Goal: Task Accomplishment & Management: Manage account settings

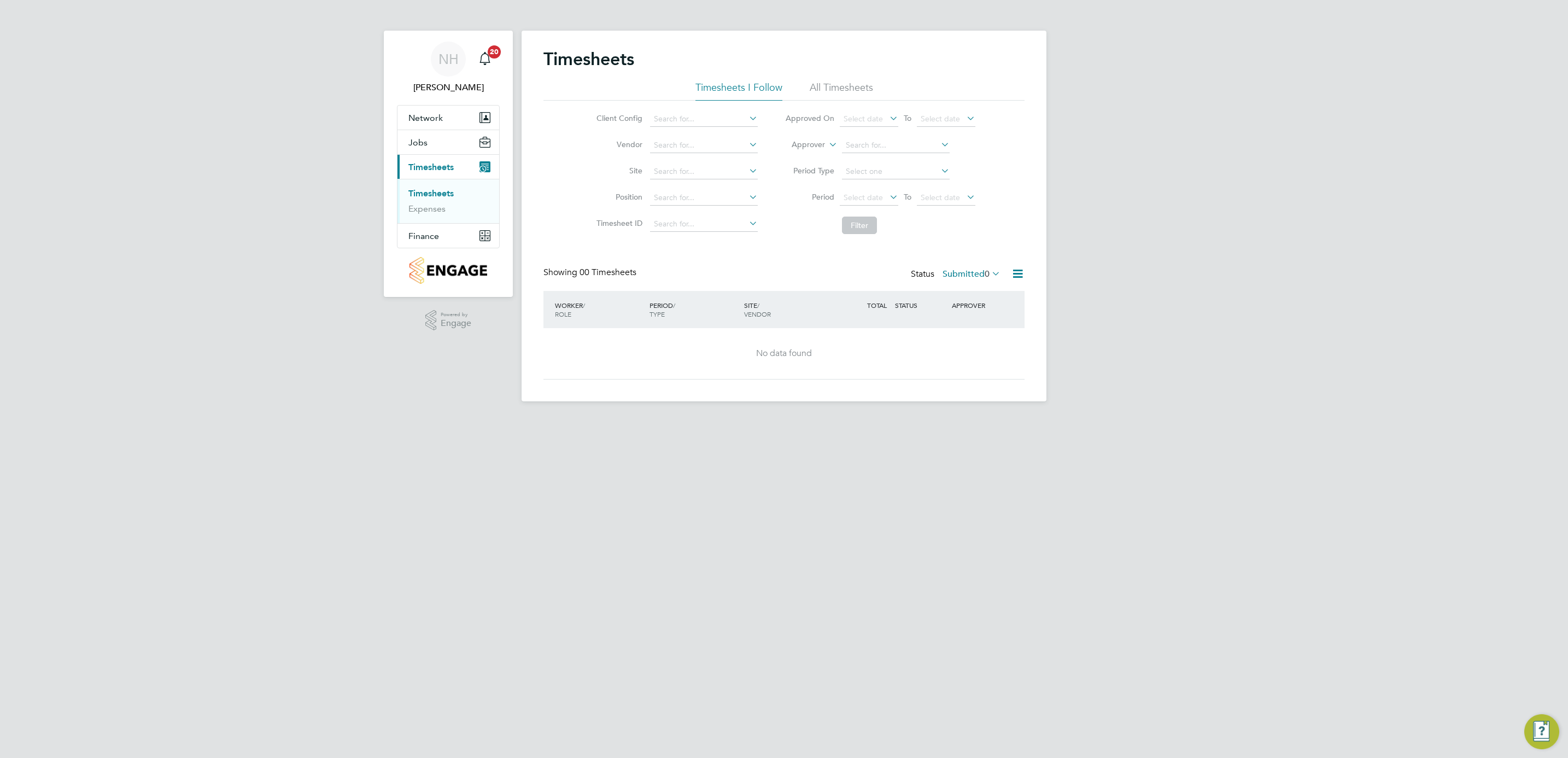
click at [937, 272] on div "Status Submitted 0" at bounding box center [956, 274] width 92 height 15
click at [964, 272] on label "Submitted 0" at bounding box center [971, 274] width 58 height 11
click at [441, 192] on link "Timesheets" at bounding box center [431, 193] width 46 height 10
click at [959, 271] on label "Submitted 0" at bounding box center [971, 274] width 58 height 11
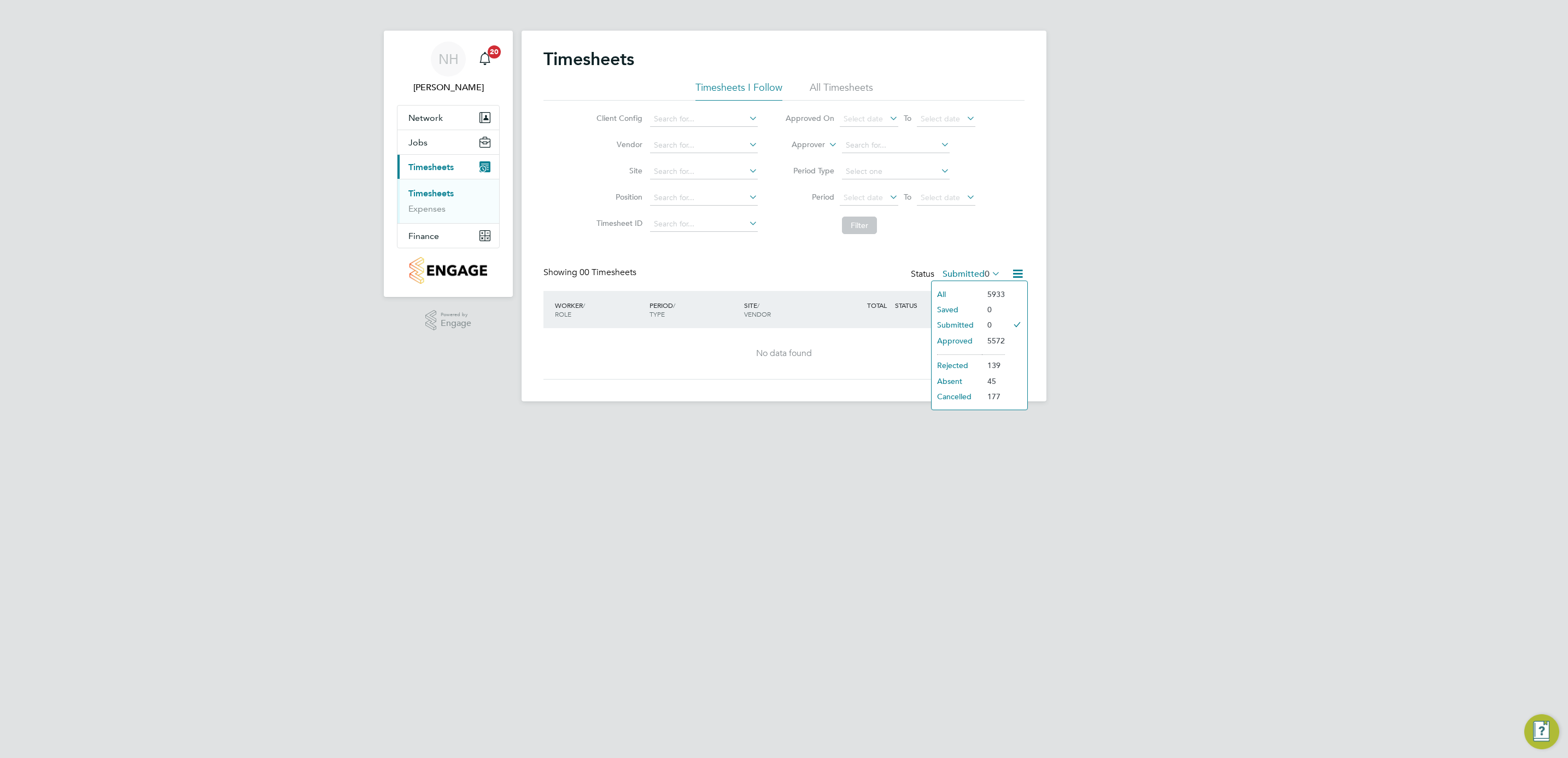
click at [957, 321] on li "Submitted" at bounding box center [957, 325] width 51 height 15
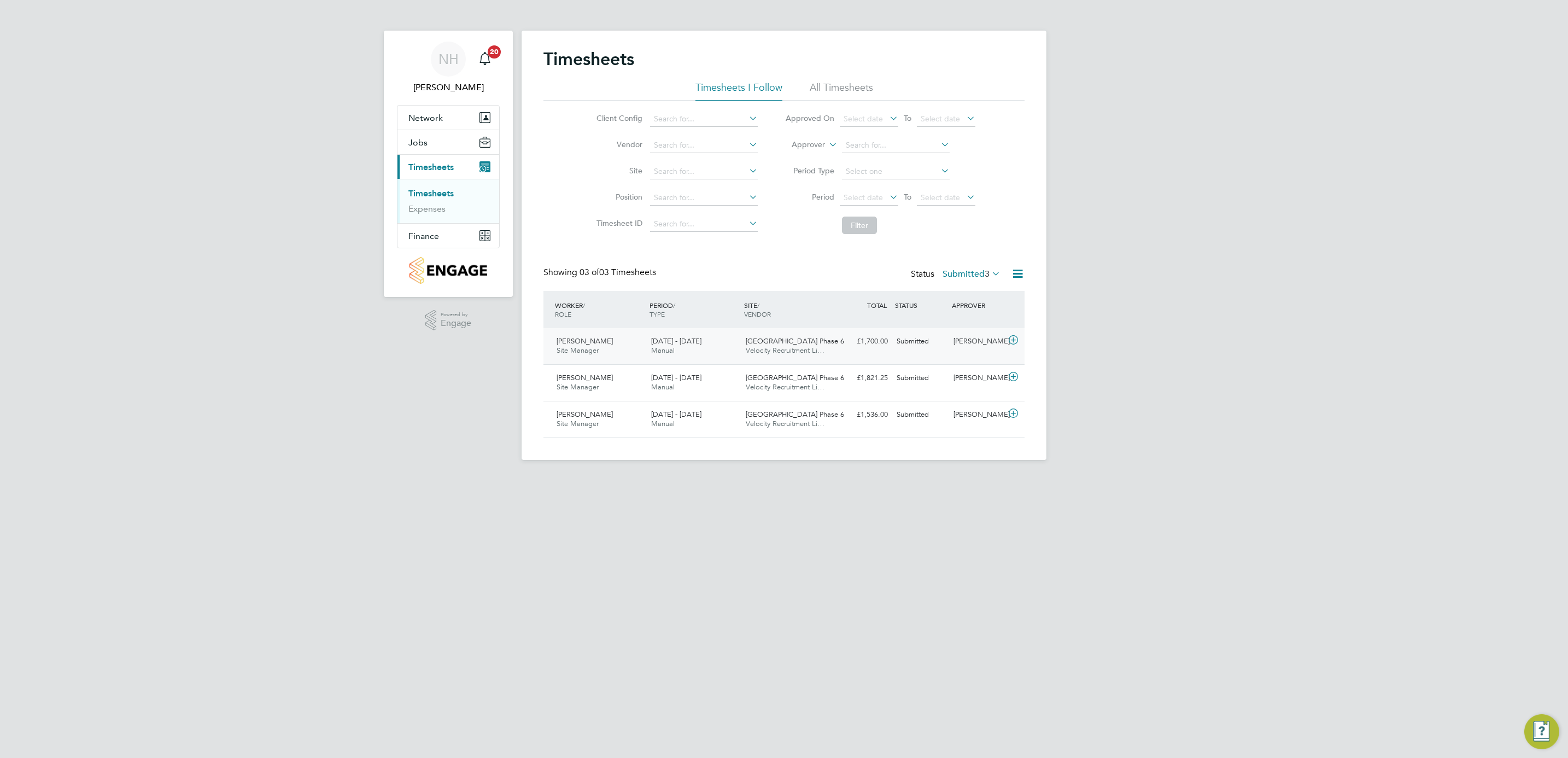
click at [981, 337] on div "[PERSON_NAME]" at bounding box center [977, 342] width 57 height 18
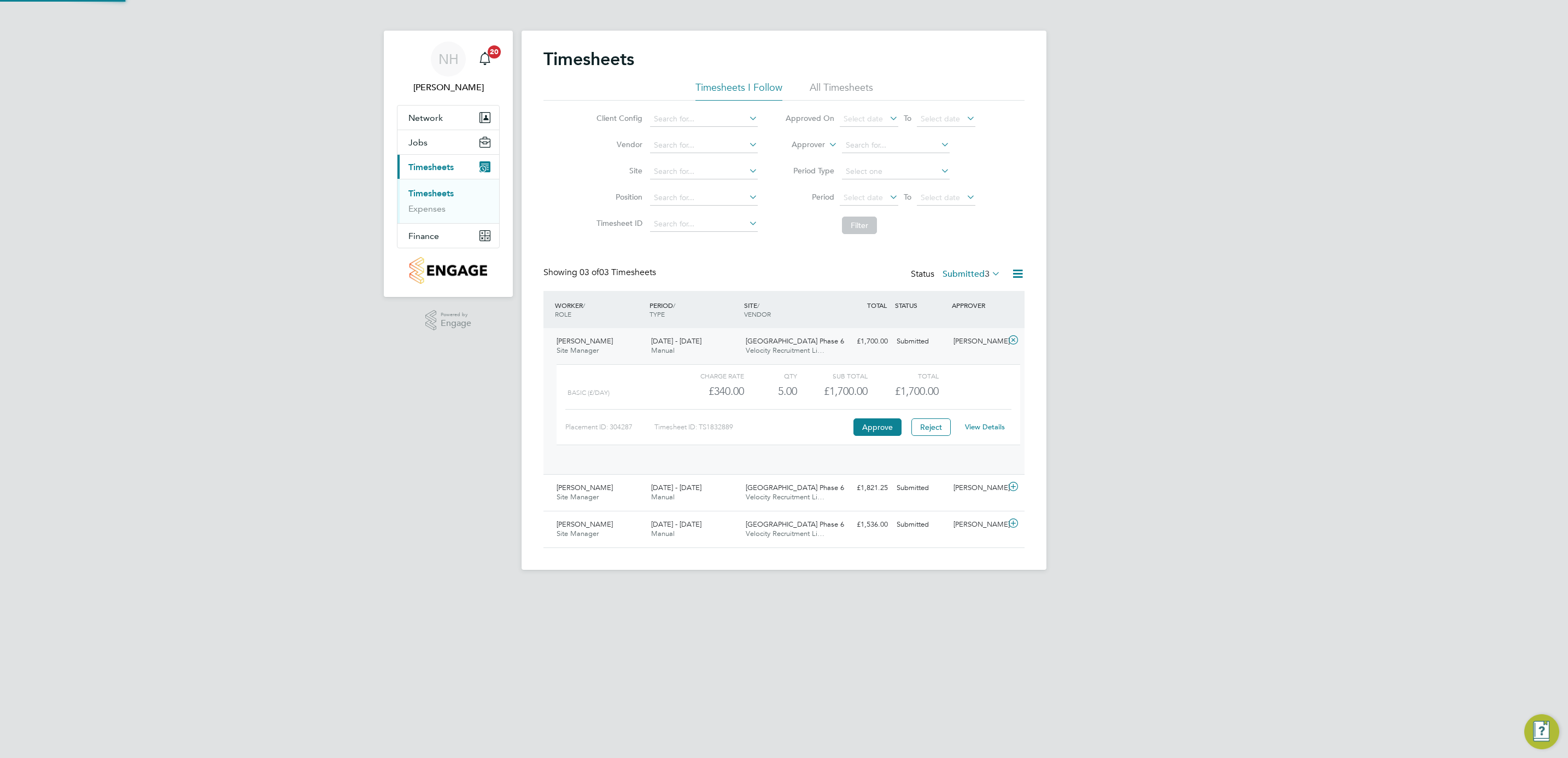
scroll to position [18, 107]
click at [975, 429] on link "View Details" at bounding box center [985, 426] width 40 height 9
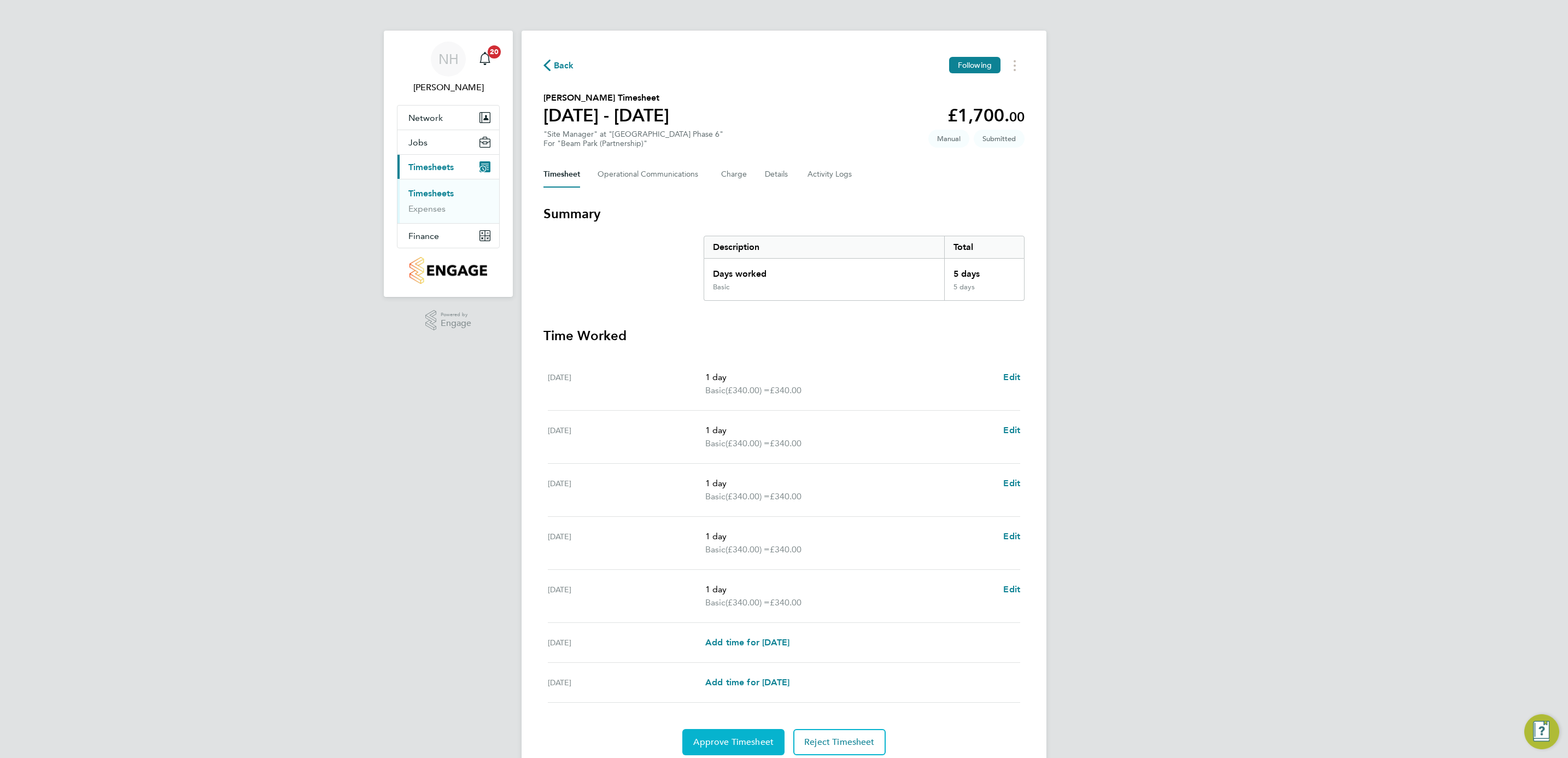
click at [707, 735] on button "Approve Timesheet" at bounding box center [733, 742] width 102 height 26
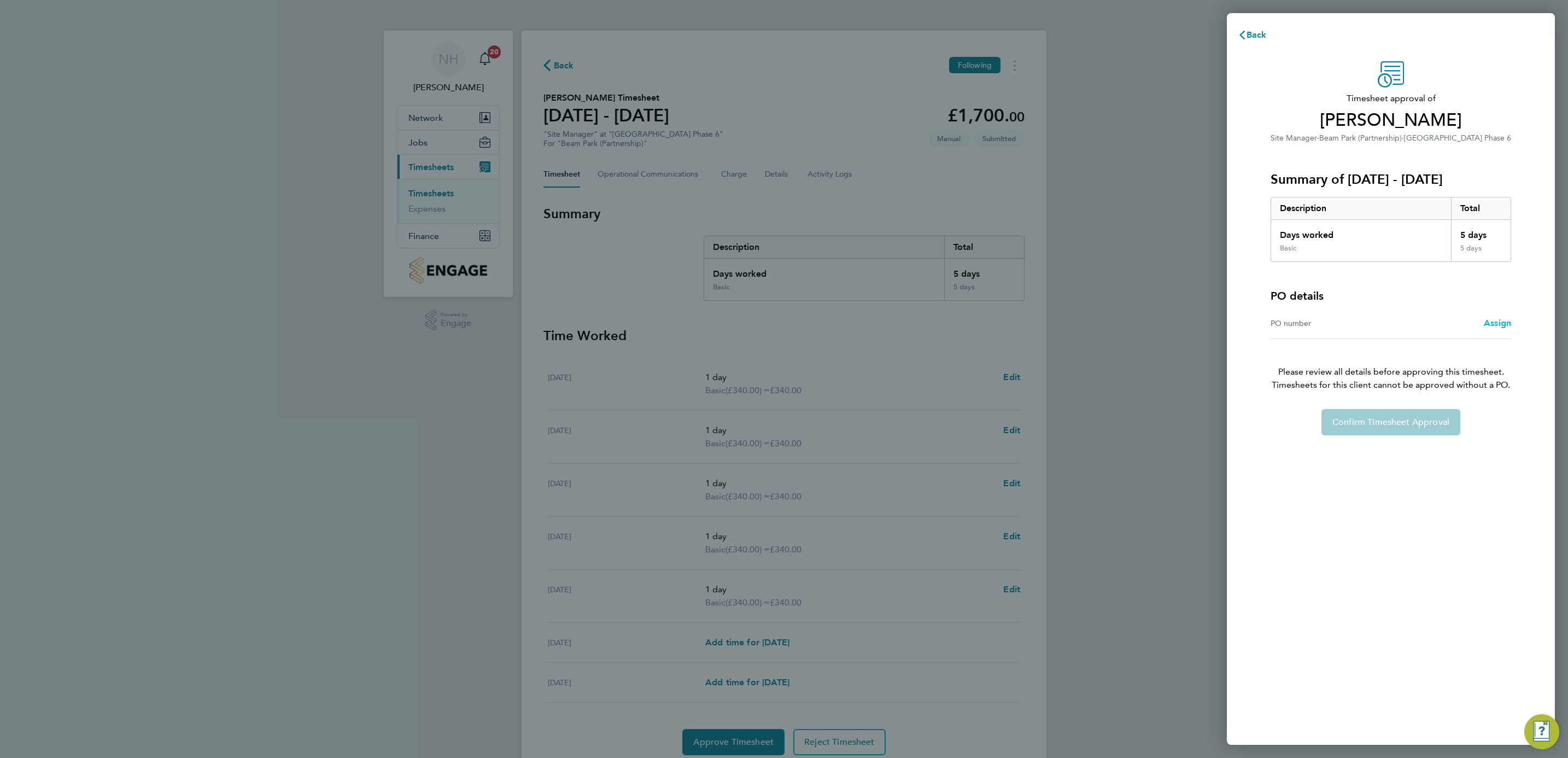
click at [1494, 325] on span "Assign" at bounding box center [1497, 323] width 27 height 10
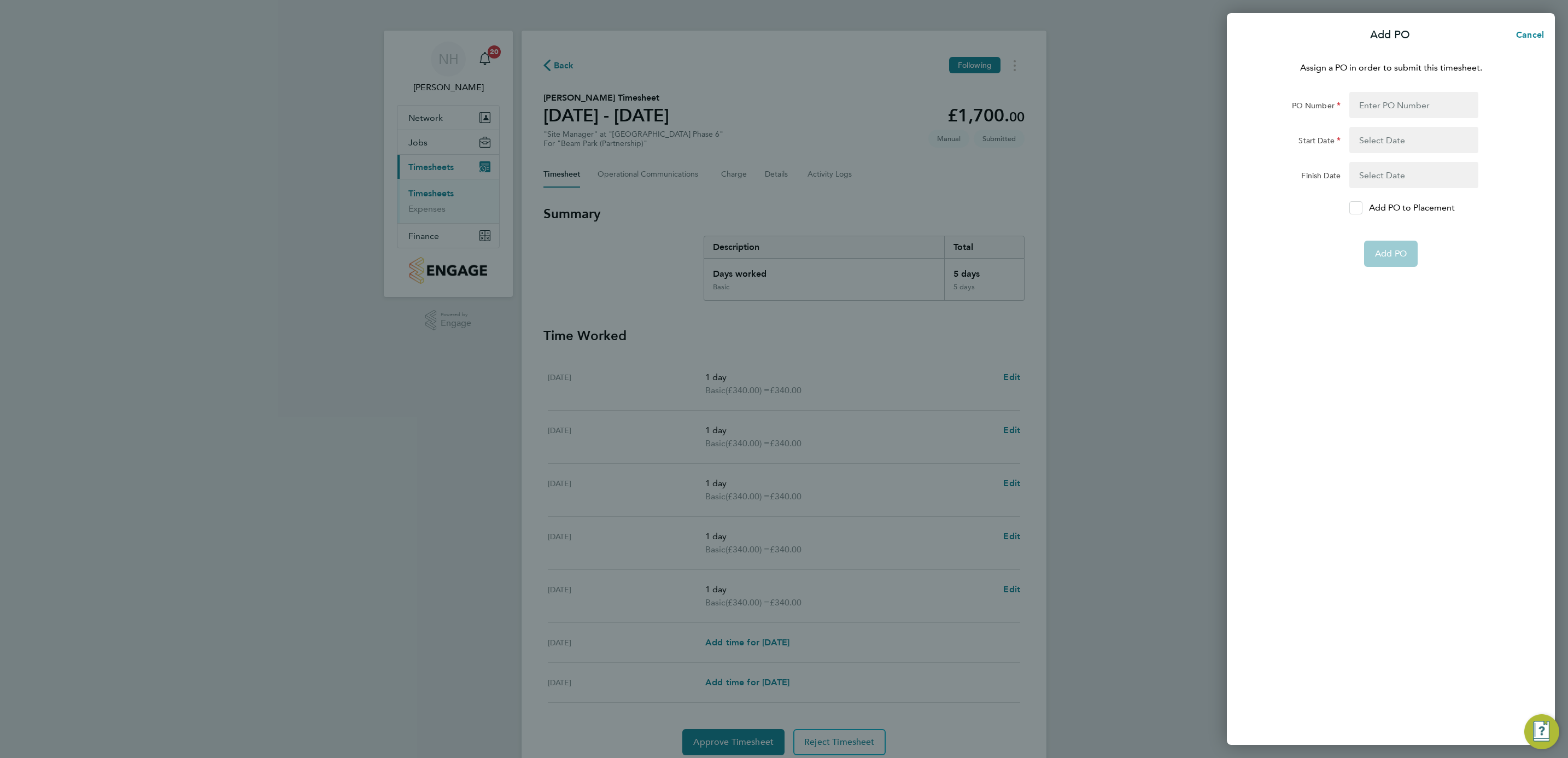
click at [1350, 206] on div at bounding box center [1356, 208] width 13 height 13
click at [1360, 208] on input "Add PO to Placement" at bounding box center [1360, 208] width 0 height 0
click at [1380, 112] on input "PO Number" at bounding box center [1414, 105] width 129 height 26
type input "H66981A"
type input "24 Mar 25"
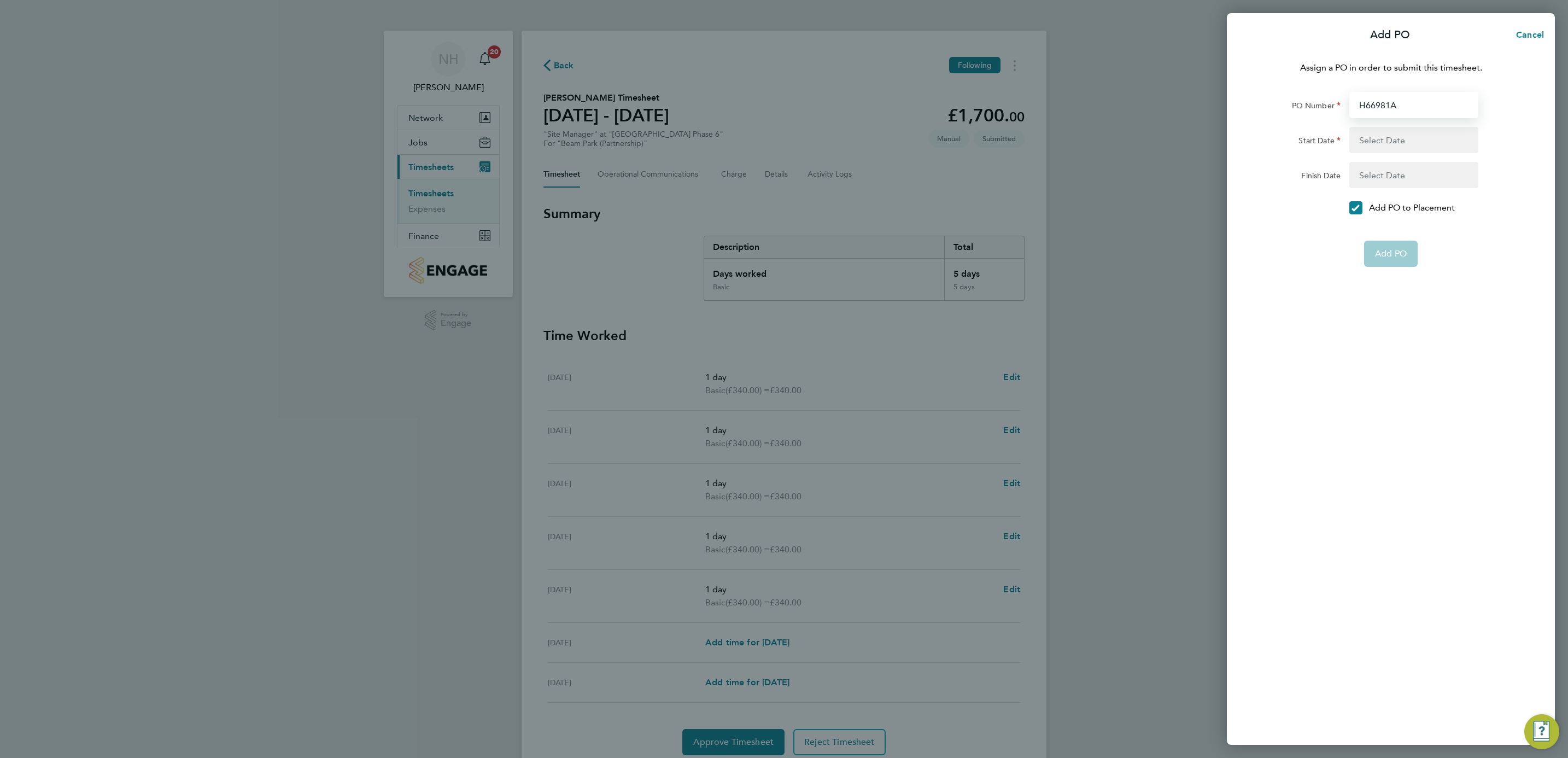
type input "06 Mar 26"
click at [1391, 226] on span "Add PO" at bounding box center [1391, 228] width 32 height 11
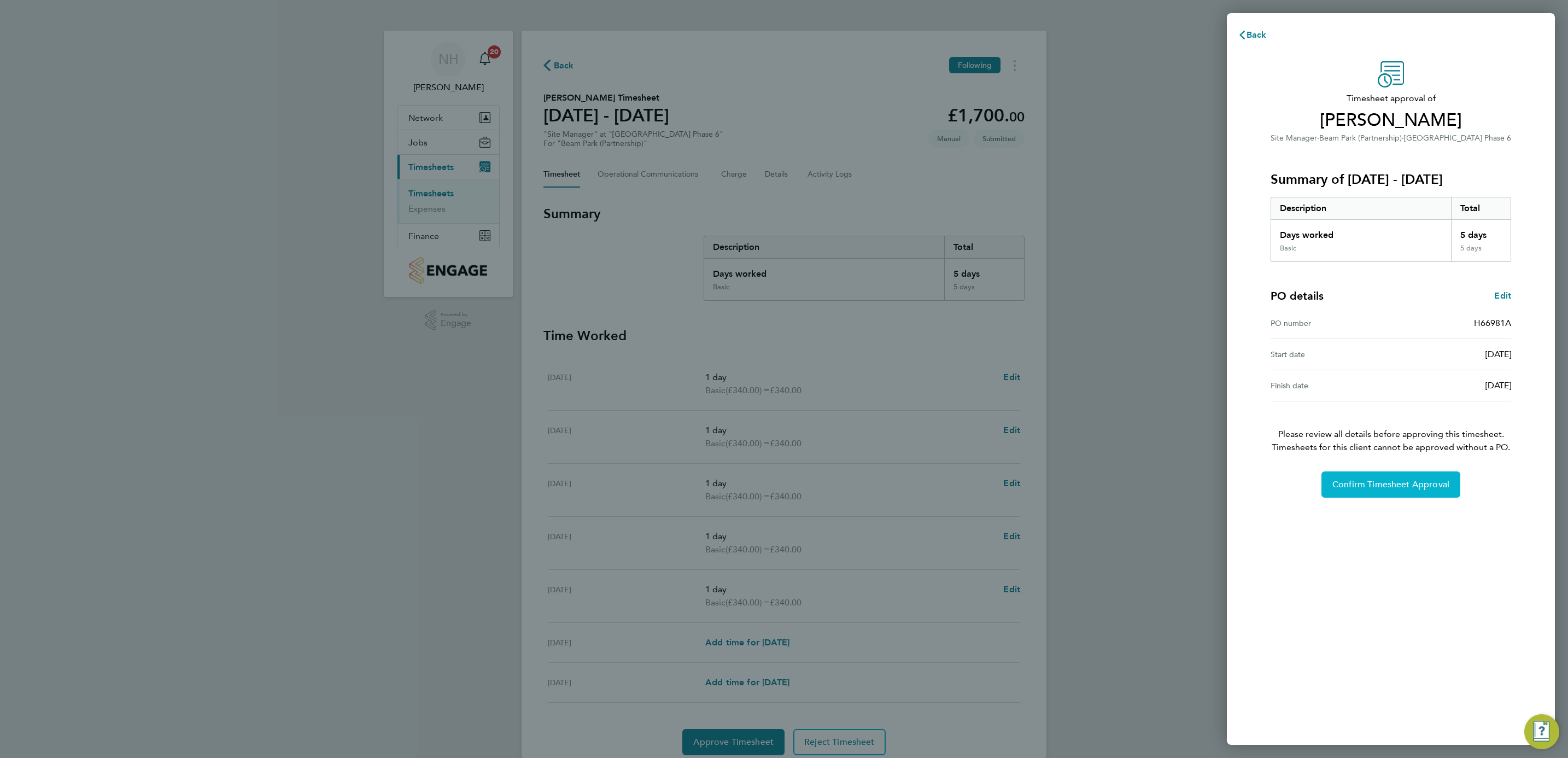
click at [1372, 487] on span "Confirm Timesheet Approval" at bounding box center [1391, 485] width 117 height 11
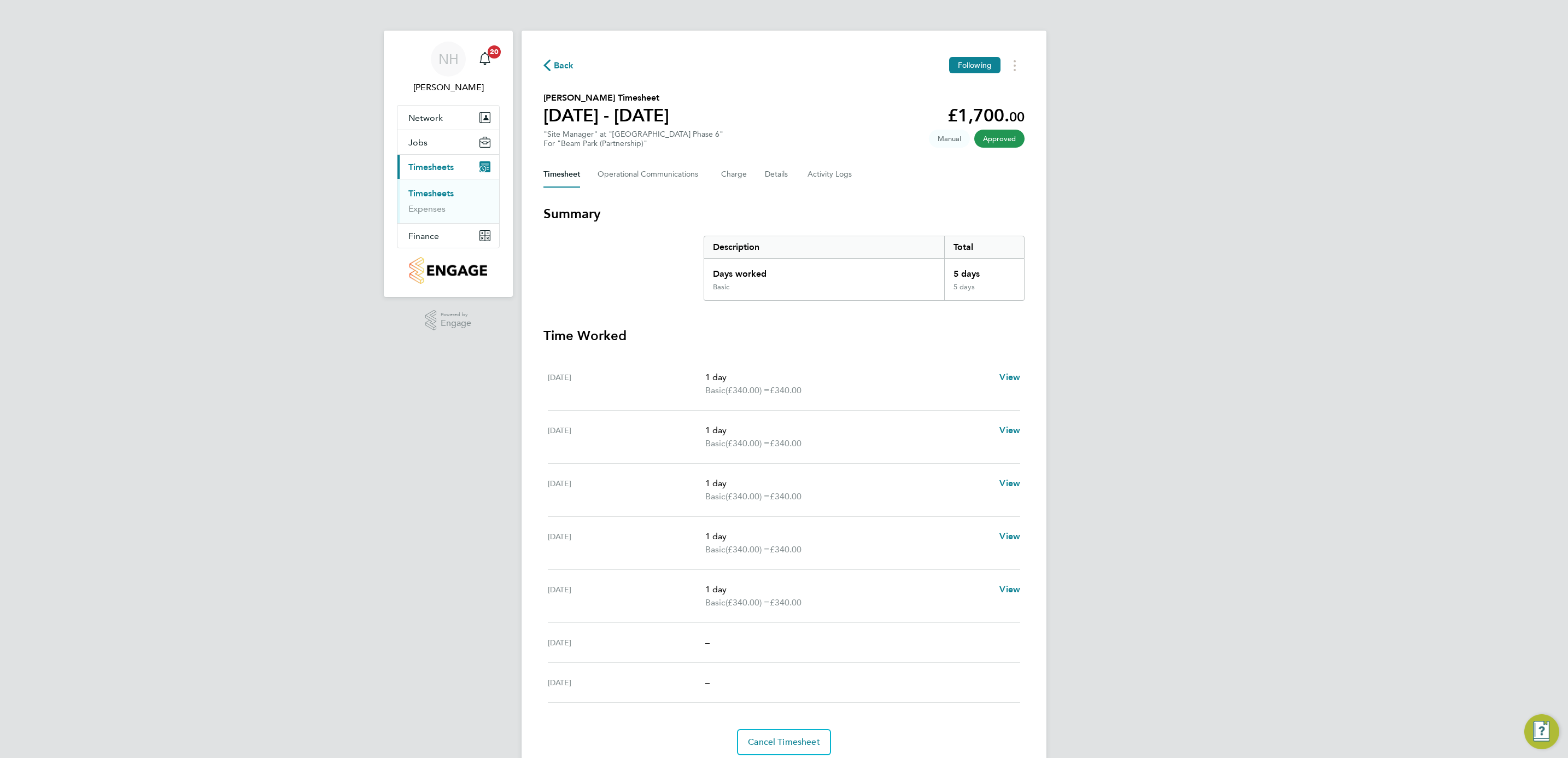
click at [550, 63] on icon "button" at bounding box center [547, 65] width 7 height 12
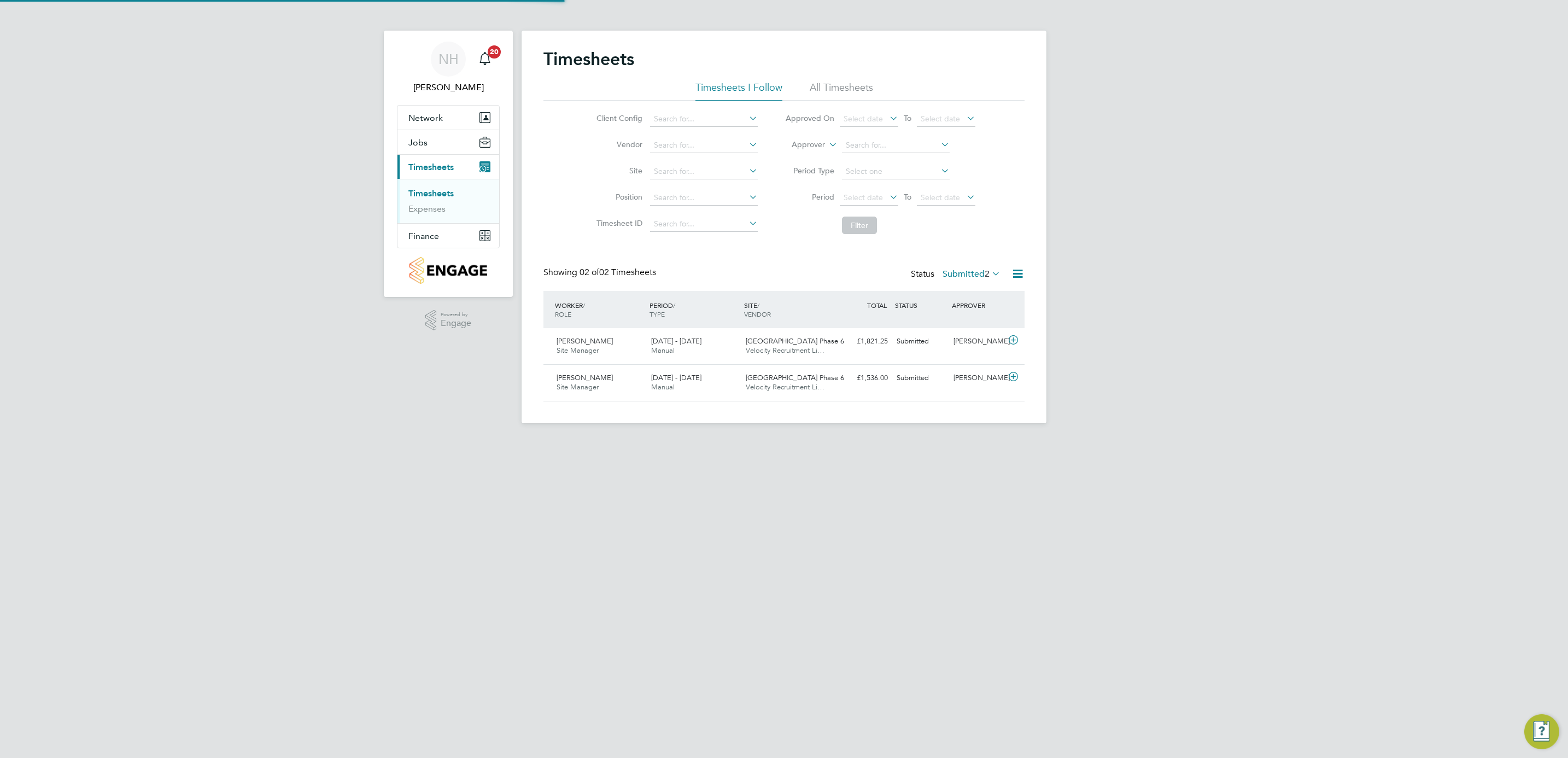
scroll to position [28, 95]
click at [965, 339] on div "[PERSON_NAME]" at bounding box center [977, 342] width 57 height 18
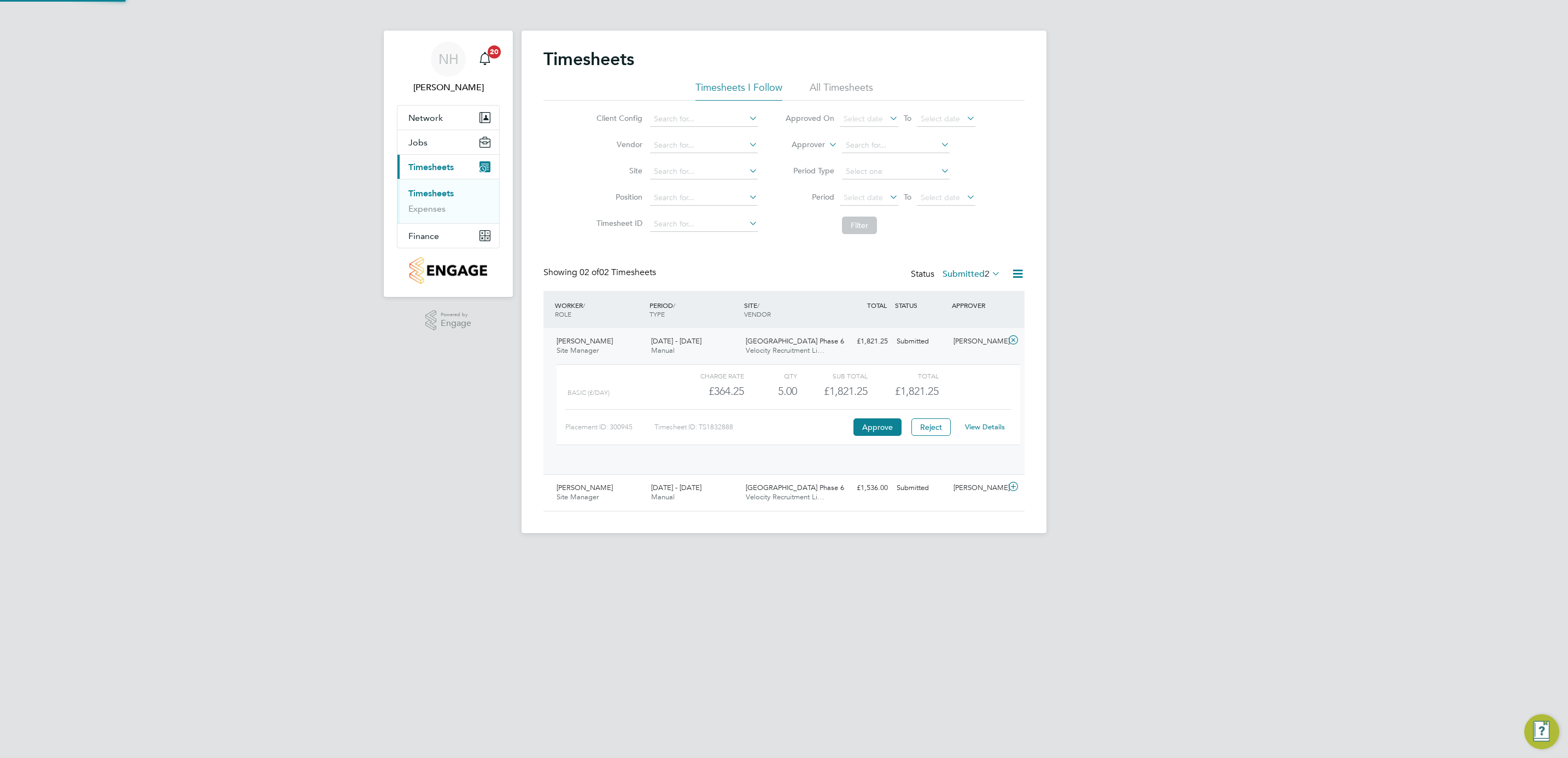
scroll to position [18, 107]
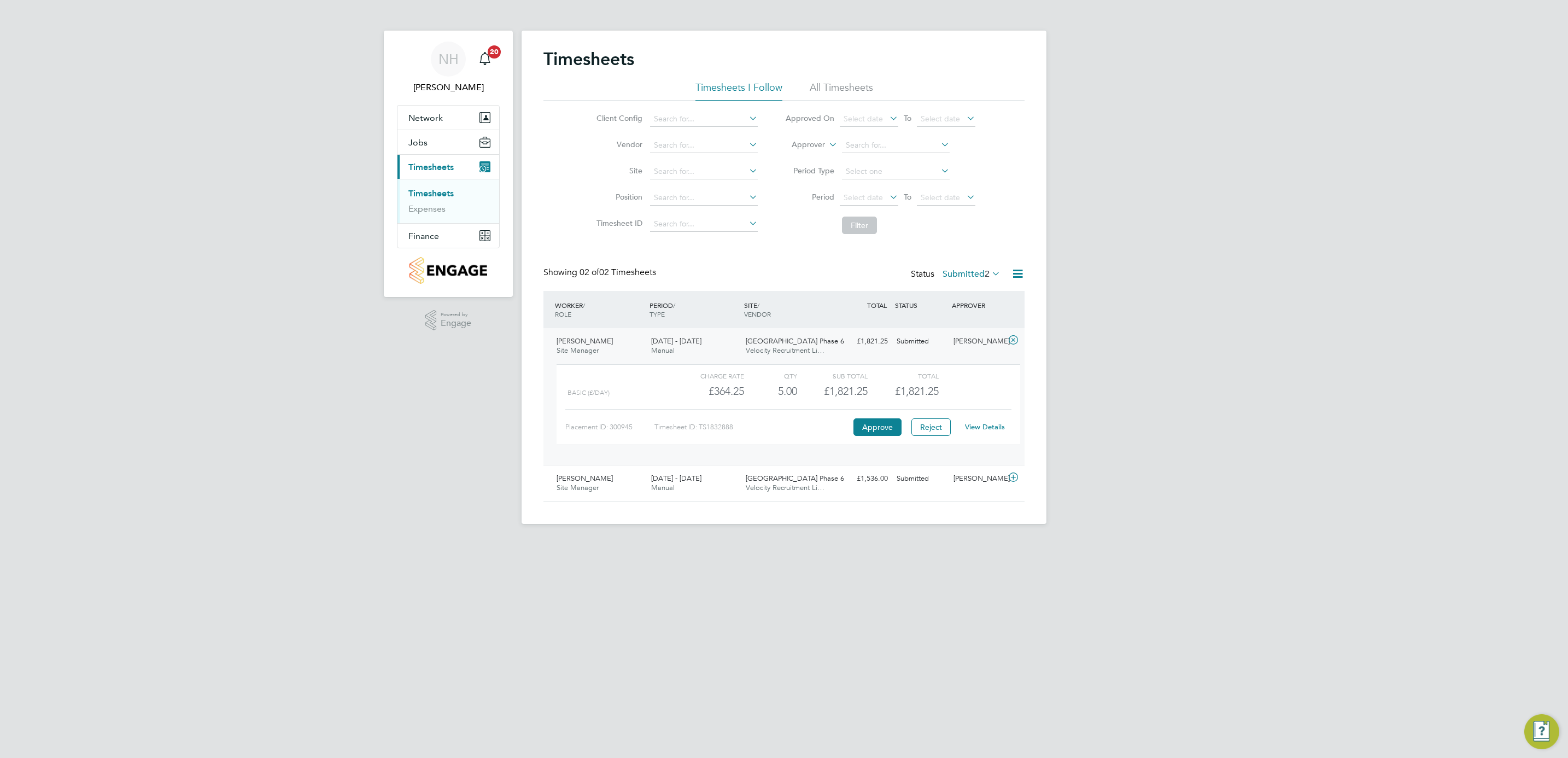
click at [976, 430] on link "View Details" at bounding box center [985, 426] width 40 height 9
click at [420, 189] on link "Timesheets" at bounding box center [431, 193] width 46 height 10
click at [1345, 326] on div "NH Nikki Hobden Notifications 20 Applications: Network Team Members Sites Worke…" at bounding box center [784, 270] width 1568 height 541
click at [952, 272] on label "Submitted 2" at bounding box center [971, 274] width 58 height 11
click at [950, 321] on li "Submitted" at bounding box center [957, 325] width 51 height 15
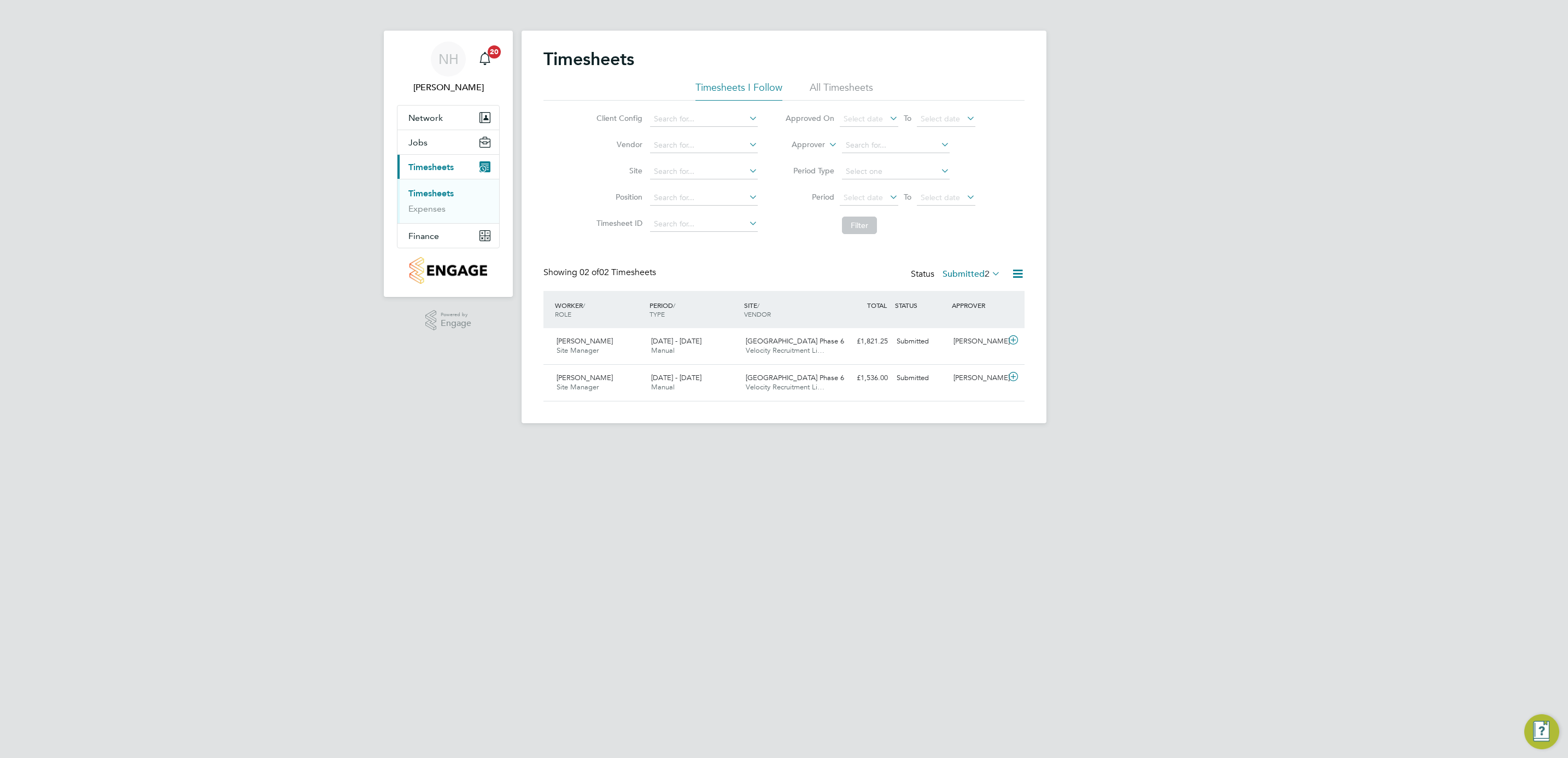
scroll to position [28, 95]
click at [966, 337] on div "[PERSON_NAME]" at bounding box center [977, 342] width 57 height 18
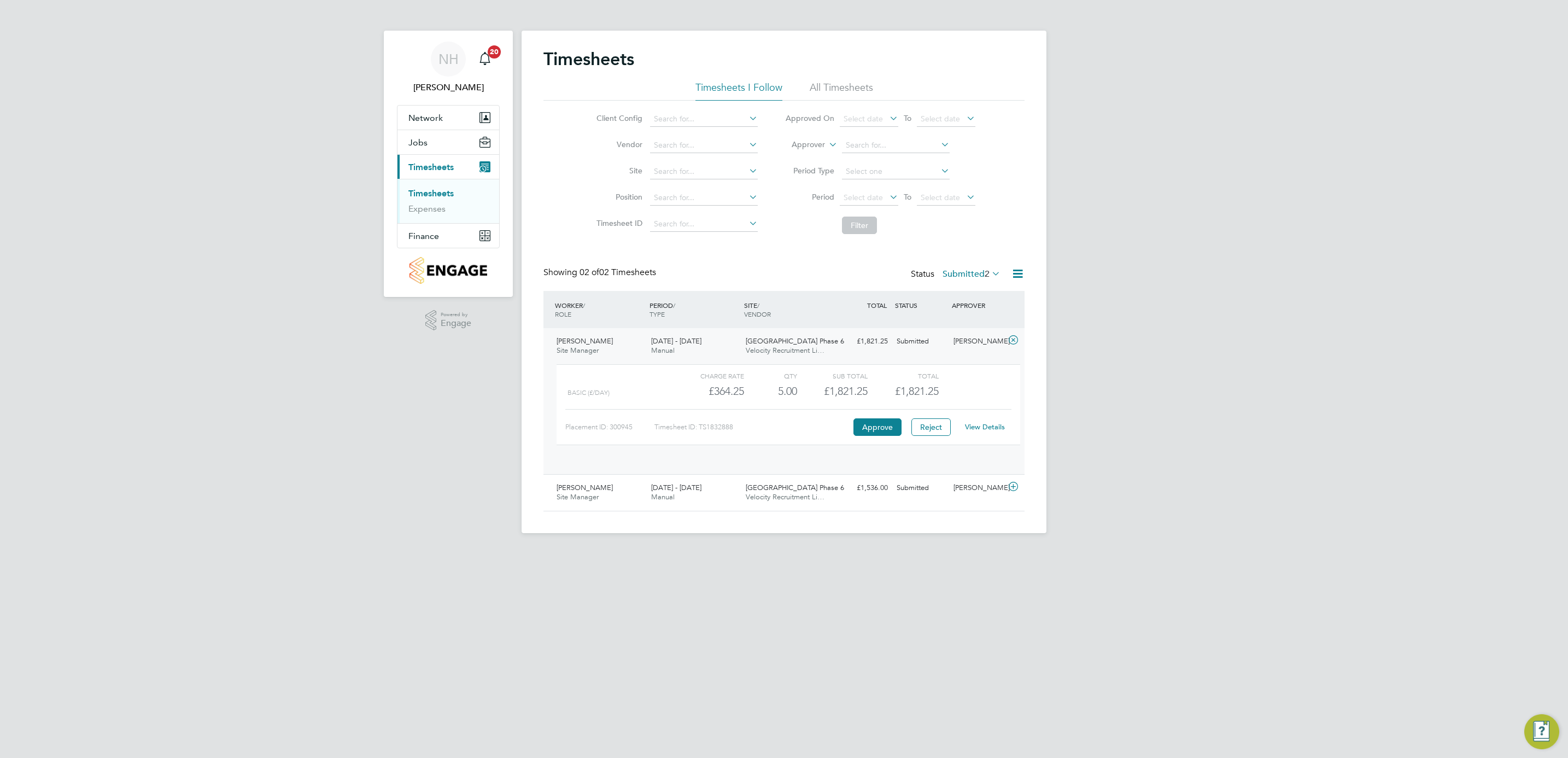
scroll to position [18, 107]
click at [981, 426] on link "View Details" at bounding box center [985, 426] width 40 height 9
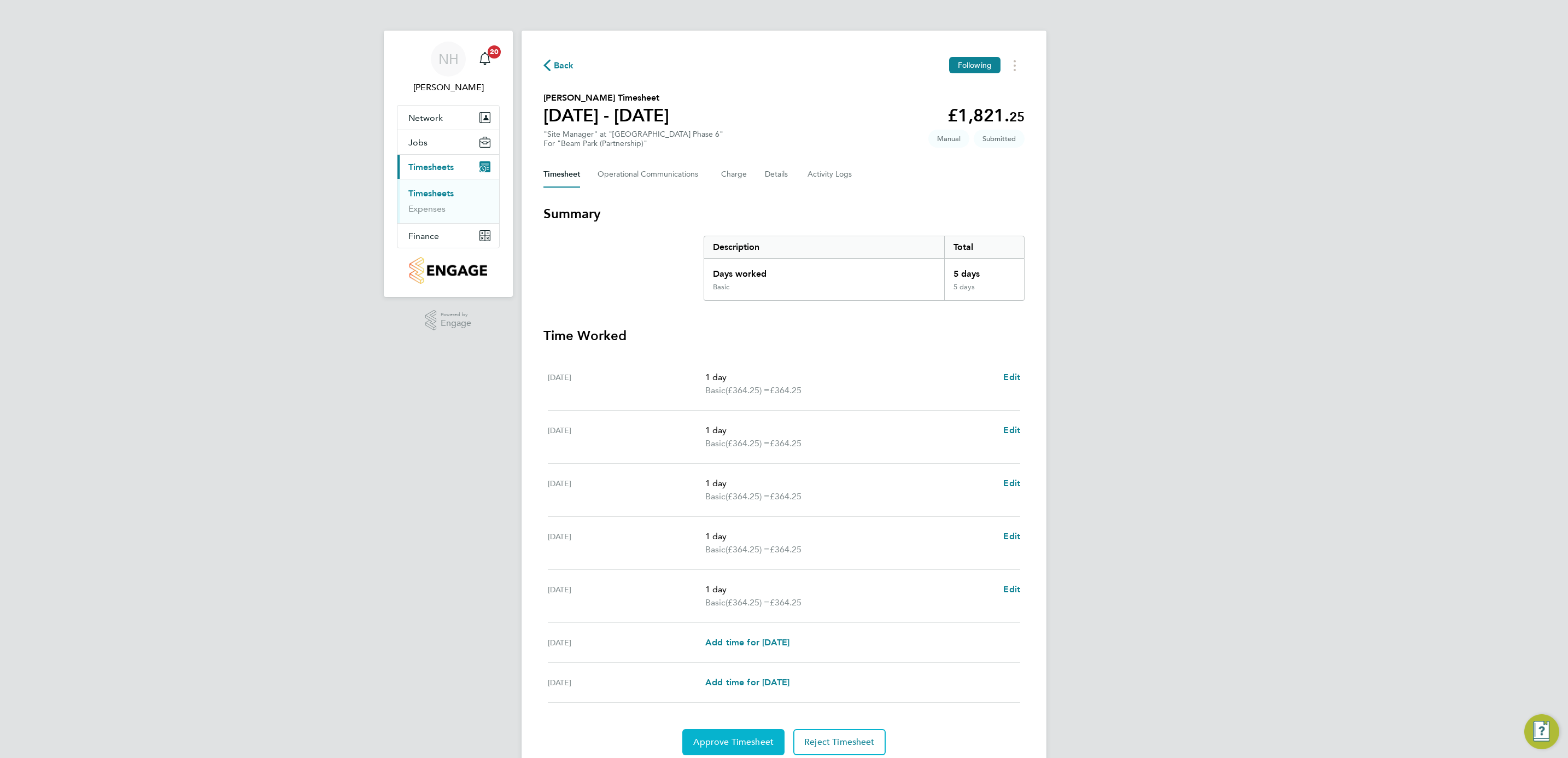
click at [711, 742] on span "Approve Timesheet" at bounding box center [733, 742] width 80 height 11
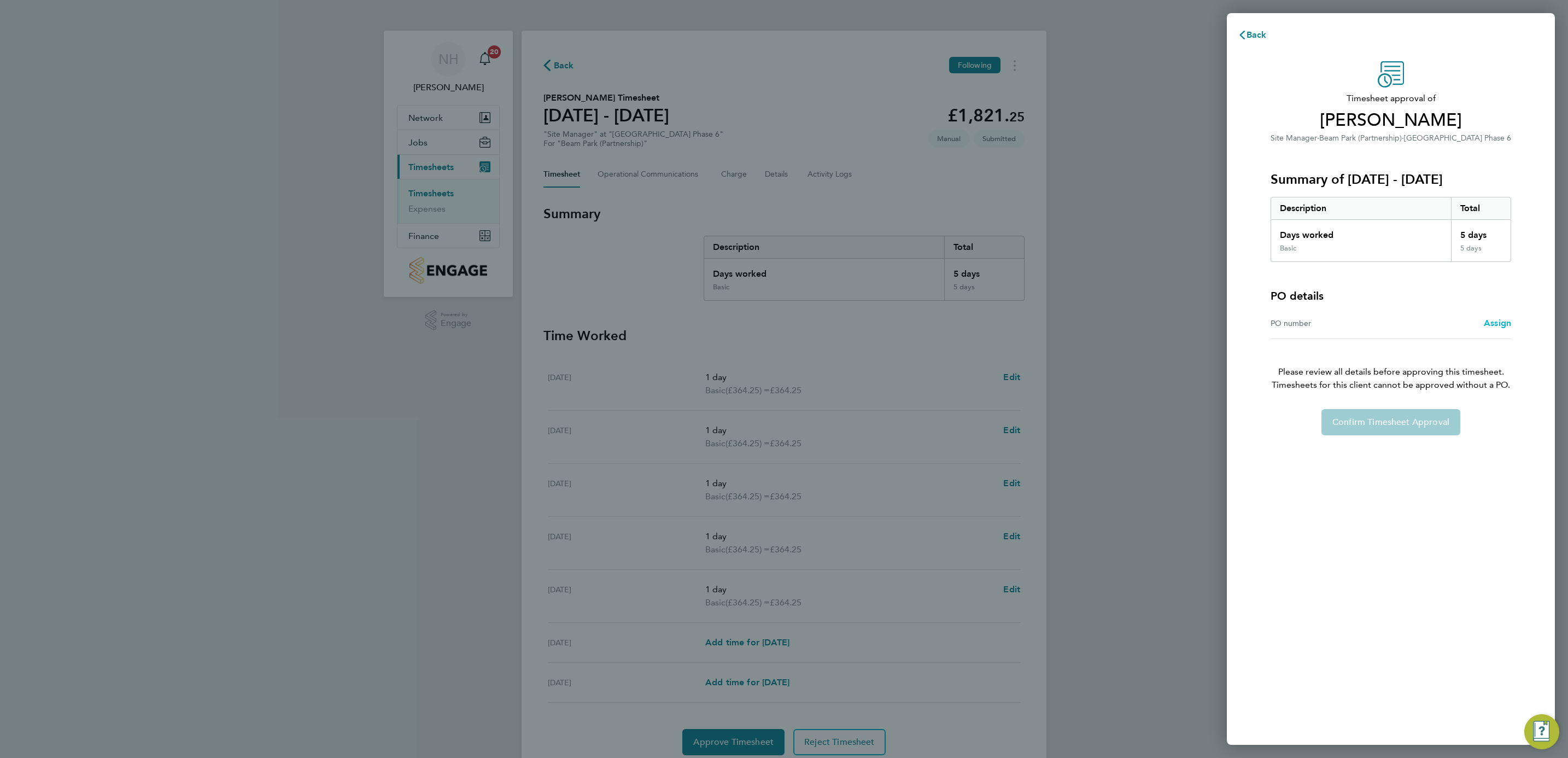
click at [1495, 322] on span "Assign" at bounding box center [1497, 323] width 27 height 10
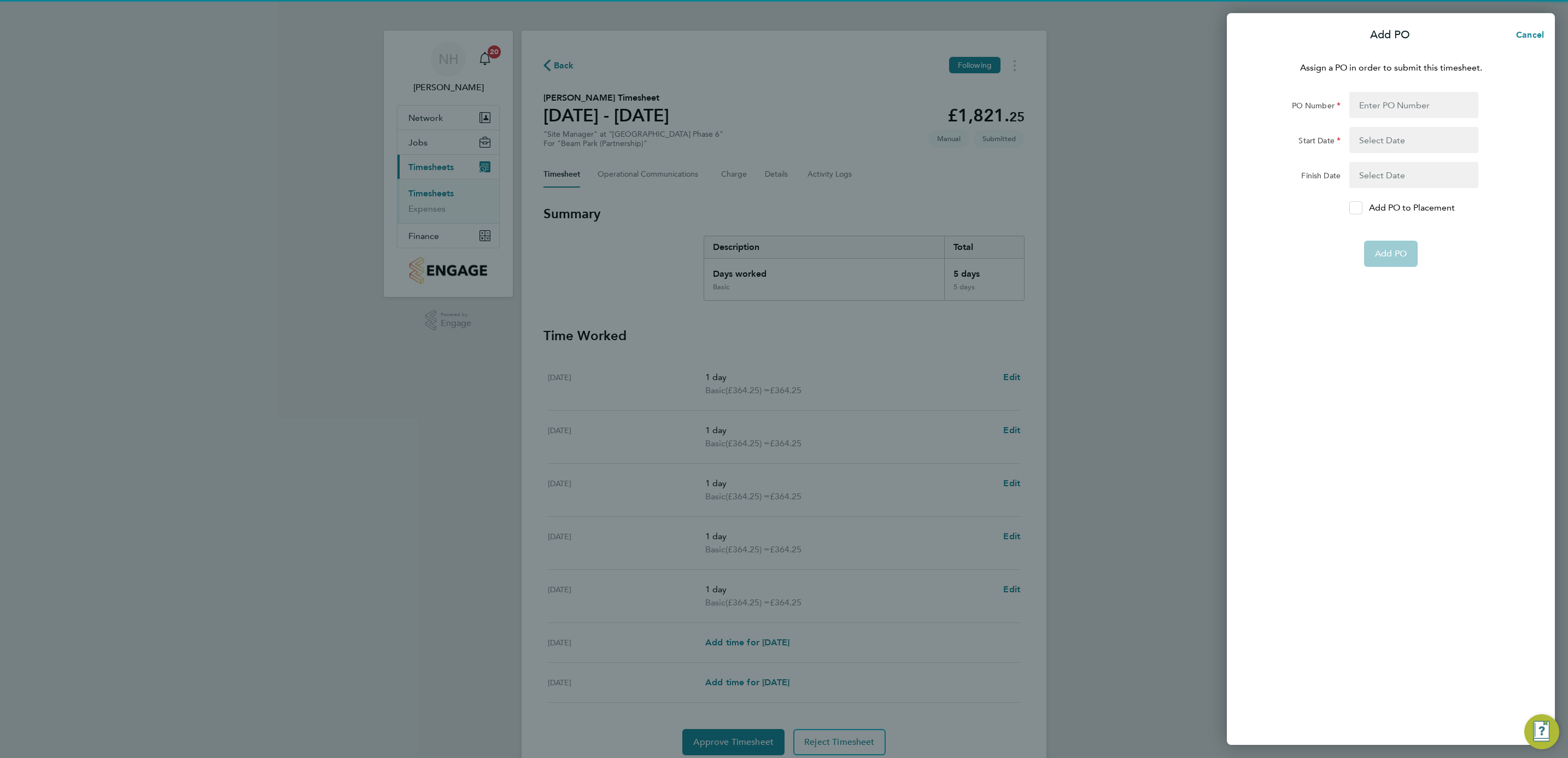
click at [1351, 205] on icon at bounding box center [1355, 208] width 8 height 7
click at [1360, 208] on input "Add PO to Placement" at bounding box center [1360, 208] width 0 height 0
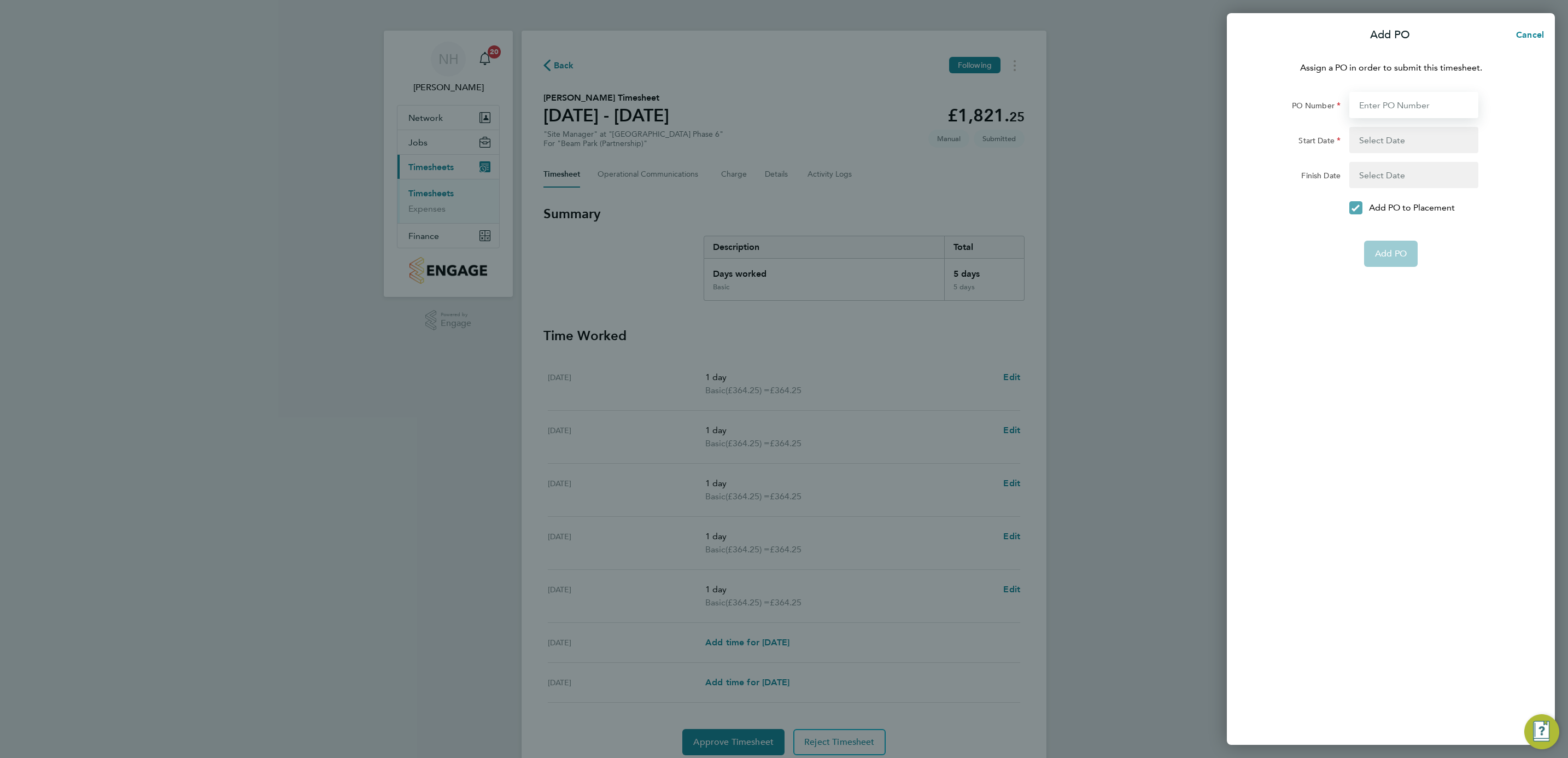
click at [1365, 94] on input "PO Number" at bounding box center [1414, 105] width 129 height 26
type input "H66981A"
type input "24 Mar 25"
type input "06 Mar 26"
click at [1387, 230] on span "Add PO" at bounding box center [1391, 228] width 32 height 11
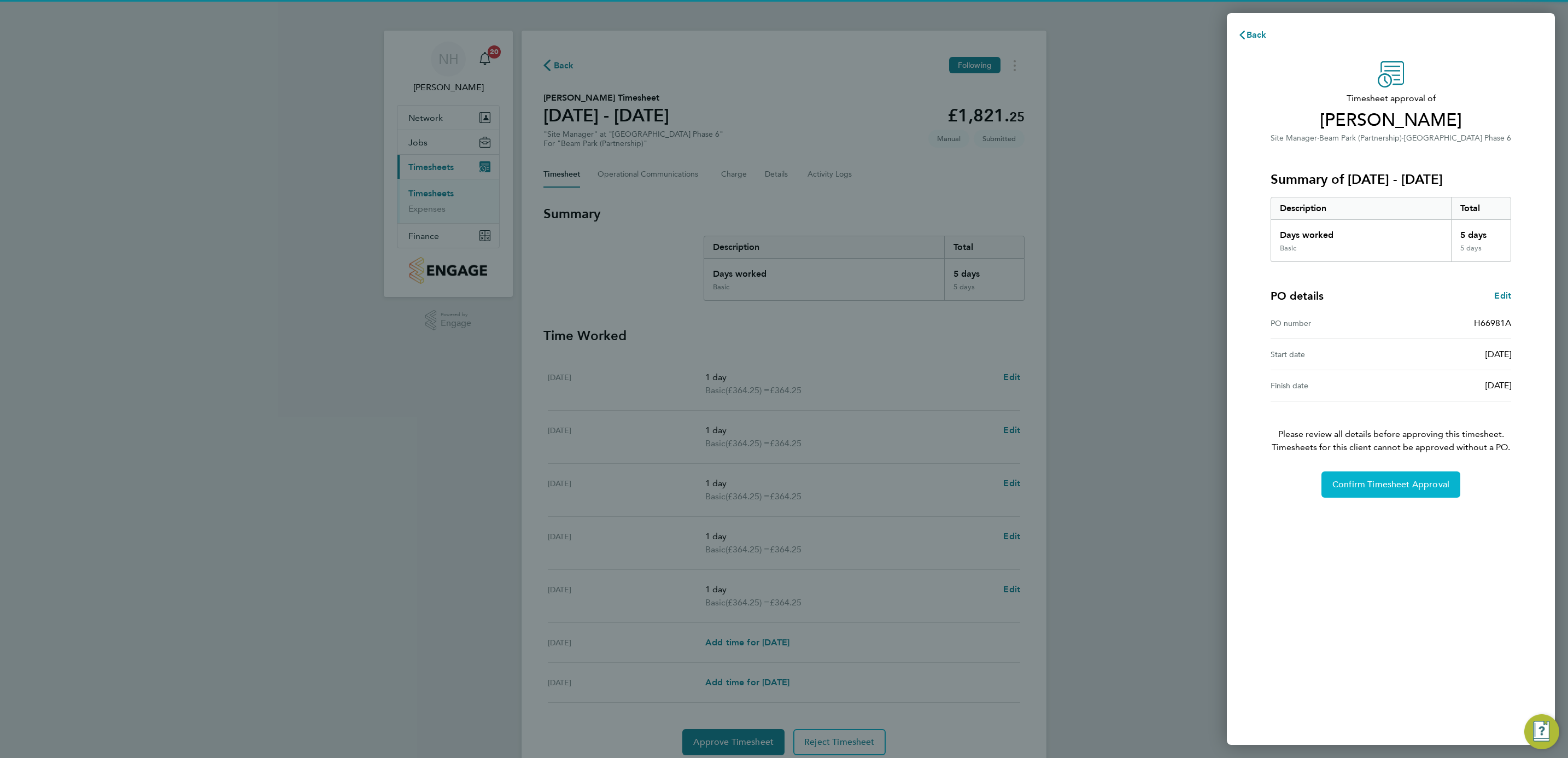
click at [1391, 485] on span "Confirm Timesheet Approval" at bounding box center [1391, 485] width 117 height 11
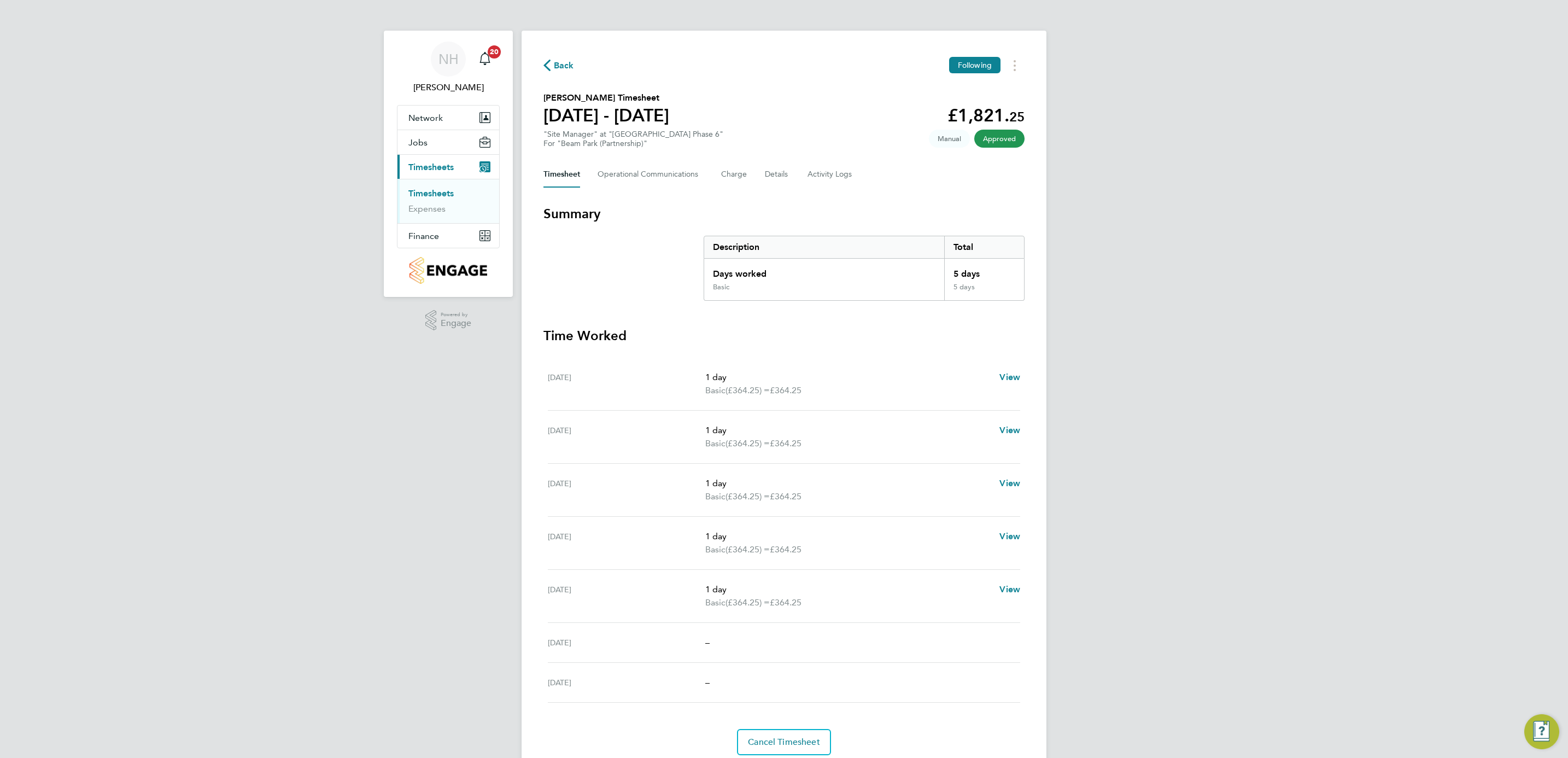
click at [550, 64] on icon "button" at bounding box center [547, 65] width 7 height 12
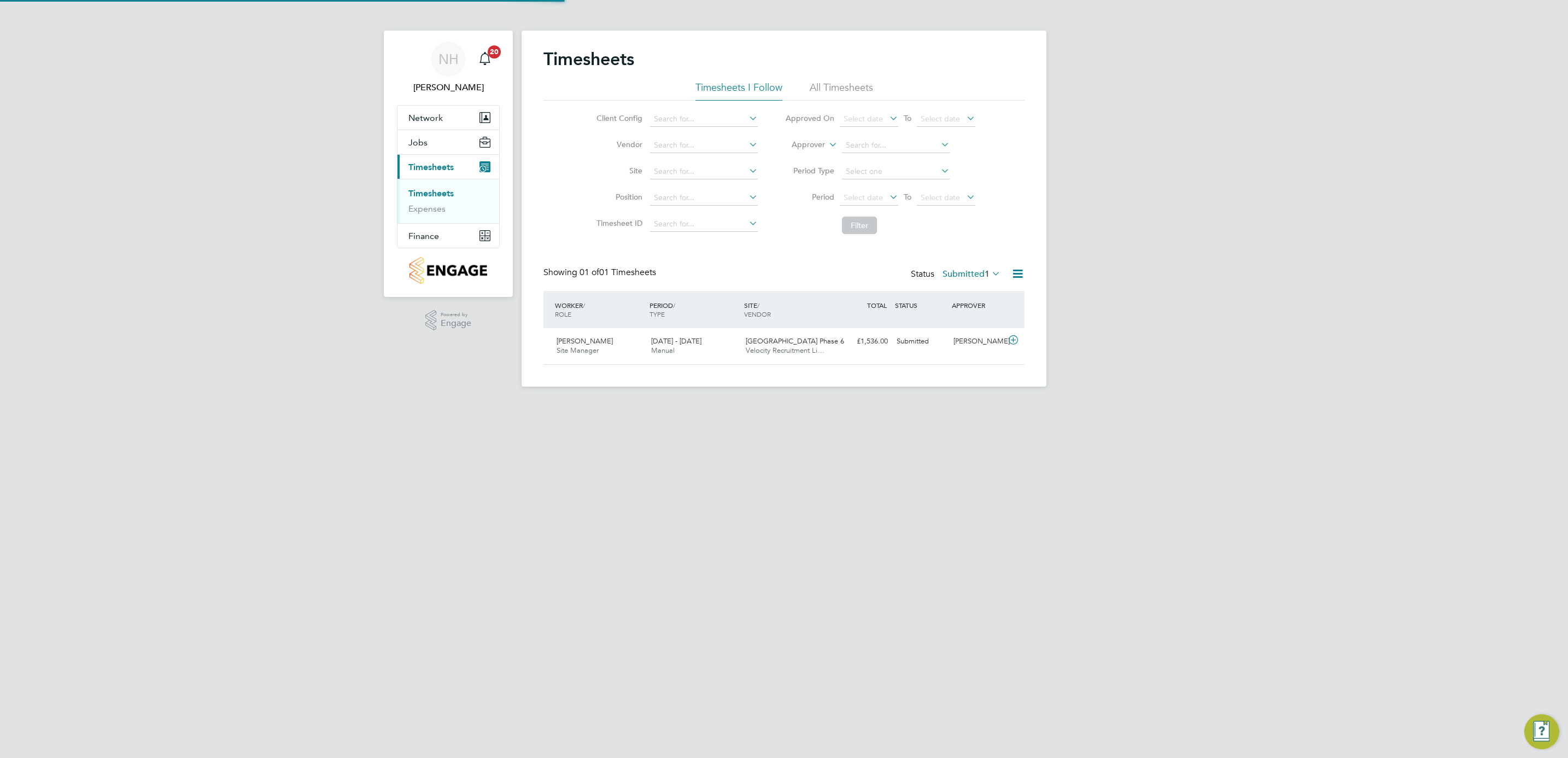
scroll to position [28, 95]
click at [984, 338] on div "[PERSON_NAME]" at bounding box center [977, 342] width 57 height 18
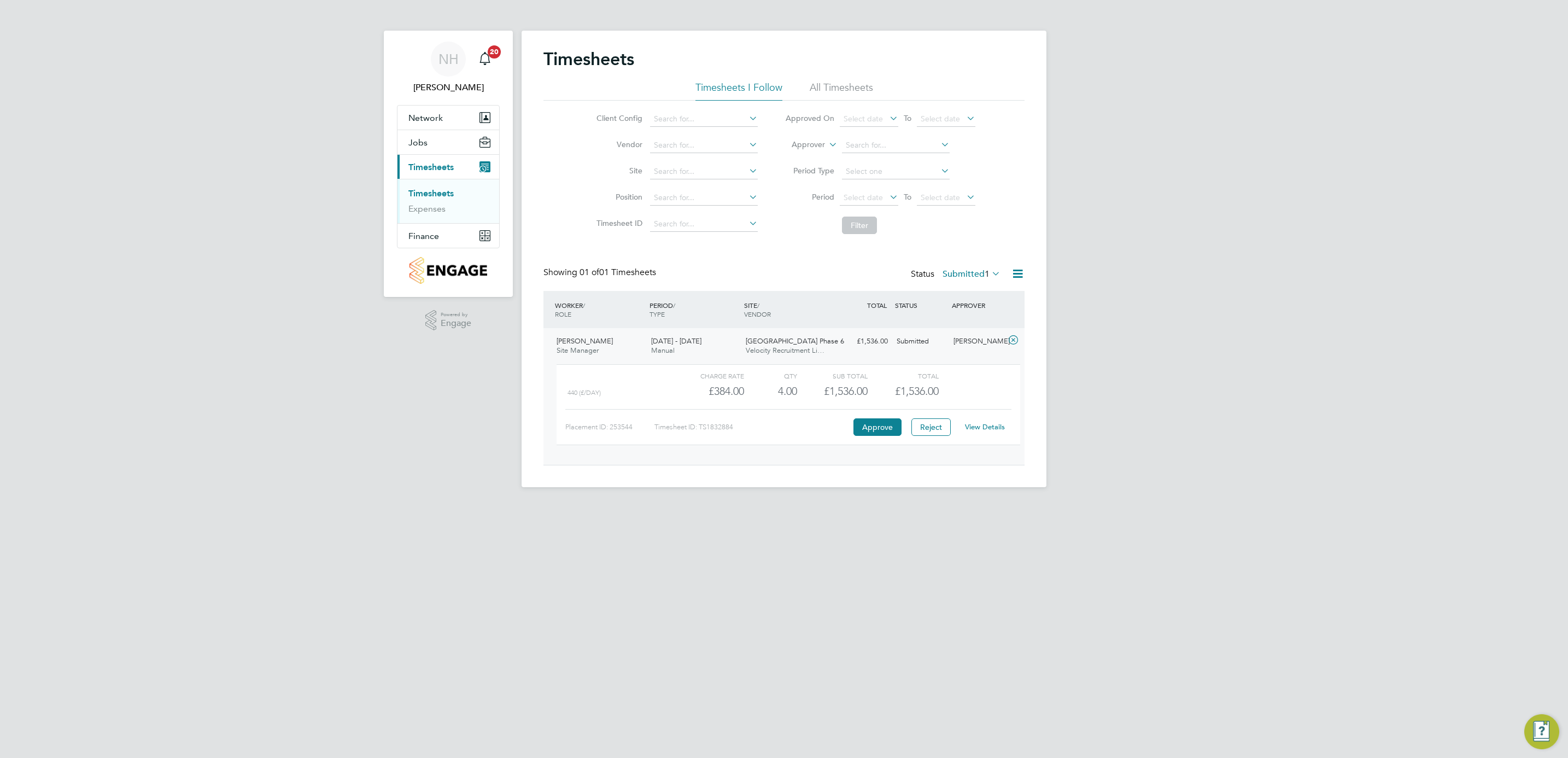
click at [984, 430] on link "View Details" at bounding box center [985, 426] width 40 height 9
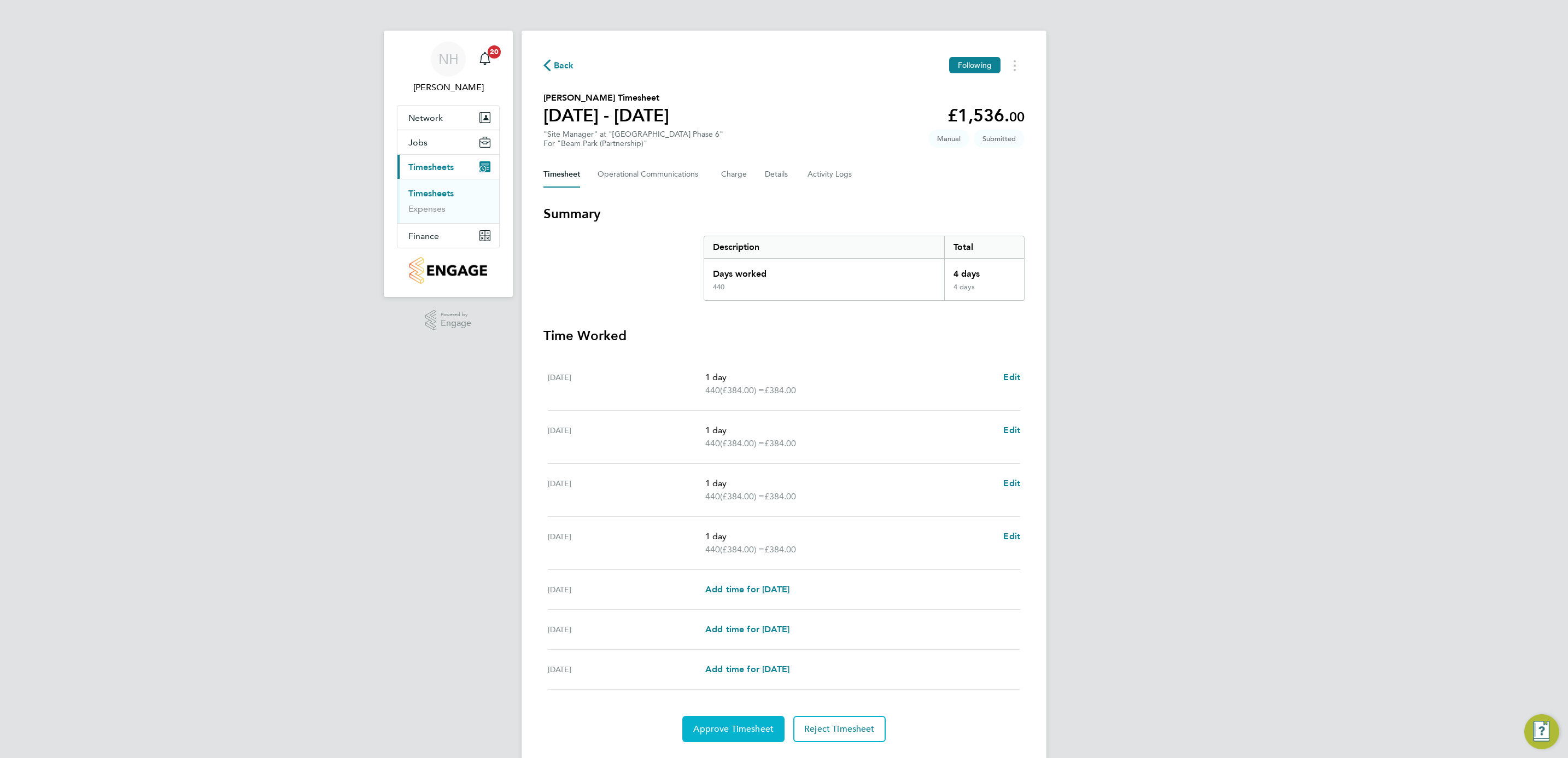
click at [727, 724] on button "Approve Timesheet" at bounding box center [733, 729] width 102 height 26
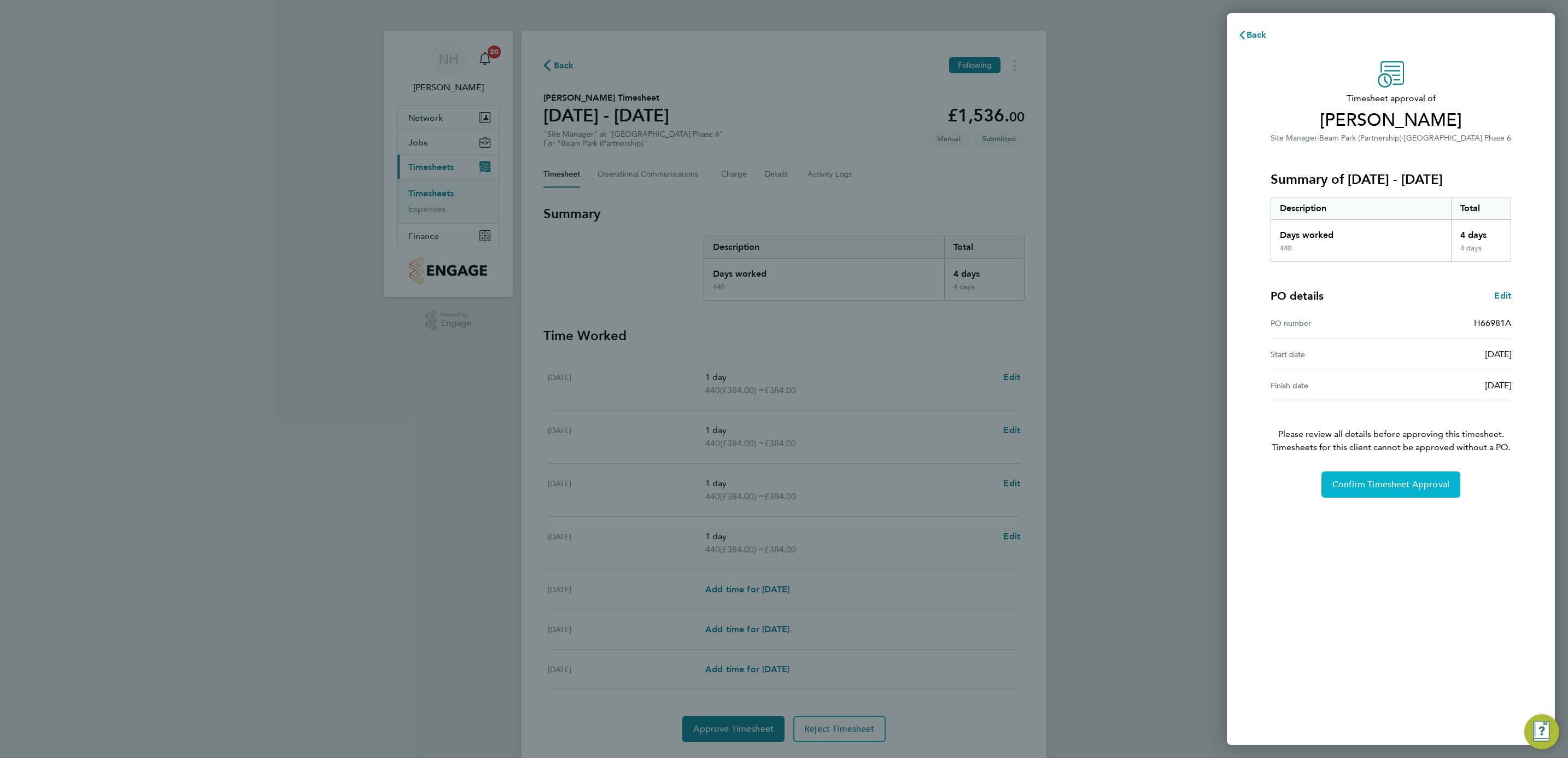
click at [1371, 488] on span "Confirm Timesheet Approval" at bounding box center [1391, 485] width 117 height 11
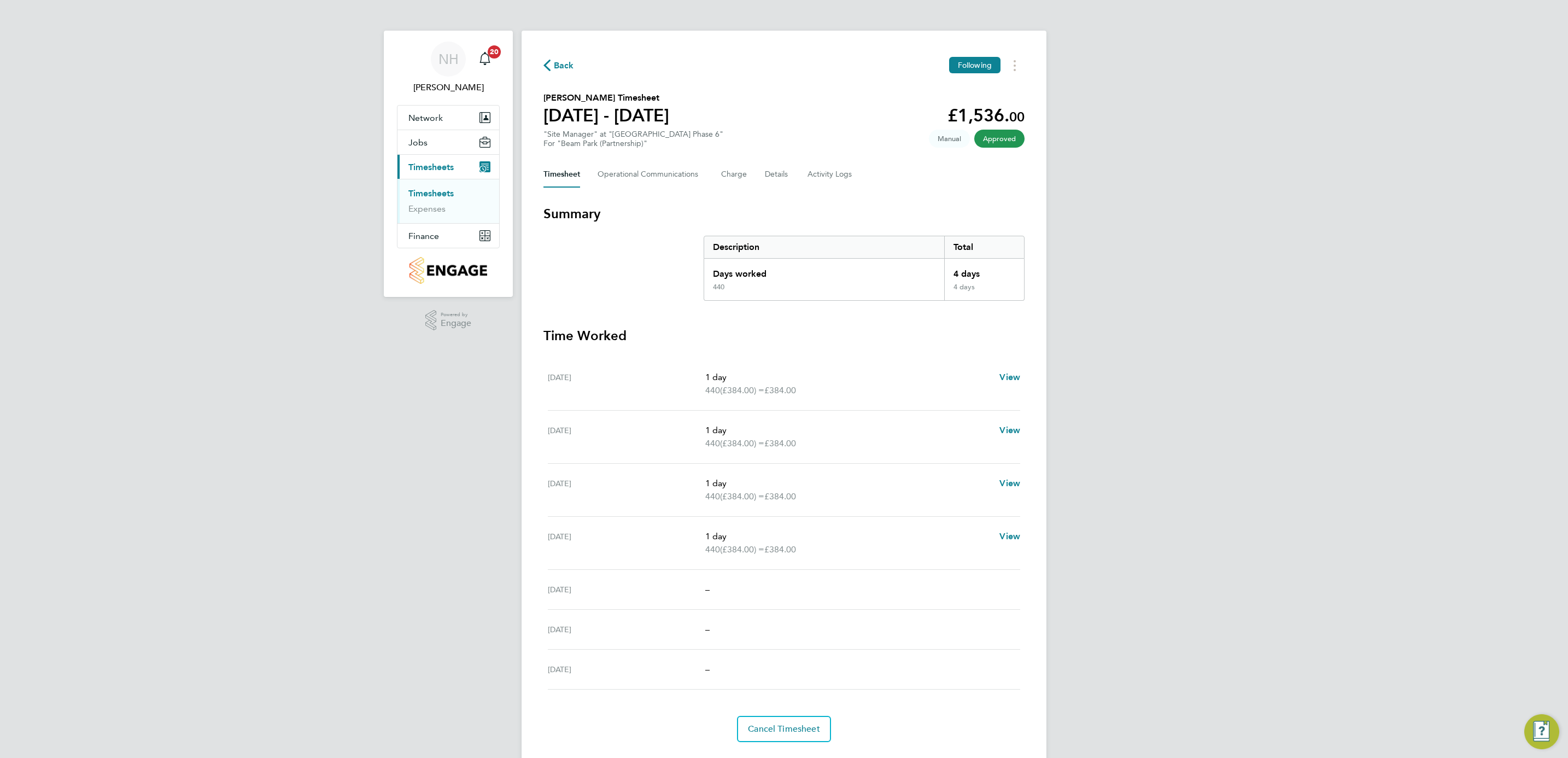
click at [555, 64] on span "Back" at bounding box center [564, 66] width 20 height 13
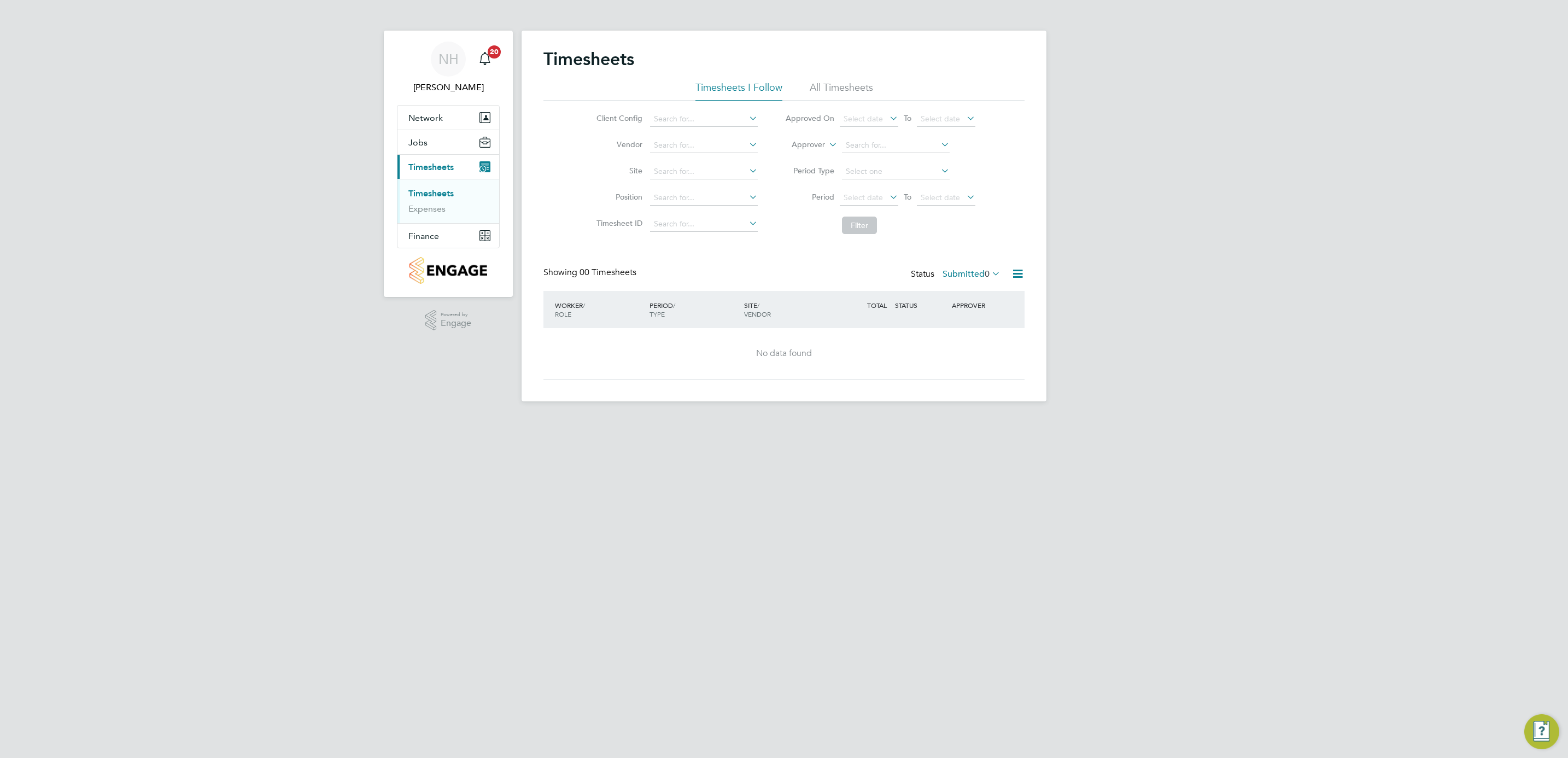
click at [420, 194] on link "Timesheets" at bounding box center [431, 193] width 46 height 10
click at [957, 276] on label "Submitted 0" at bounding box center [971, 274] width 58 height 11
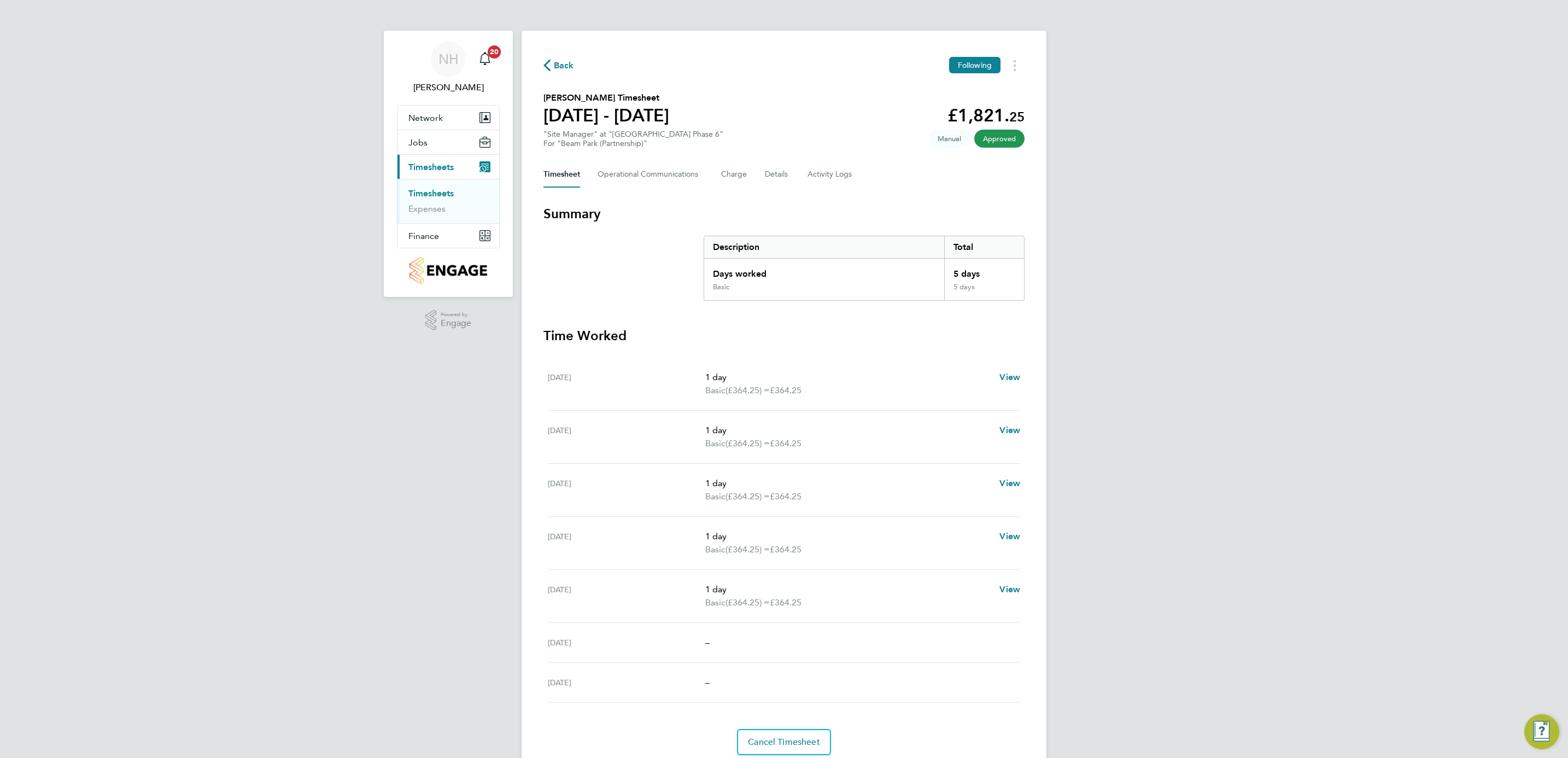
click at [562, 63] on span "Back" at bounding box center [564, 66] width 20 height 13
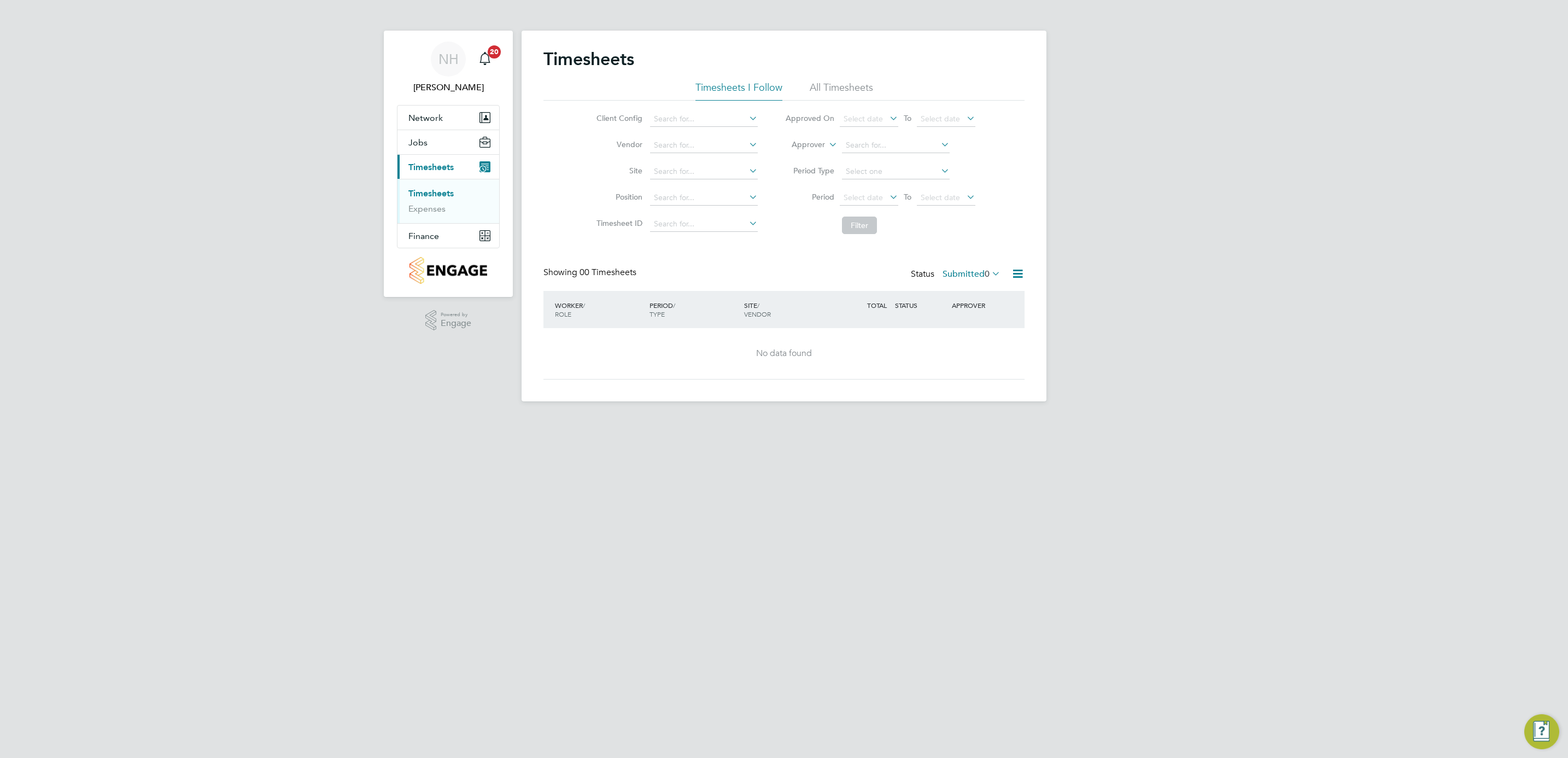
click at [959, 272] on label "Submitted 0" at bounding box center [971, 274] width 58 height 11
click at [447, 192] on link "Timesheets" at bounding box center [431, 193] width 46 height 10
click at [962, 274] on label "Submitted 0" at bounding box center [971, 274] width 58 height 11
click at [956, 325] on li "Submitted" at bounding box center [957, 325] width 51 height 15
click at [432, 192] on link "Timesheets" at bounding box center [431, 193] width 46 height 10
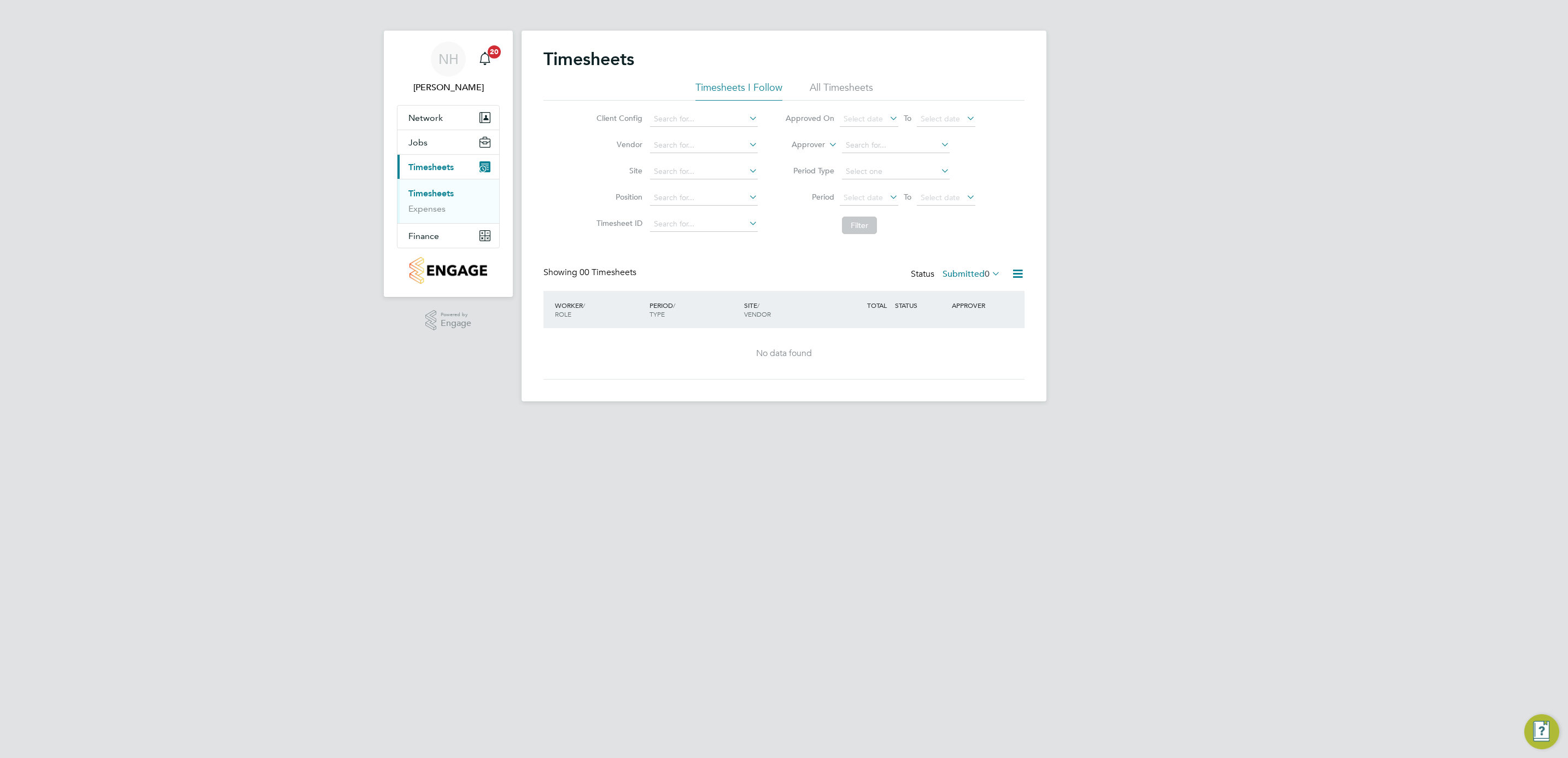
click at [429, 192] on link "Timesheets" at bounding box center [431, 193] width 46 height 10
click at [441, 189] on link "Timesheets" at bounding box center [431, 193] width 46 height 10
click at [430, 196] on link "Timesheets" at bounding box center [431, 193] width 46 height 10
click at [955, 273] on label "Submitted 0" at bounding box center [971, 274] width 58 height 11
click at [961, 323] on li "Submitted" at bounding box center [957, 325] width 51 height 15
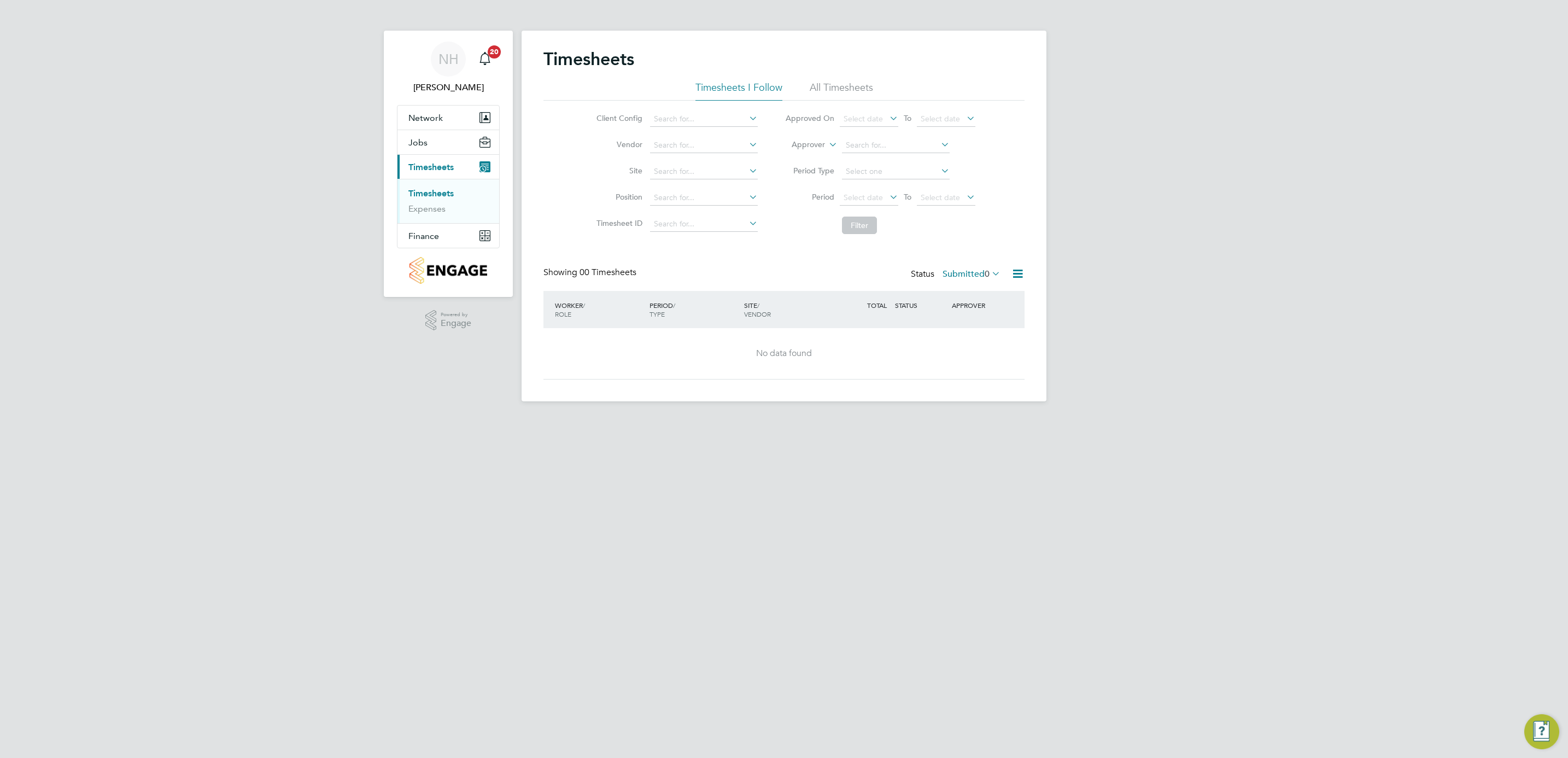
click at [947, 276] on label "Submitted 0" at bounding box center [971, 274] width 58 height 11
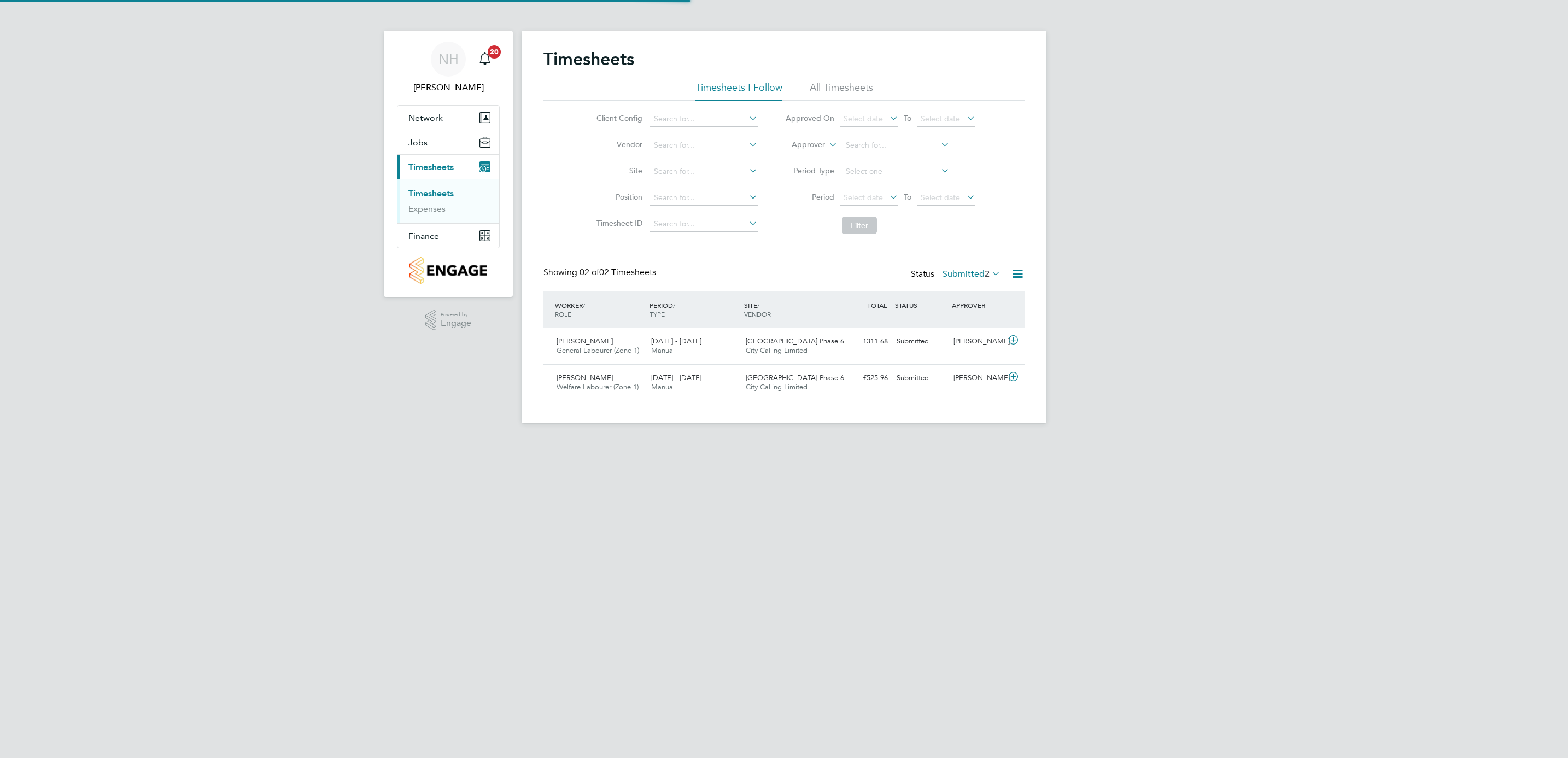
scroll to position [28, 95]
click at [966, 378] on div "[PERSON_NAME]" at bounding box center [977, 378] width 57 height 18
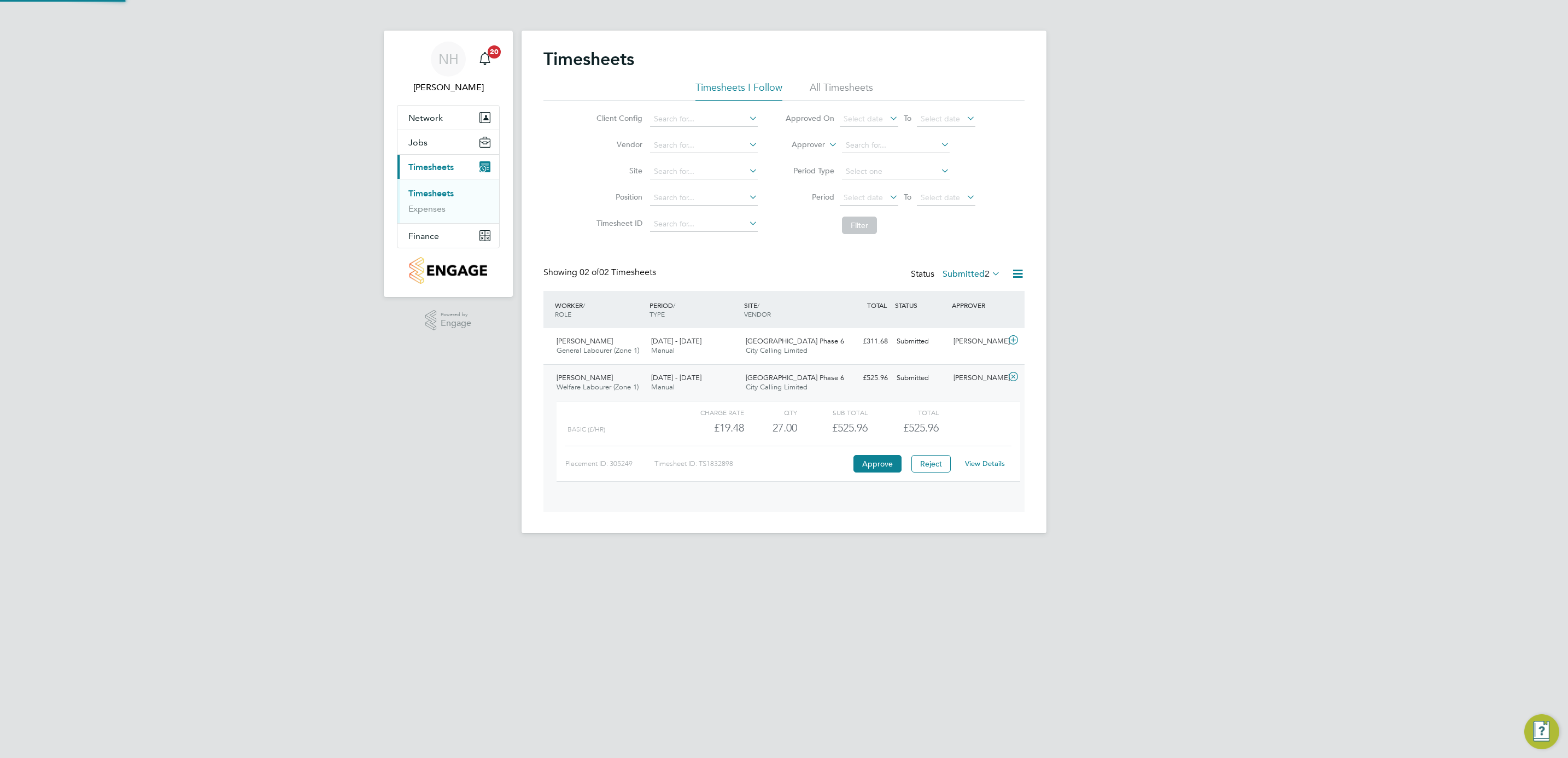
scroll to position [18, 107]
click at [988, 463] on link "View Details" at bounding box center [985, 463] width 40 height 9
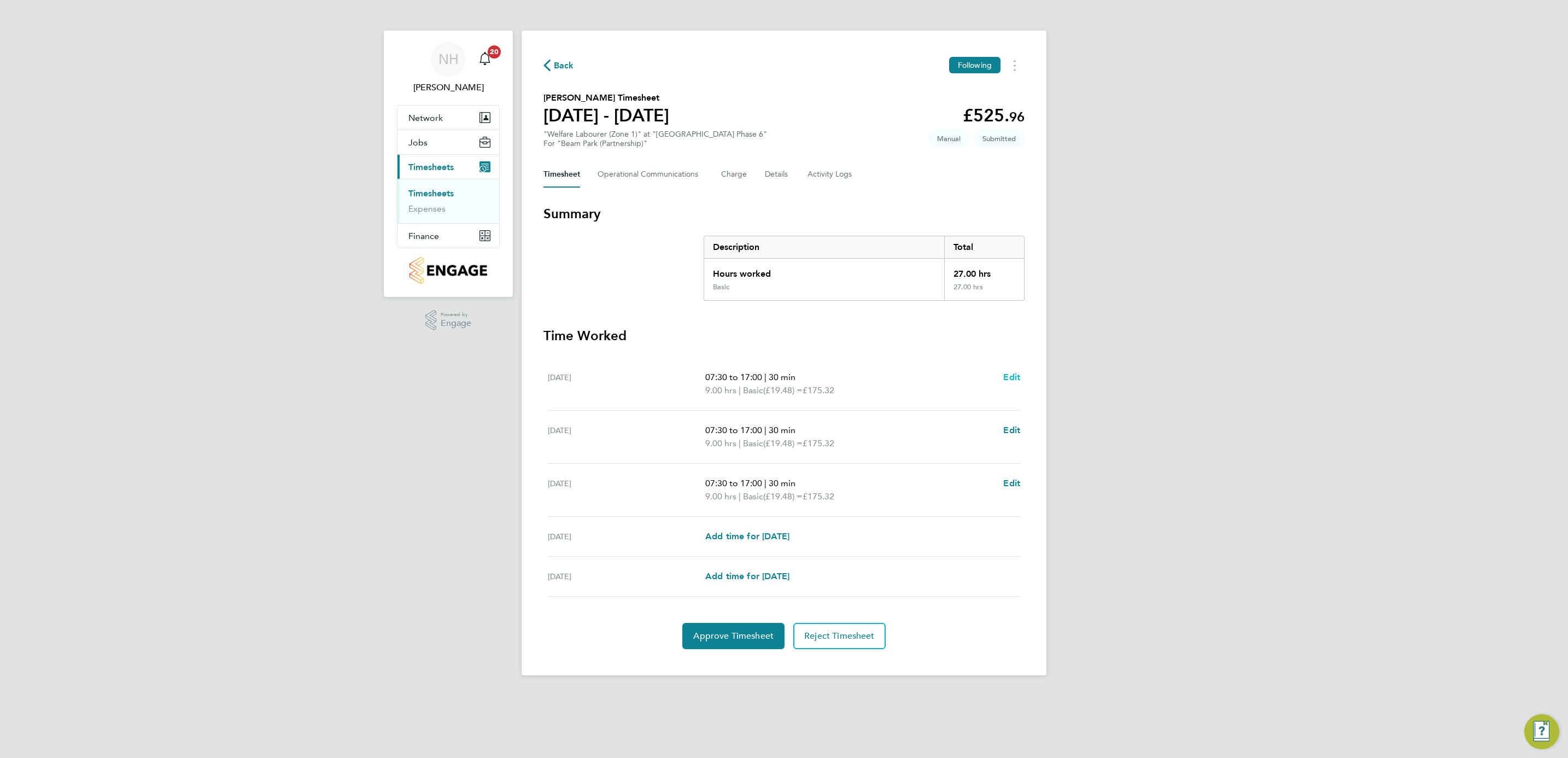
click at [1010, 374] on span "Edit" at bounding box center [1012, 377] width 17 height 10
select select "30"
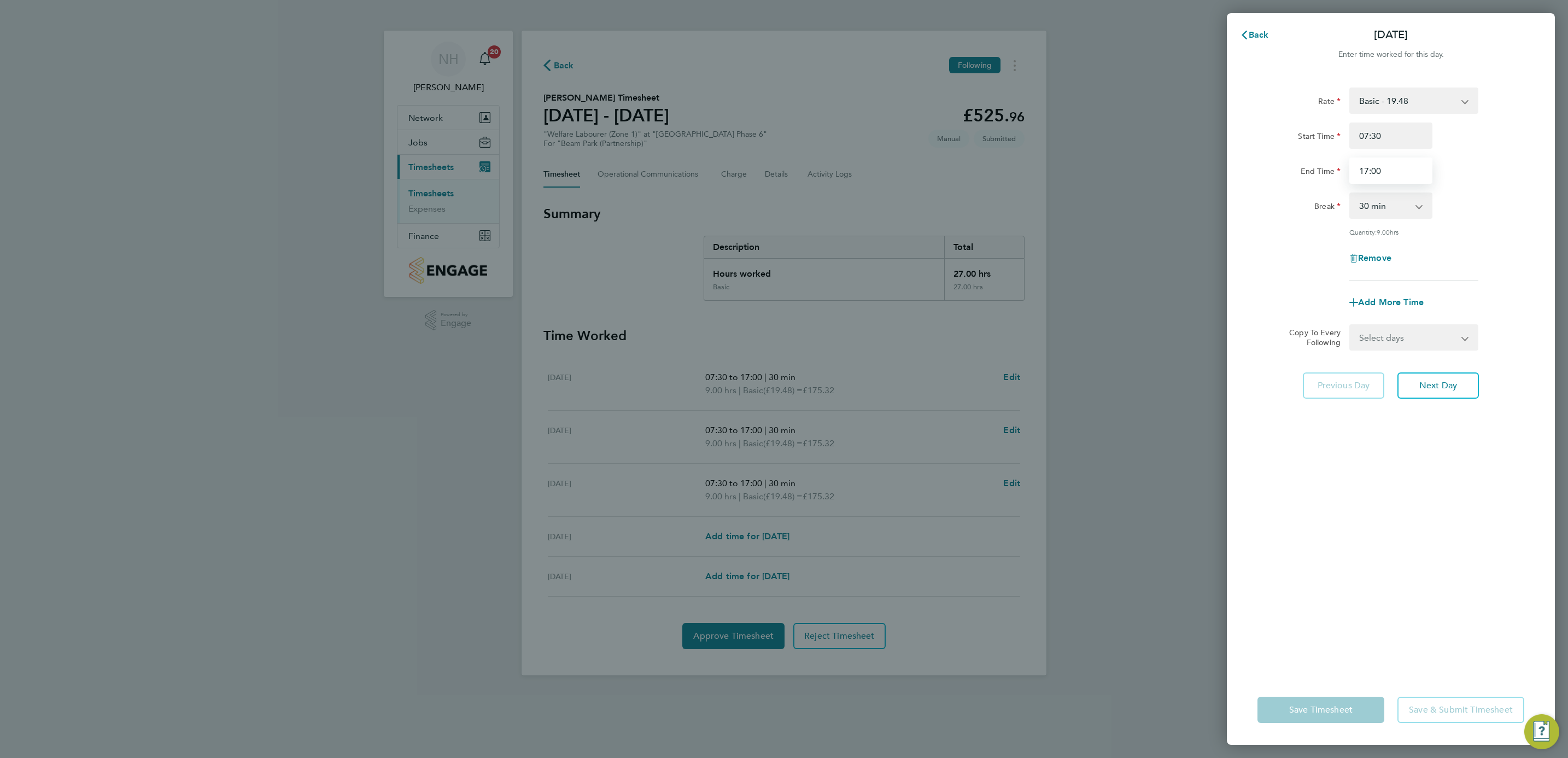
click at [1365, 164] on input "17:00" at bounding box center [1391, 170] width 83 height 26
type input "16:00"
click at [1496, 214] on div "Break 0 min 15 min 30 min 45 min 60 min 75 min 90 min" at bounding box center [1391, 205] width 276 height 26
click at [1458, 338] on select "Select days Day Weekday (Mon-Fri) Weekend (Sat-Sun) Thursday Friday Saturday Su…" at bounding box center [1408, 337] width 115 height 24
select select "WEEKDAY"
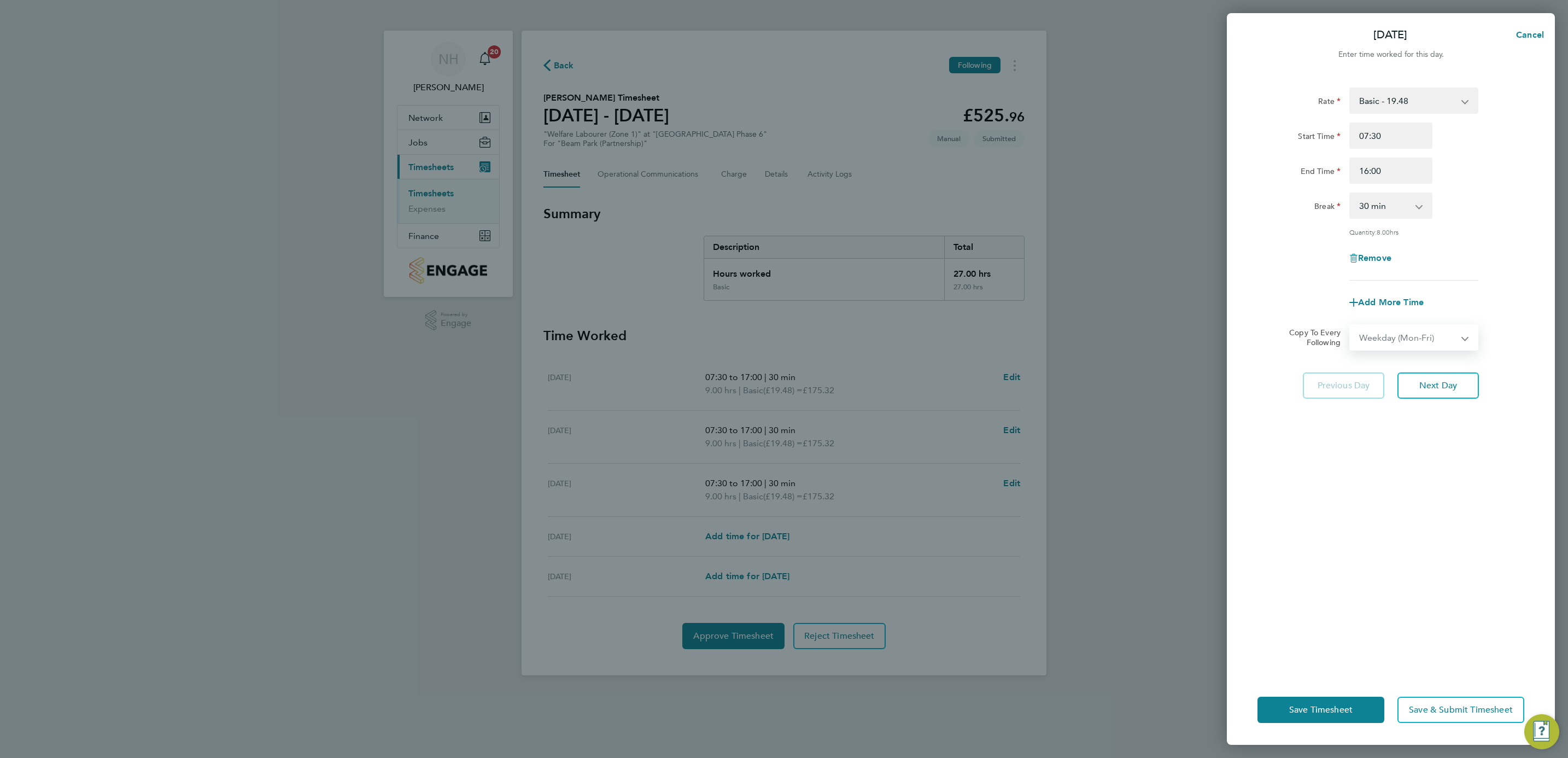
click at [1351, 325] on select "Select days Day Weekday (Mon-Fri) Weekend (Sat-Sun) Thursday Friday Saturday Su…" at bounding box center [1408, 337] width 115 height 24
select select "2025-09-28"
click at [1345, 700] on button "Save Timesheet" at bounding box center [1321, 709] width 127 height 26
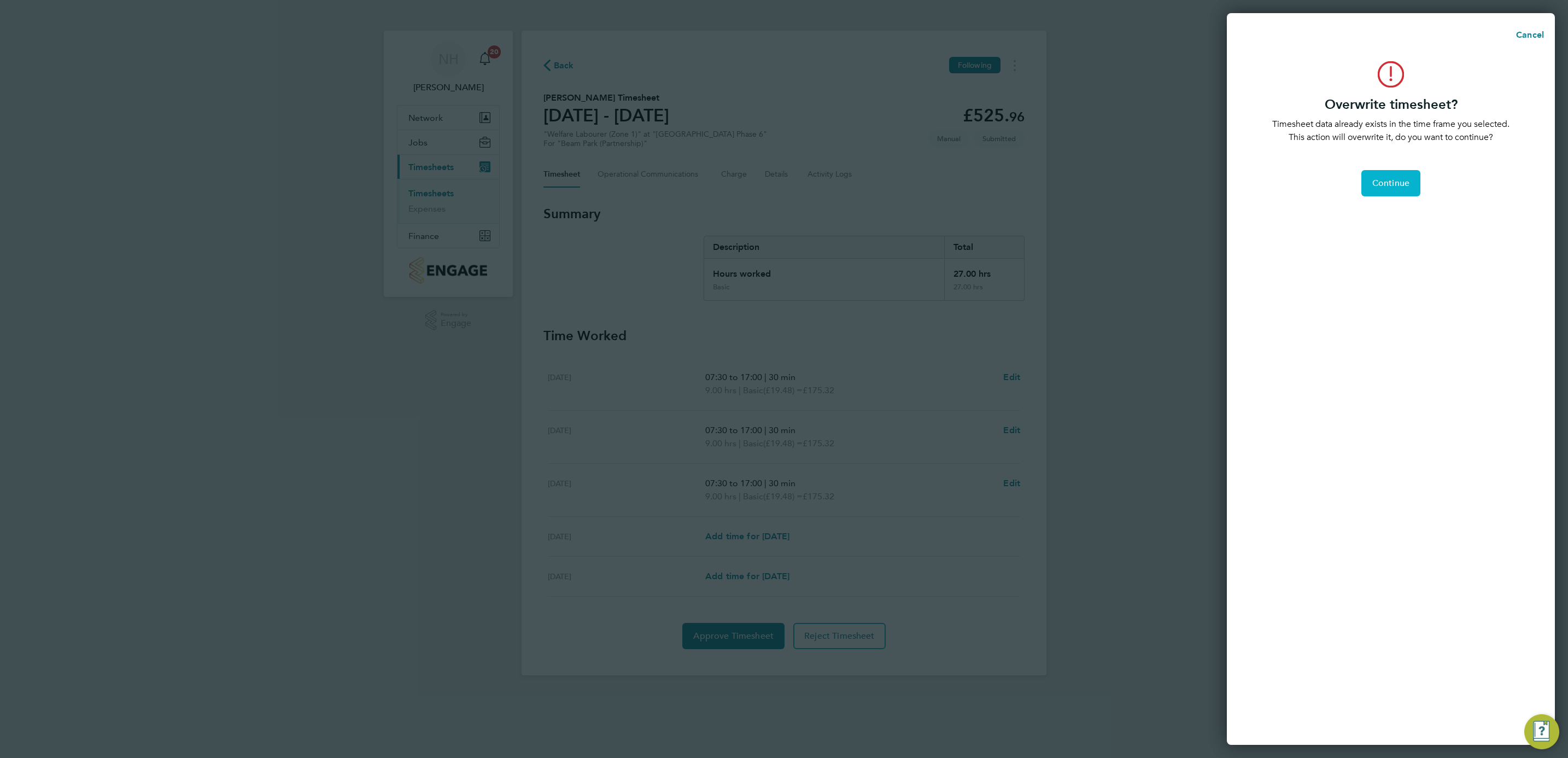
click at [1398, 191] on button "Continue" at bounding box center [1390, 183] width 59 height 26
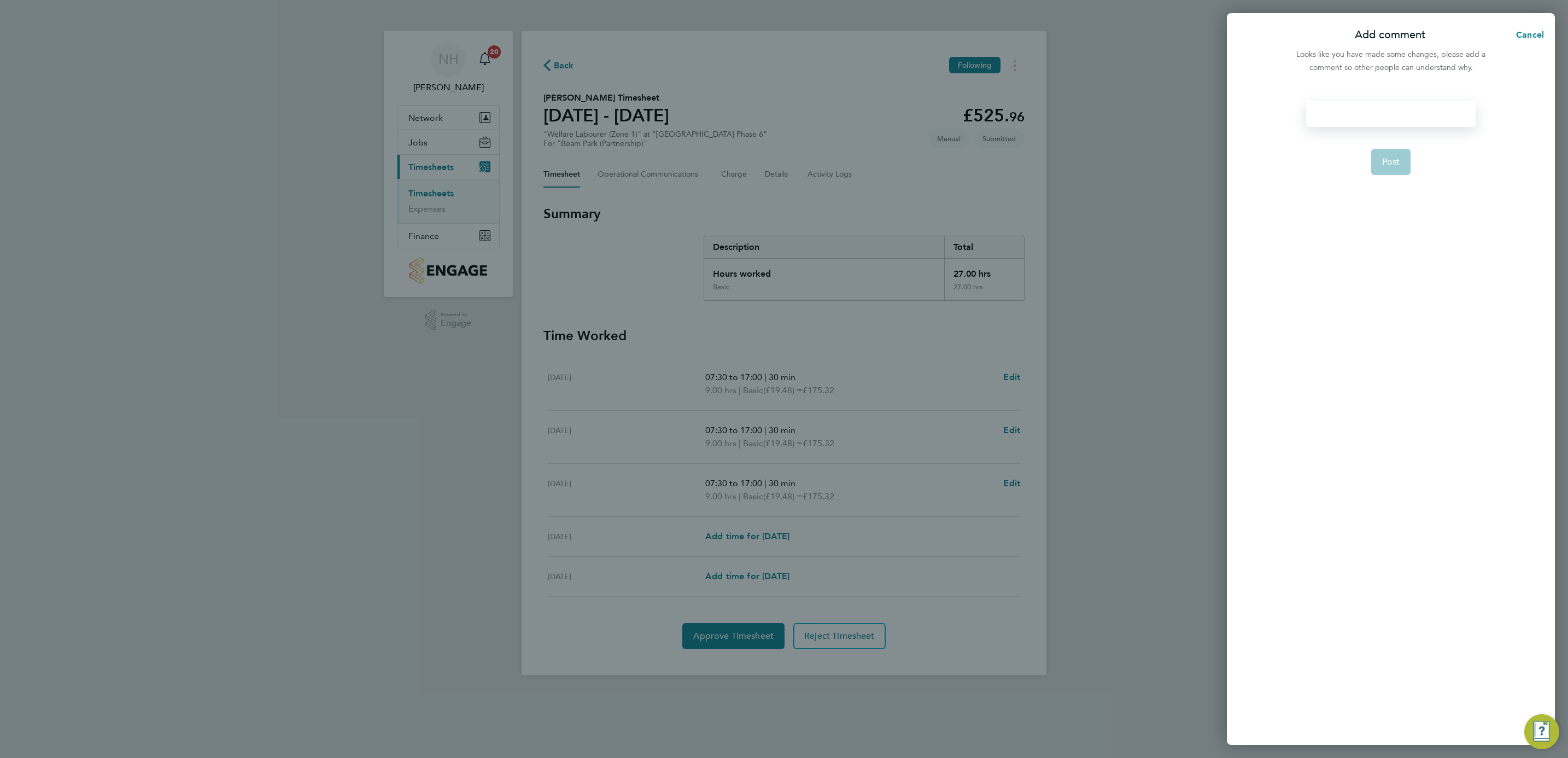
click at [1319, 120] on div at bounding box center [1391, 113] width 169 height 26
click at [1335, 108] on div at bounding box center [1391, 113] width 169 height 26
click at [1398, 164] on span "Post" at bounding box center [1391, 162] width 18 height 11
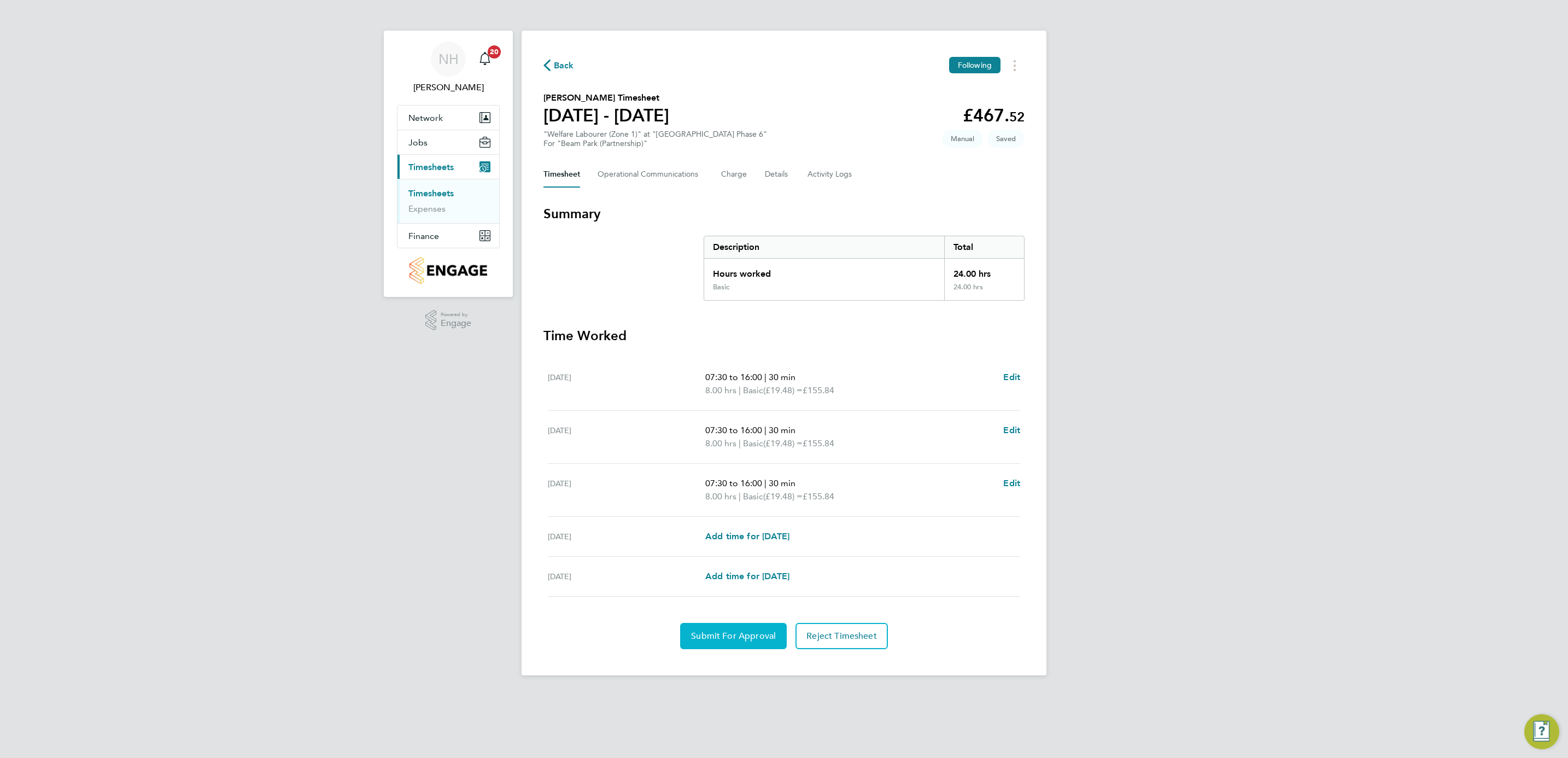
click at [729, 629] on button "Submit For Approval" at bounding box center [733, 636] width 107 height 26
click at [556, 64] on span "Back" at bounding box center [564, 66] width 20 height 13
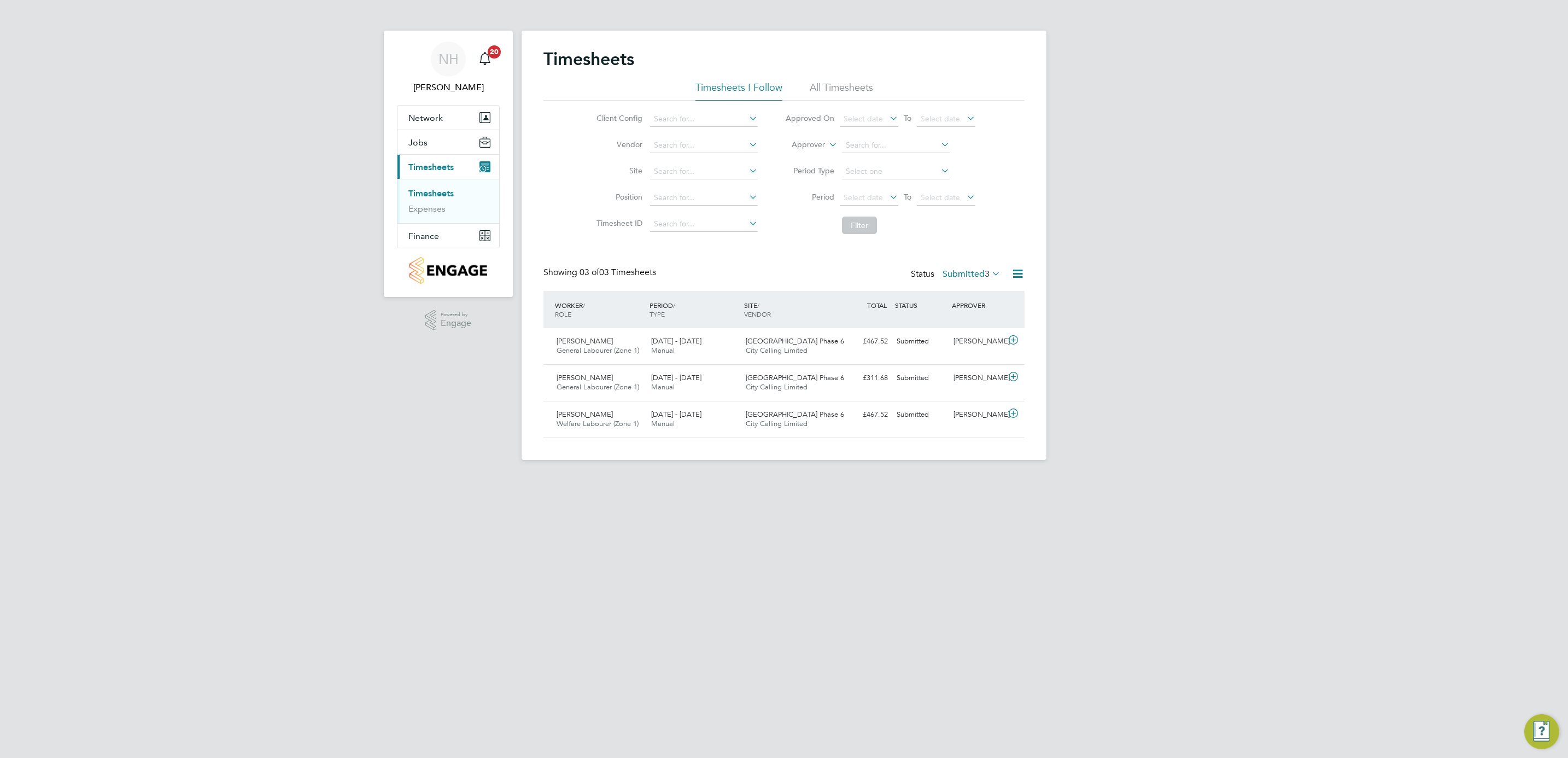
scroll to position [28, 95]
click at [975, 340] on div "[PERSON_NAME]" at bounding box center [977, 342] width 57 height 18
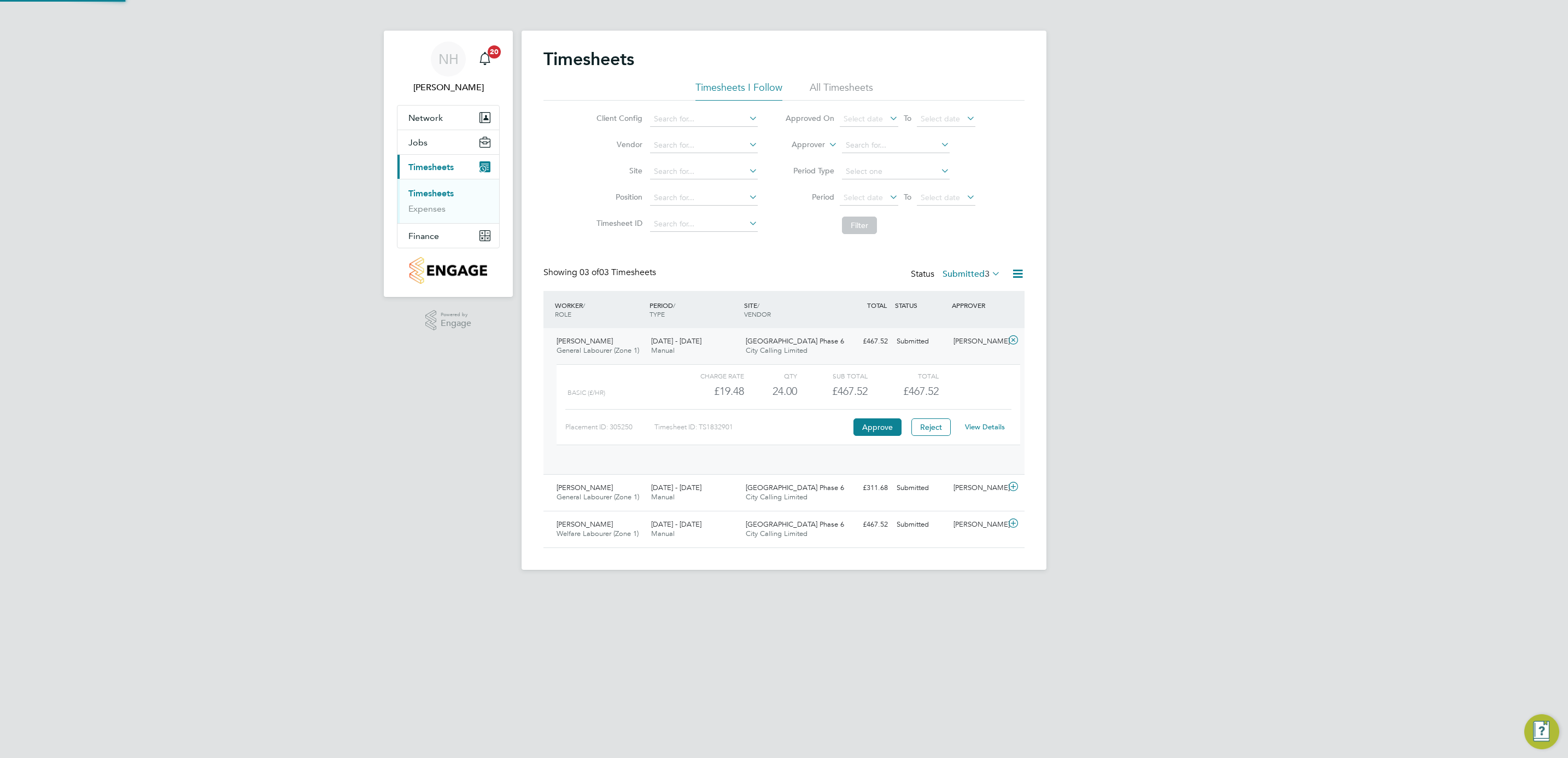
scroll to position [18, 107]
click at [991, 428] on link "View Details" at bounding box center [985, 426] width 40 height 9
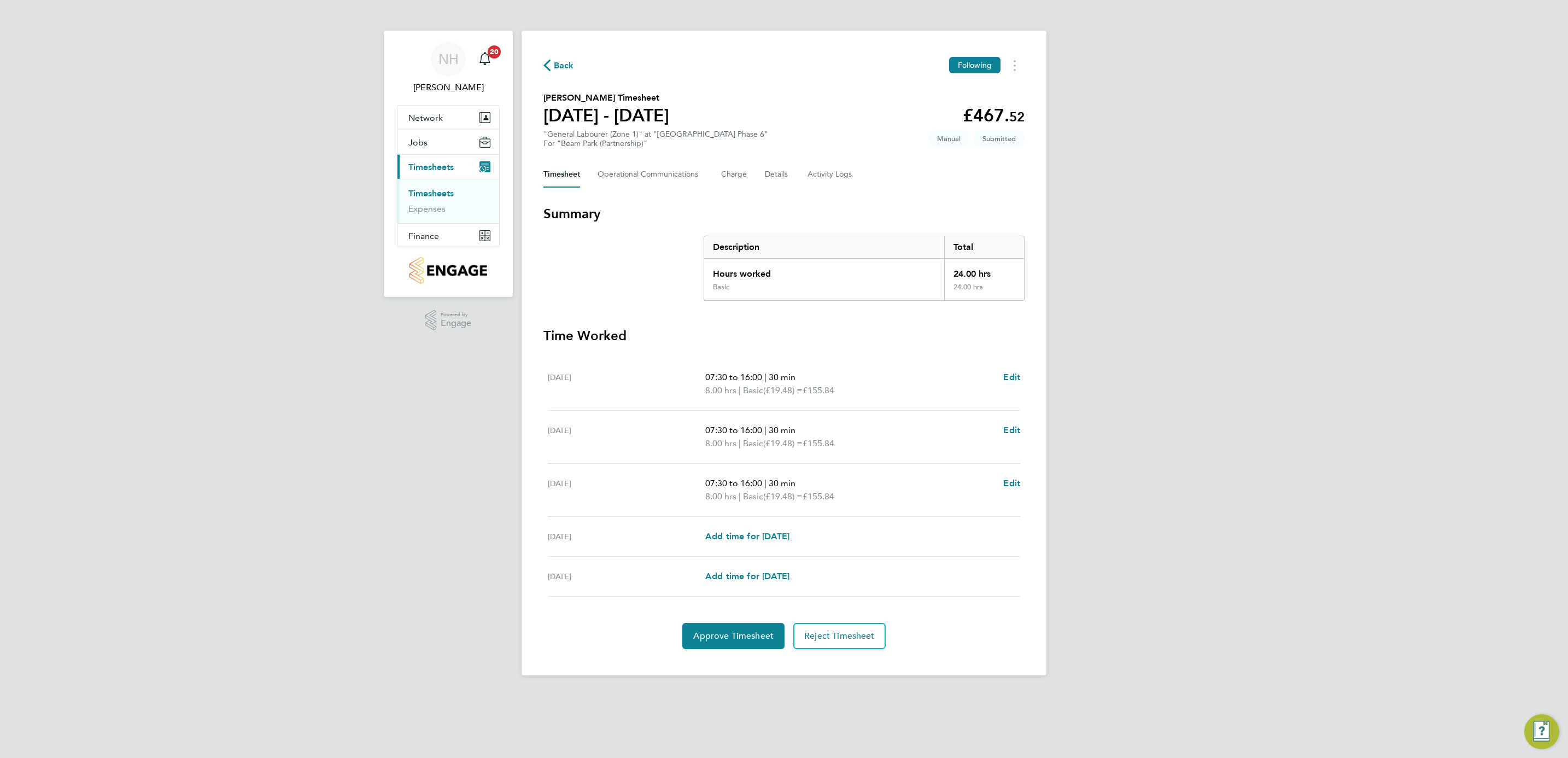
click at [558, 62] on span "Back" at bounding box center [564, 66] width 20 height 13
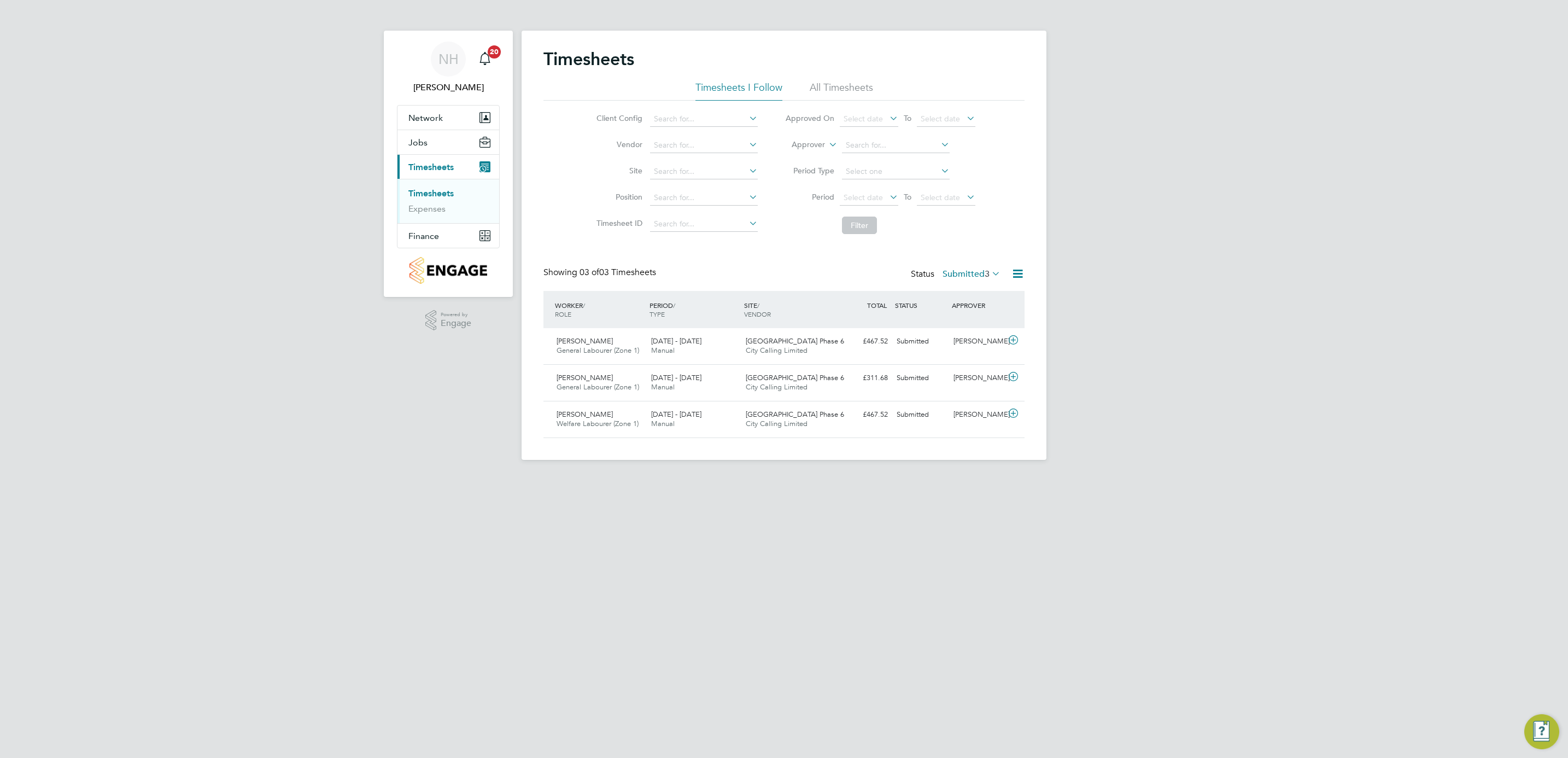
scroll to position [28, 95]
click at [976, 336] on div "[PERSON_NAME]" at bounding box center [977, 342] width 57 height 18
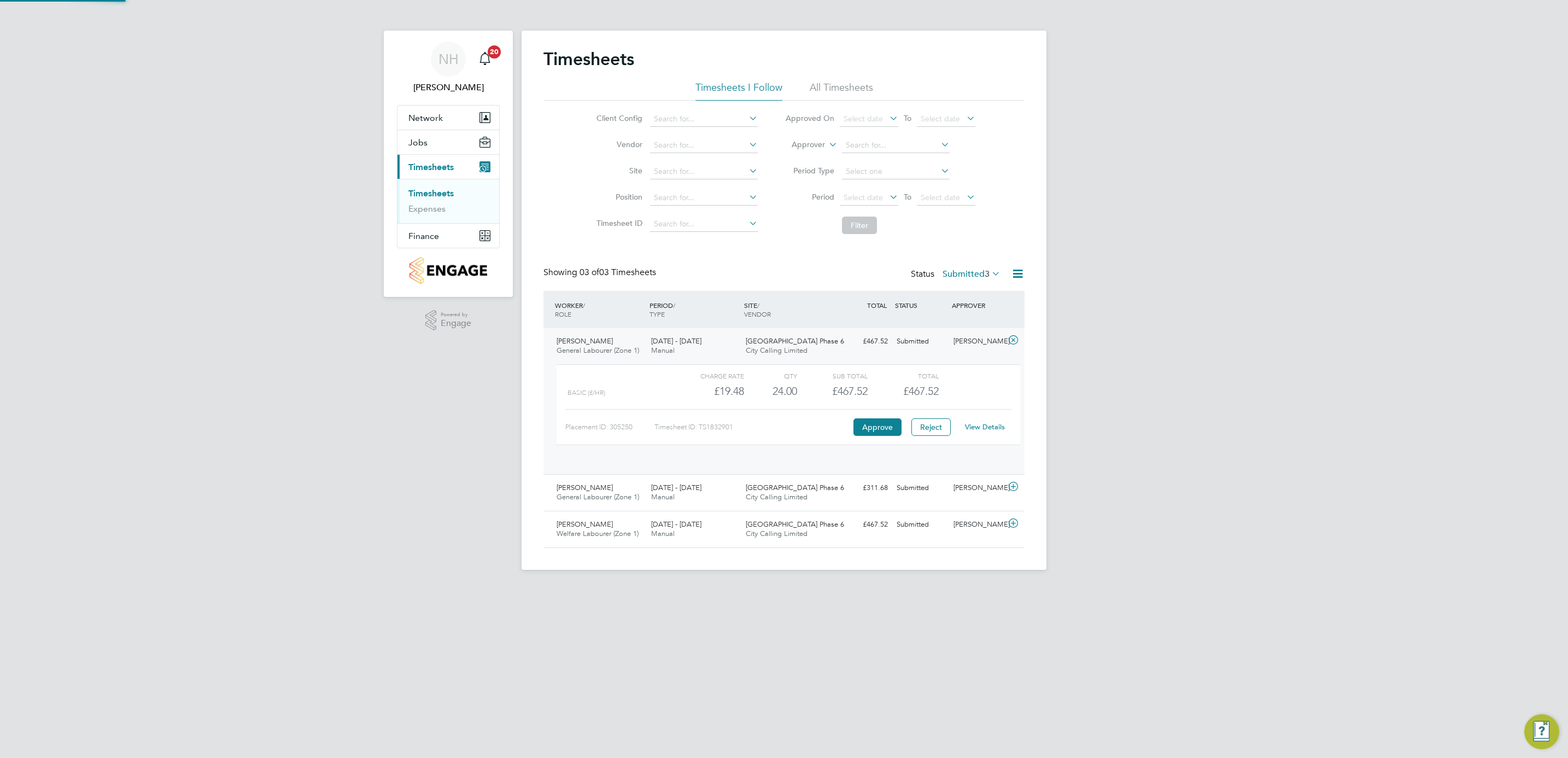
scroll to position [18, 107]
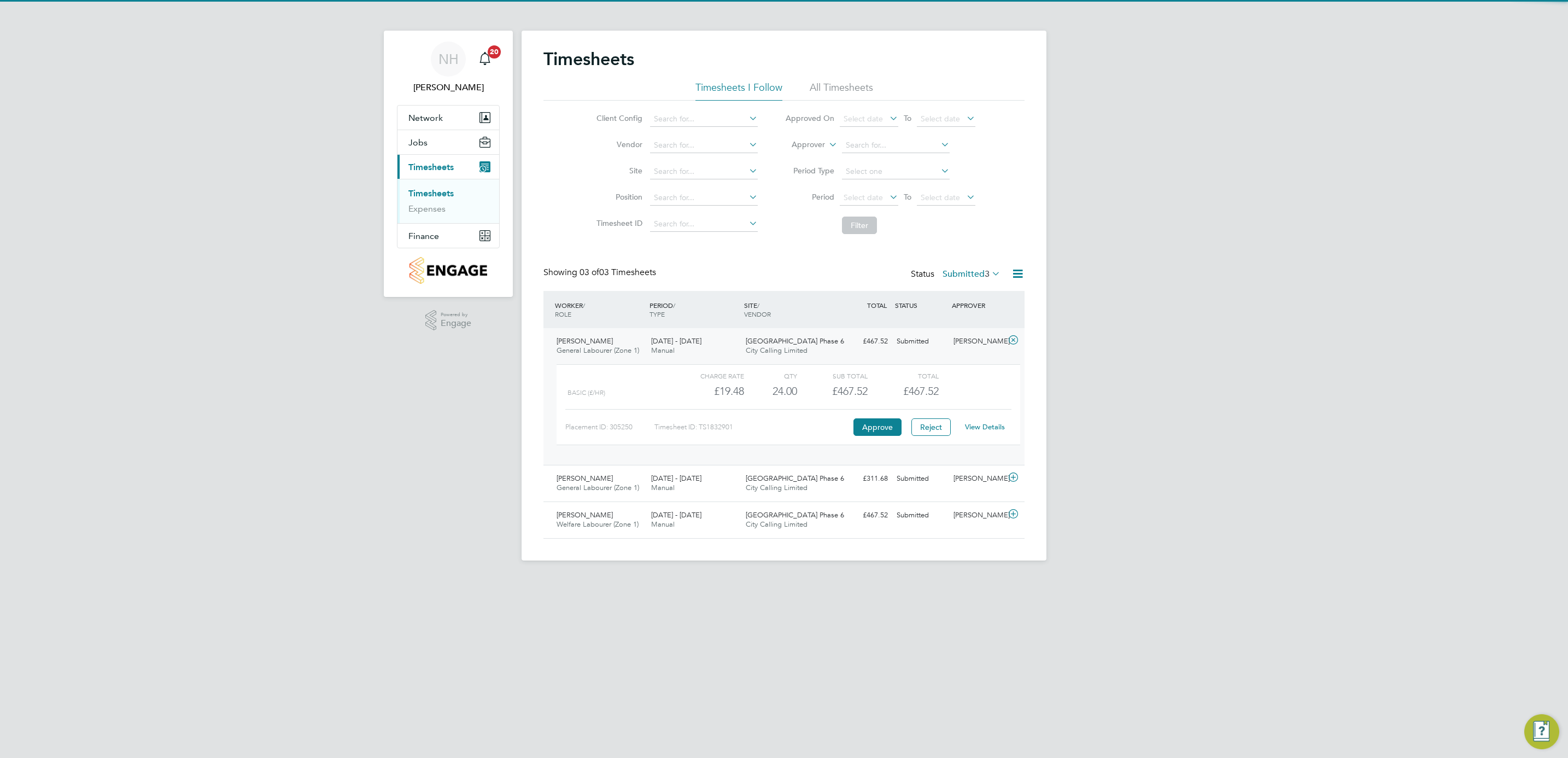
click at [984, 426] on link "View Details" at bounding box center [985, 426] width 40 height 9
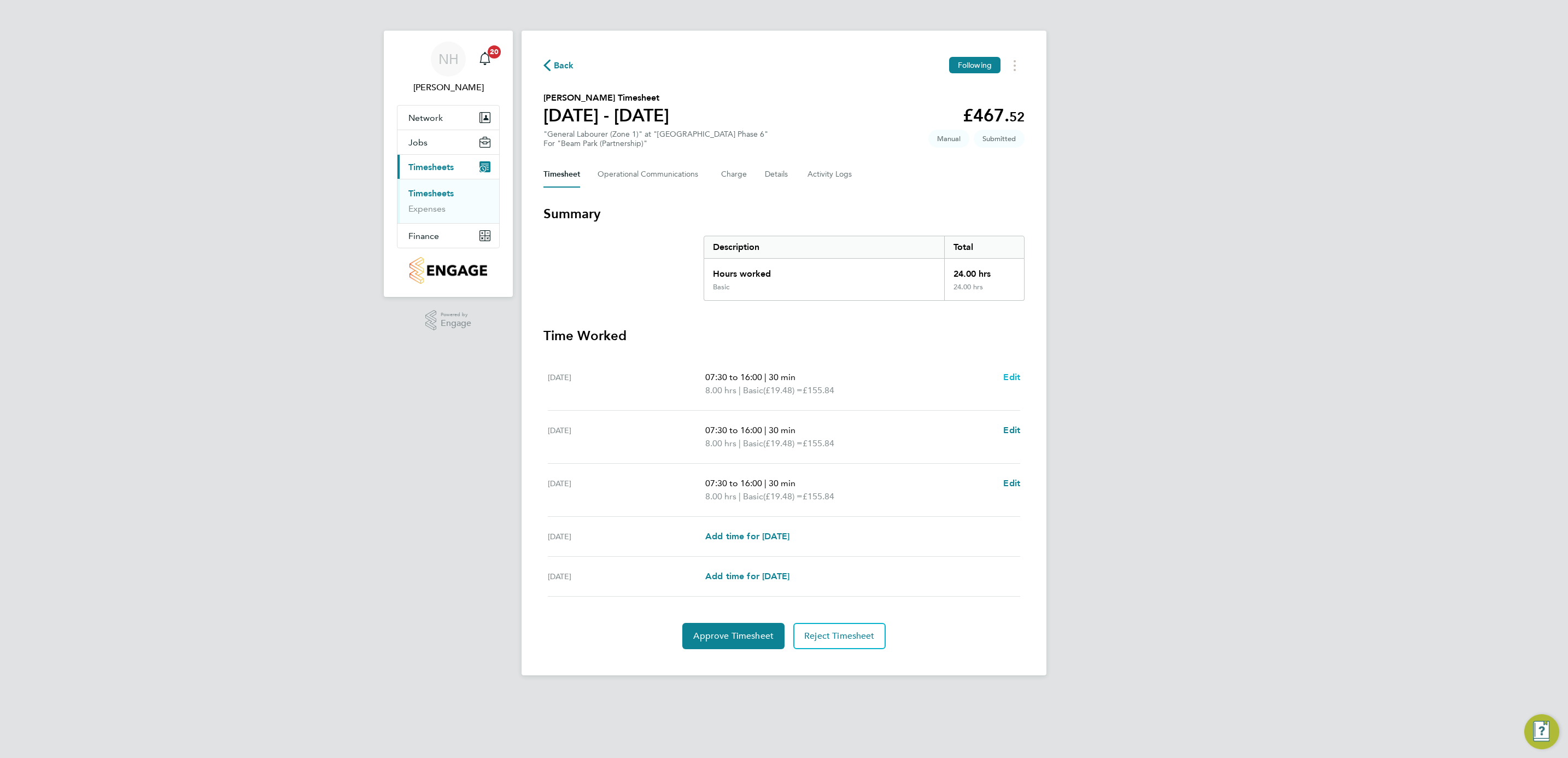
click at [1007, 377] on span "Edit" at bounding box center [1012, 377] width 17 height 10
select select "30"
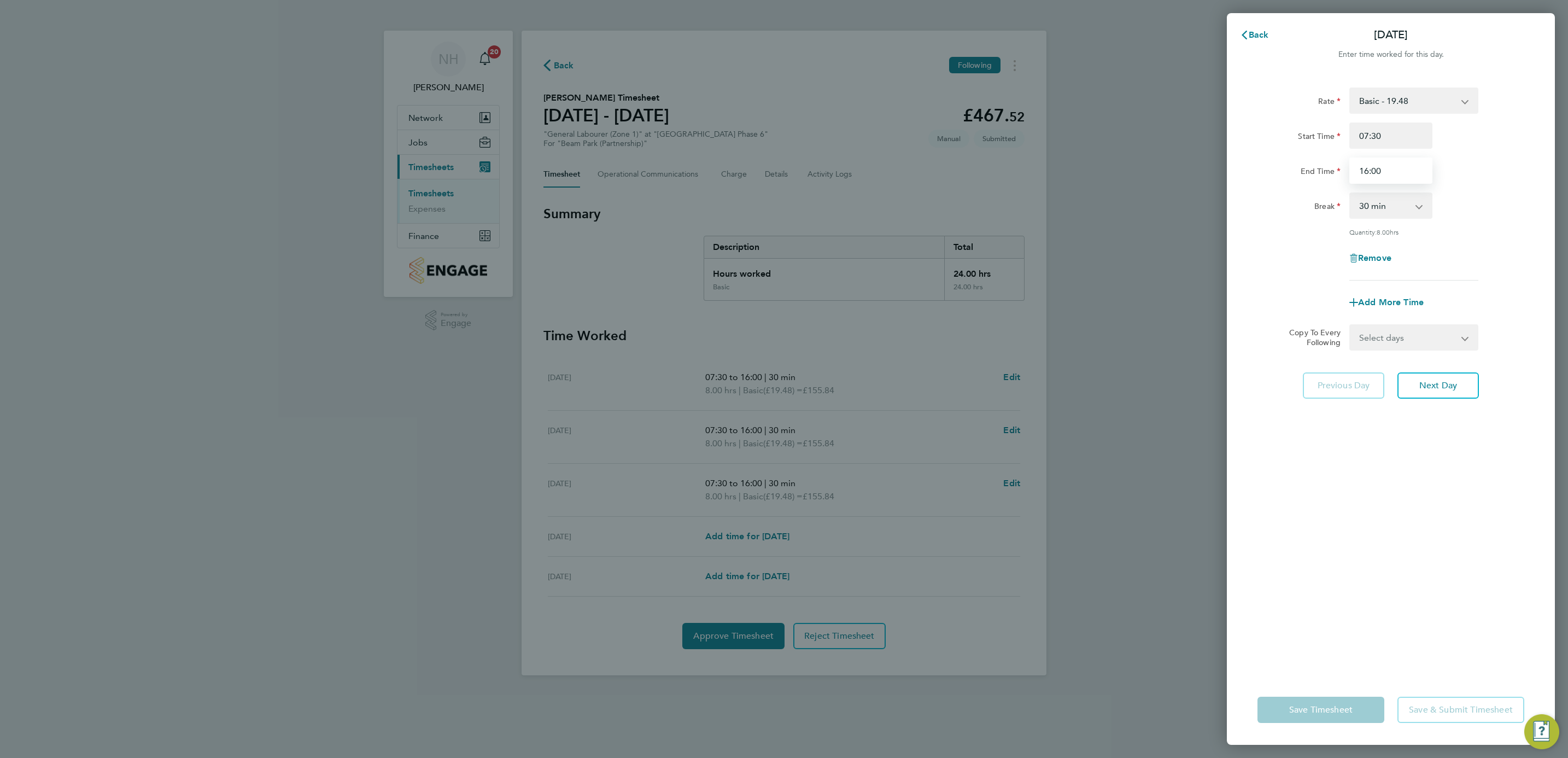
click at [1377, 169] on input "16:00" at bounding box center [1391, 170] width 83 height 26
type input "16:30"
drag, startPoint x: 1422, startPoint y: 556, endPoint x: 1422, endPoint y: 535, distance: 21.0
click at [1422, 546] on div "Rate Basic - 19.48 Start Time 07:30 End Time 16:30 Break 0 min 15 min 30 min 45…" at bounding box center [1391, 374] width 328 height 600
click at [1449, 331] on select "Select days Day Weekday (Mon-Fri) Weekend (Sat-Sun) [DATE] [DATE] [DATE] [DATE]" at bounding box center [1408, 337] width 115 height 24
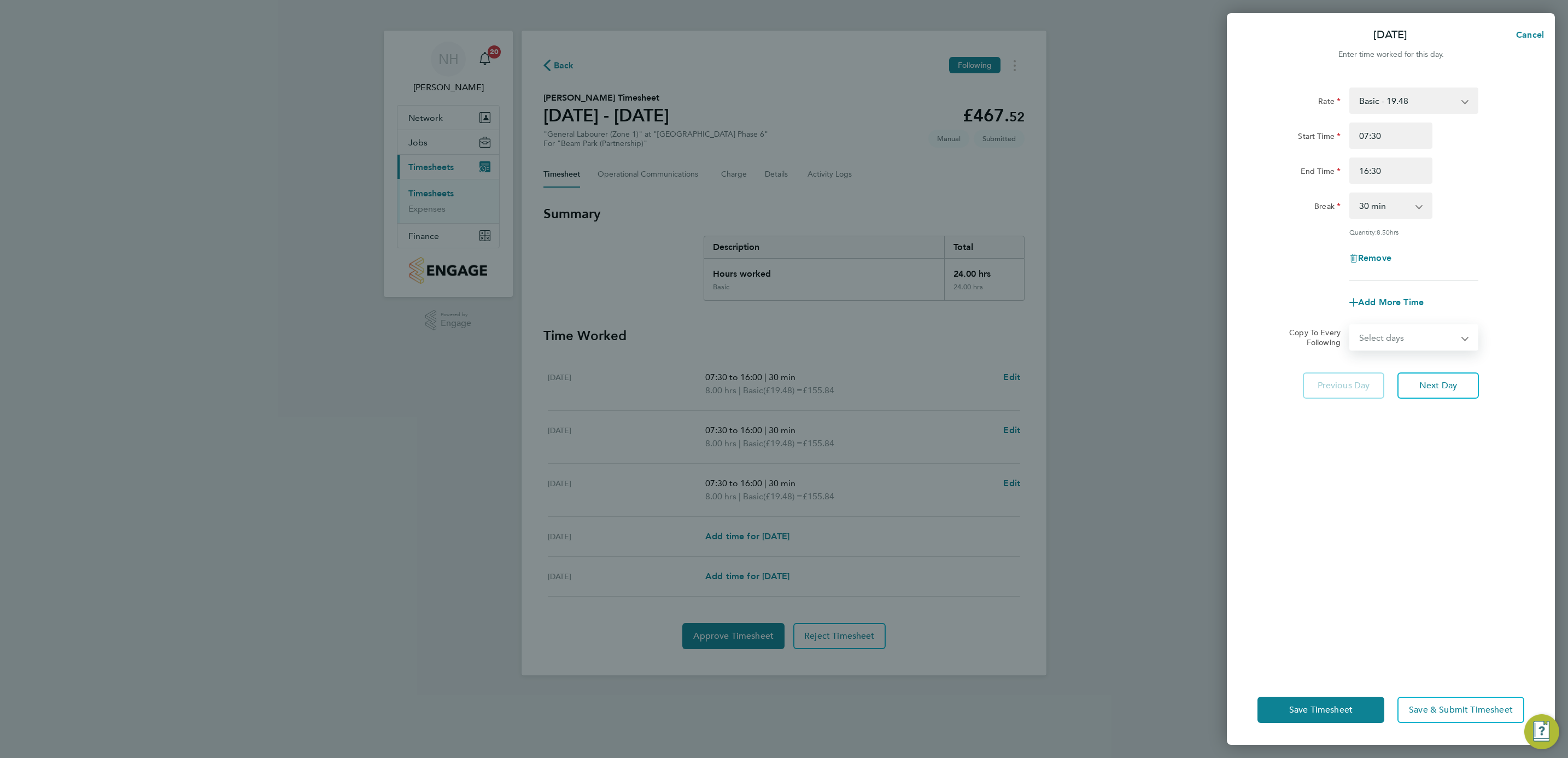
select select "WEEKDAY"
click at [1351, 325] on select "Select days Day Weekday (Mon-Fri) Weekend (Sat-Sun) [DATE] [DATE] [DATE] [DATE]" at bounding box center [1408, 337] width 115 height 24
select select "[DATE]"
drag, startPoint x: 1411, startPoint y: 496, endPoint x: 1372, endPoint y: 652, distance: 160.8
click at [1411, 497] on div "Rate Basic - 19.48 Start Time 07:30 End Time 16:30 Break 0 min 15 min 30 min 45…" at bounding box center [1391, 374] width 328 height 600
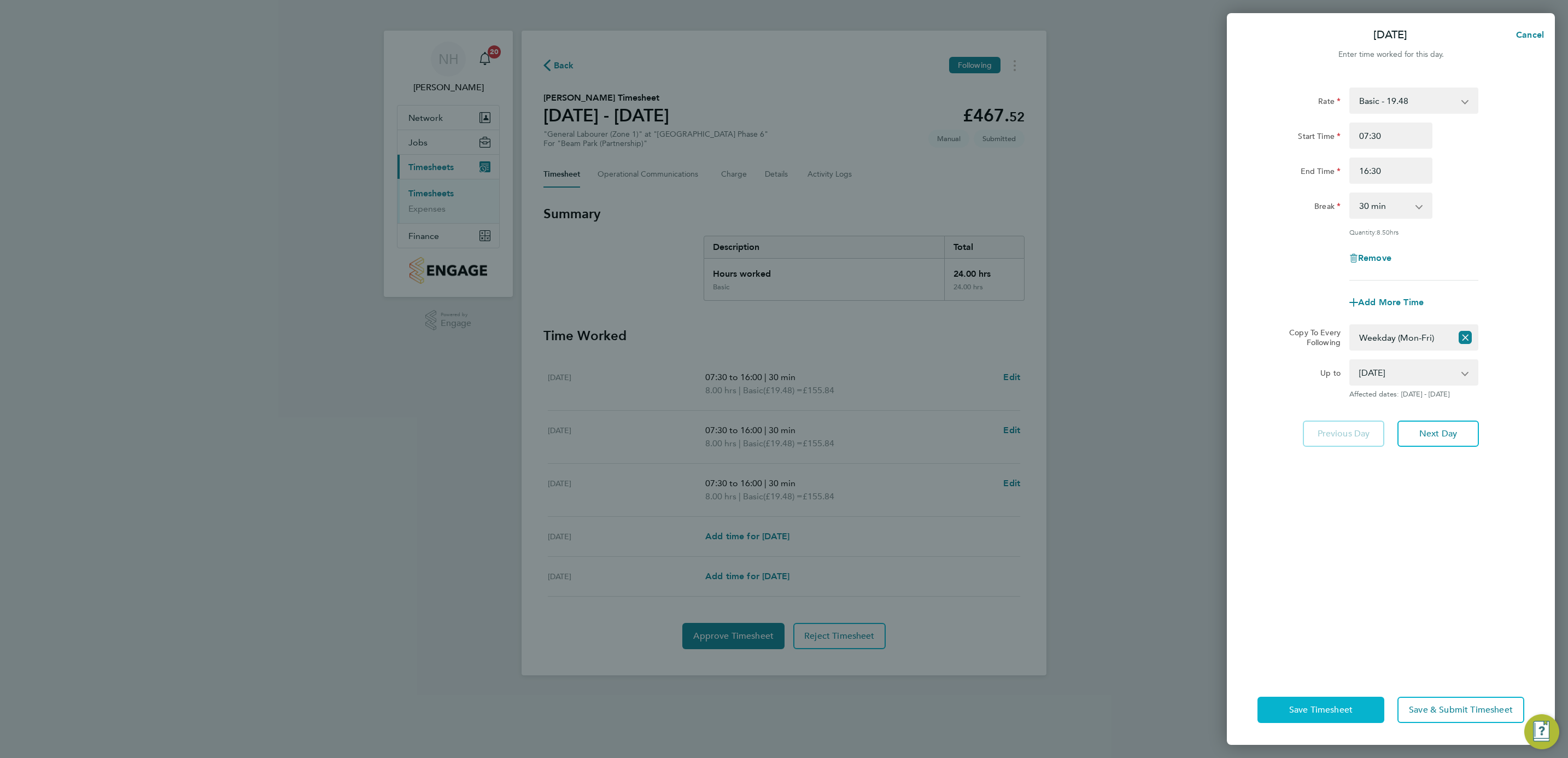
click at [1357, 717] on button "Save Timesheet" at bounding box center [1321, 709] width 127 height 26
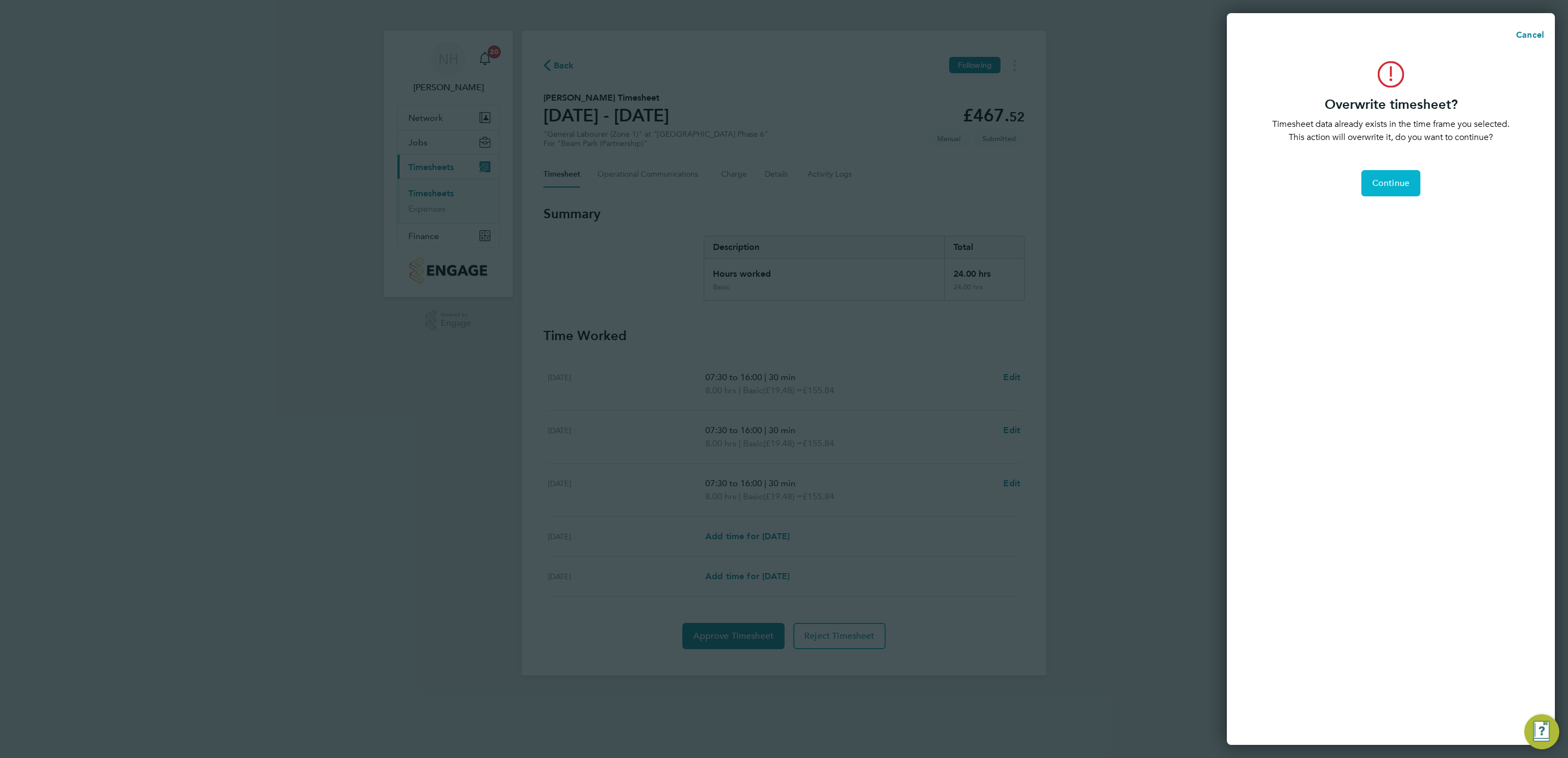
click at [1382, 184] on span "Continue" at bounding box center [1390, 183] width 37 height 11
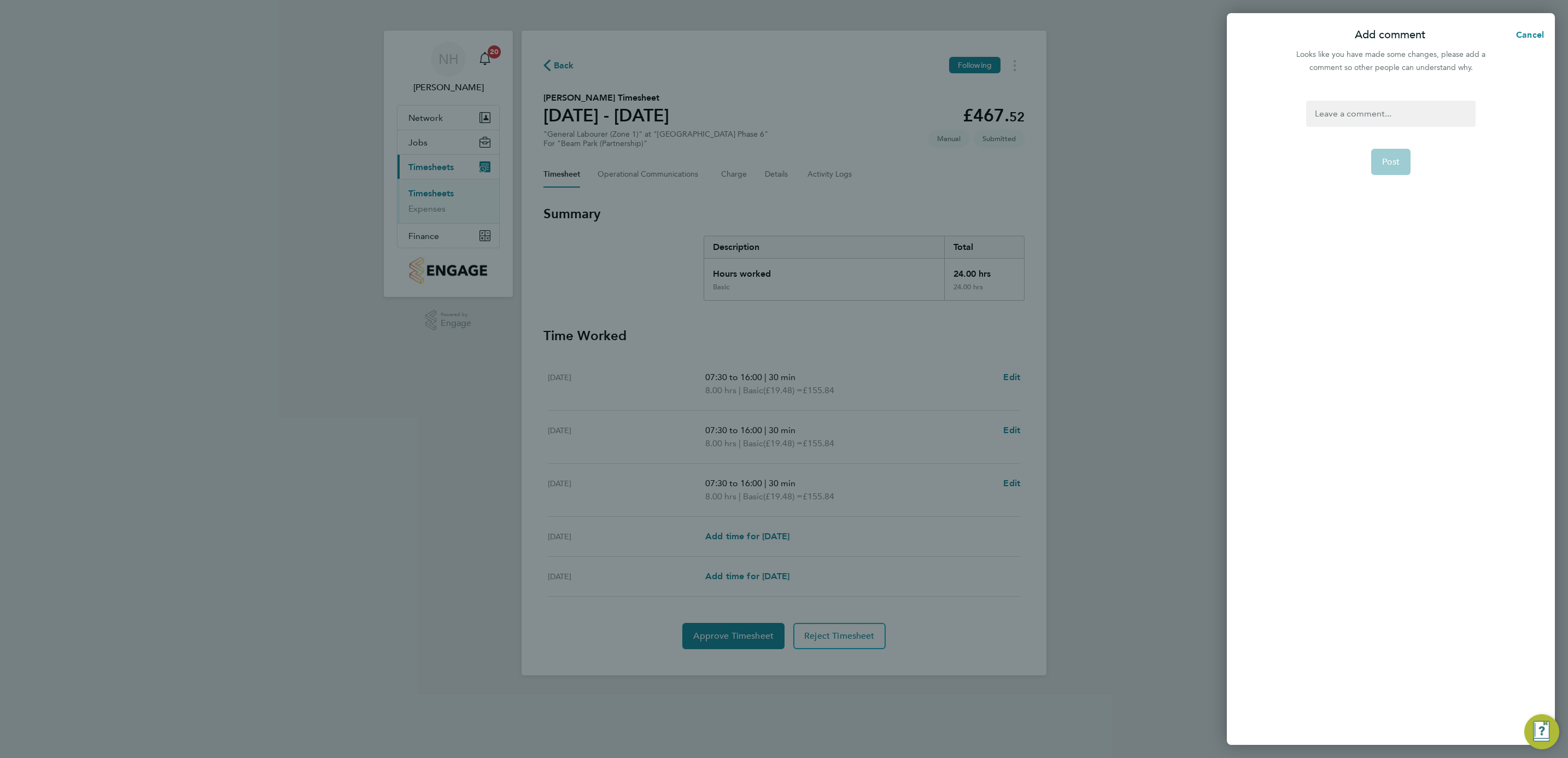
click at [1383, 160] on app-form-button "Post" at bounding box center [1391, 161] width 40 height 26
click at [1360, 124] on div at bounding box center [1391, 113] width 169 height 26
click at [1384, 159] on span "Post" at bounding box center [1391, 162] width 18 height 11
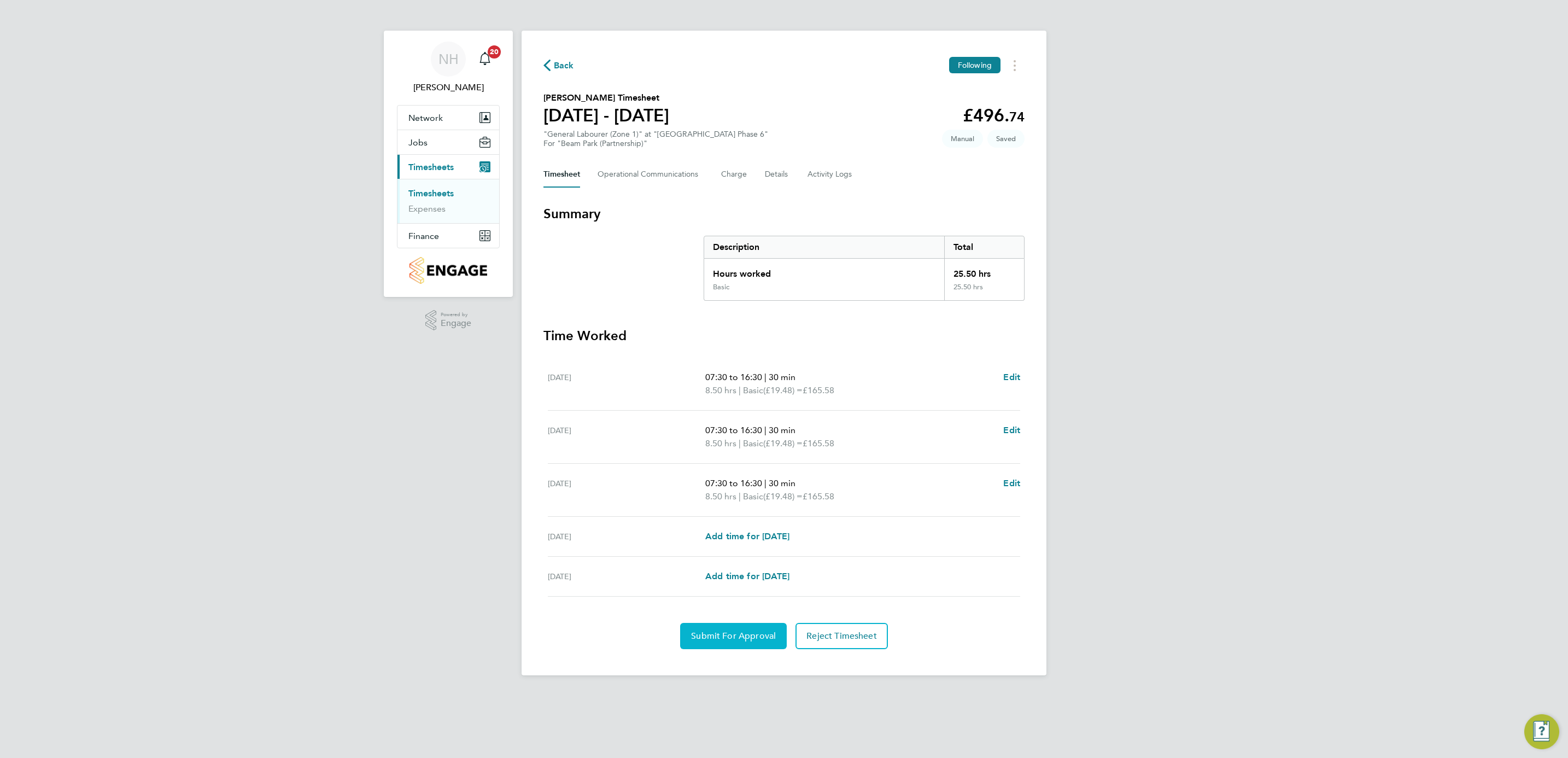
click at [727, 640] on span "Submit For Approval" at bounding box center [733, 636] width 85 height 11
click at [766, 637] on span "Approve Timesheet" at bounding box center [733, 636] width 80 height 11
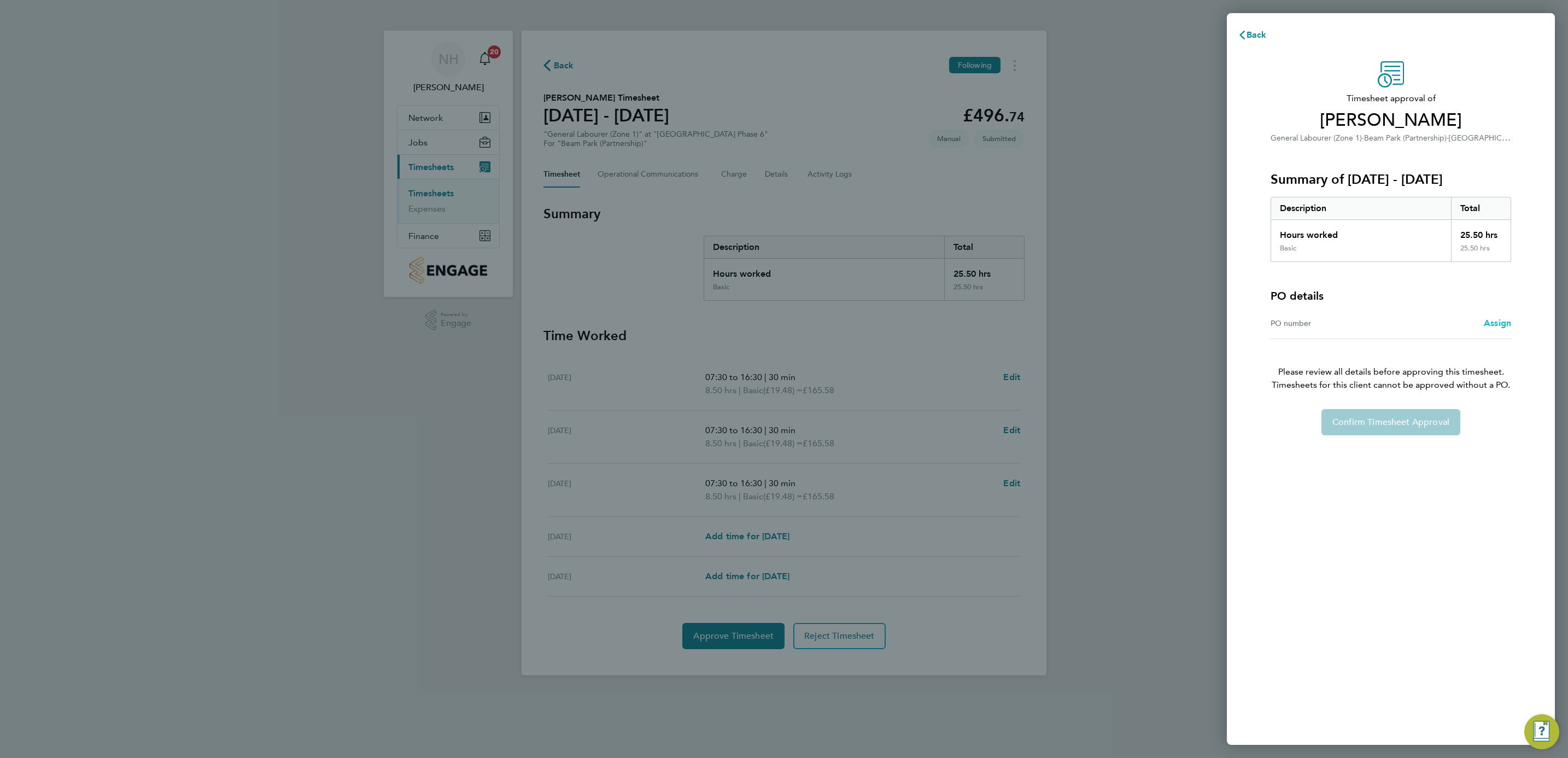
click at [1500, 322] on span "Assign" at bounding box center [1497, 323] width 27 height 10
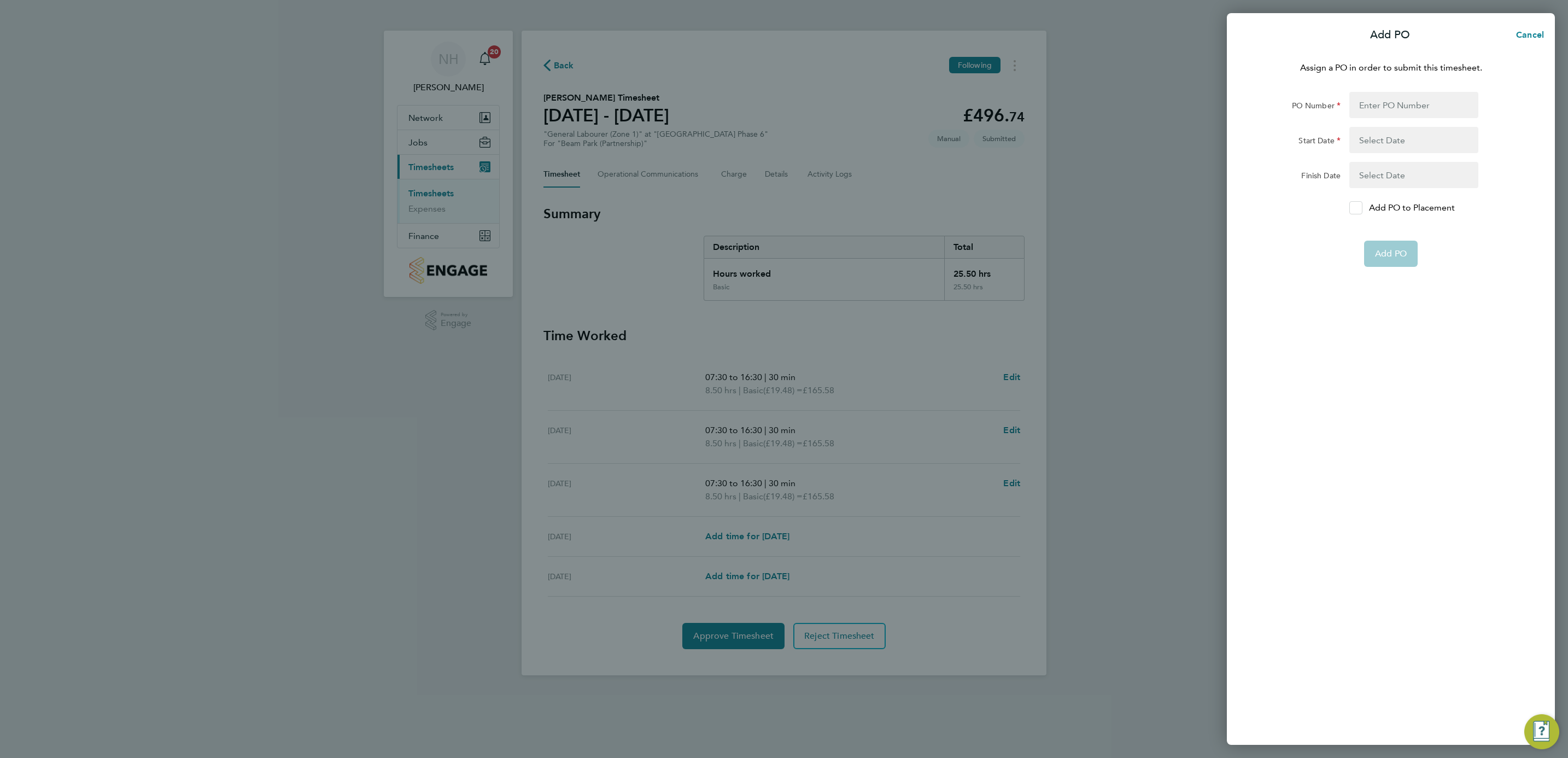
click at [1356, 206] on icon at bounding box center [1355, 208] width 8 height 7
click at [1360, 208] on input "Add PO to Placement" at bounding box center [1360, 208] width 0 height 0
click at [1375, 80] on div "Assign a PO in order to submit this timesheet. PO Number Start Date Finish Date…" at bounding box center [1391, 396] width 328 height 697
click at [1365, 100] on input "PO Number" at bounding box center [1414, 105] width 129 height 26
type input "H66981A"
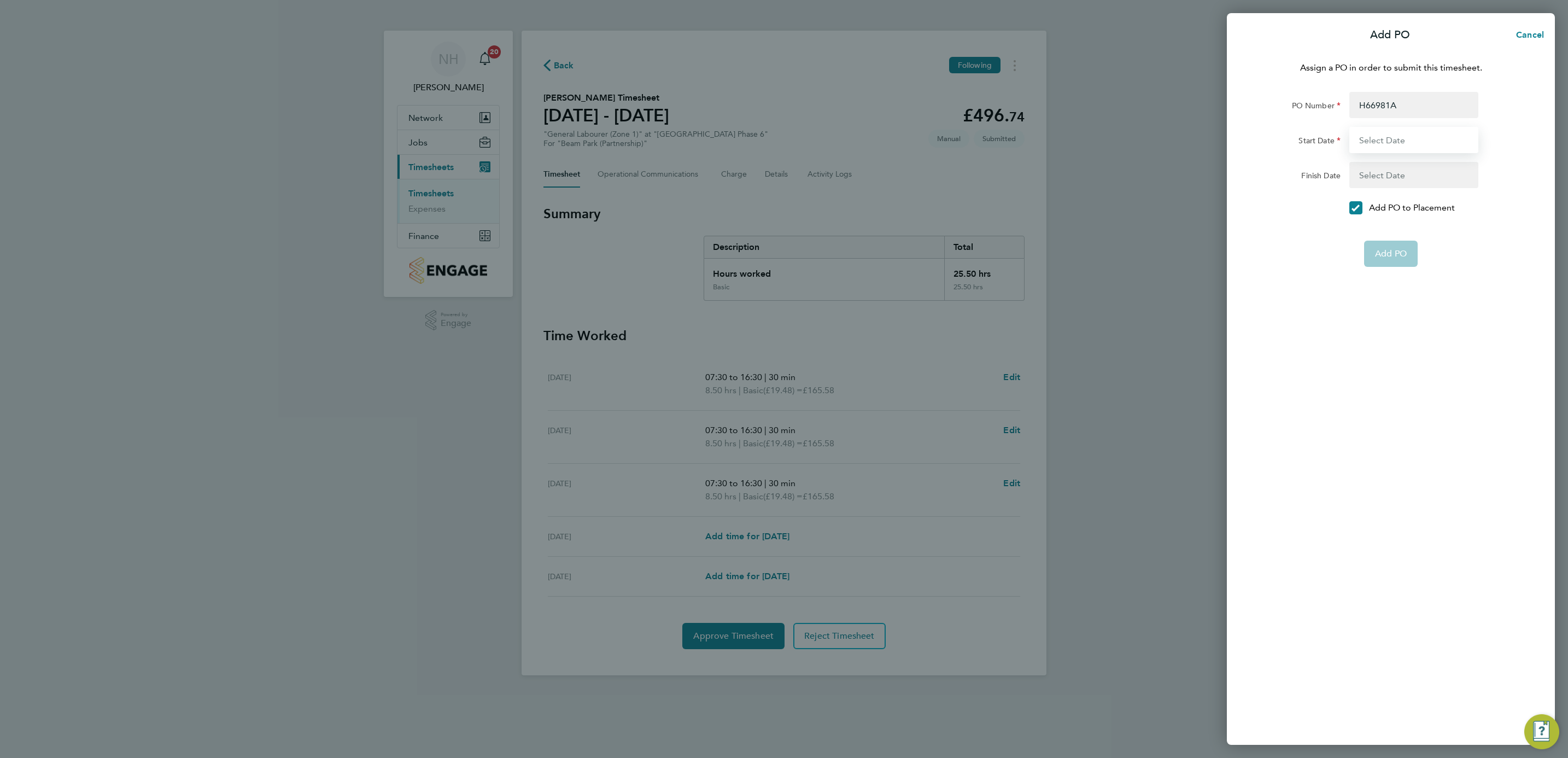
type input "[DATE]"
click at [1389, 104] on input "H66981A" at bounding box center [1414, 105] width 129 height 26
drag, startPoint x: 1410, startPoint y: 100, endPoint x: 1233, endPoint y: 117, distance: 177.8
click at [1283, 99] on div "PO Number H66981A" at bounding box center [1391, 105] width 276 height 26
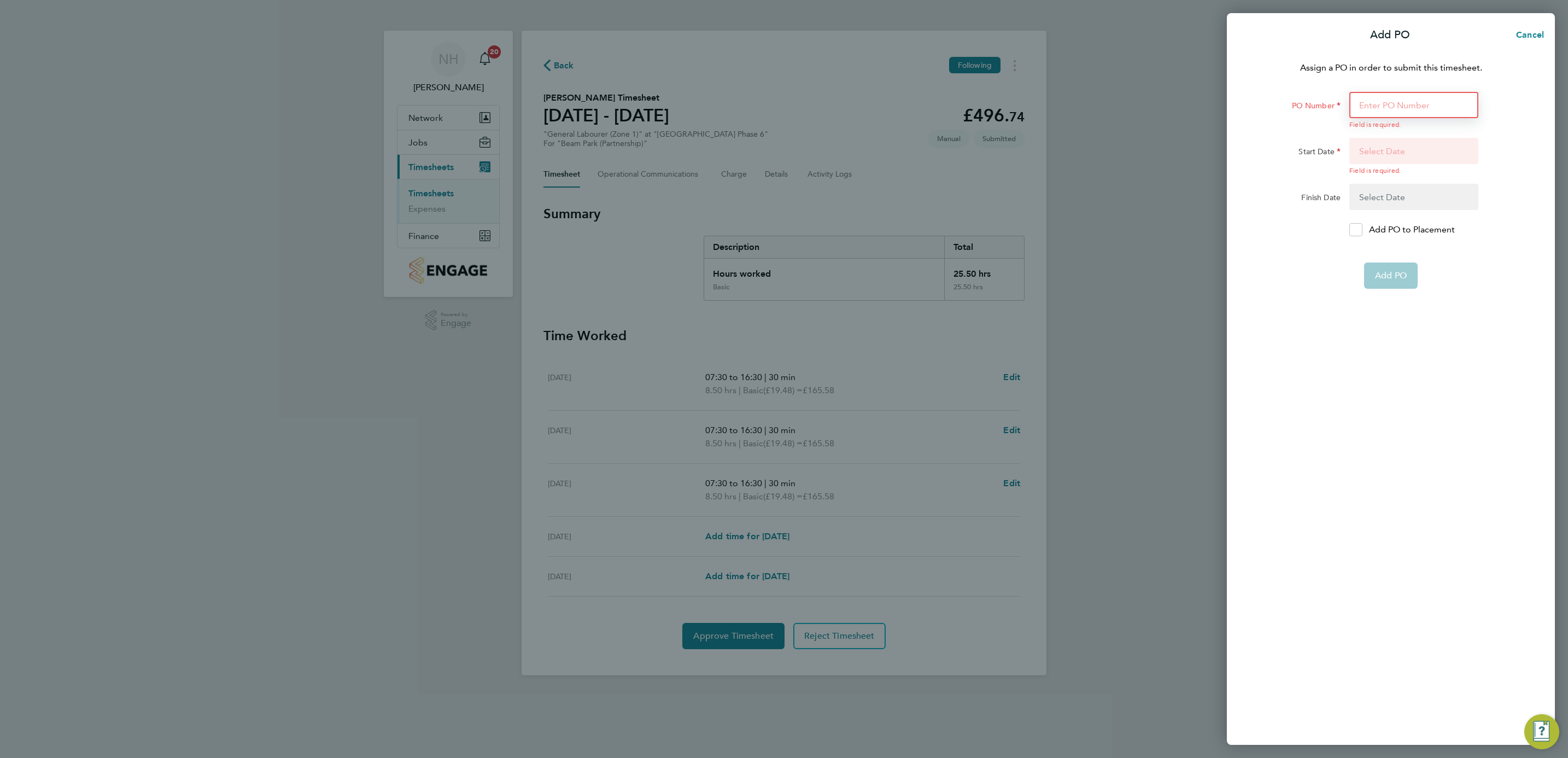
click at [1374, 110] on input "PO Number" at bounding box center [1414, 105] width 129 height 26
type input "H66979"
type input "[DATE]"
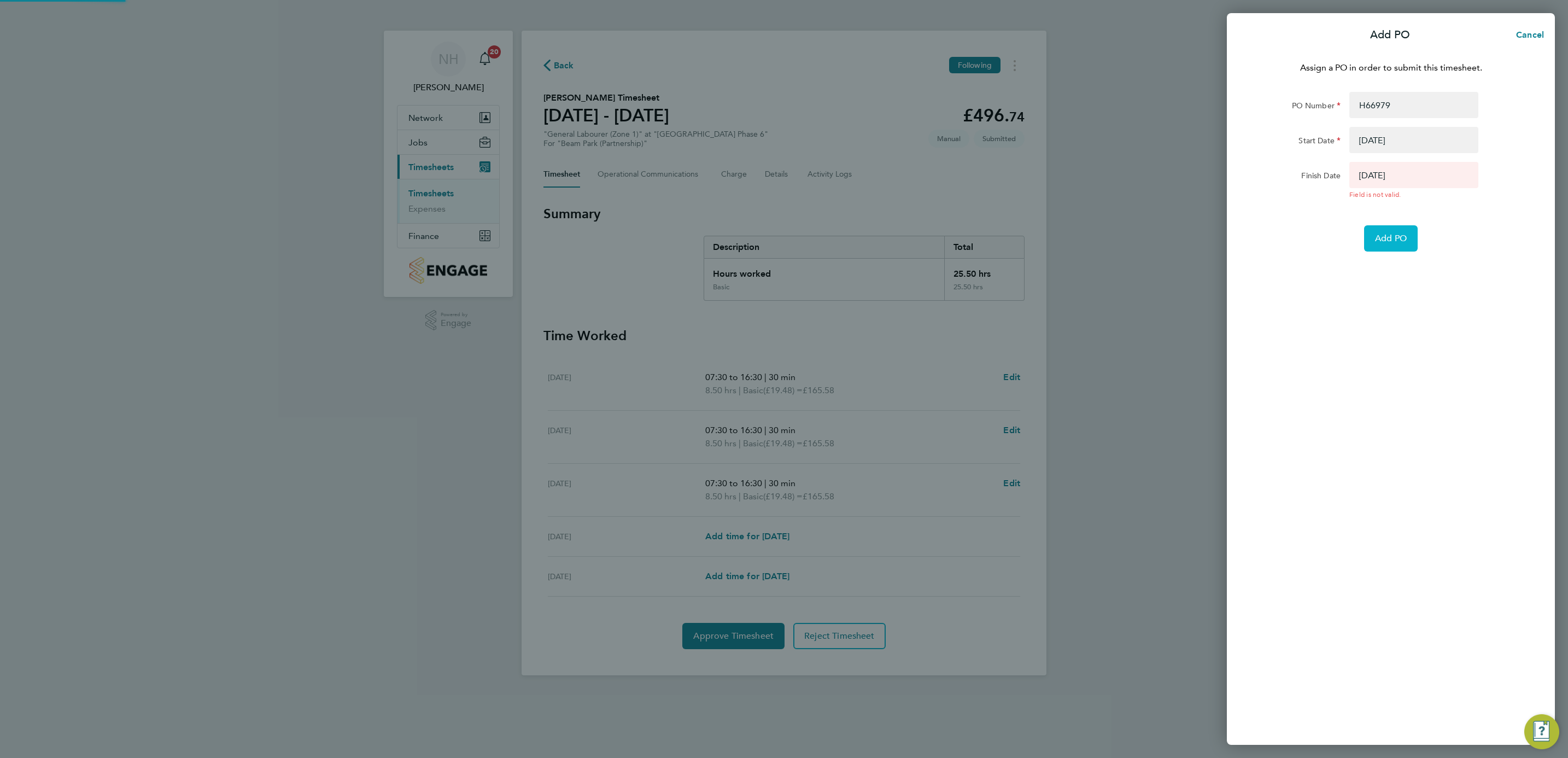
click at [1387, 234] on span "Add PO" at bounding box center [1391, 239] width 32 height 11
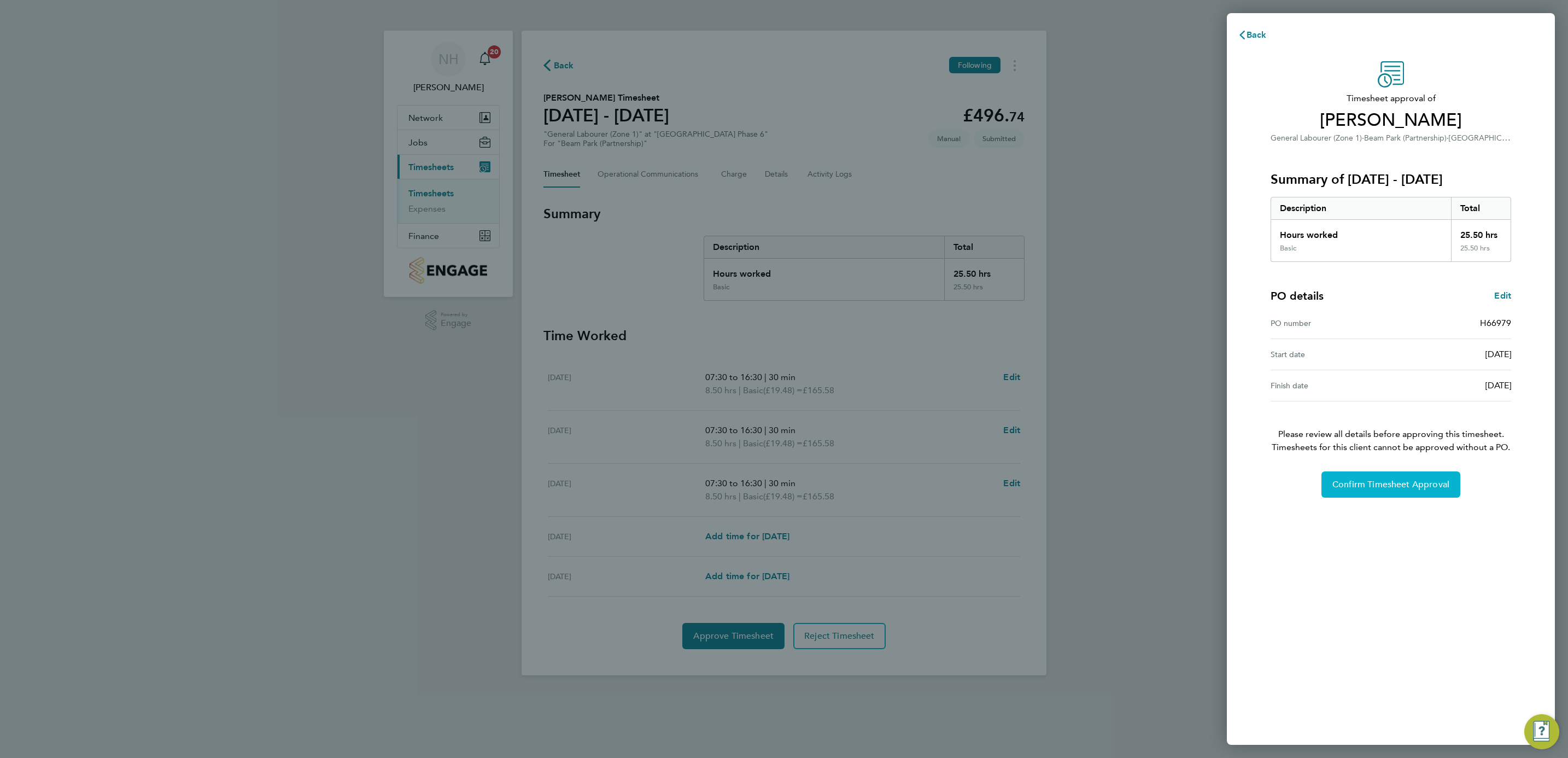
click at [1391, 484] on span "Confirm Timesheet Approval" at bounding box center [1391, 485] width 117 height 11
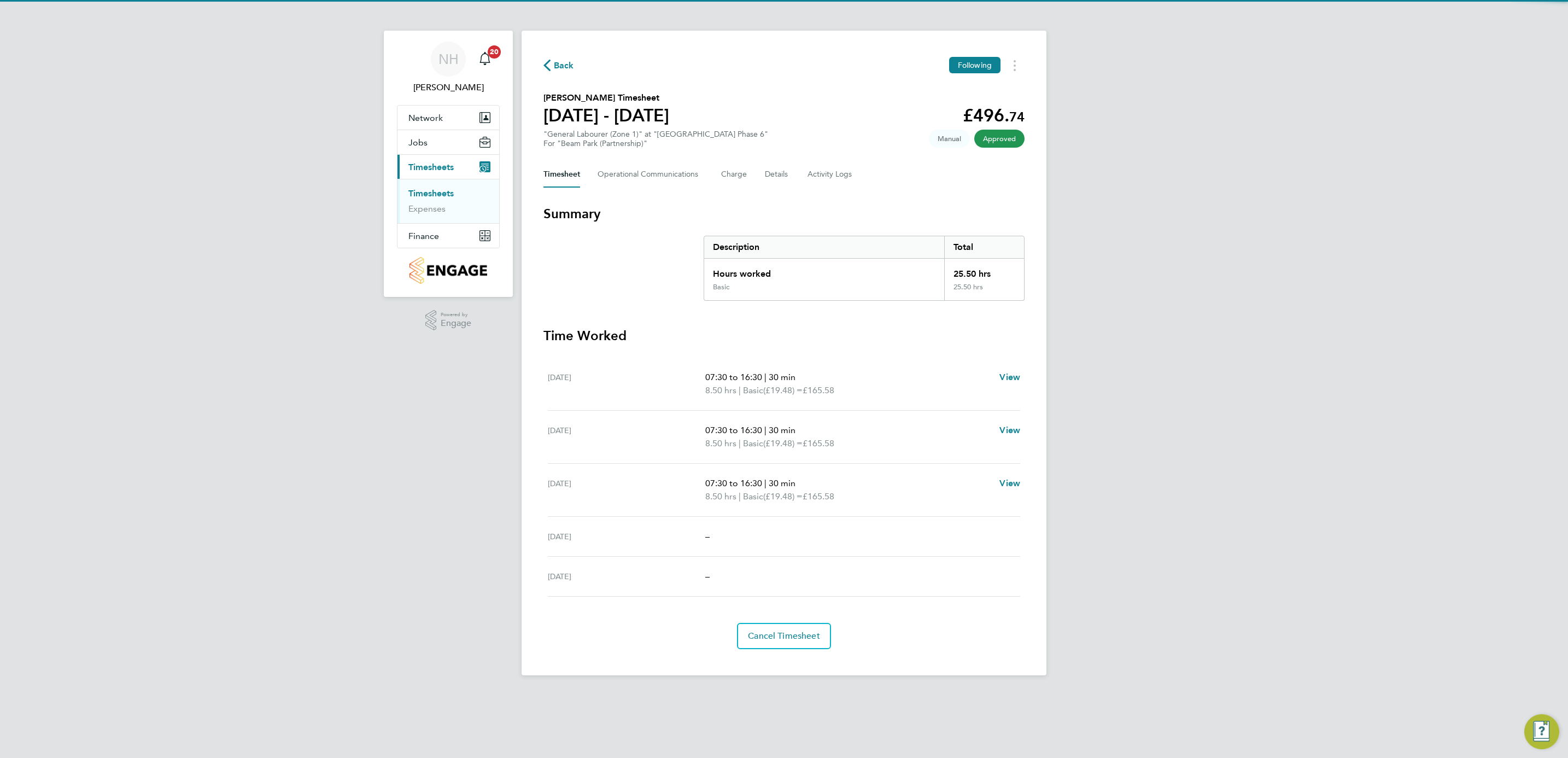
click at [558, 62] on span "Back" at bounding box center [564, 66] width 20 height 13
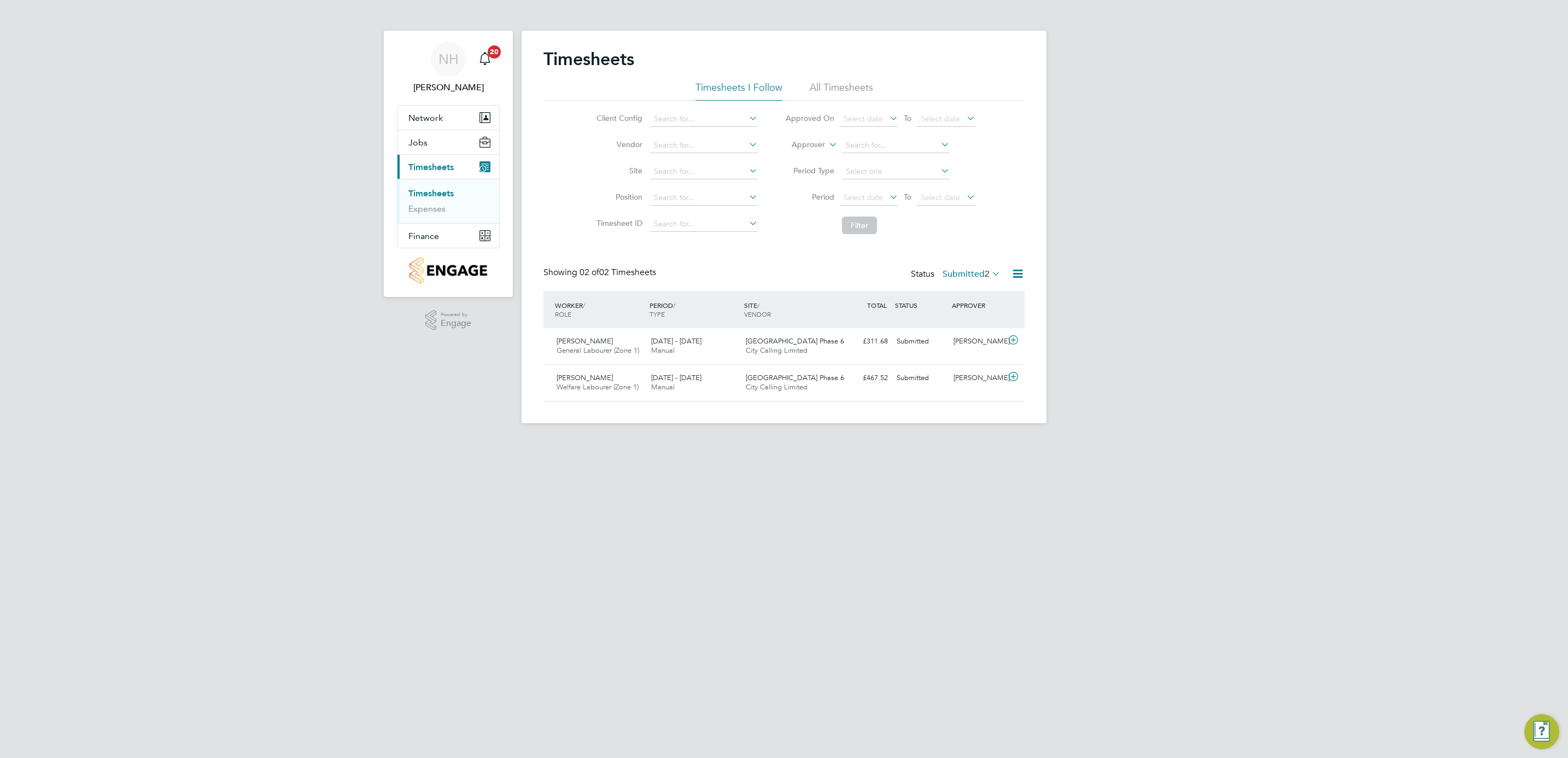
scroll to position [28, 95]
click at [965, 342] on div "[PERSON_NAME]" at bounding box center [977, 342] width 57 height 18
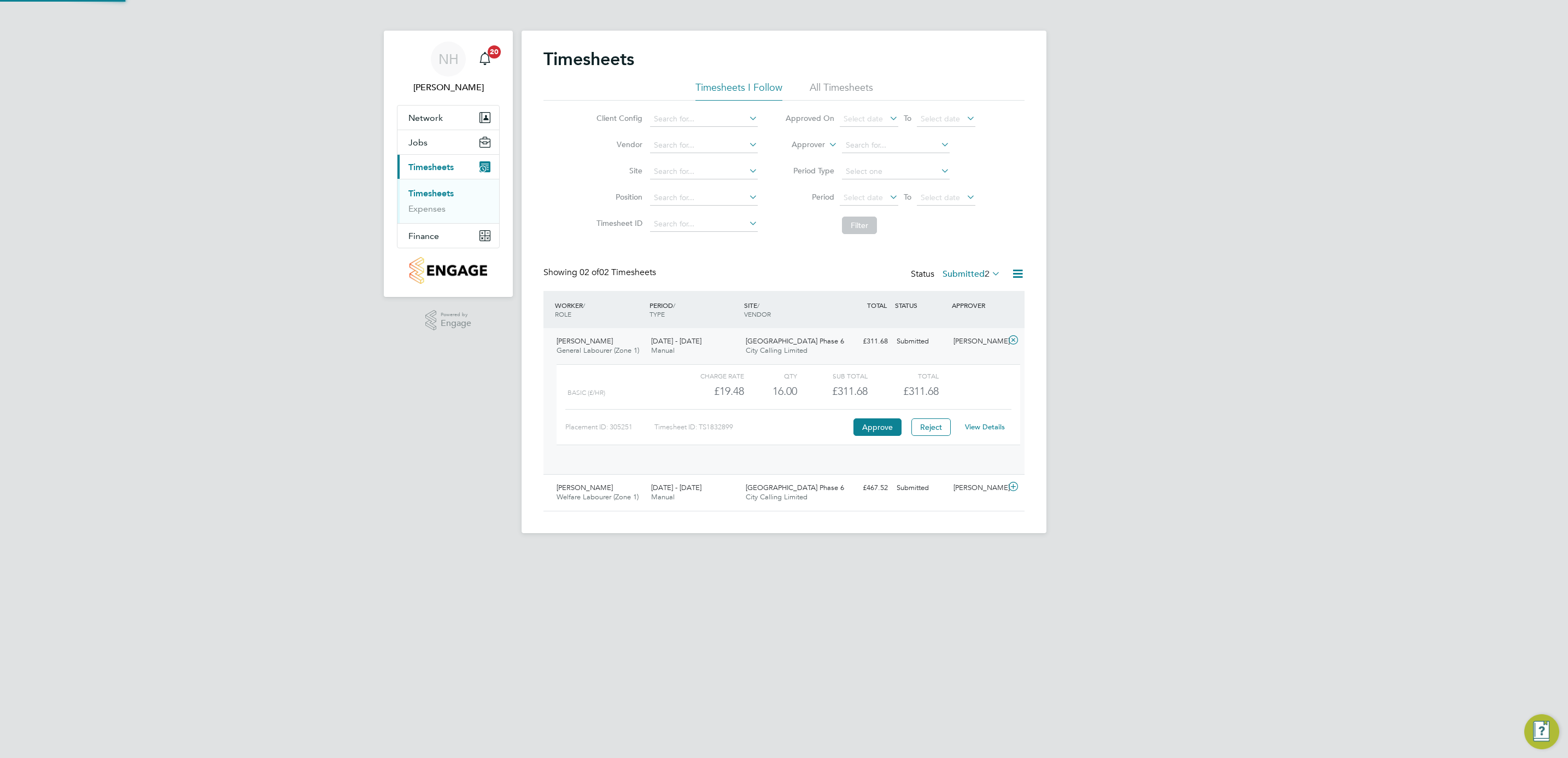
scroll to position [18, 107]
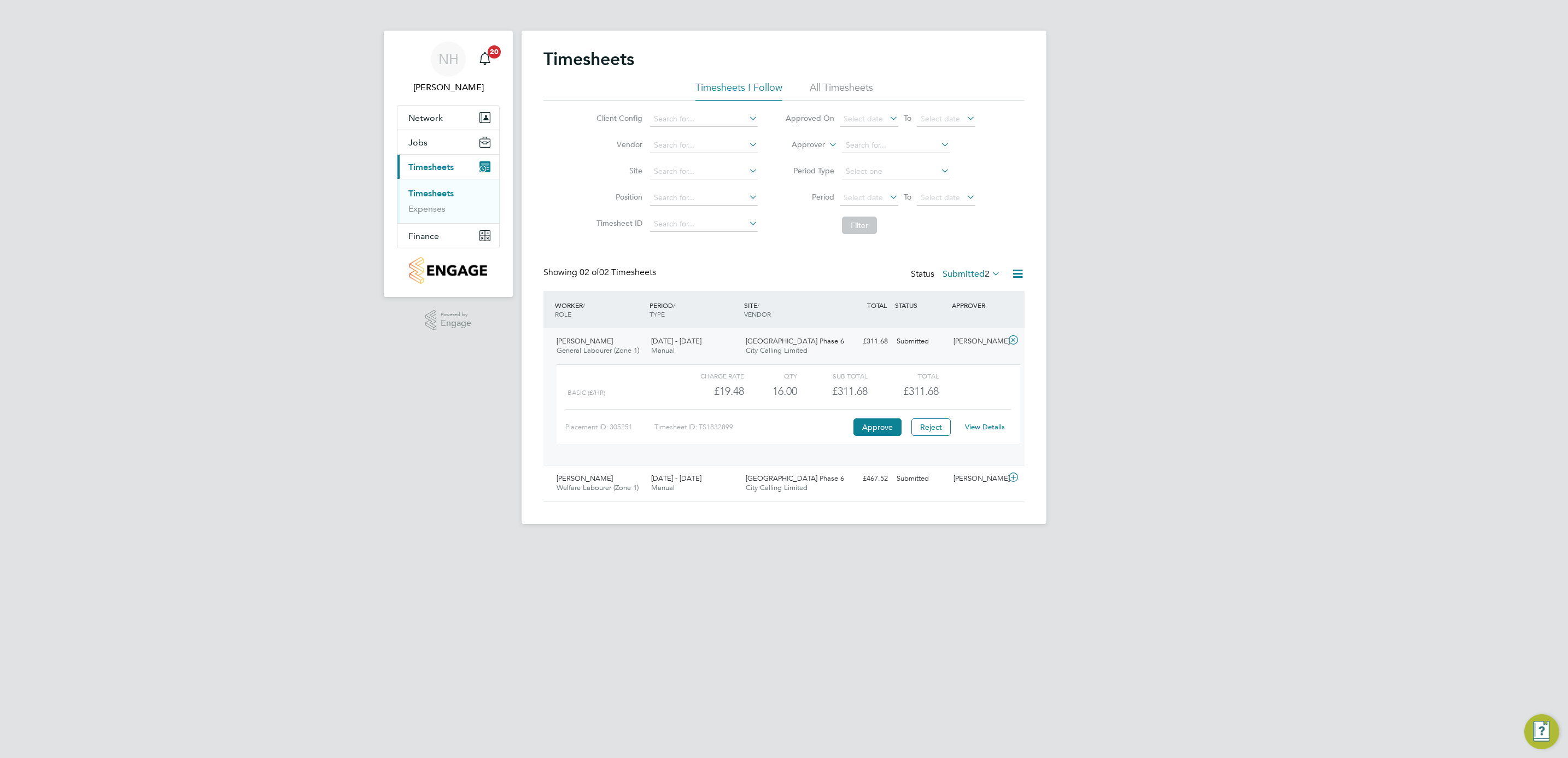
click at [992, 430] on link "View Details" at bounding box center [985, 426] width 40 height 9
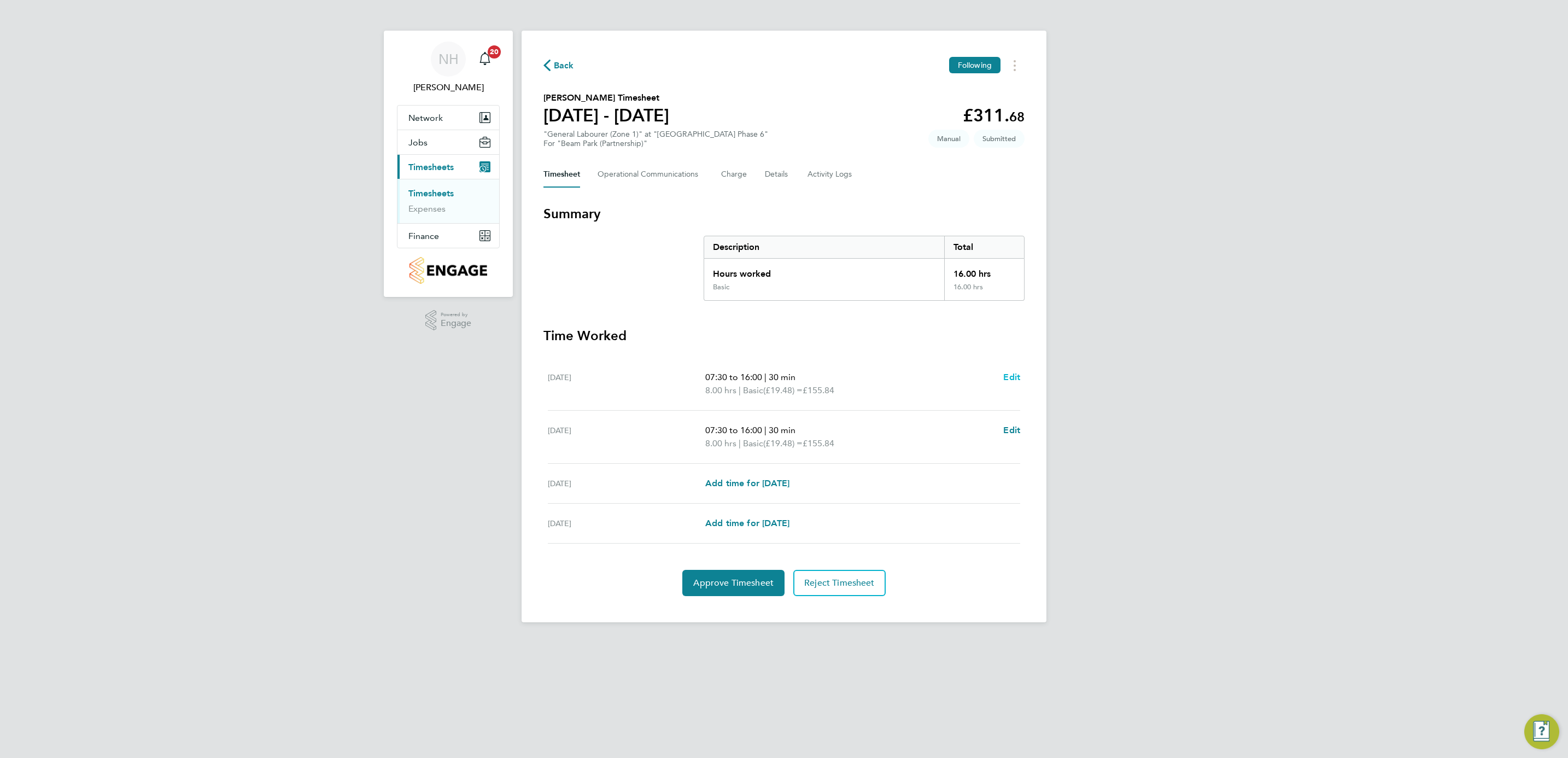
click at [1011, 378] on span "Edit" at bounding box center [1012, 377] width 17 height 10
select select "30"
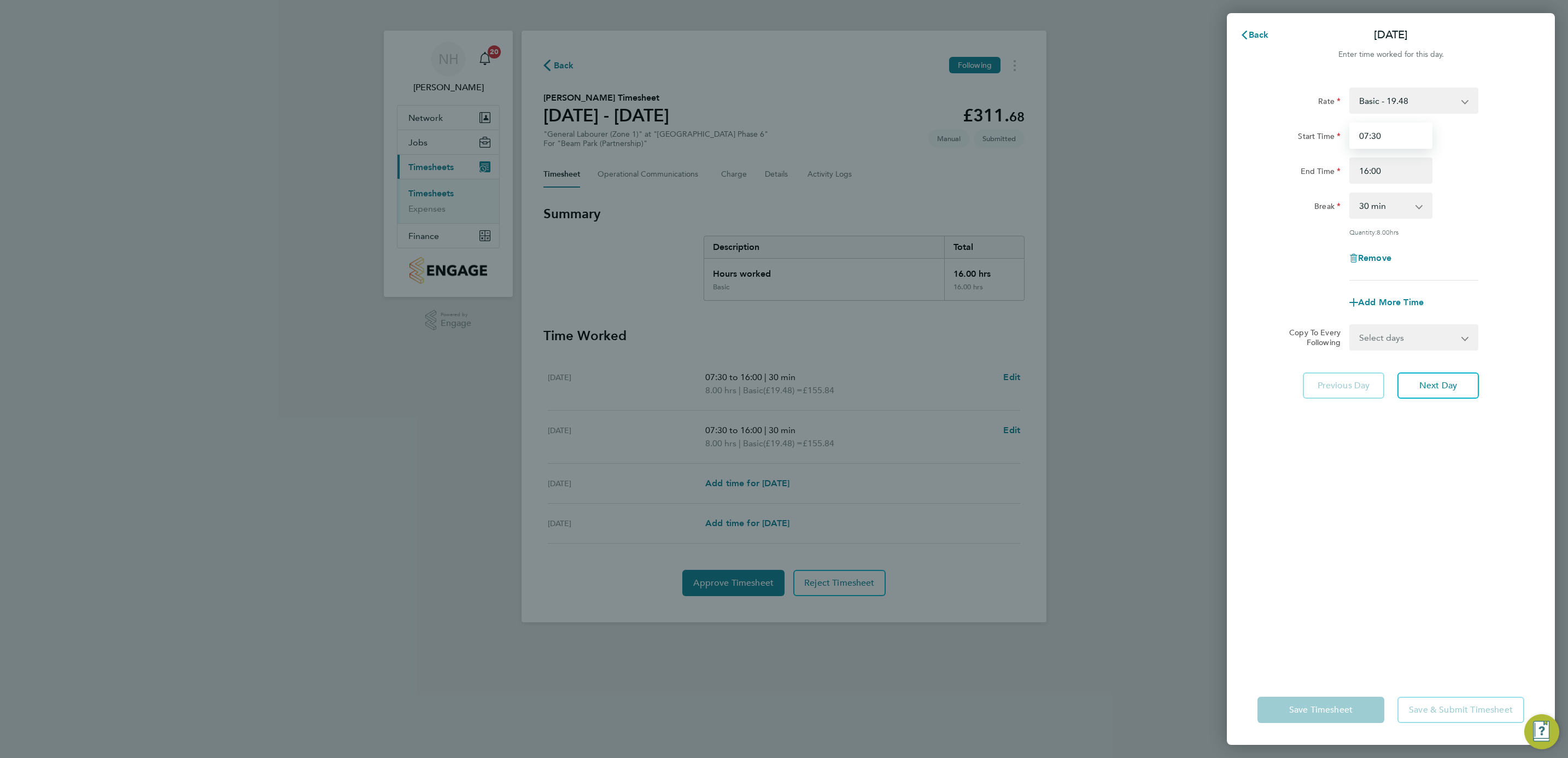
click at [1374, 139] on input "07:30" at bounding box center [1391, 135] width 83 height 26
type input "07:00"
drag, startPoint x: 1521, startPoint y: 250, endPoint x: 1513, endPoint y: 251, distance: 8.1
click at [1519, 250] on div "Remove" at bounding box center [1391, 258] width 276 height 26
drag, startPoint x: 1463, startPoint y: 336, endPoint x: 1458, endPoint y: 345, distance: 10.3
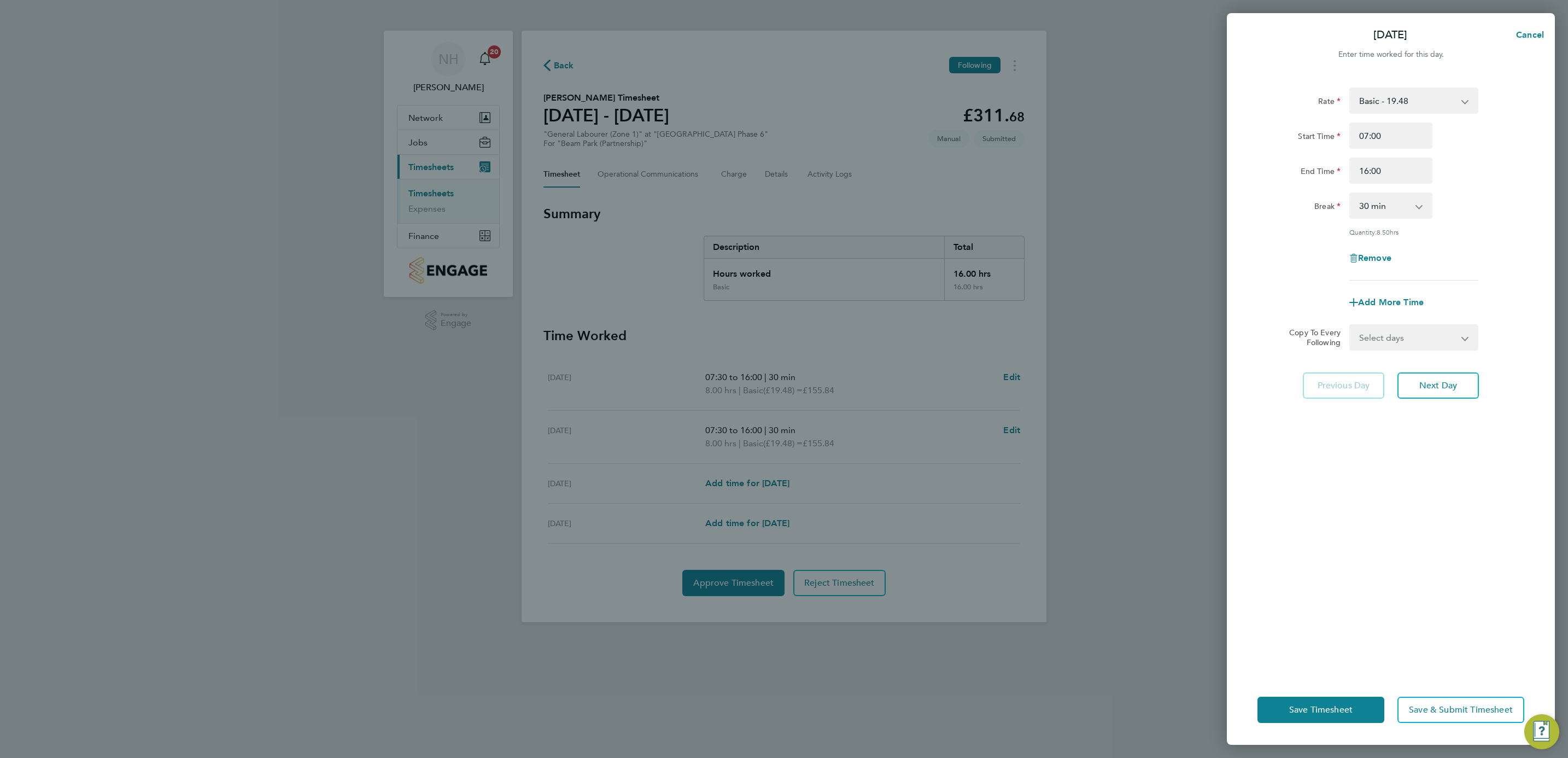
click at [1463, 336] on select "Select days Day Weekend (Sat-Sun) [DATE] [DATE] [DATE]" at bounding box center [1408, 337] width 115 height 24
click at [1403, 588] on div "Rate Basic - 19.48 Start Time 07:00 End Time 16:00 Break 0 min 15 min 30 min 45…" at bounding box center [1391, 374] width 328 height 600
click at [1278, 704] on button "Save Timesheet" at bounding box center [1321, 709] width 127 height 26
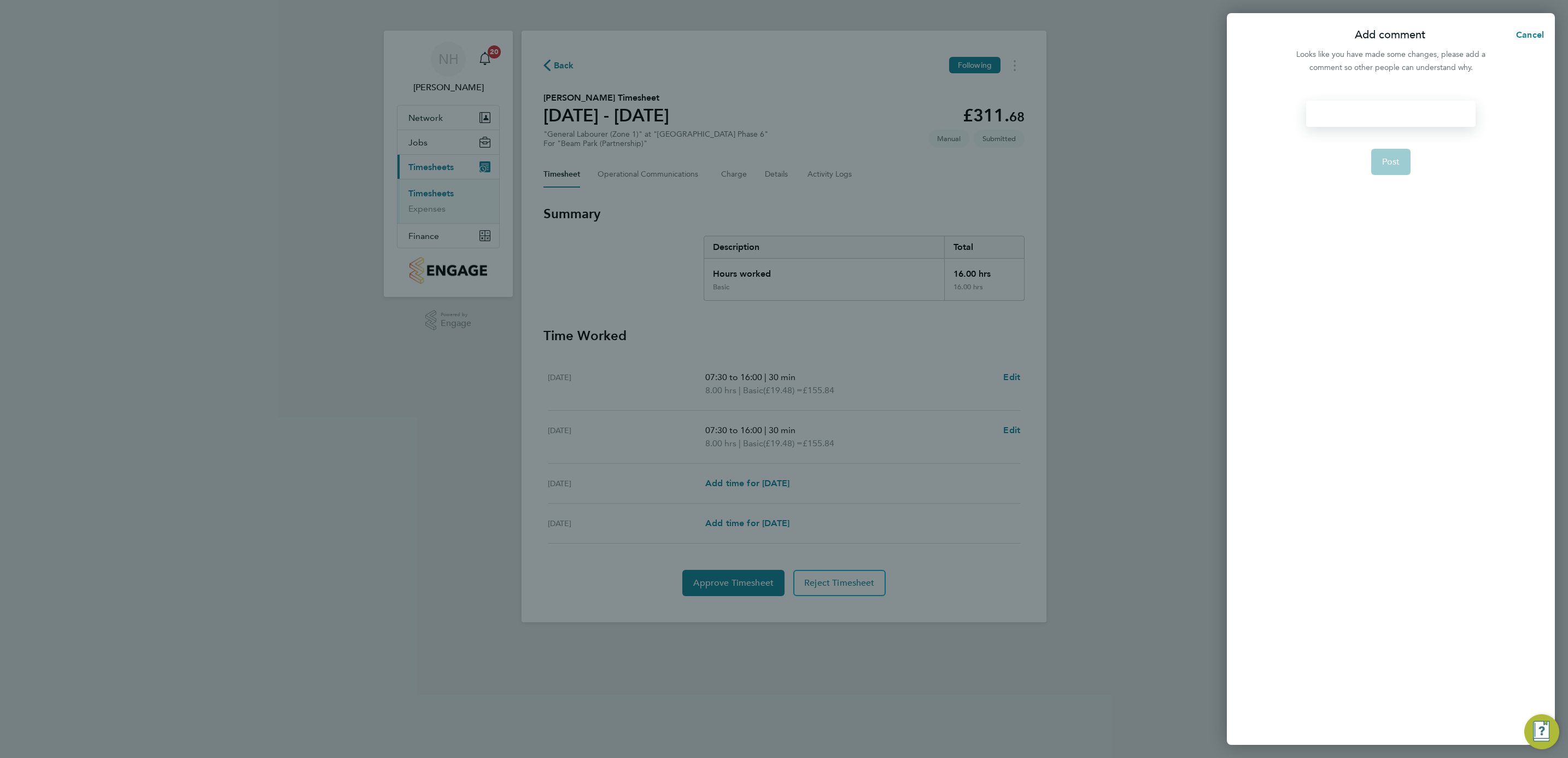
click at [1363, 121] on div at bounding box center [1391, 113] width 169 height 26
click at [1390, 161] on span "Post" at bounding box center [1391, 162] width 18 height 11
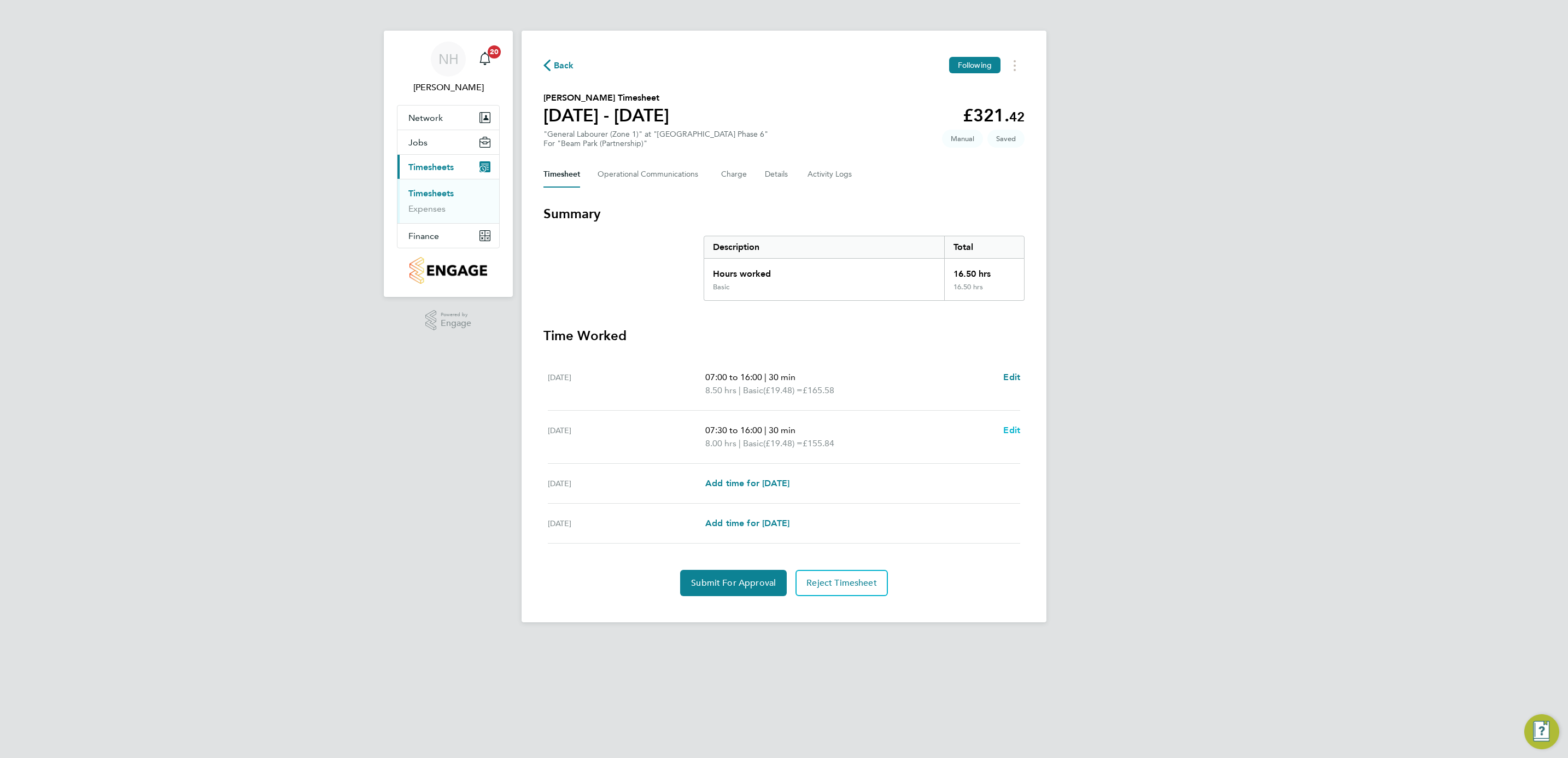
click at [1012, 428] on span "Edit" at bounding box center [1012, 430] width 17 height 10
select select "30"
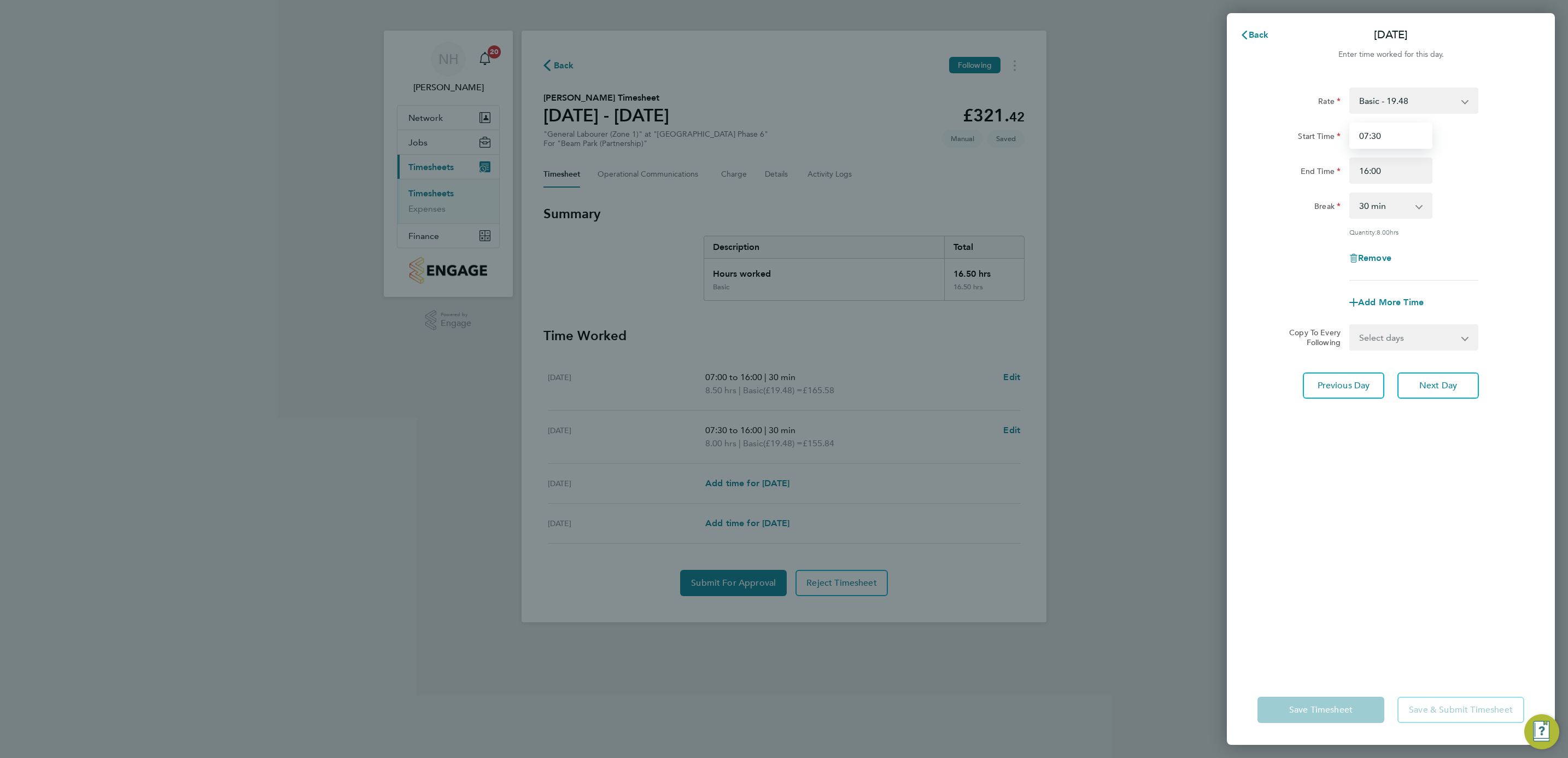
click at [1374, 132] on input "07:30" at bounding box center [1391, 135] width 83 height 26
type input "07:00"
click at [1393, 542] on div "Rate Basic - 19.48 Start Time 07:00 End Time 16:00 Break 0 min 15 min 30 min 45…" at bounding box center [1391, 374] width 328 height 600
click at [1325, 717] on button "Save Timesheet" at bounding box center [1321, 709] width 127 height 26
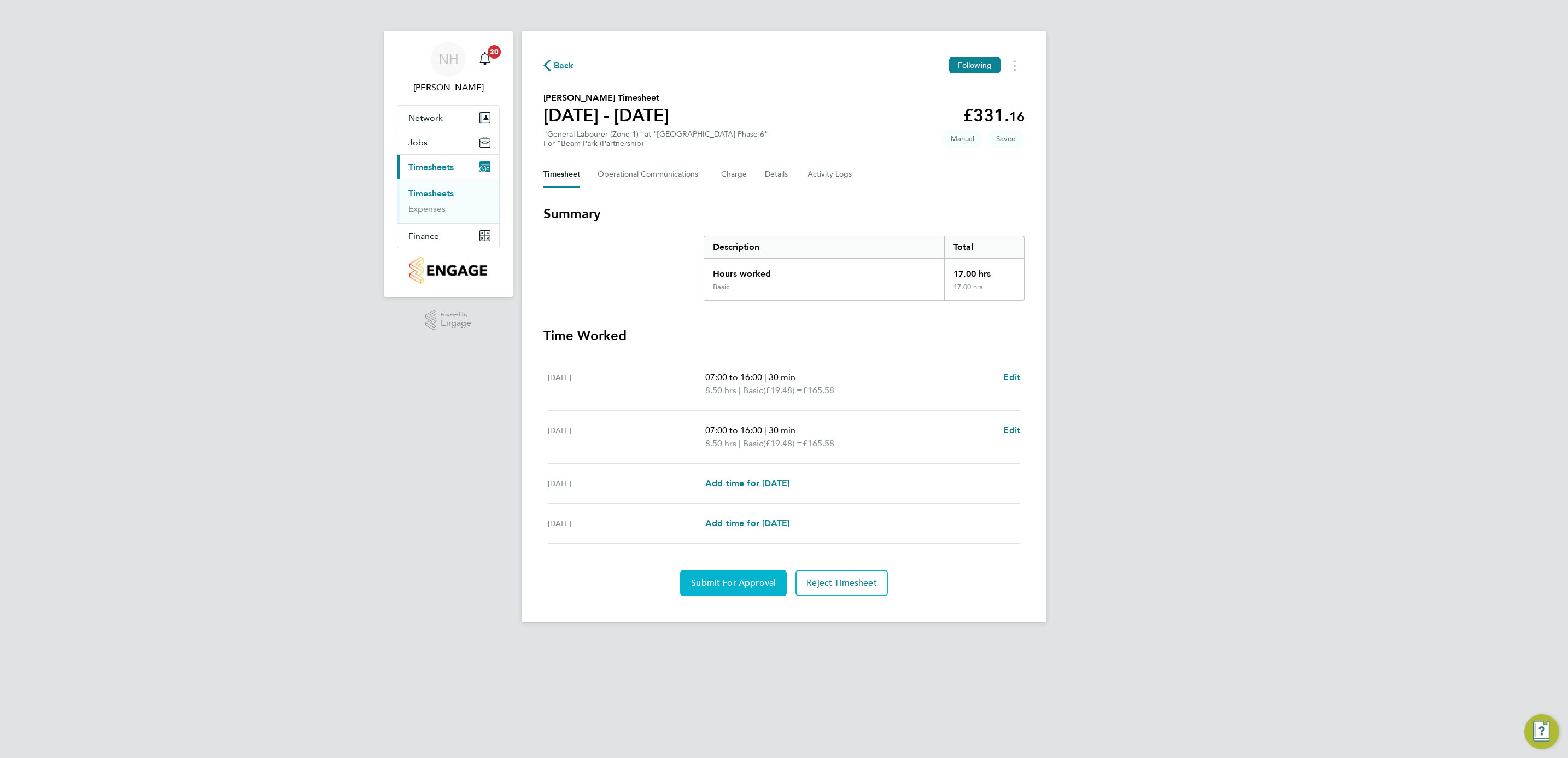
click at [763, 584] on span "Submit For Approval" at bounding box center [733, 583] width 85 height 11
click at [750, 581] on span "Approve Timesheet" at bounding box center [733, 583] width 80 height 11
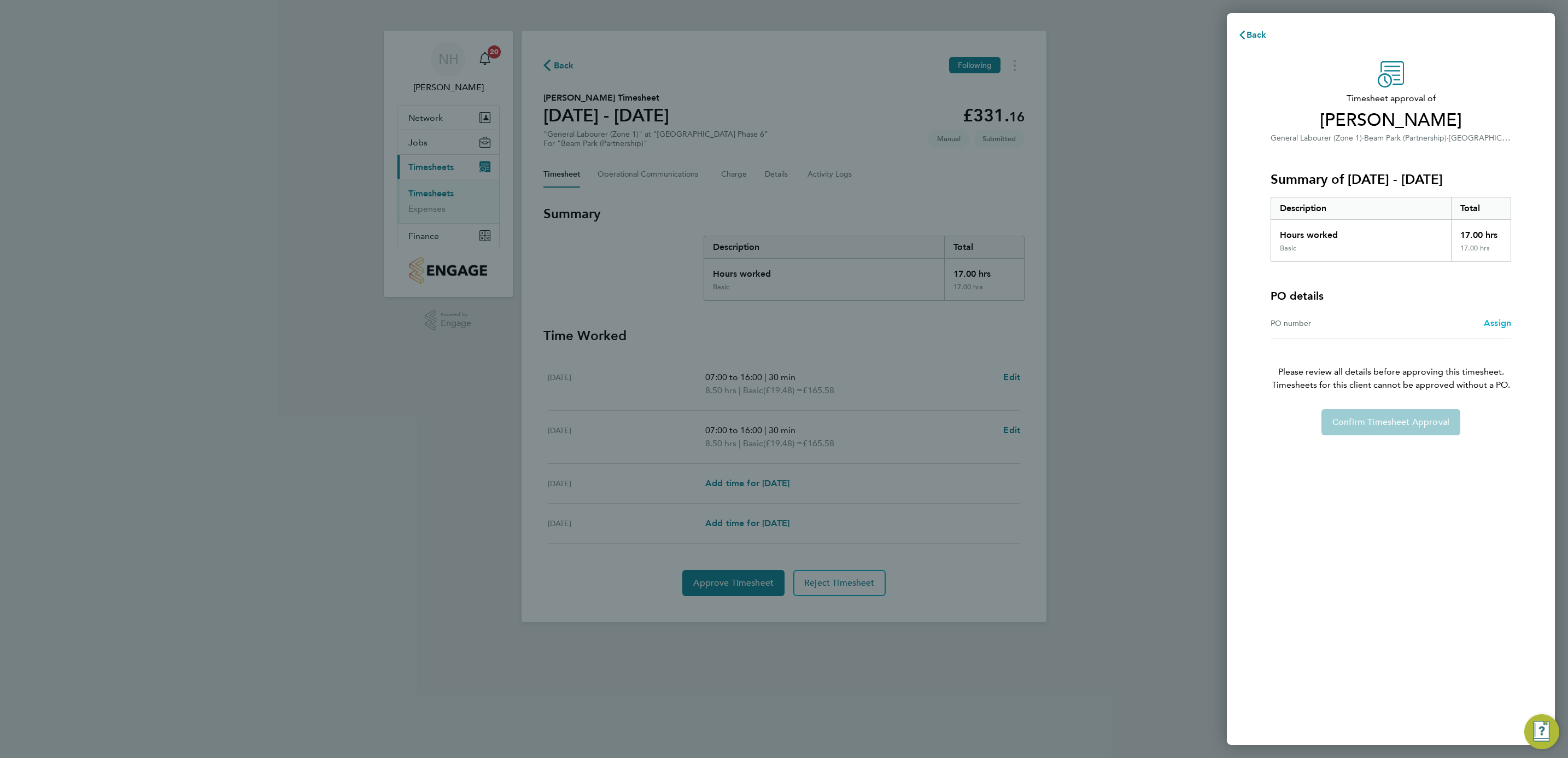
click at [1501, 322] on span "Assign" at bounding box center [1497, 323] width 27 height 10
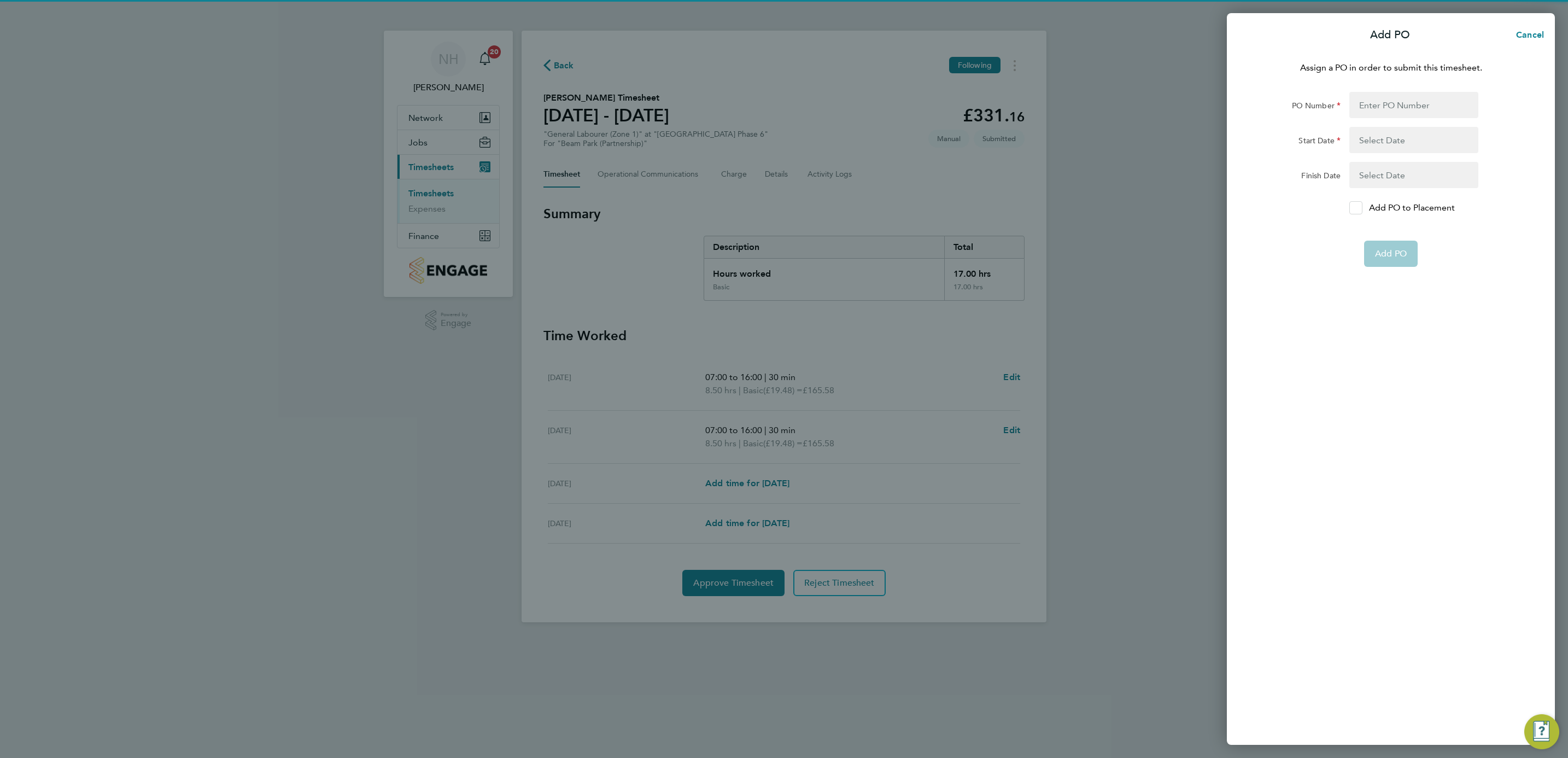
click at [1351, 212] on div at bounding box center [1356, 208] width 13 height 13
click at [1360, 208] on input "Add PO to Placement" at bounding box center [1360, 208] width 0 height 0
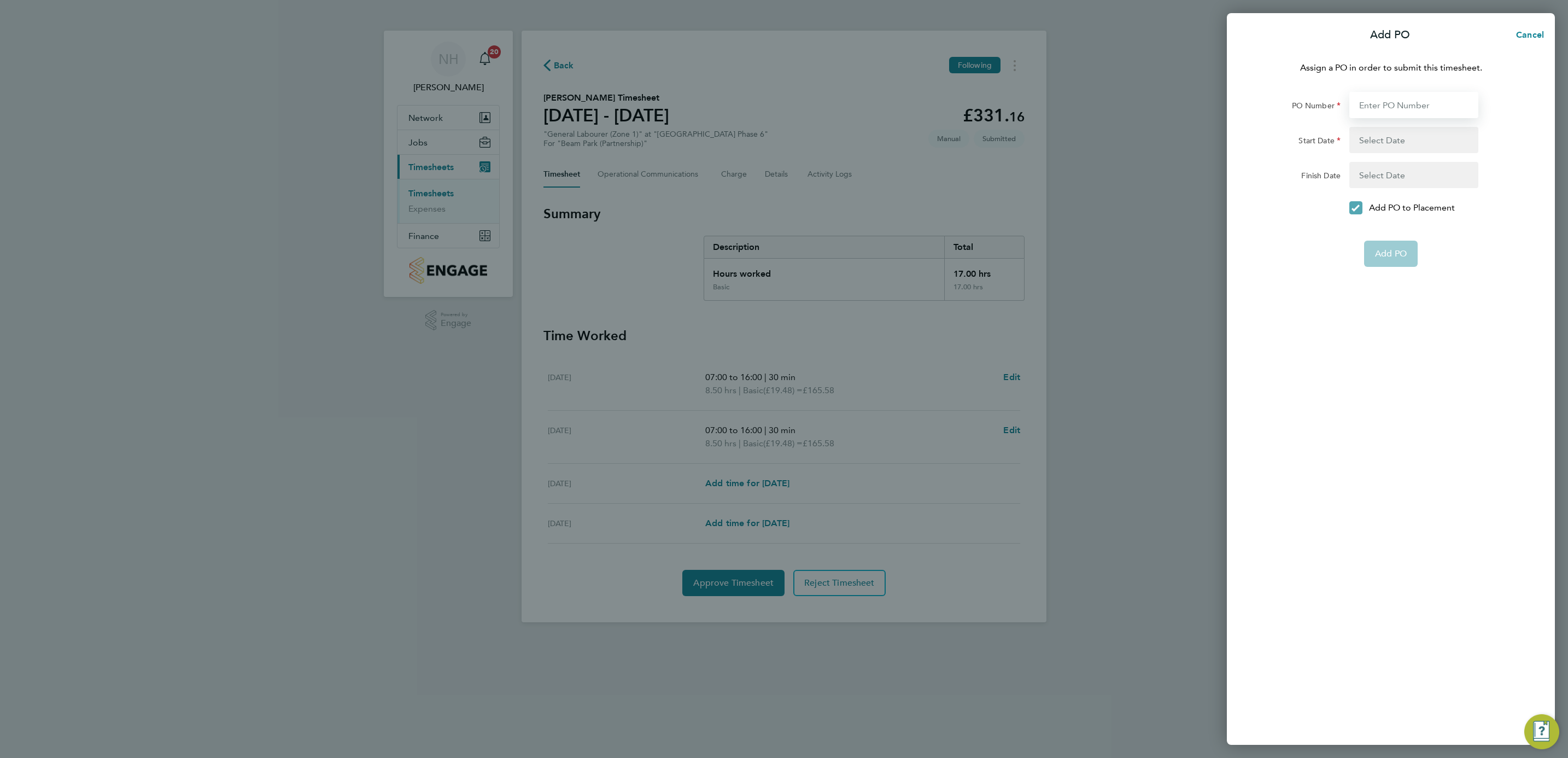
click at [1387, 108] on input "PO Number" at bounding box center [1414, 105] width 129 height 26
type input "H66979"
type input "02 Sep 24"
type input "31 Dec 26"
click at [1388, 230] on span "Add PO" at bounding box center [1391, 228] width 32 height 11
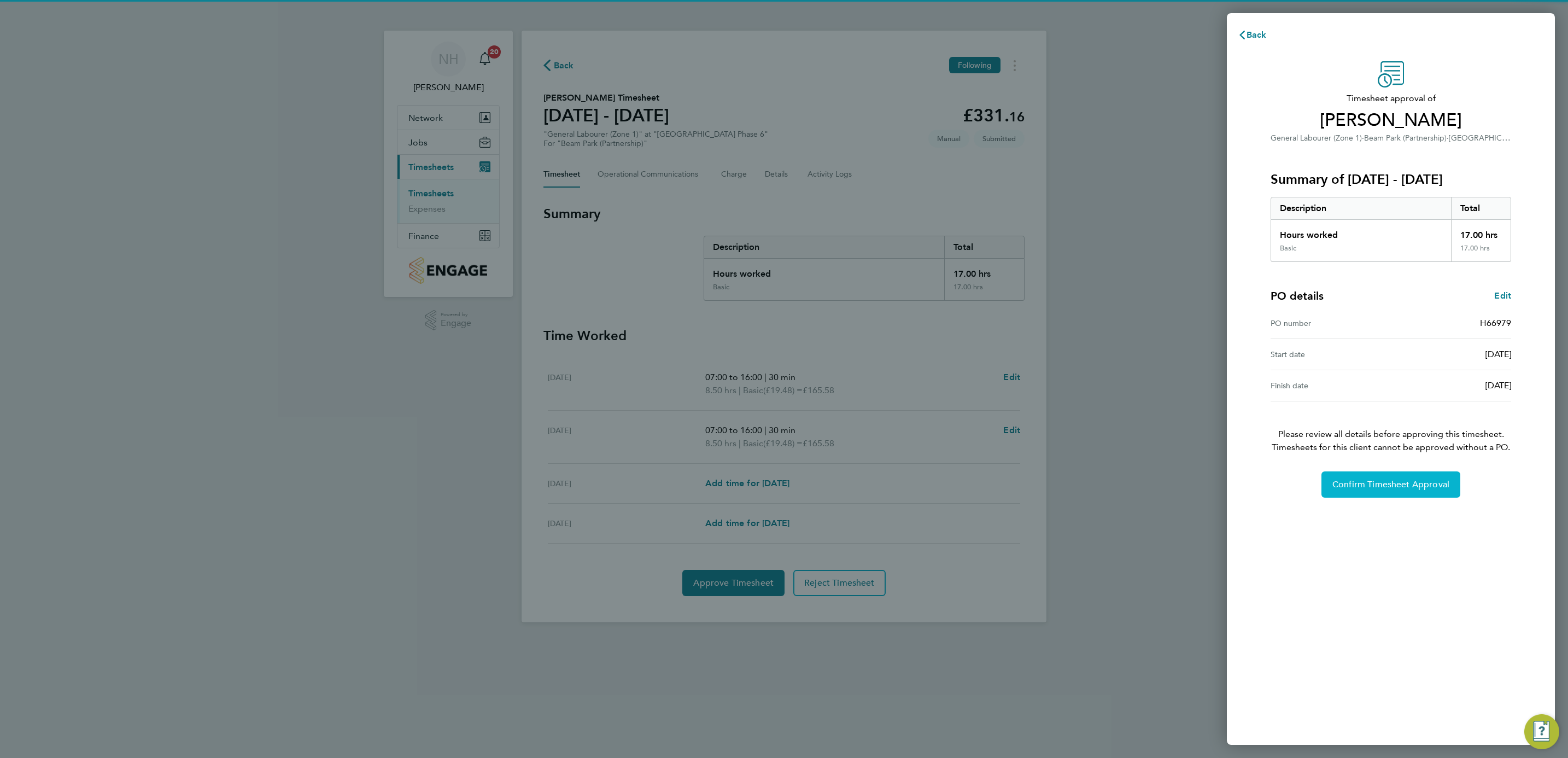
click at [1399, 489] on span "Confirm Timesheet Approval" at bounding box center [1391, 485] width 117 height 11
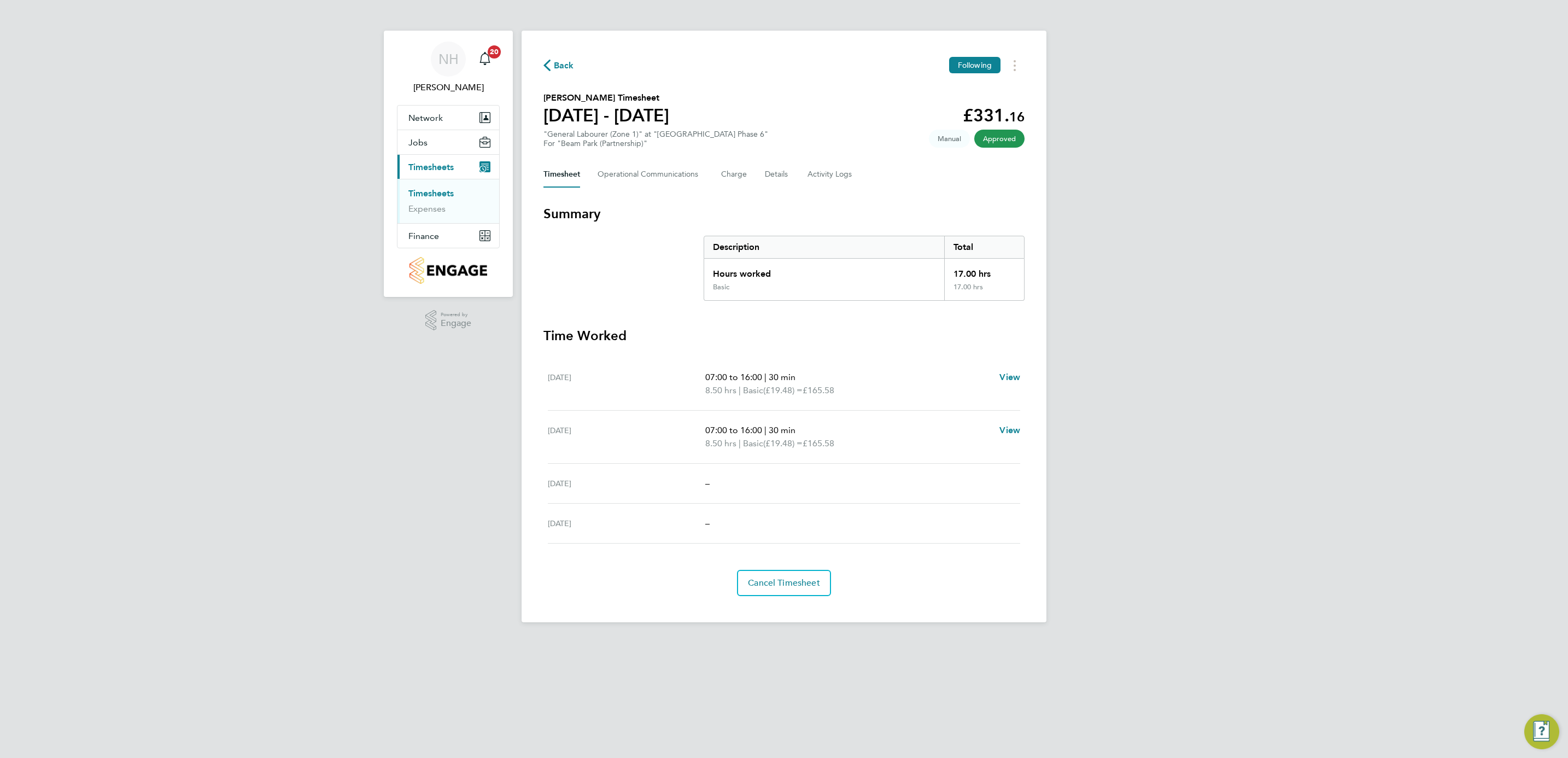
click at [556, 66] on span "Back" at bounding box center [564, 66] width 20 height 13
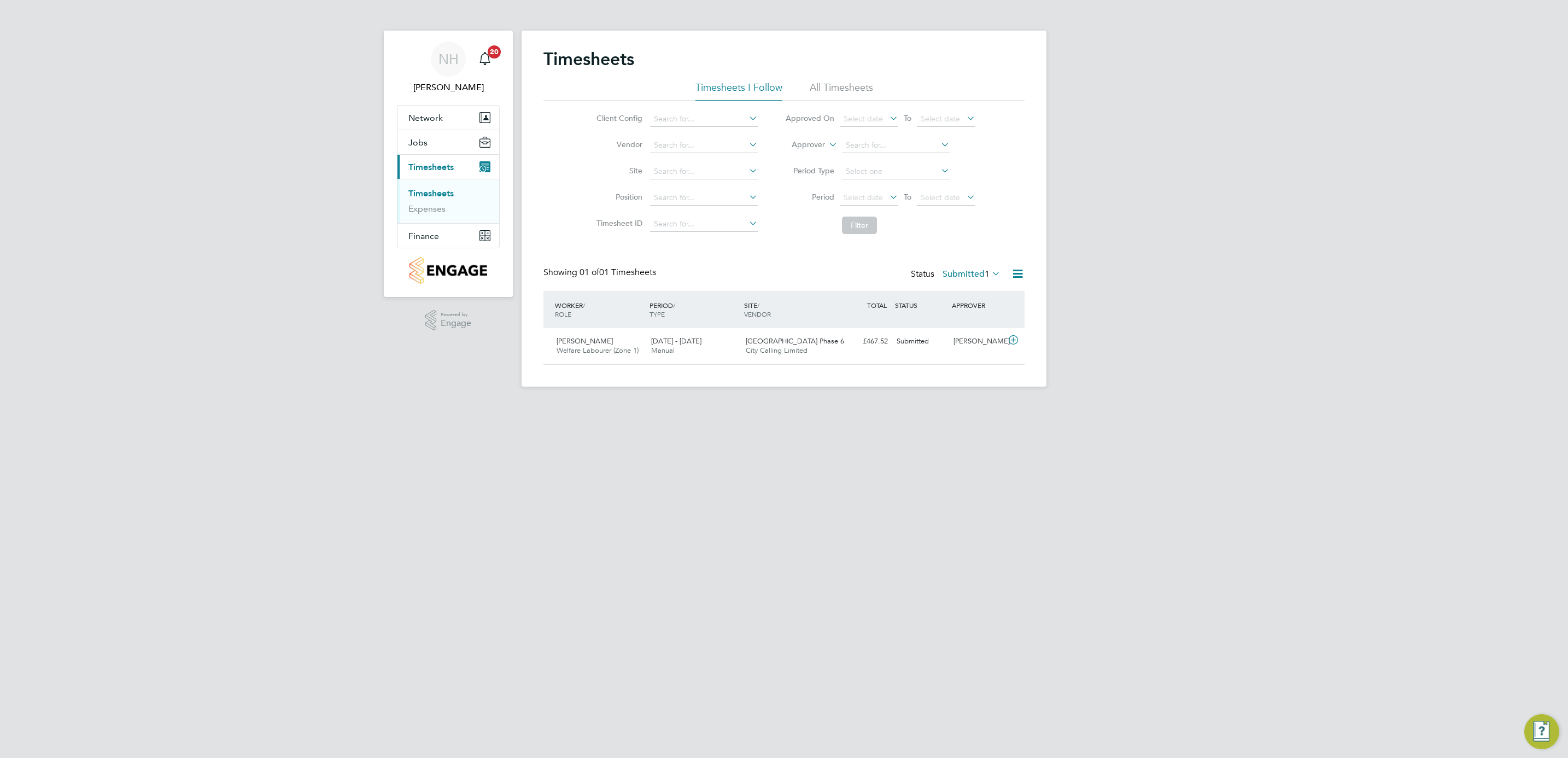
scroll to position [28, 95]
click at [976, 345] on div "[PERSON_NAME]" at bounding box center [977, 342] width 57 height 18
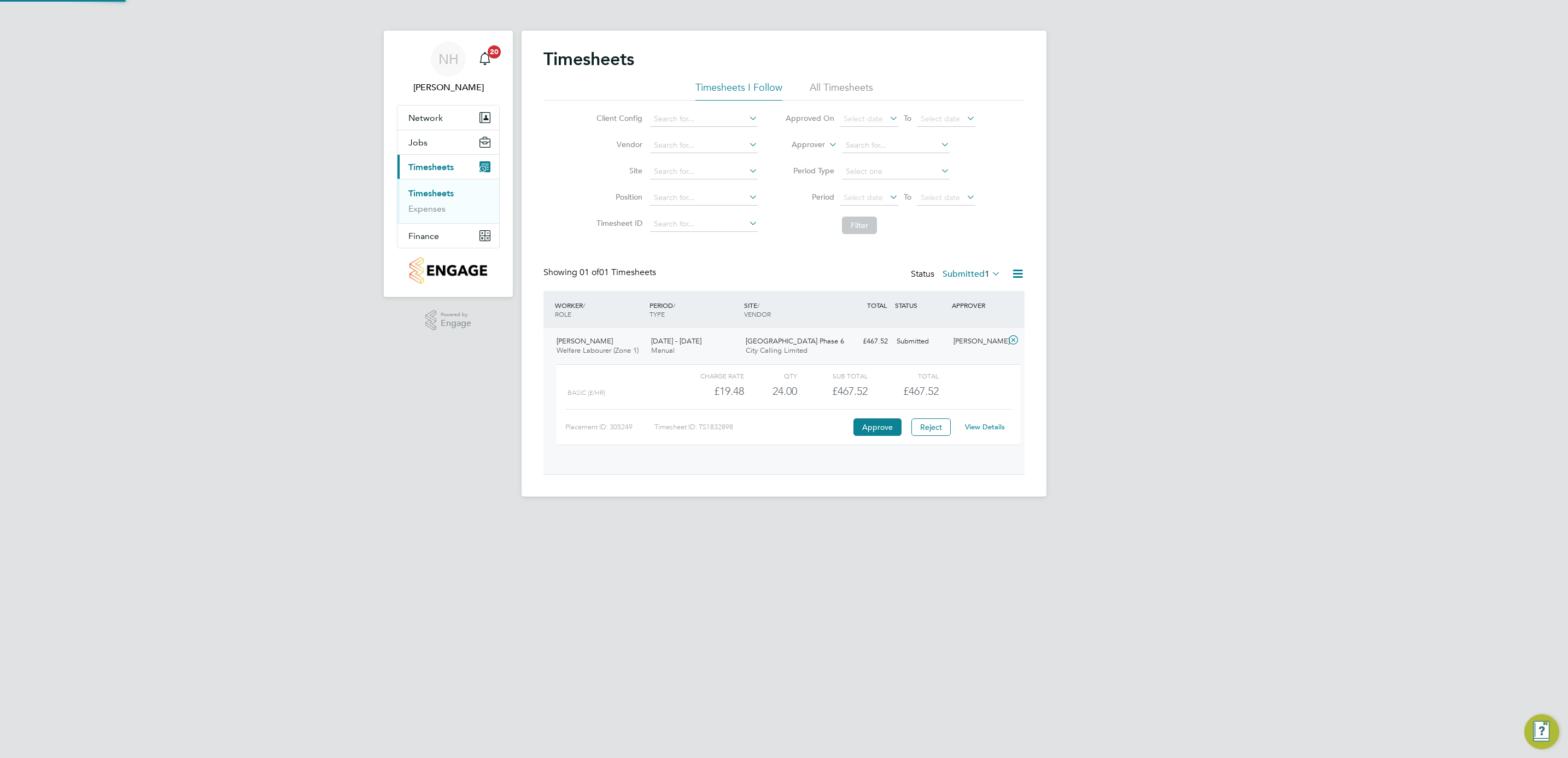
scroll to position [18, 107]
click at [985, 436] on div "View Details" at bounding box center [985, 427] width 54 height 18
click at [982, 432] on link "View Details" at bounding box center [985, 426] width 40 height 9
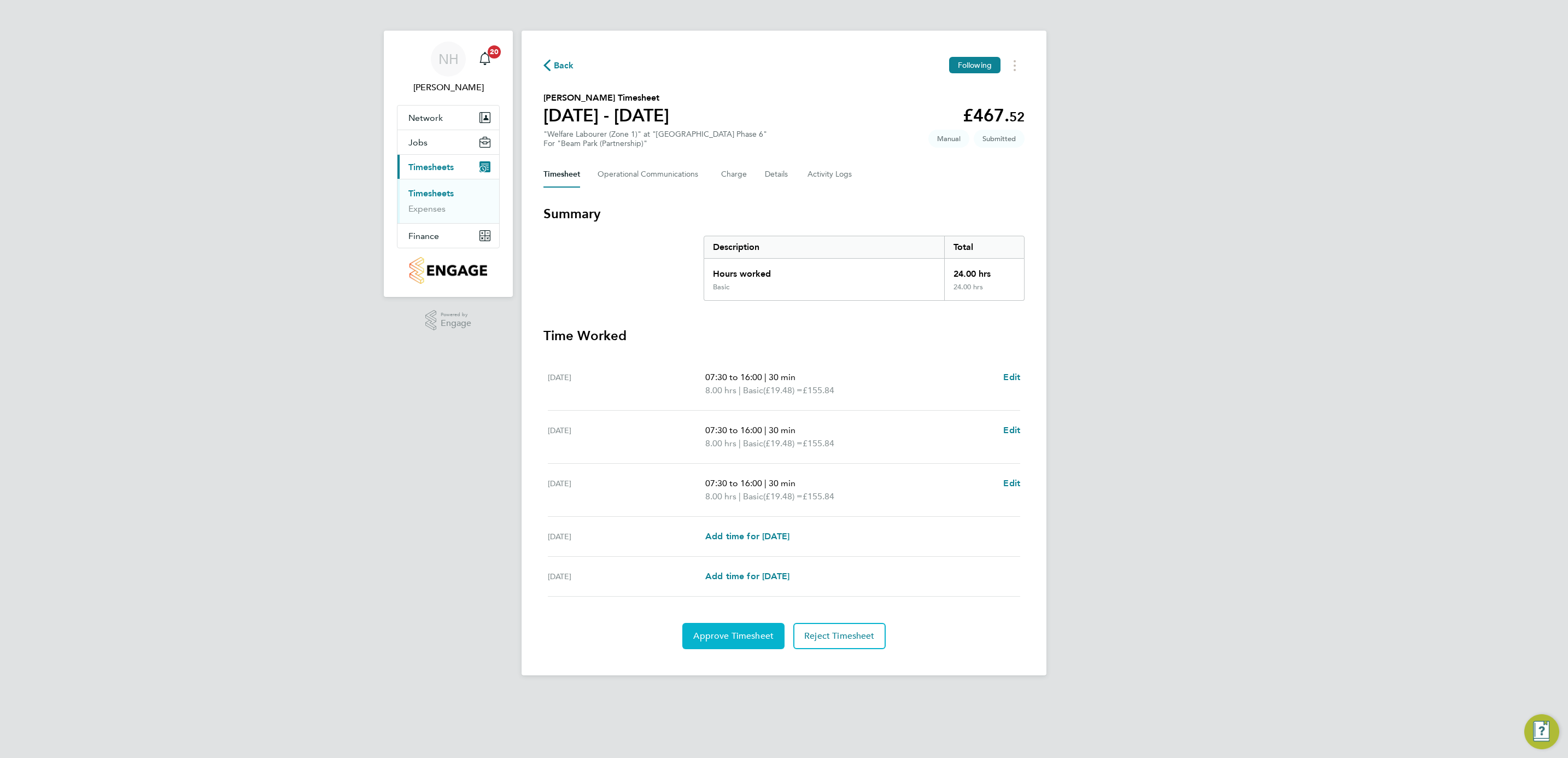
click at [733, 639] on span "Approve Timesheet" at bounding box center [733, 636] width 80 height 11
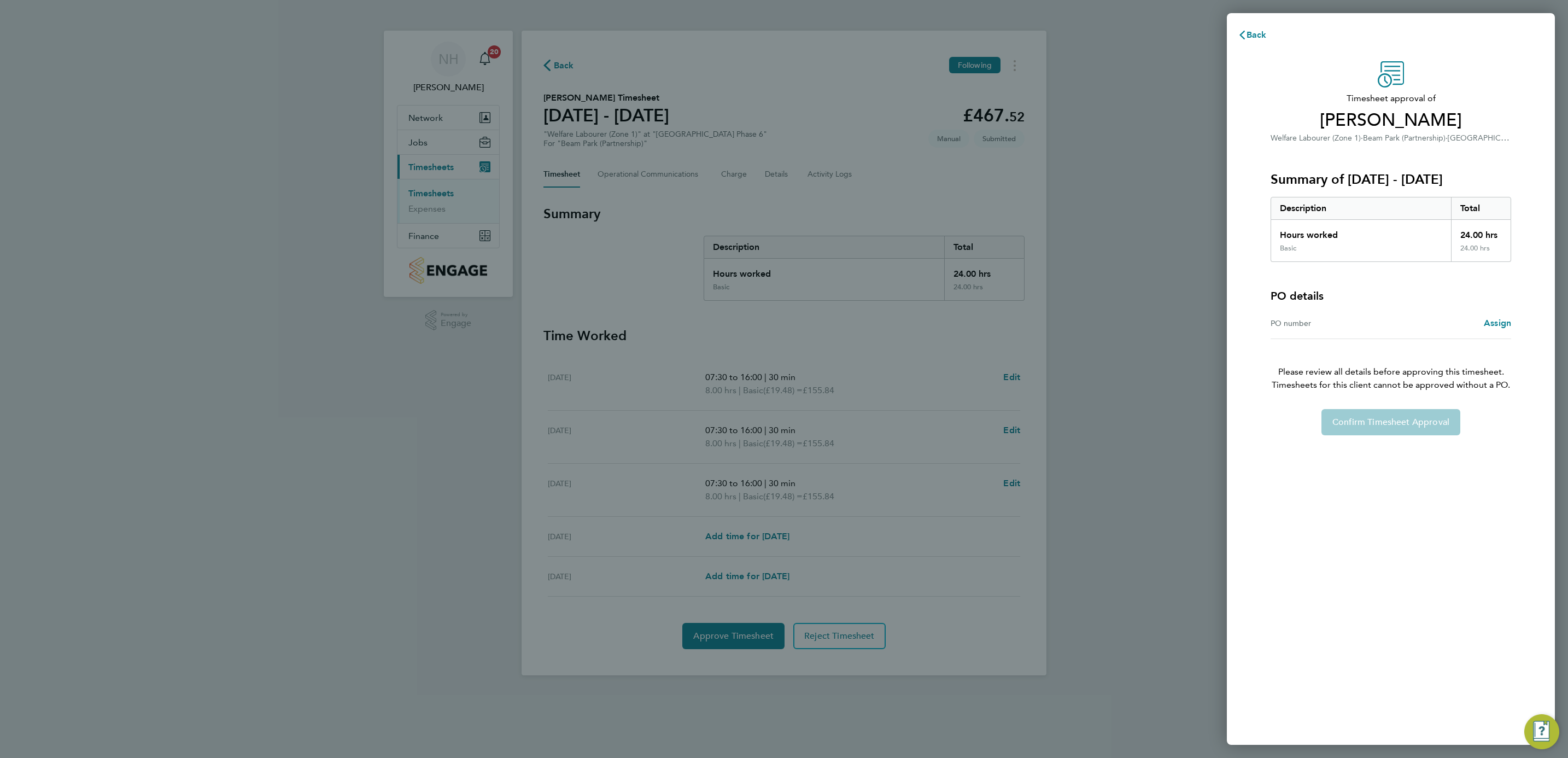
click at [1496, 315] on div "PO number Assign" at bounding box center [1390, 323] width 240 height 31
click at [1495, 323] on span "Assign" at bounding box center [1497, 323] width 27 height 10
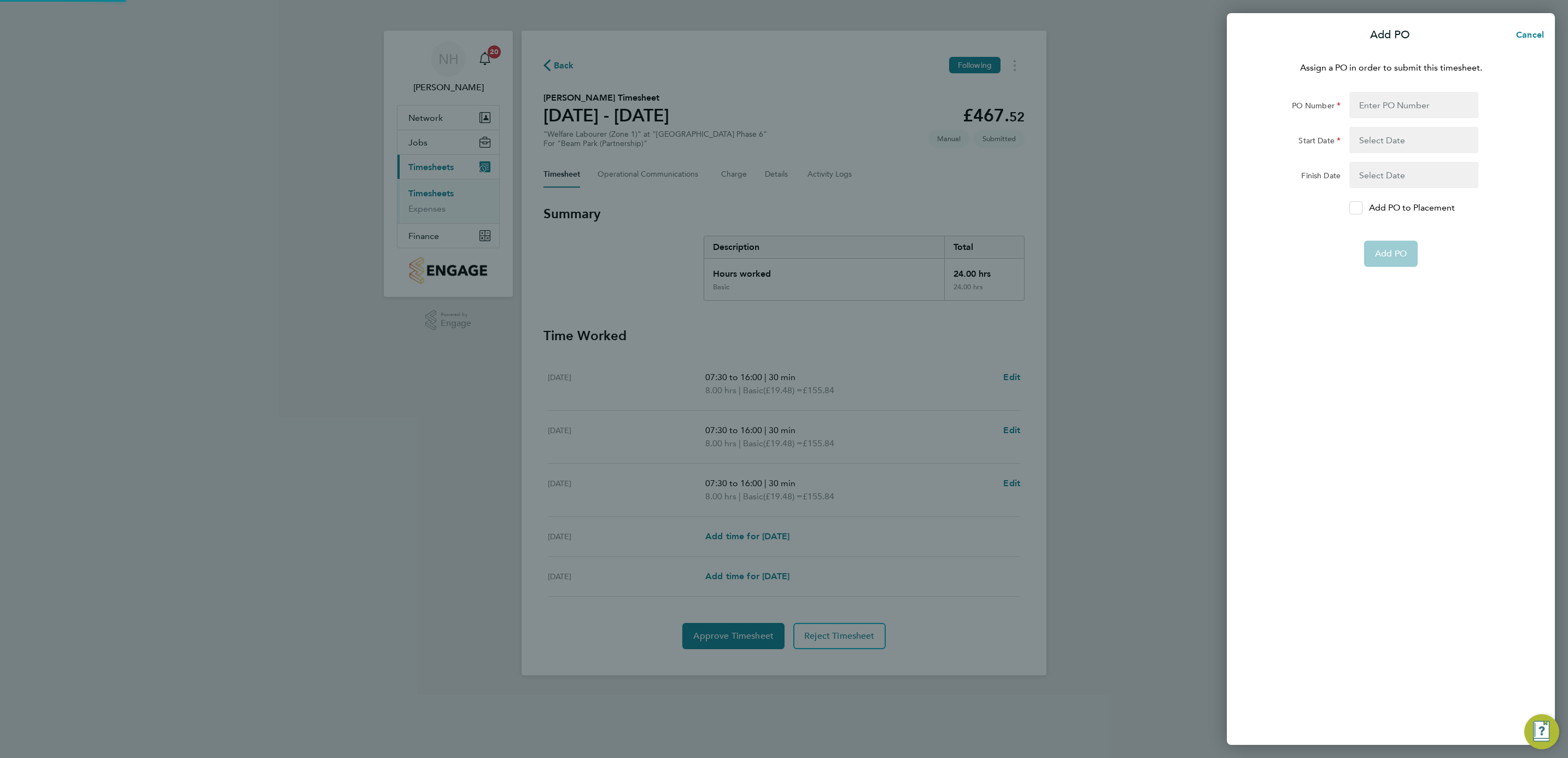
click at [1357, 207] on icon at bounding box center [1356, 208] width 8 height 7
click at [1360, 208] on input "Add PO to Placement" at bounding box center [1360, 208] width 0 height 0
click at [1384, 94] on input "PO Number" at bounding box center [1414, 105] width 129 height 26
type input "H66979"
type input "[DATE]"
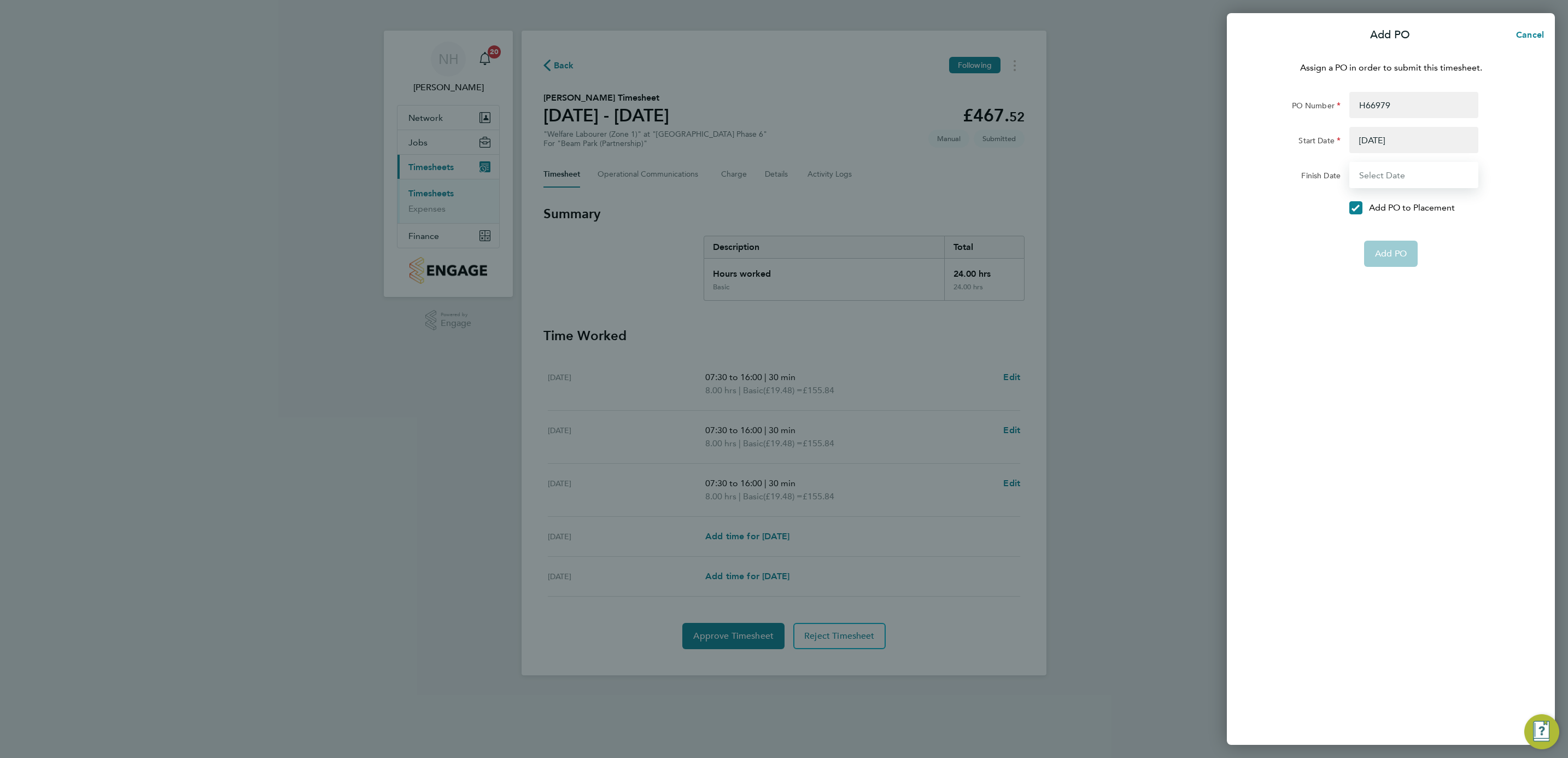
type input "[DATE]"
click at [1395, 230] on span "Add PO" at bounding box center [1391, 228] width 32 height 11
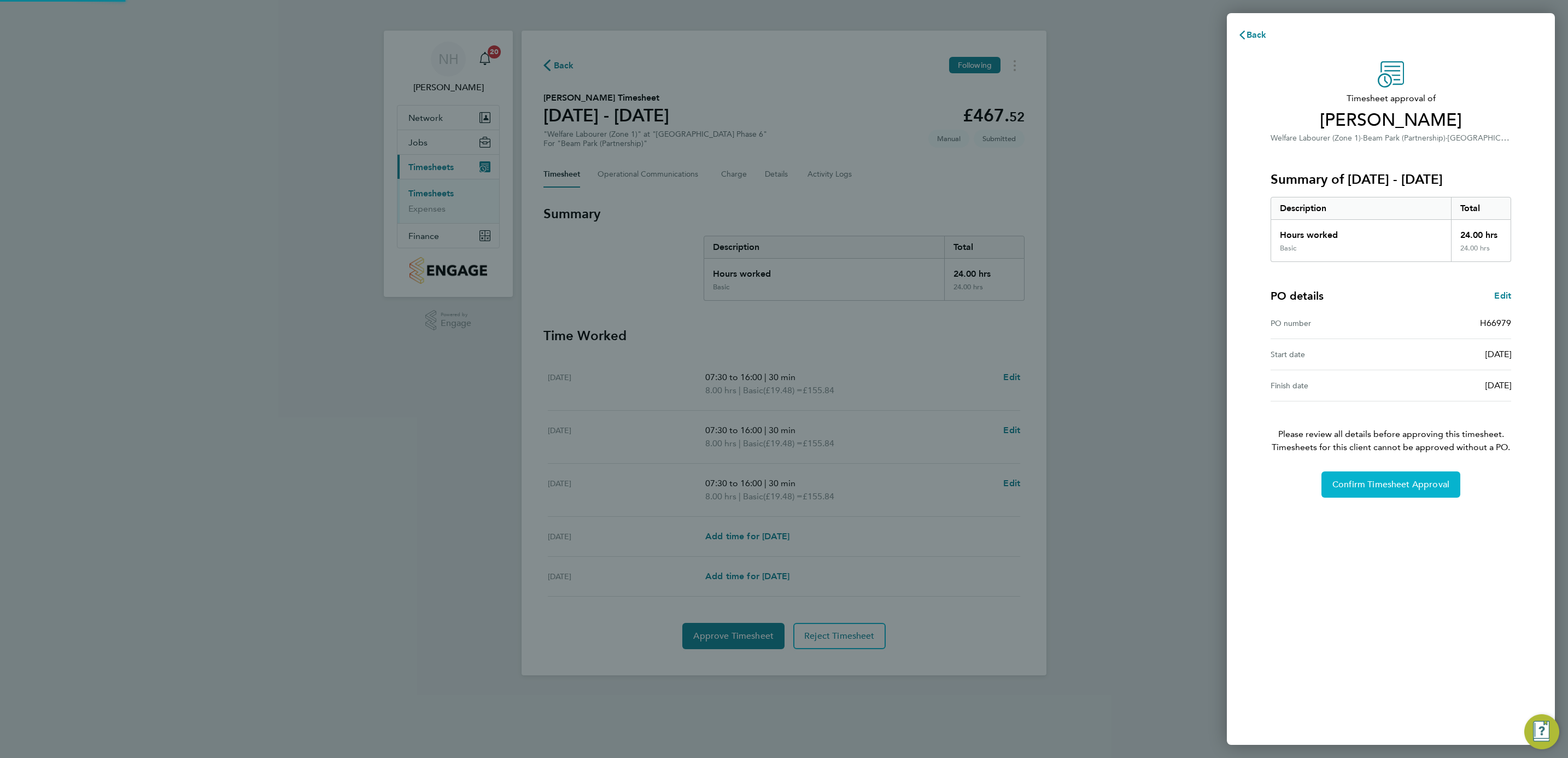
click at [1398, 488] on span "Confirm Timesheet Approval" at bounding box center [1391, 485] width 117 height 11
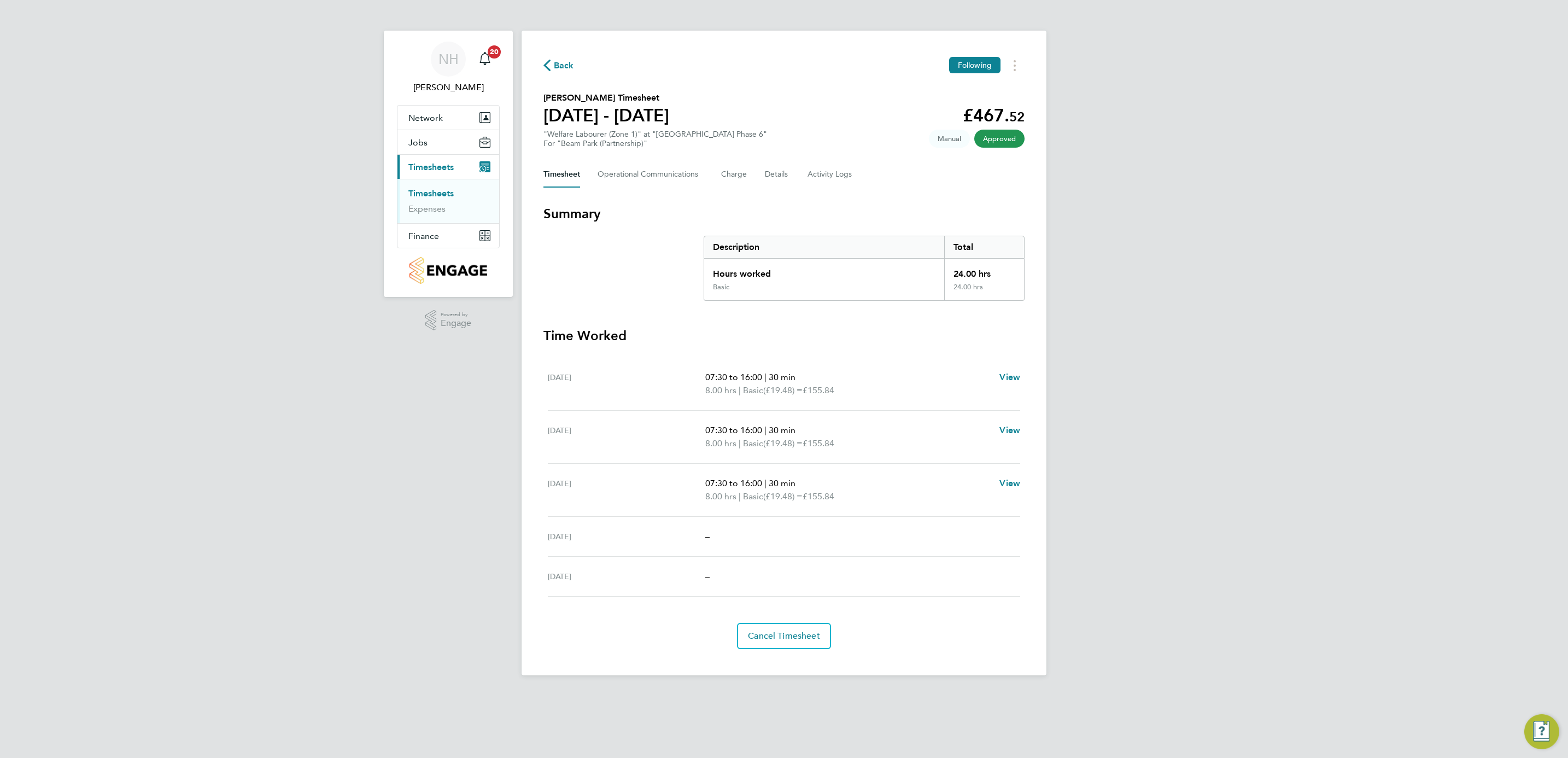
click at [560, 57] on div "Back Following" at bounding box center [784, 65] width 481 height 17
click at [558, 61] on span "Back" at bounding box center [564, 66] width 20 height 13
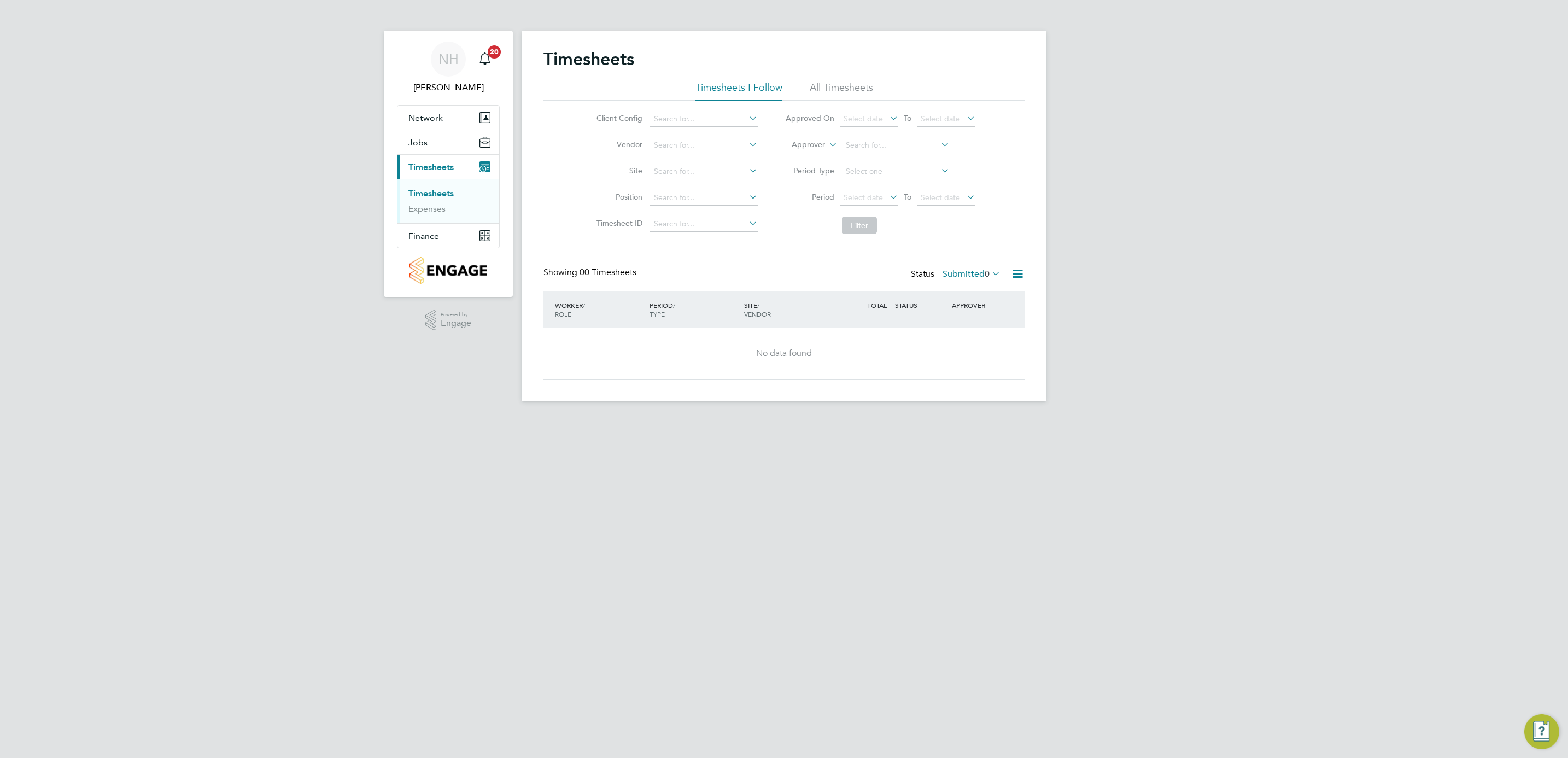
click at [1217, 238] on div "NH Nikki Hobden Notifications 20 Applications: Network Team Members Sites Worke…" at bounding box center [784, 209] width 1568 height 419
click at [418, 201] on li "Timesheets" at bounding box center [449, 195] width 82 height 15
click at [422, 196] on link "Timesheets" at bounding box center [431, 193] width 46 height 10
click at [422, 194] on link "Timesheets" at bounding box center [431, 193] width 46 height 10
click at [429, 194] on link "Timesheets" at bounding box center [431, 193] width 46 height 10
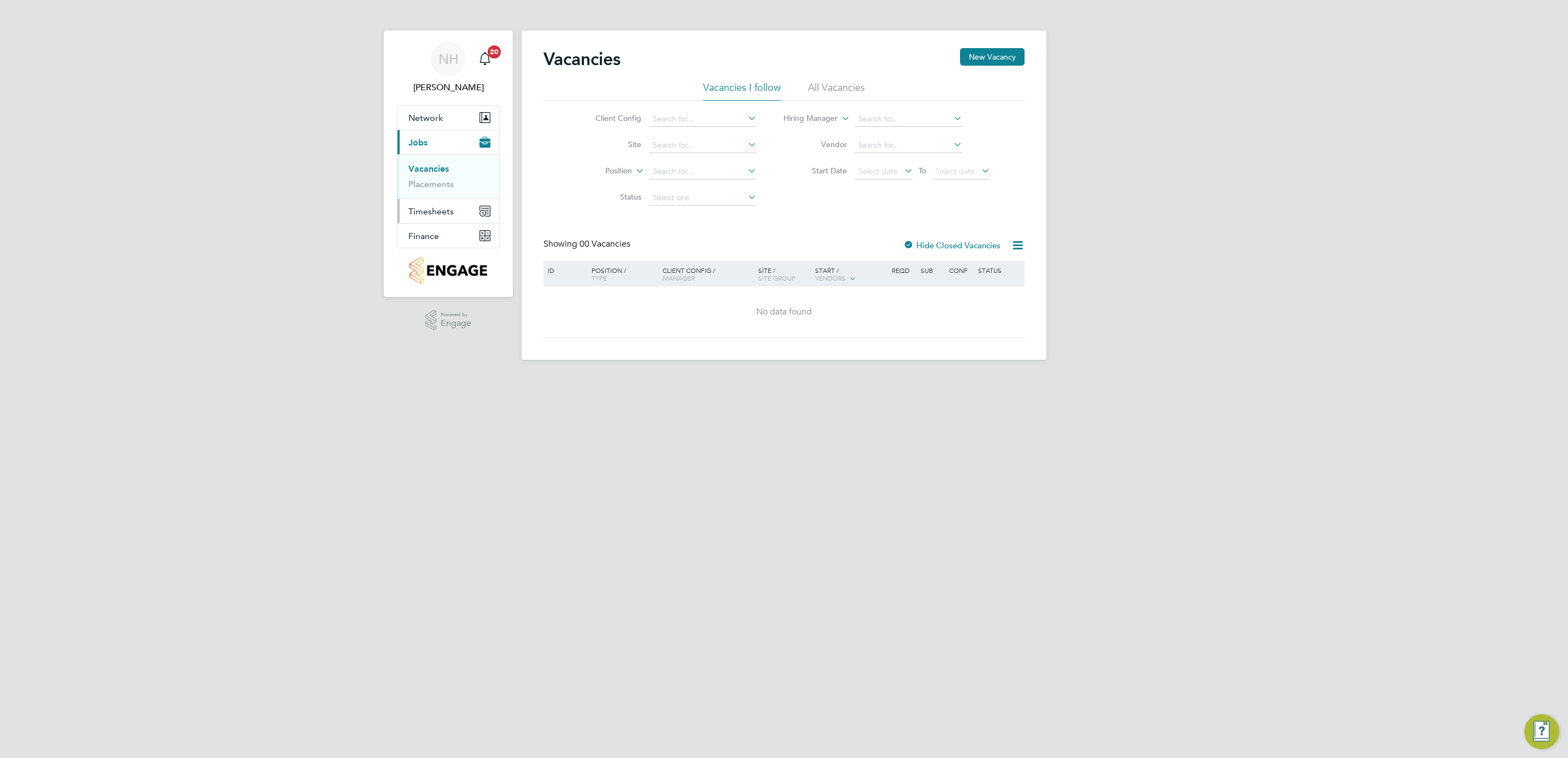
click at [418, 208] on span "Timesheets" at bounding box center [431, 211] width 46 height 10
click at [427, 195] on link "Timesheets" at bounding box center [431, 193] width 46 height 10
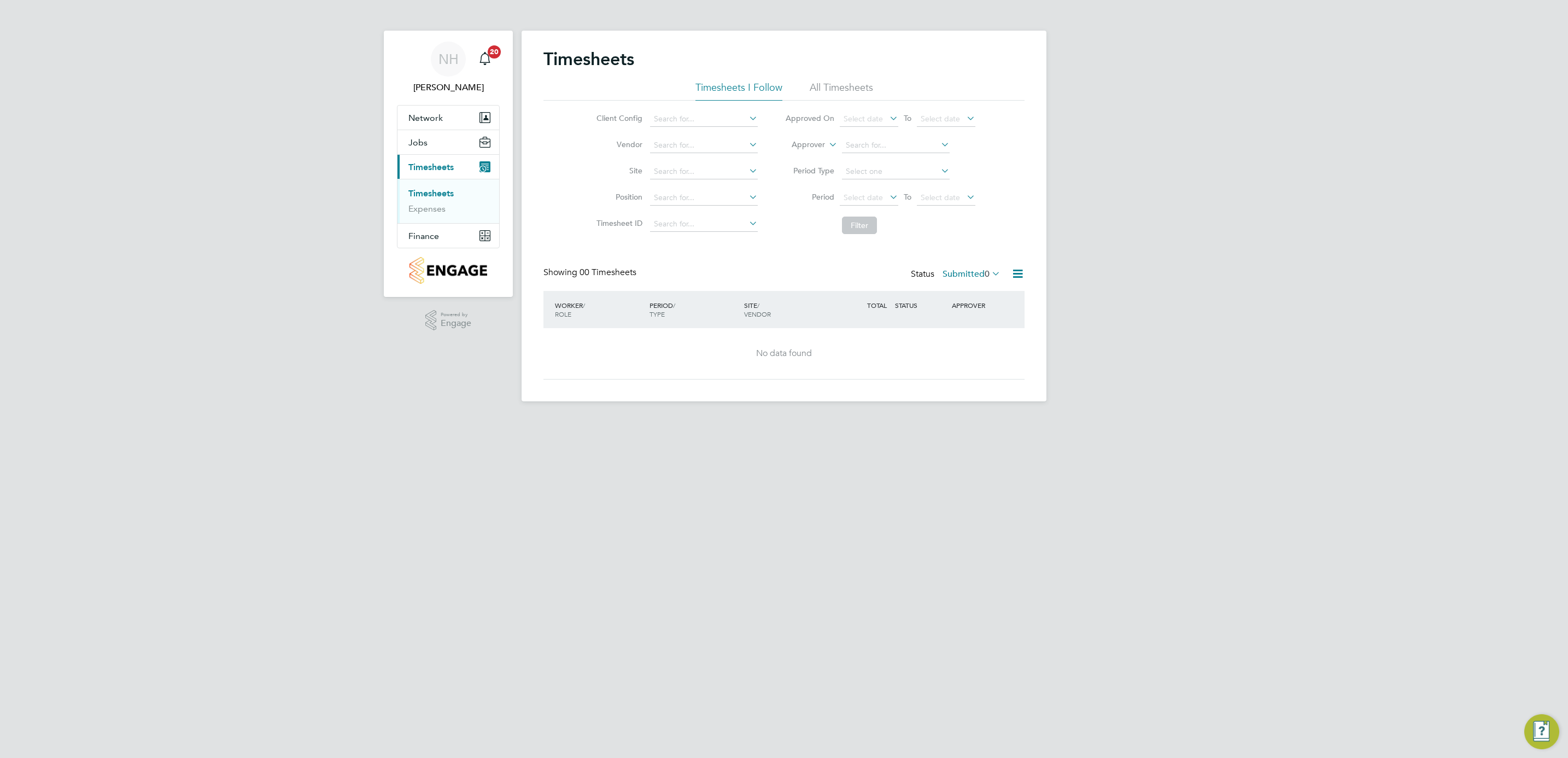
click at [957, 275] on label "Submitted 0" at bounding box center [971, 274] width 58 height 11
click at [963, 324] on li "Submitted" at bounding box center [957, 325] width 51 height 15
click at [448, 191] on link "Timesheets" at bounding box center [431, 193] width 46 height 10
click at [422, 194] on link "Timesheets" at bounding box center [431, 193] width 46 height 10
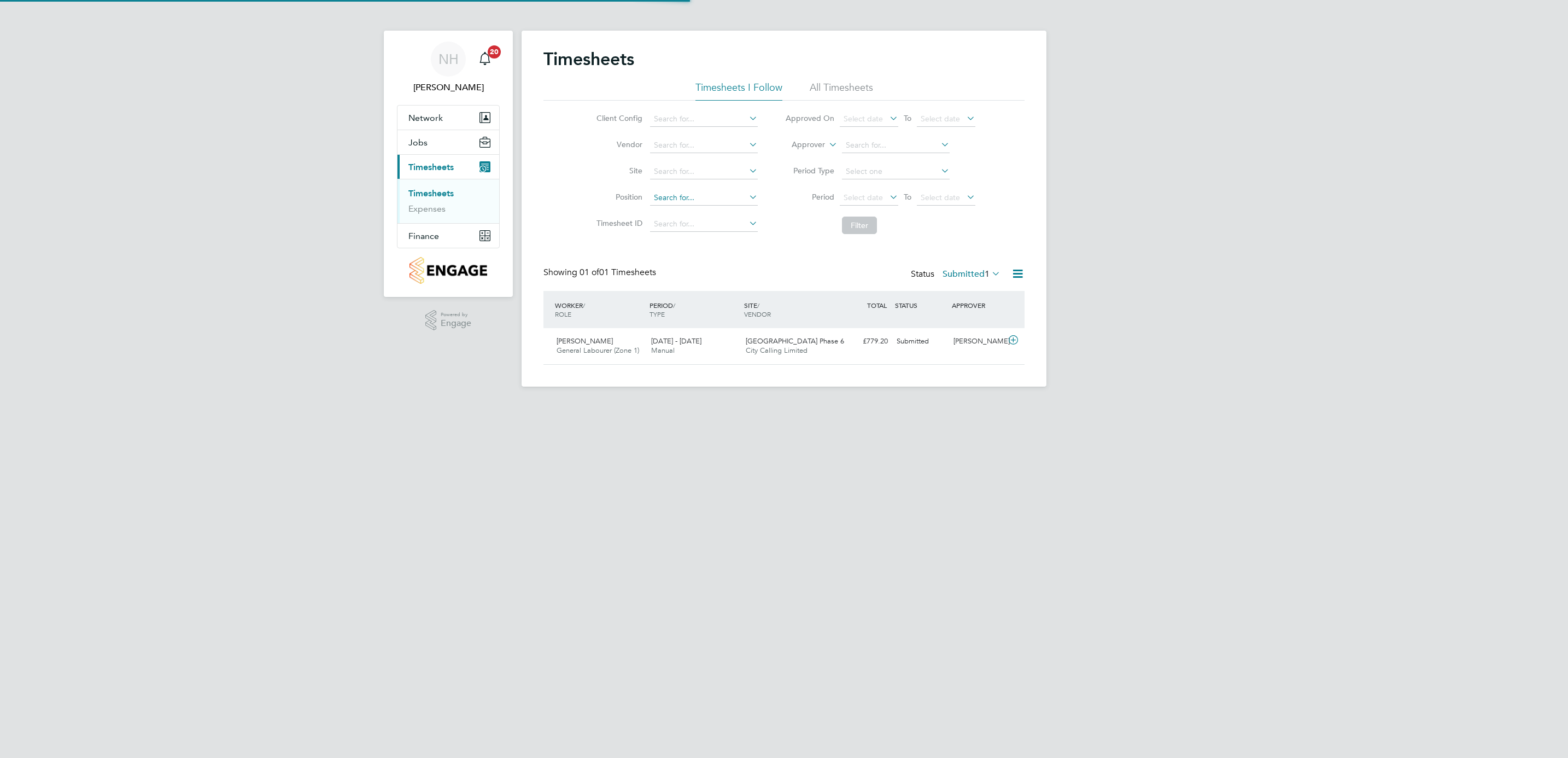
scroll to position [28, 95]
click at [973, 341] on div "[PERSON_NAME]" at bounding box center [977, 342] width 57 height 18
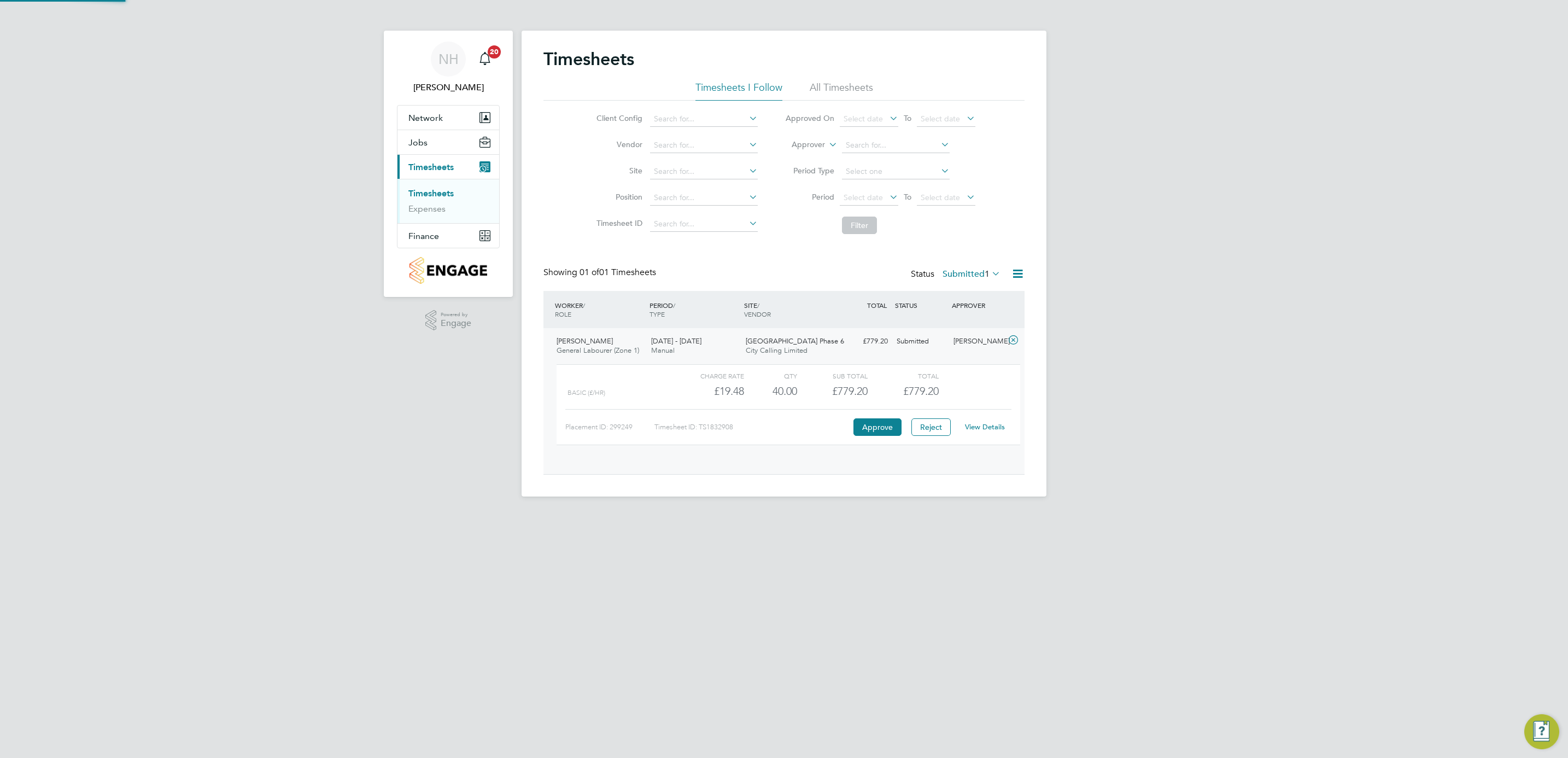
scroll to position [18, 107]
click at [983, 430] on link "View Details" at bounding box center [985, 426] width 40 height 9
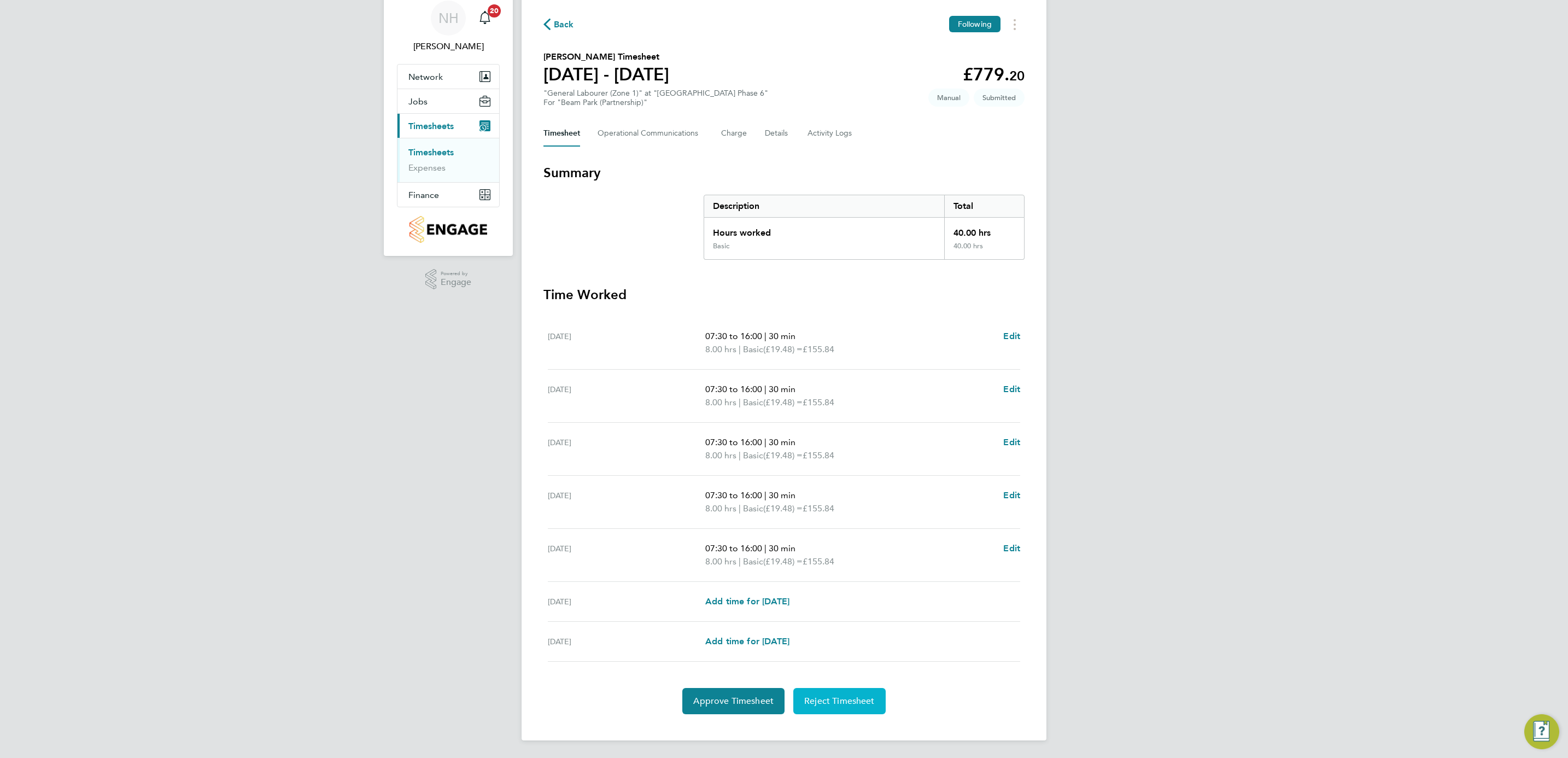
scroll to position [40, 0]
click at [1004, 335] on span "Edit" at bounding box center [1012, 337] width 17 height 10
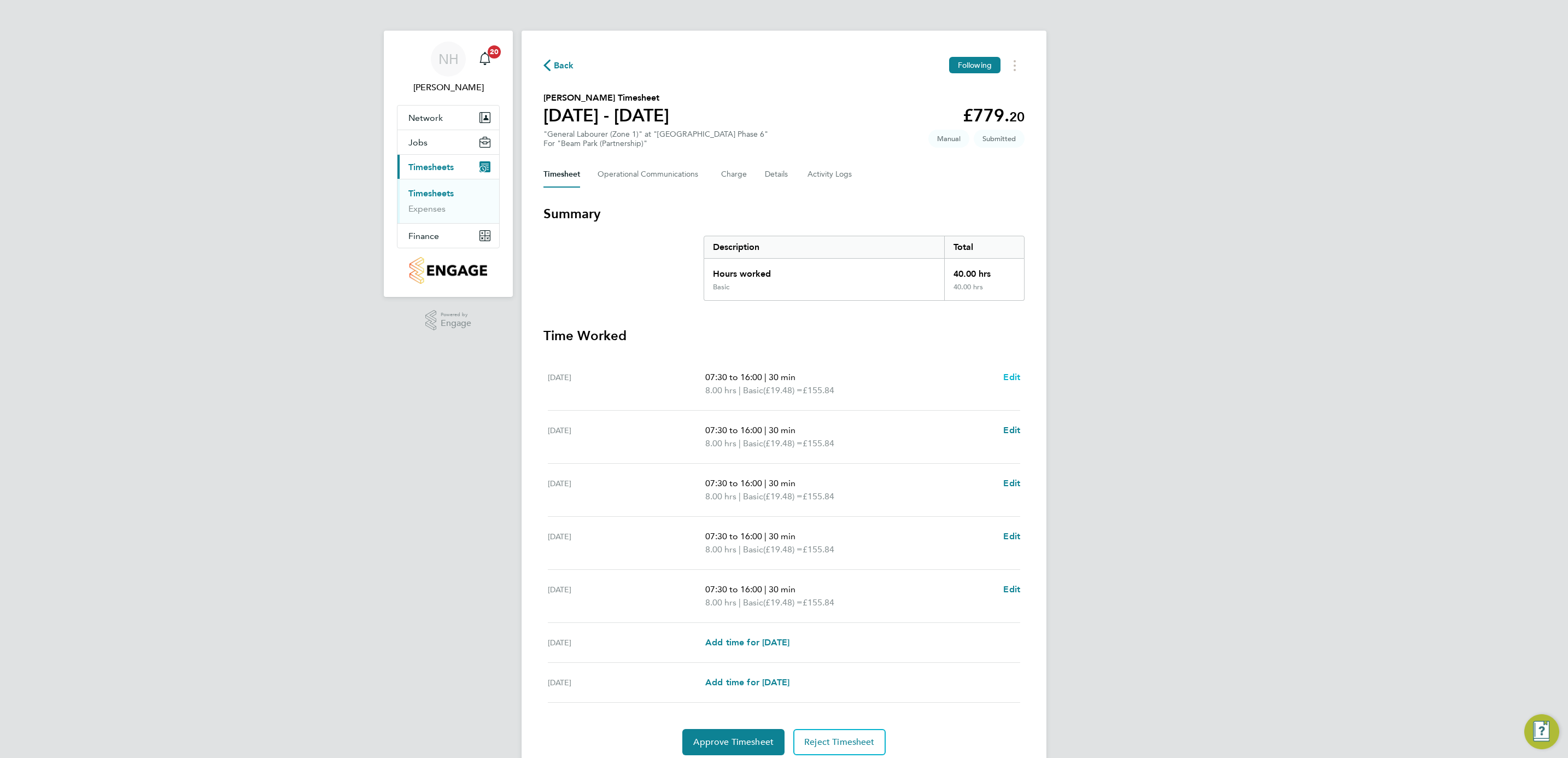
select select "30"
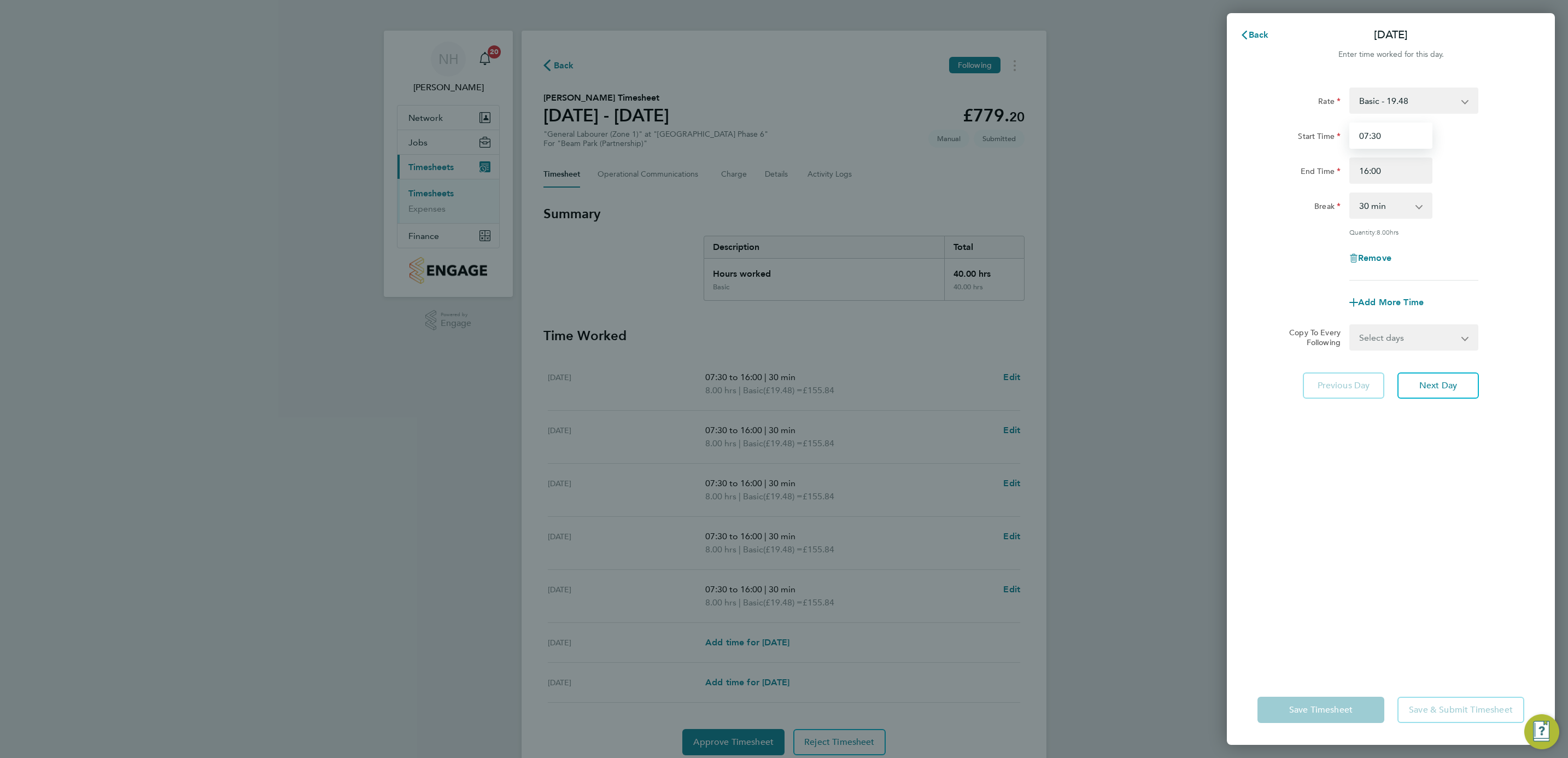
click at [1365, 135] on input "07:30" at bounding box center [1391, 135] width 83 height 26
click at [1374, 133] on input "08:30" at bounding box center [1391, 135] width 83 height 26
type input "08:00"
click at [1365, 169] on input "16:00" at bounding box center [1391, 170] width 83 height 26
type input "17:00"
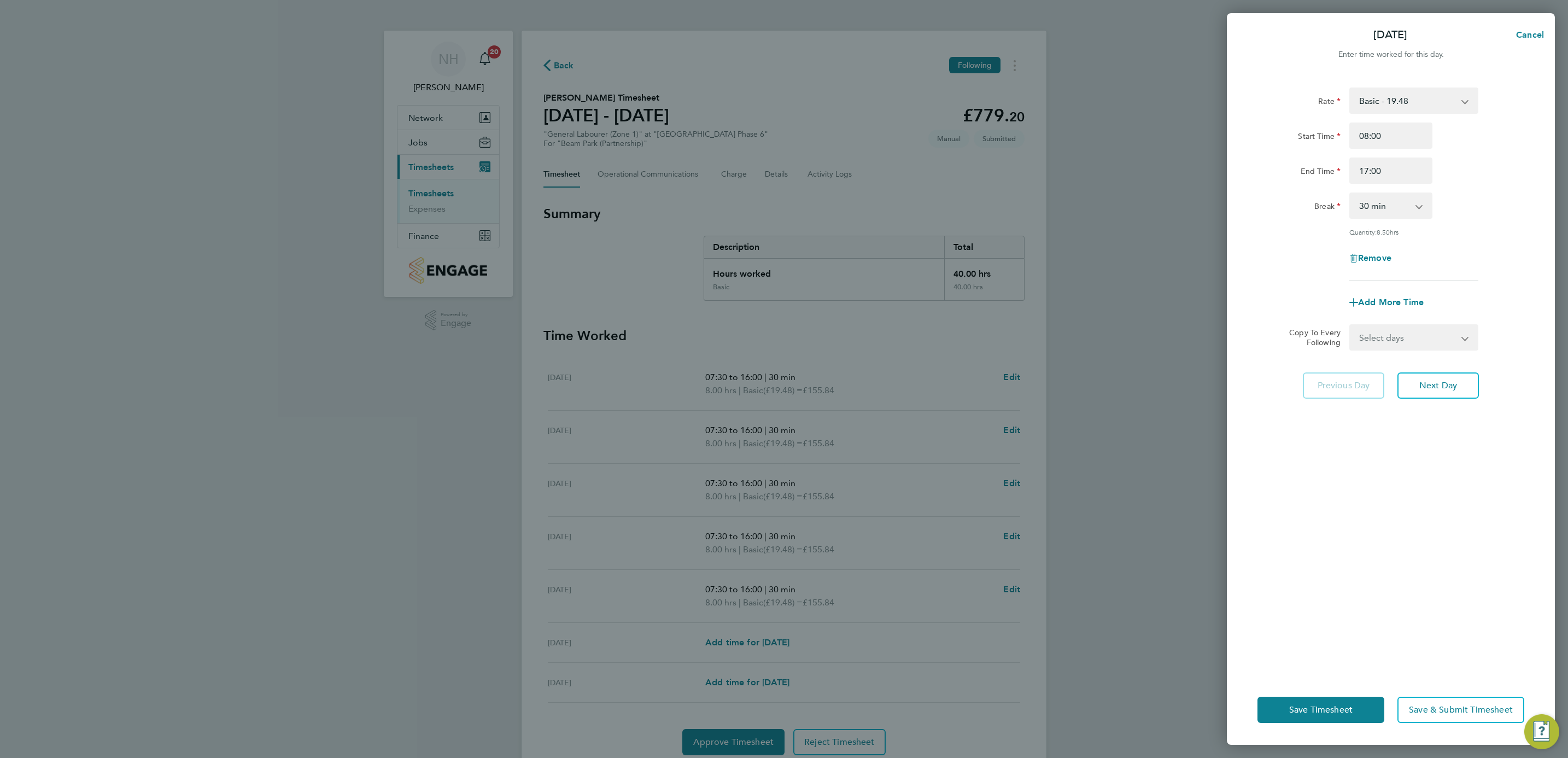
click at [1527, 220] on div "Rate Basic - 19.48 Start Time 08:00 End Time 17:00 Break 0 min 15 min 30 min 45…" at bounding box center [1391, 374] width 328 height 600
click at [1455, 338] on select "Select days Day Weekday (Mon-Fri) Weekend (Sat-Sun) Tuesday Wednesday Thursday …" at bounding box center [1408, 337] width 115 height 24
select select "WEEKDAY"
click at [1351, 325] on select "Select days Day Weekday (Mon-Fri) Weekend (Sat-Sun) Tuesday Wednesday Thursday …" at bounding box center [1408, 337] width 115 height 24
select select "2025-10-05"
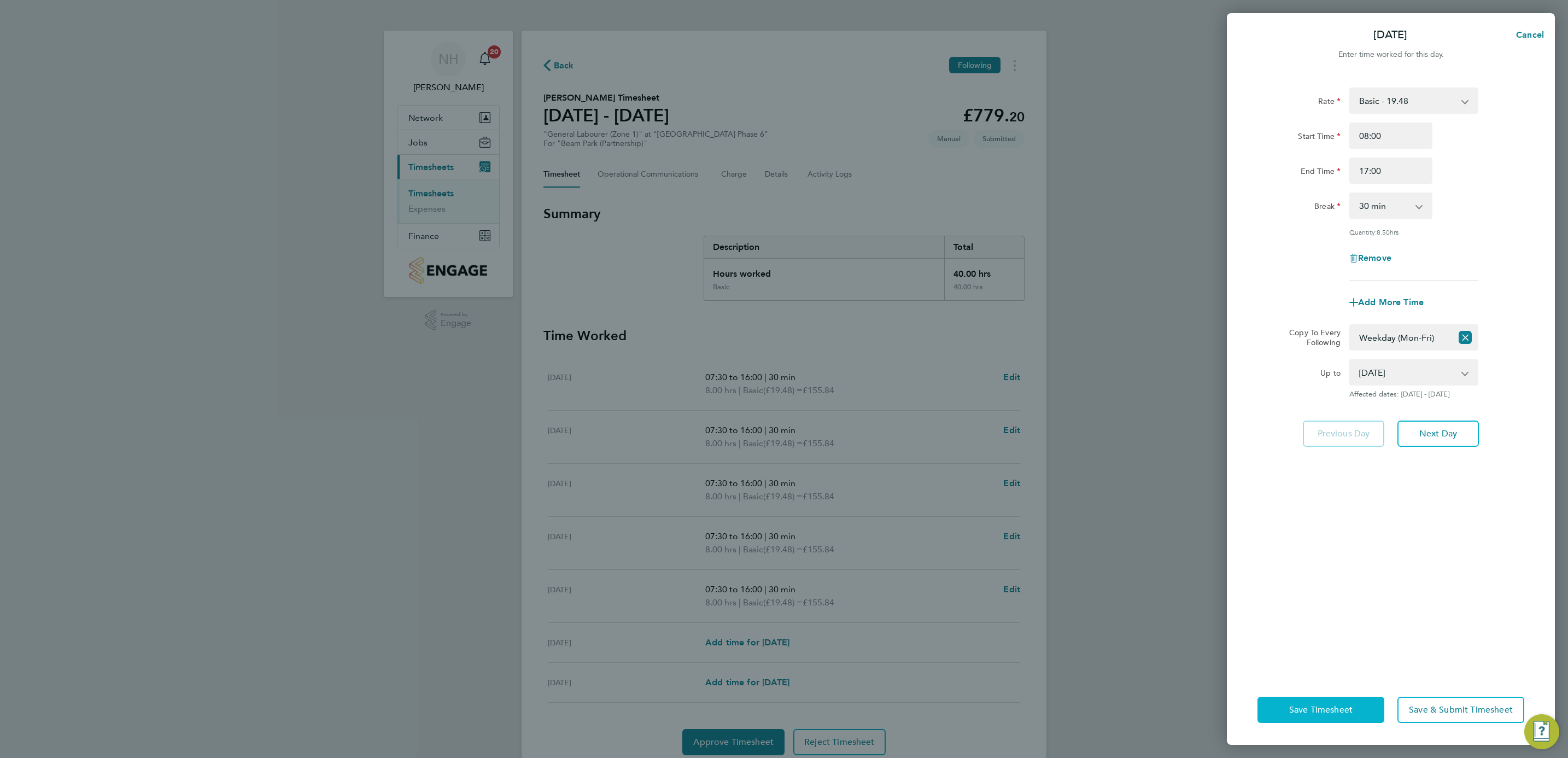
click at [1317, 711] on span "Save Timesheet" at bounding box center [1321, 710] width 63 height 11
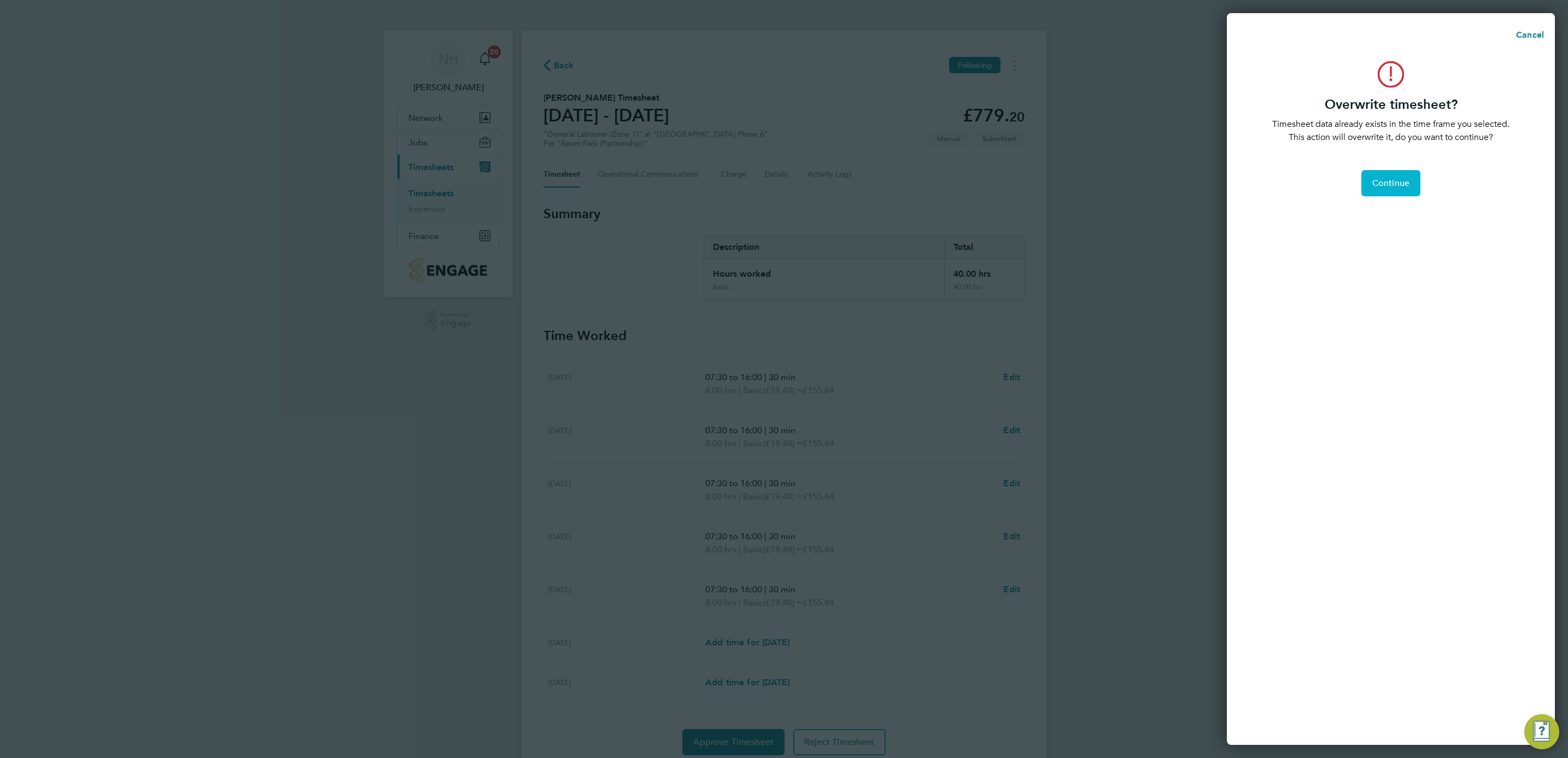
click at [1361, 184] on button "Continue" at bounding box center [1390, 183] width 59 height 26
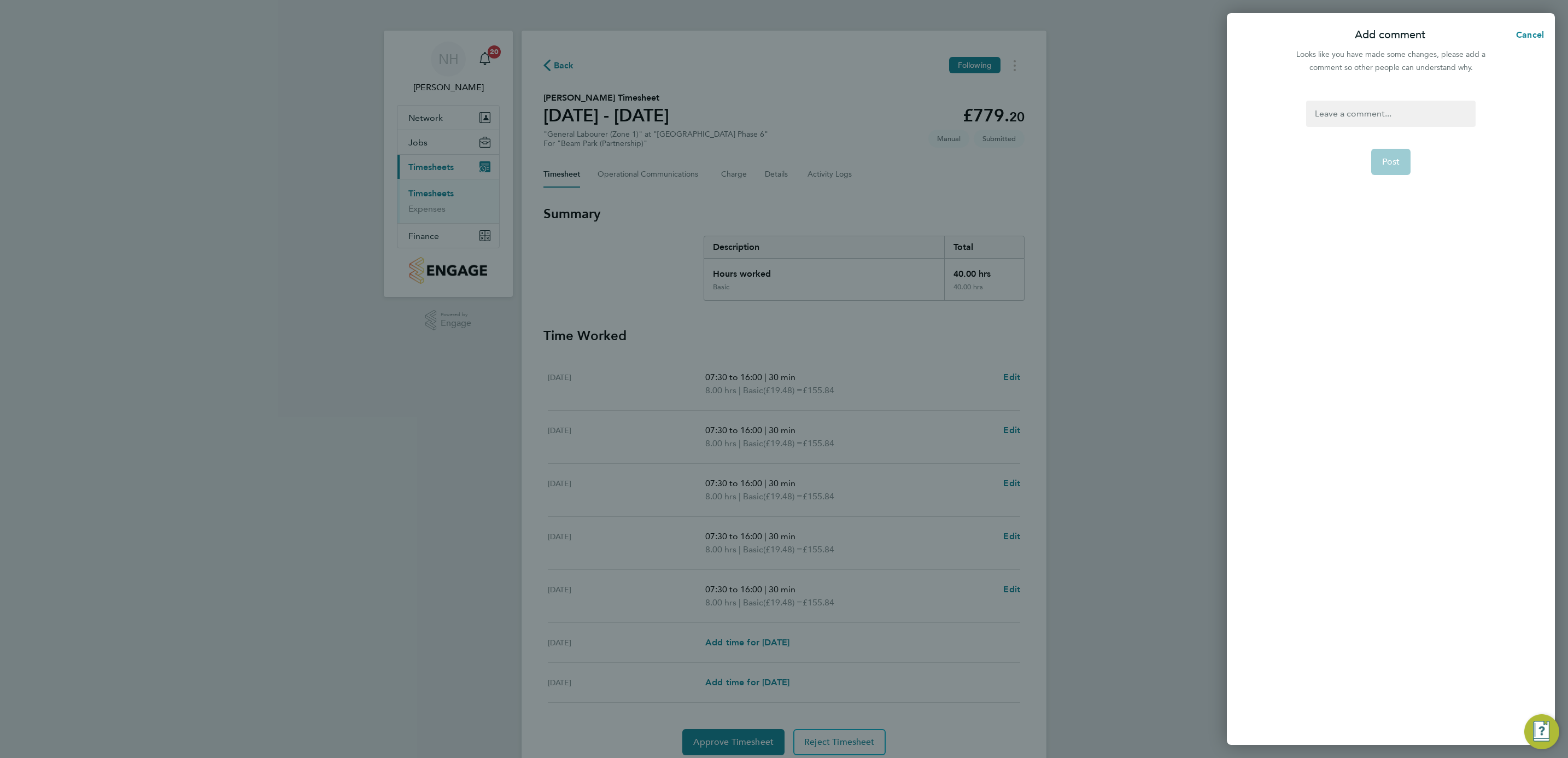
drag, startPoint x: 1344, startPoint y: 127, endPoint x: 1343, endPoint y: 119, distance: 8.1
click at [1343, 122] on form "Post" at bounding box center [1391, 311] width 178 height 421
click at [1343, 117] on div at bounding box center [1391, 113] width 169 height 26
click at [1391, 154] on button "Post" at bounding box center [1391, 161] width 40 height 26
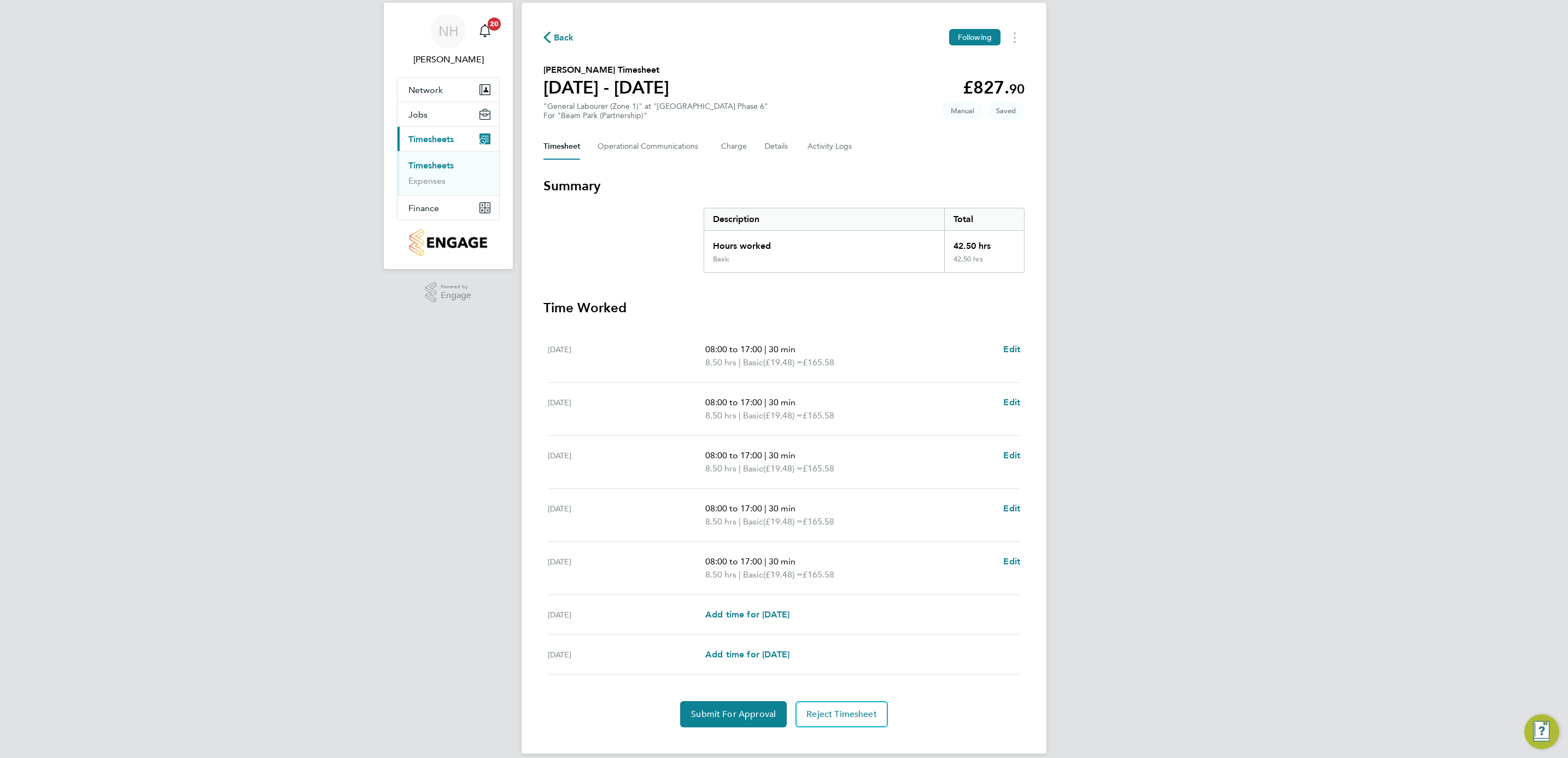
scroll to position [43, 0]
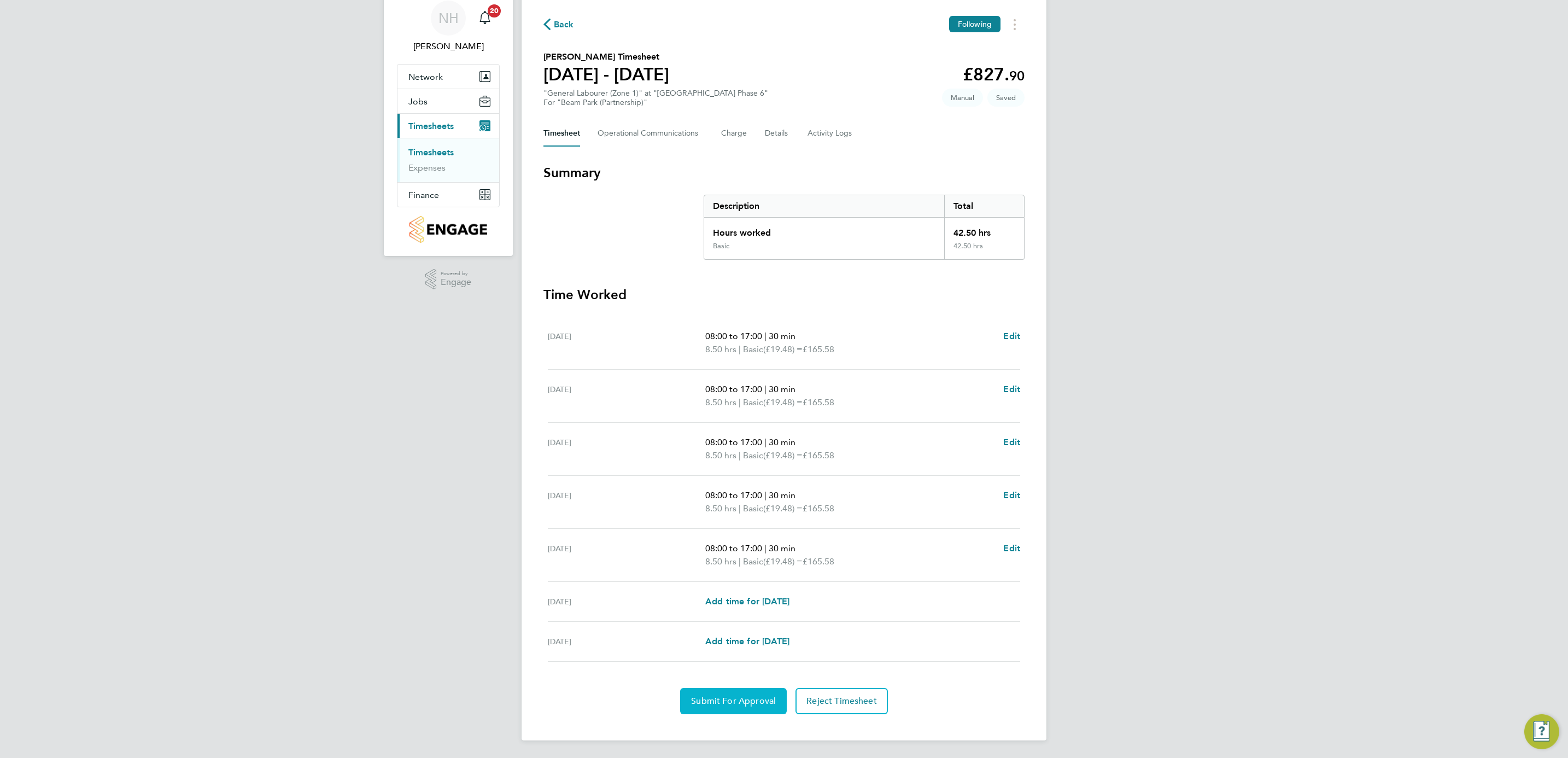
drag, startPoint x: 737, startPoint y: 699, endPoint x: 772, endPoint y: 661, distance: 51.7
click at [737, 699] on span "Submit For Approval" at bounding box center [733, 701] width 85 height 11
click at [712, 702] on span "Approve Timesheet" at bounding box center [733, 701] width 80 height 11
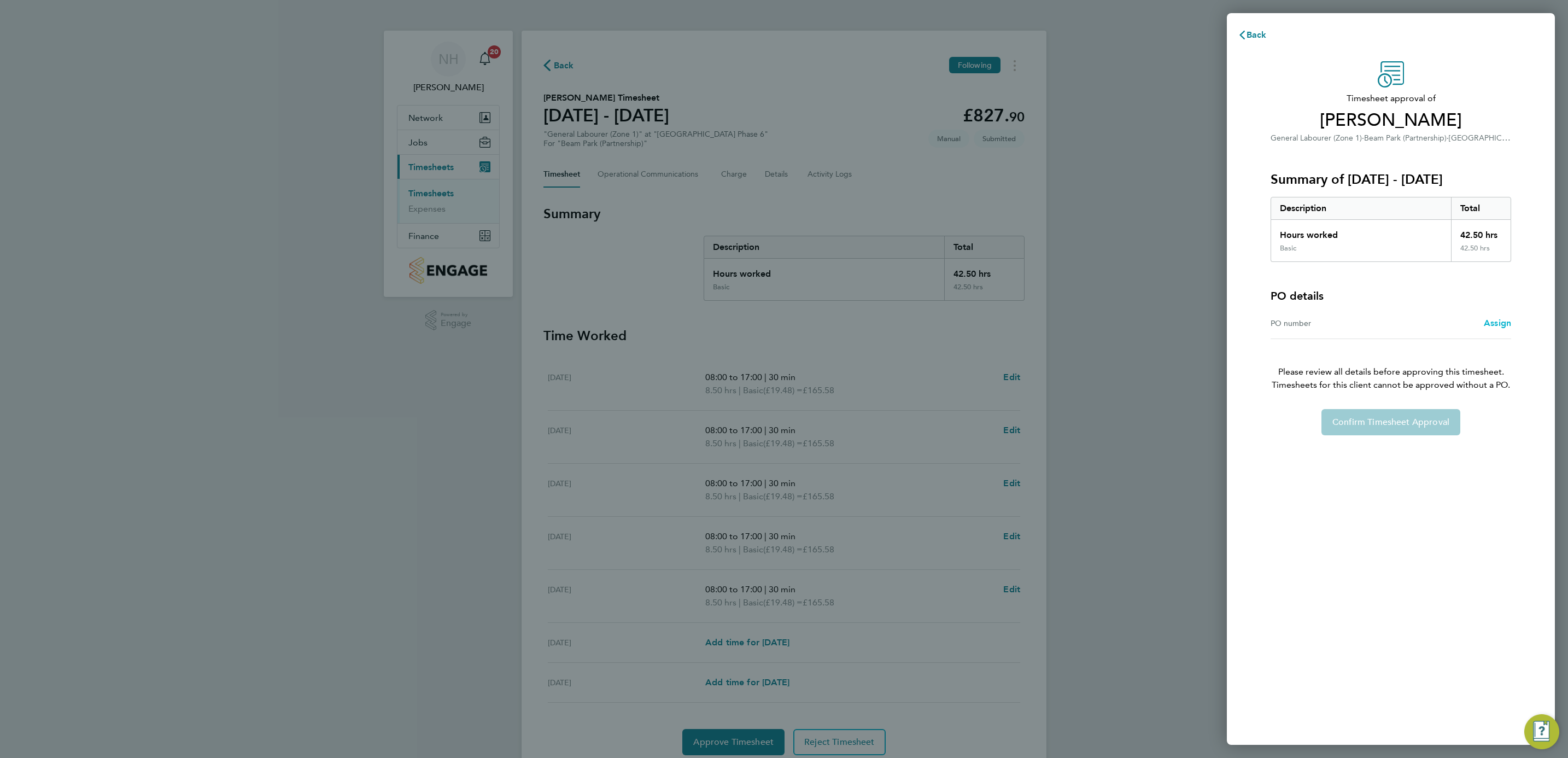
click at [1486, 323] on span "Assign" at bounding box center [1497, 323] width 27 height 10
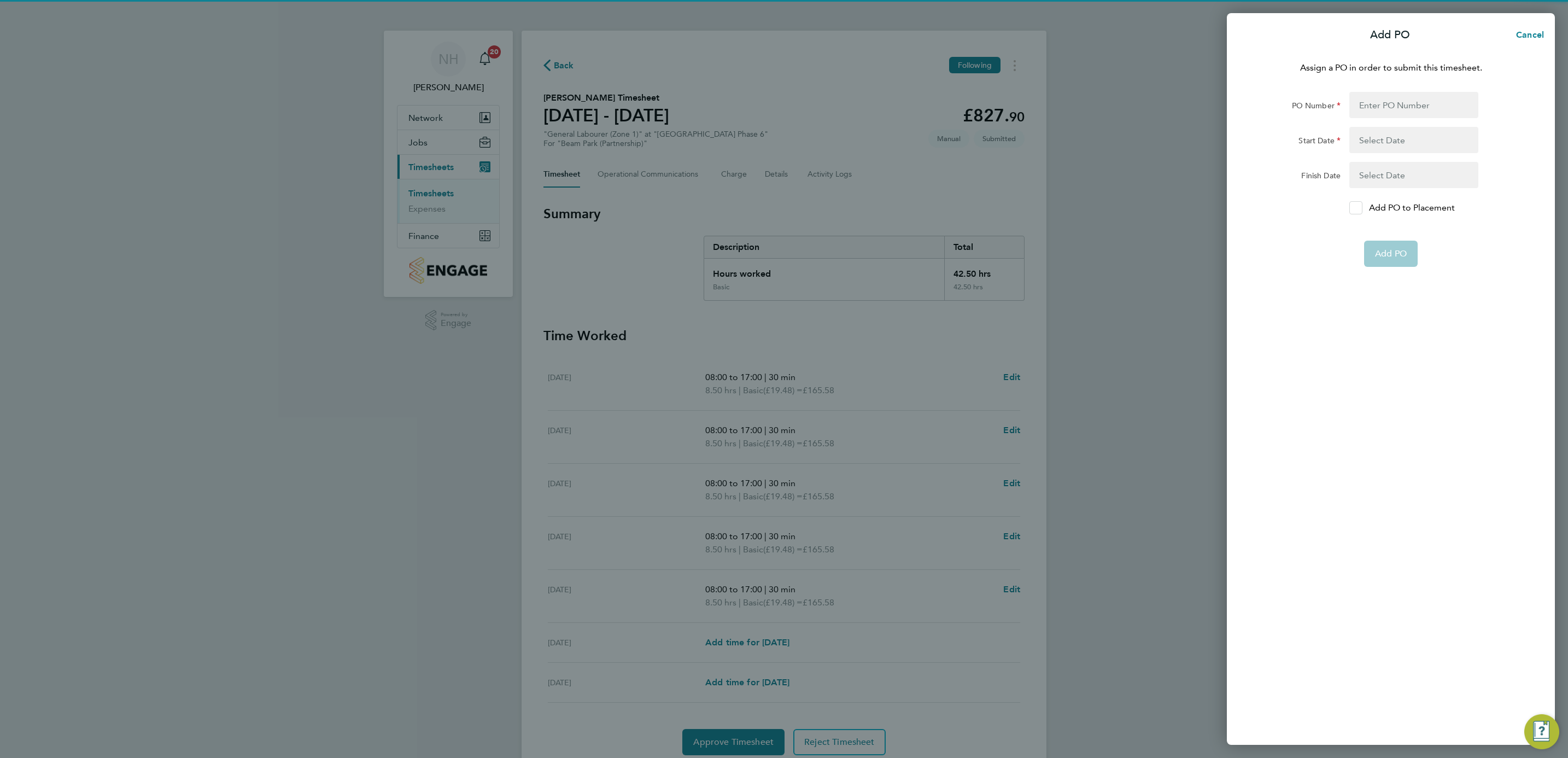
click at [1365, 213] on label "Add PO to Placement" at bounding box center [1414, 208] width 129 height 13
click at [1360, 208] on input "Add PO to Placement" at bounding box center [1360, 208] width 0 height 0
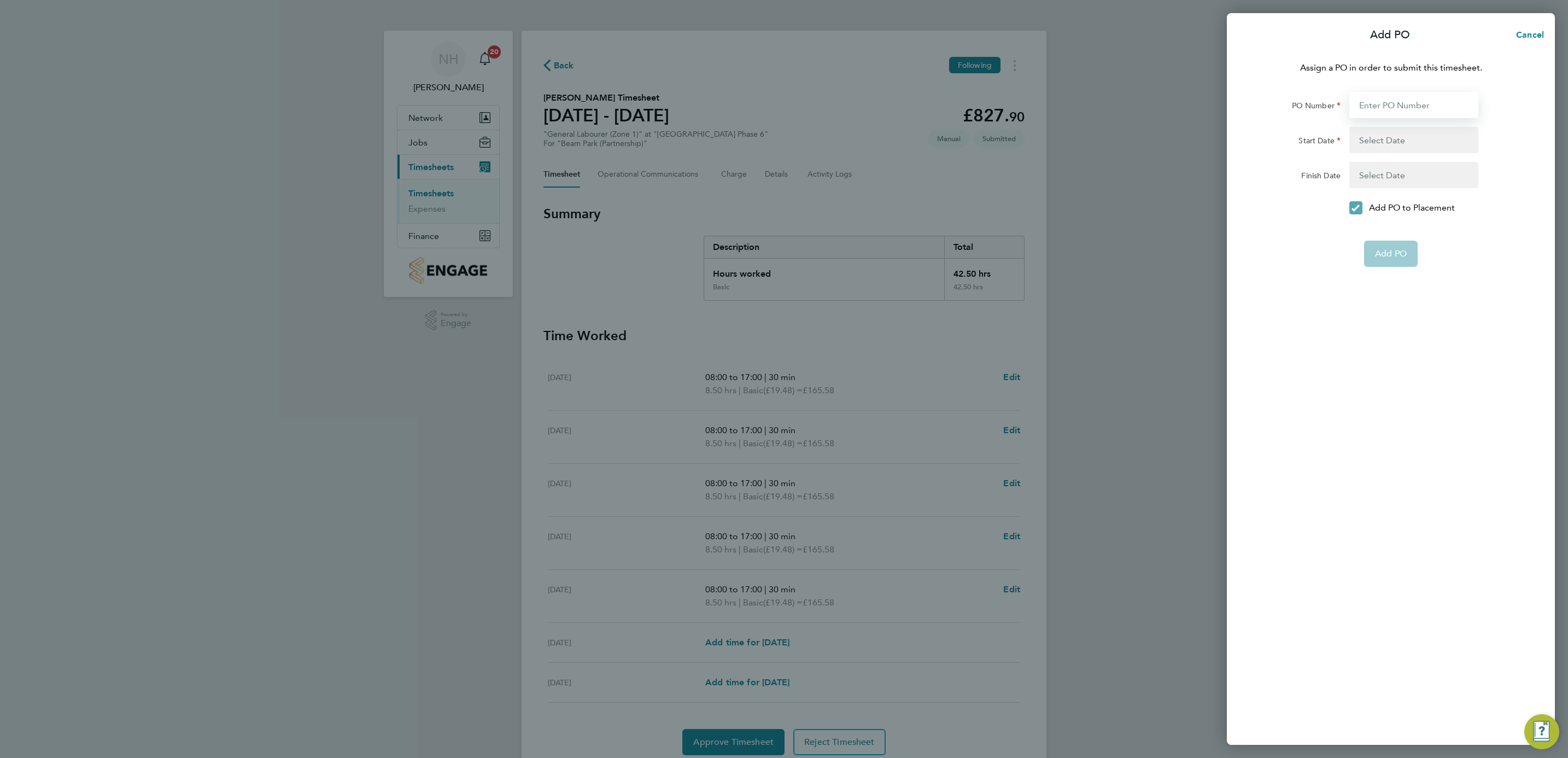
click at [1381, 109] on input "PO Number" at bounding box center [1414, 105] width 129 height 26
type input "H66979"
type input "02 Sep 24"
type input "31 Dec 26"
click at [1393, 228] on span "Add PO" at bounding box center [1391, 228] width 32 height 11
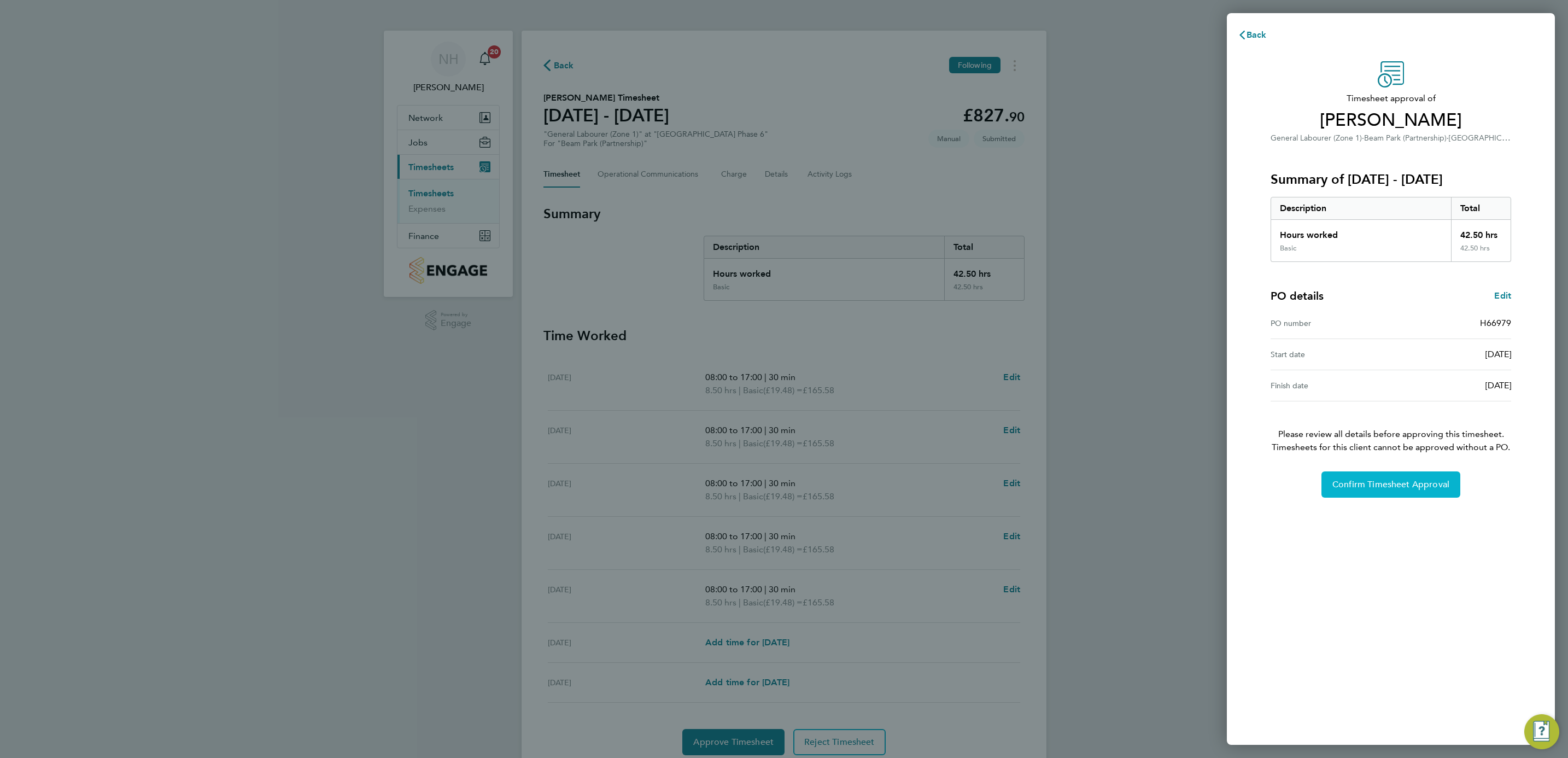
click at [1383, 478] on button "Confirm Timesheet Approval" at bounding box center [1391, 484] width 139 height 26
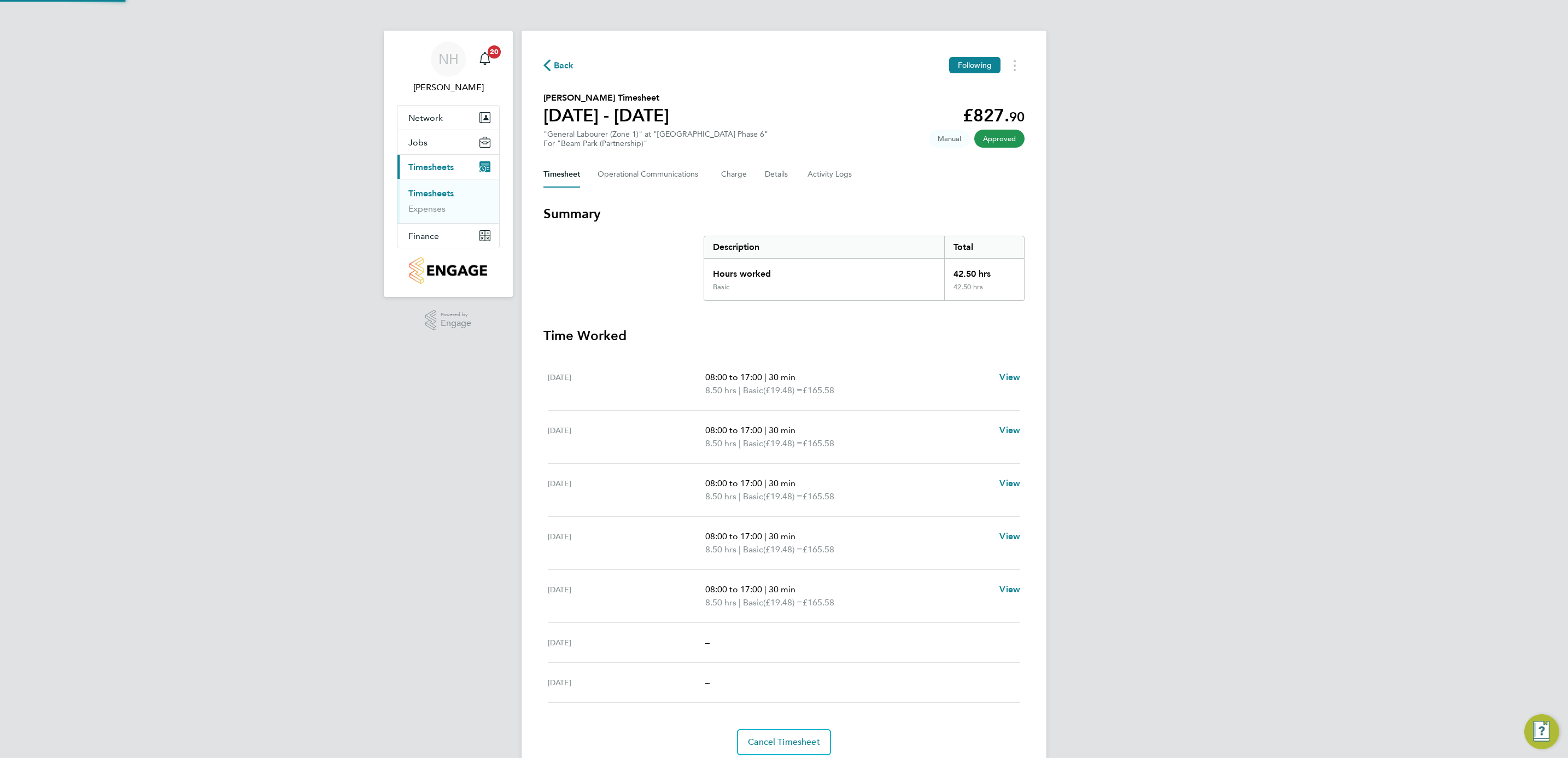
click at [561, 64] on span "Back" at bounding box center [564, 66] width 20 height 13
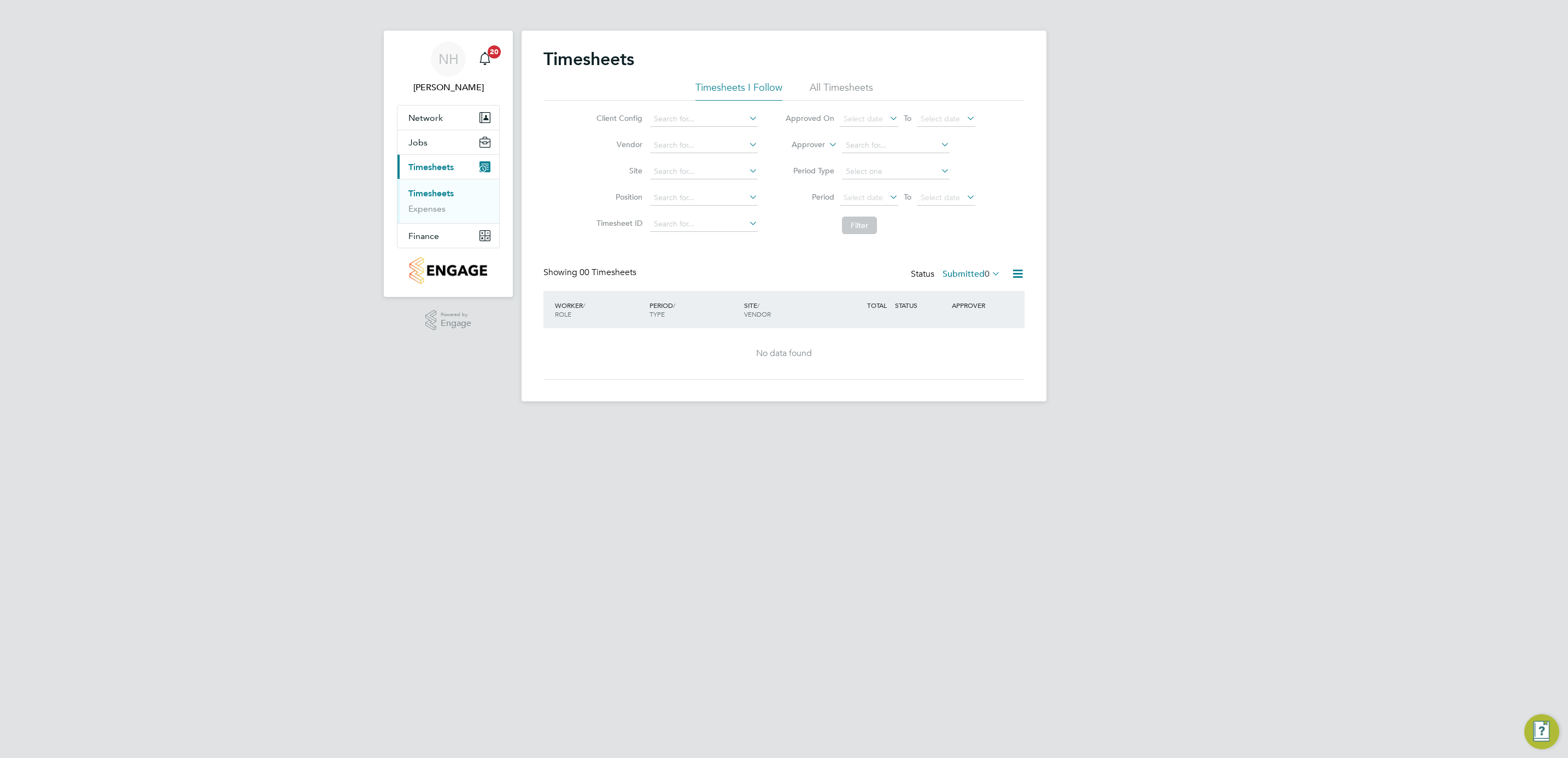
click at [420, 194] on link "Timesheets" at bounding box center [431, 193] width 46 height 10
click at [425, 192] on link "Timesheets" at bounding box center [431, 193] width 46 height 10
click at [422, 194] on link "Timesheets" at bounding box center [431, 193] width 46 height 10
click at [428, 189] on link "Timesheets" at bounding box center [431, 193] width 46 height 10
click at [956, 273] on label "Submitted 0" at bounding box center [971, 274] width 58 height 11
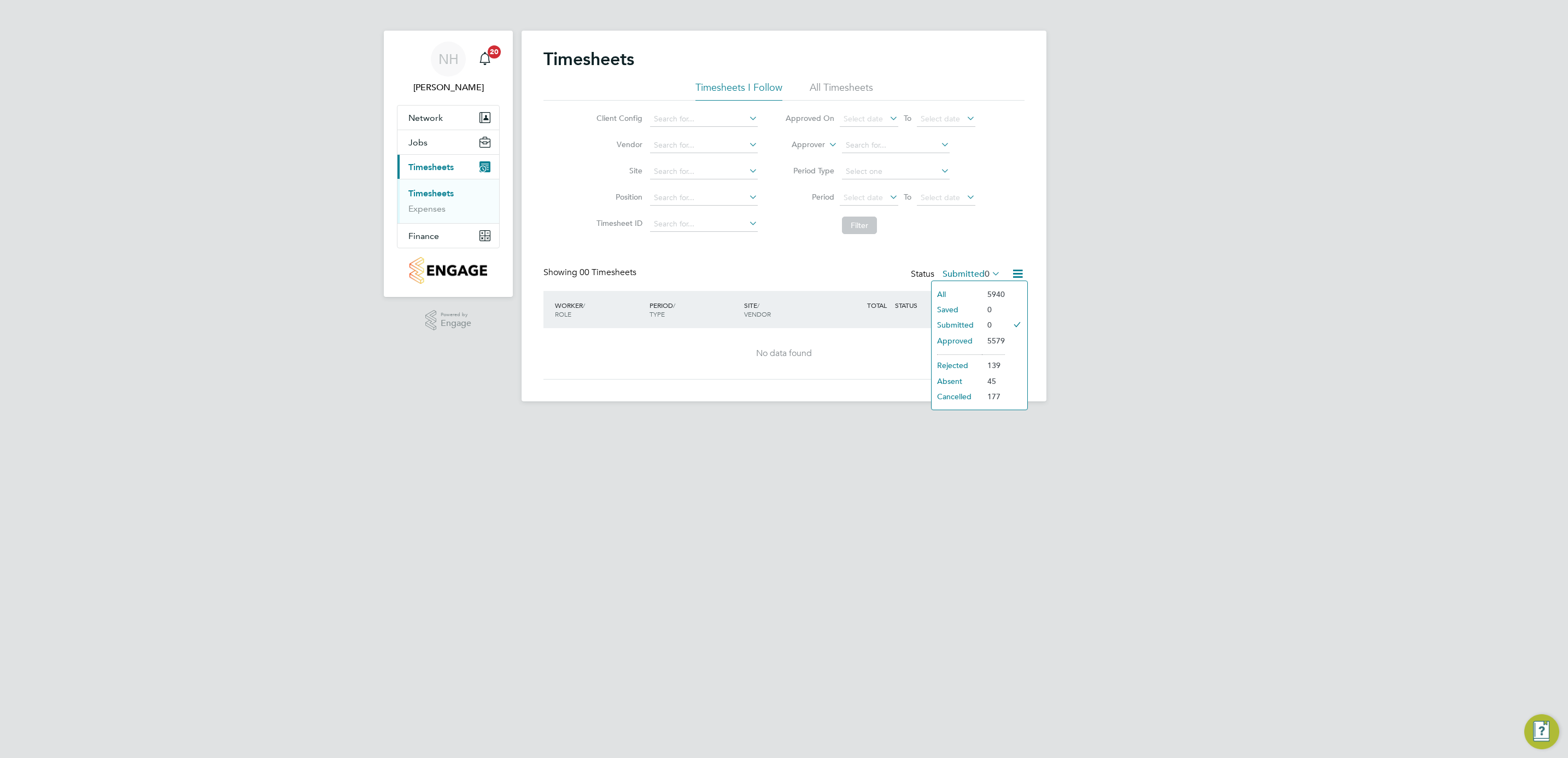
click at [955, 322] on li "Submitted" at bounding box center [957, 325] width 51 height 15
click at [956, 270] on label "Submitted 0" at bounding box center [971, 274] width 58 height 11
click at [971, 340] on li "Approved" at bounding box center [957, 340] width 51 height 15
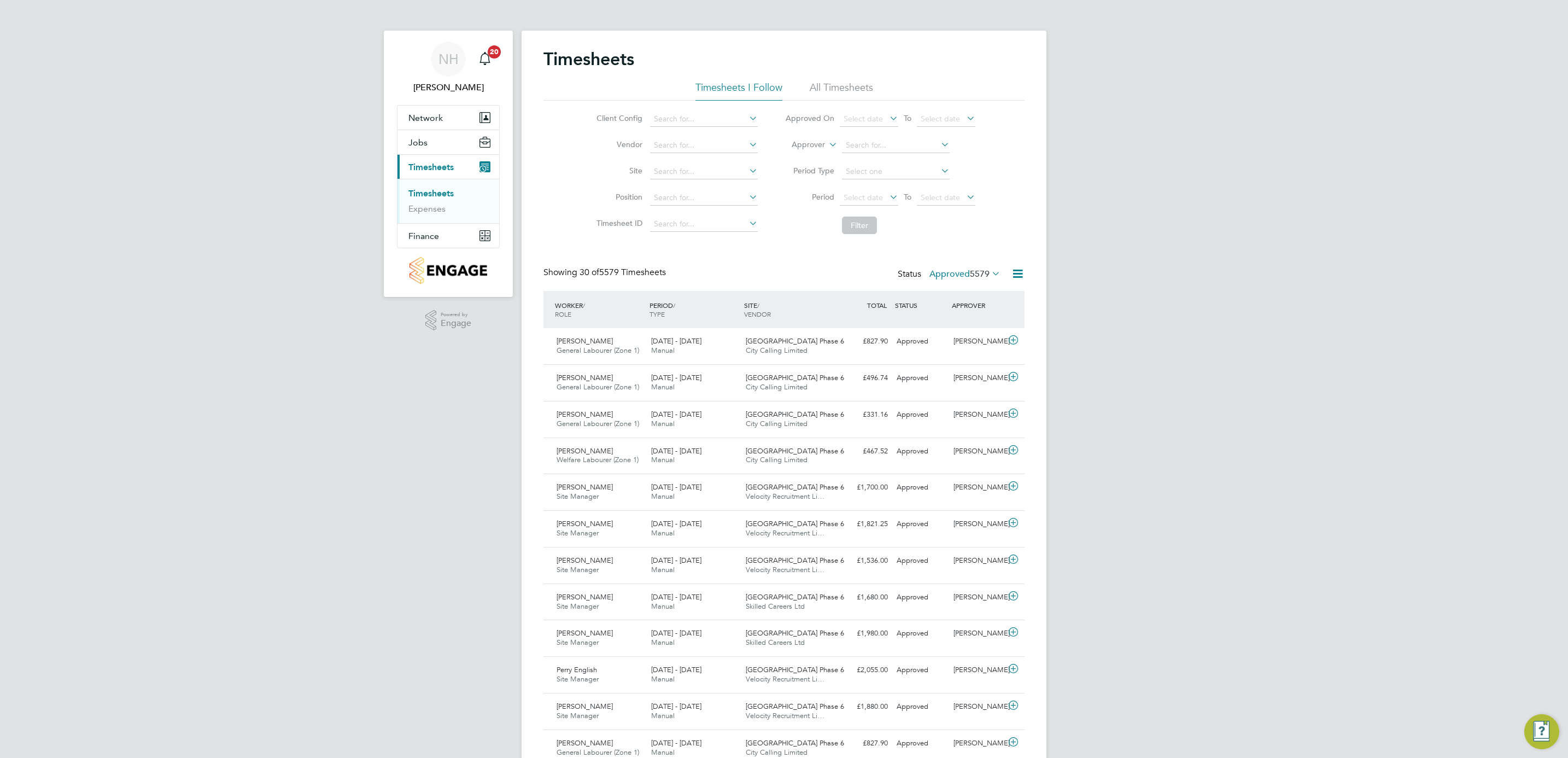
click at [936, 272] on label "Approved 5579" at bounding box center [965, 274] width 71 height 11
click at [954, 323] on li "Submitted" at bounding box center [950, 325] width 51 height 15
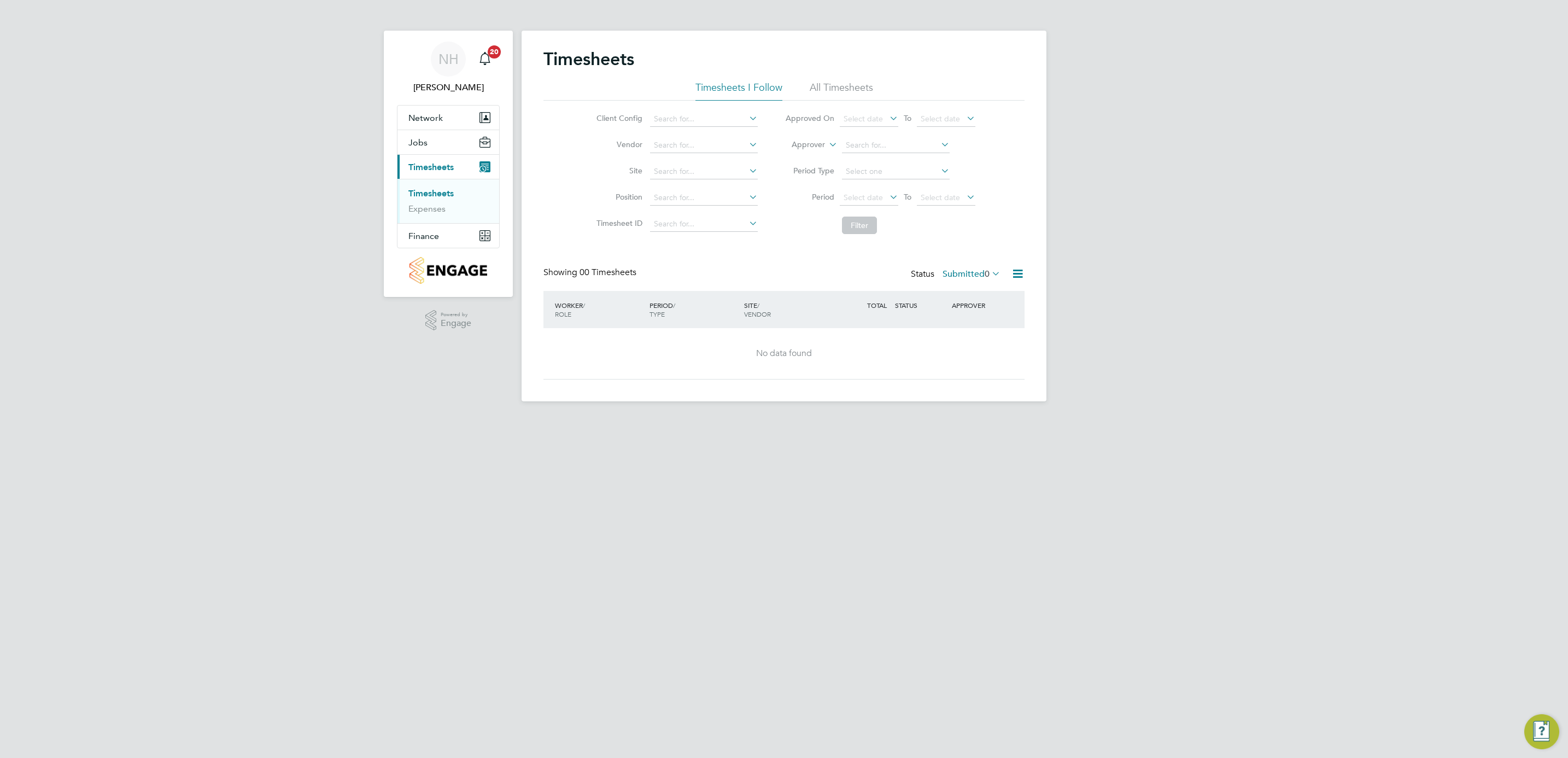
click at [957, 276] on label "Submitted 0" at bounding box center [971, 274] width 58 height 11
click at [970, 327] on li "Submitted" at bounding box center [957, 325] width 51 height 15
click at [443, 191] on link "Timesheets" at bounding box center [431, 193] width 46 height 10
click at [968, 273] on label "Submitted 0" at bounding box center [971, 274] width 58 height 11
click at [952, 325] on li "Submitted" at bounding box center [957, 325] width 51 height 15
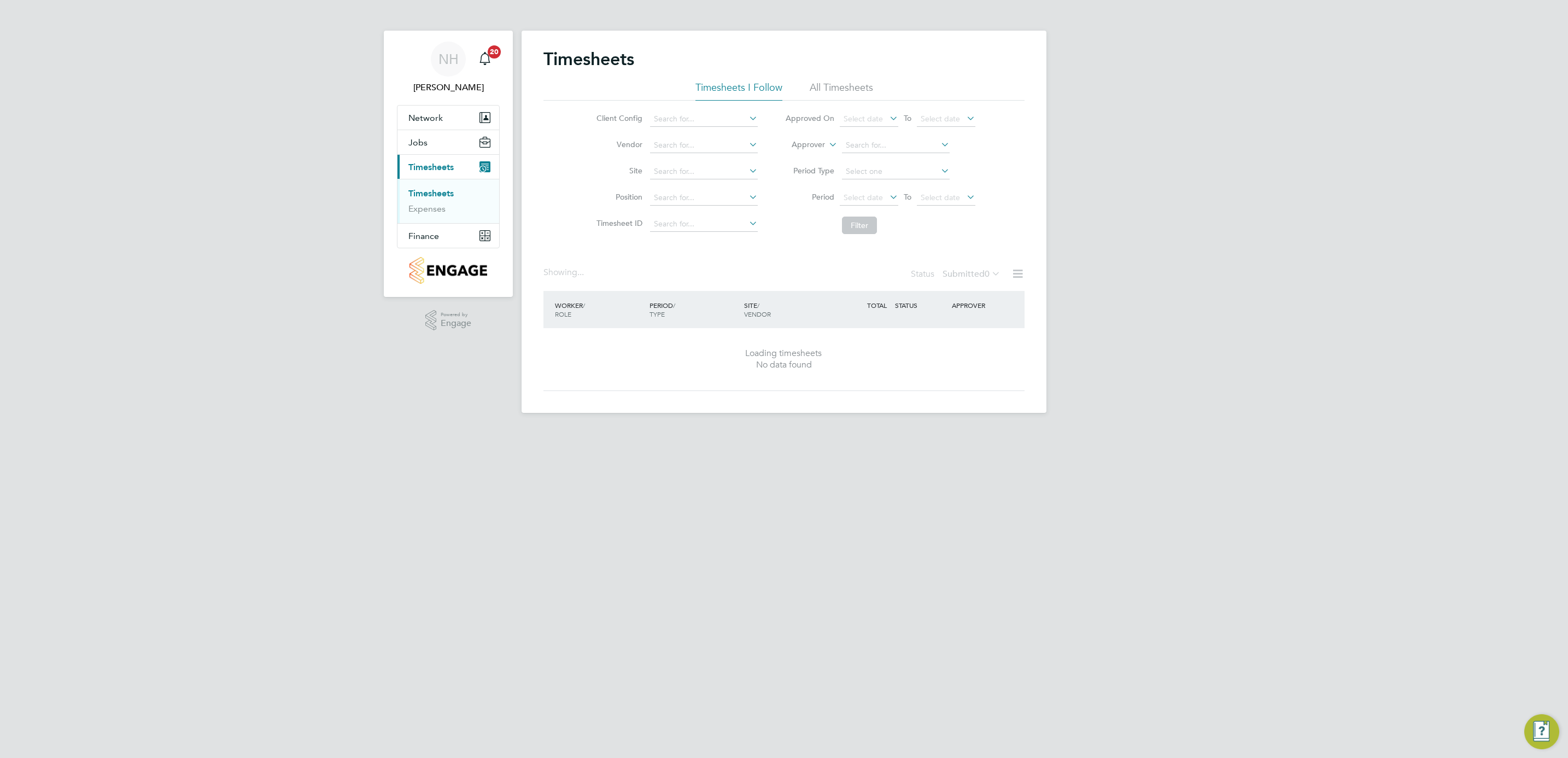
click at [952, 325] on div "WORKER / ROLE WORKER / PERIOD PERIOD / TYPE SITE / VENDOR TOTAL TOTAL / STATUS …" at bounding box center [784, 309] width 481 height 37
click at [951, 272] on label "Submitted 0" at bounding box center [971, 274] width 58 height 11
click at [443, 189] on link "Timesheets" at bounding box center [431, 193] width 46 height 10
click at [951, 267] on div "Status Submitted 0" at bounding box center [956, 274] width 92 height 15
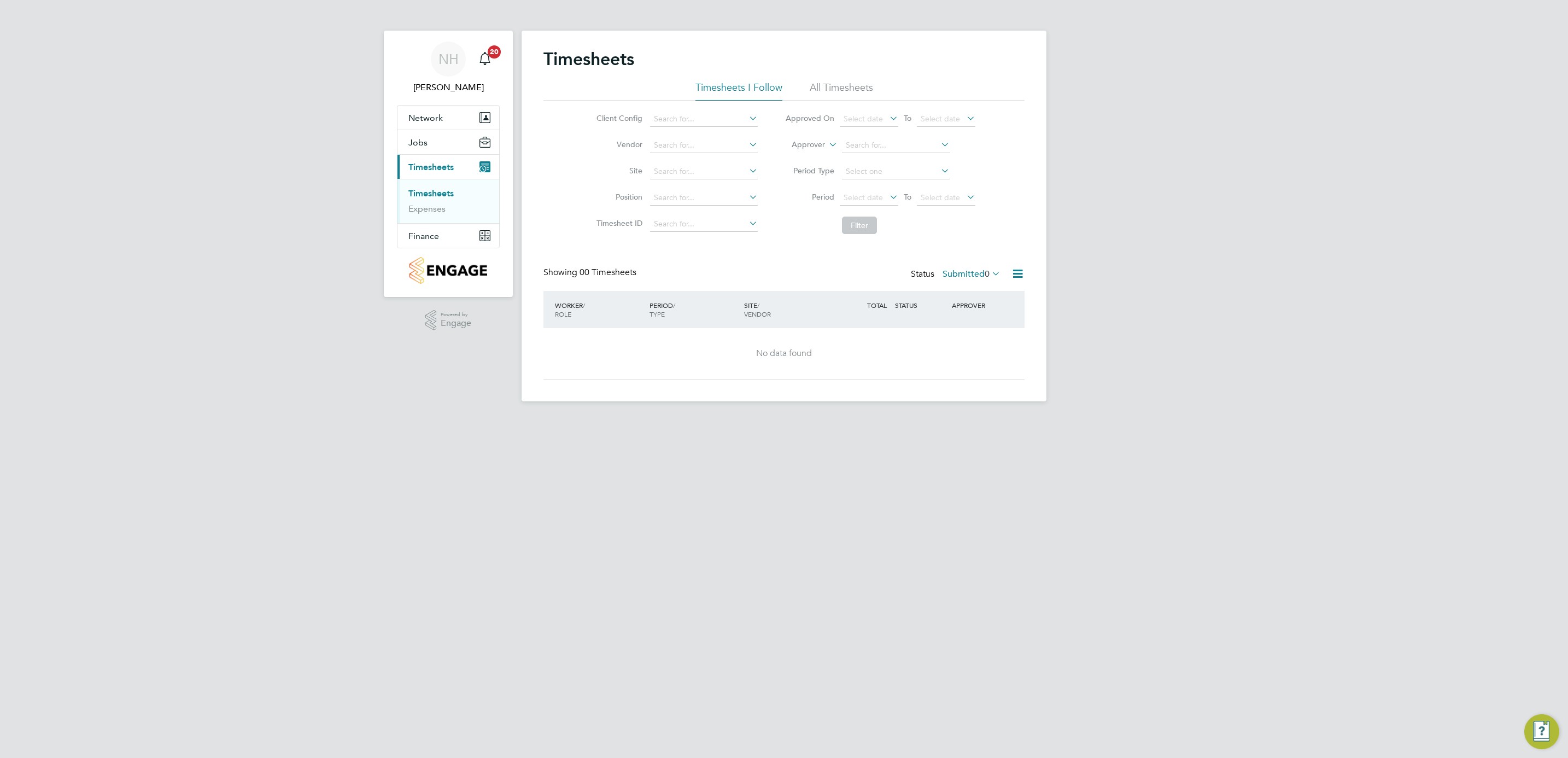
click at [955, 276] on label "Submitted 0" at bounding box center [971, 274] width 58 height 11
click at [969, 324] on li "Submitted" at bounding box center [957, 325] width 51 height 15
click at [425, 191] on link "Timesheets" at bounding box center [431, 193] width 46 height 10
click at [435, 163] on span "Timesheets" at bounding box center [431, 167] width 46 height 10
click at [425, 168] on span "Timesheets" at bounding box center [431, 167] width 46 height 10
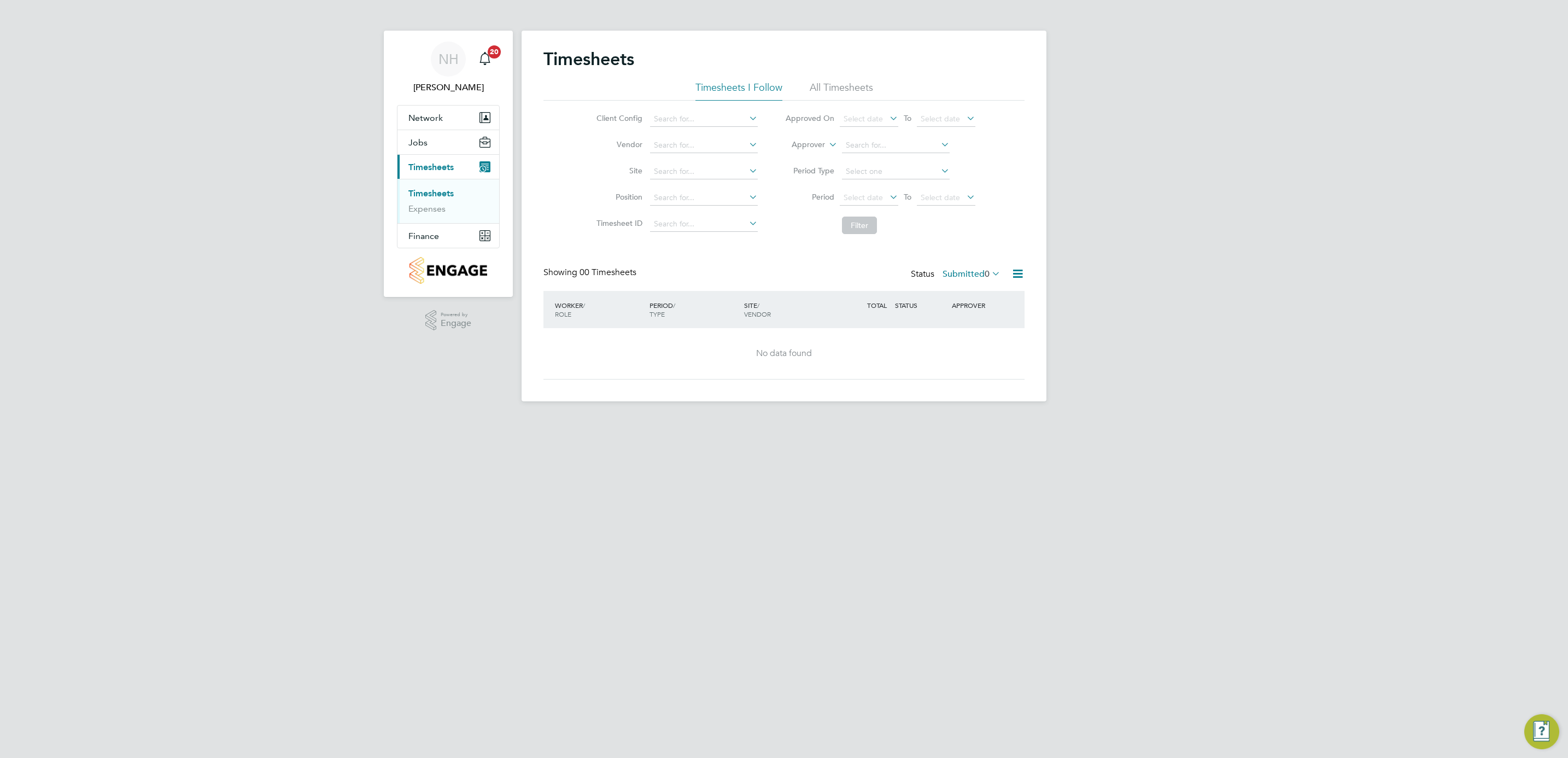
click at [428, 187] on ul "Timesheets Expenses" at bounding box center [448, 201] width 102 height 44
click at [430, 194] on link "Timesheets" at bounding box center [431, 193] width 46 height 10
click at [448, 192] on link "Timesheets" at bounding box center [431, 193] width 46 height 10
click at [440, 191] on link "Timesheets" at bounding box center [431, 193] width 46 height 10
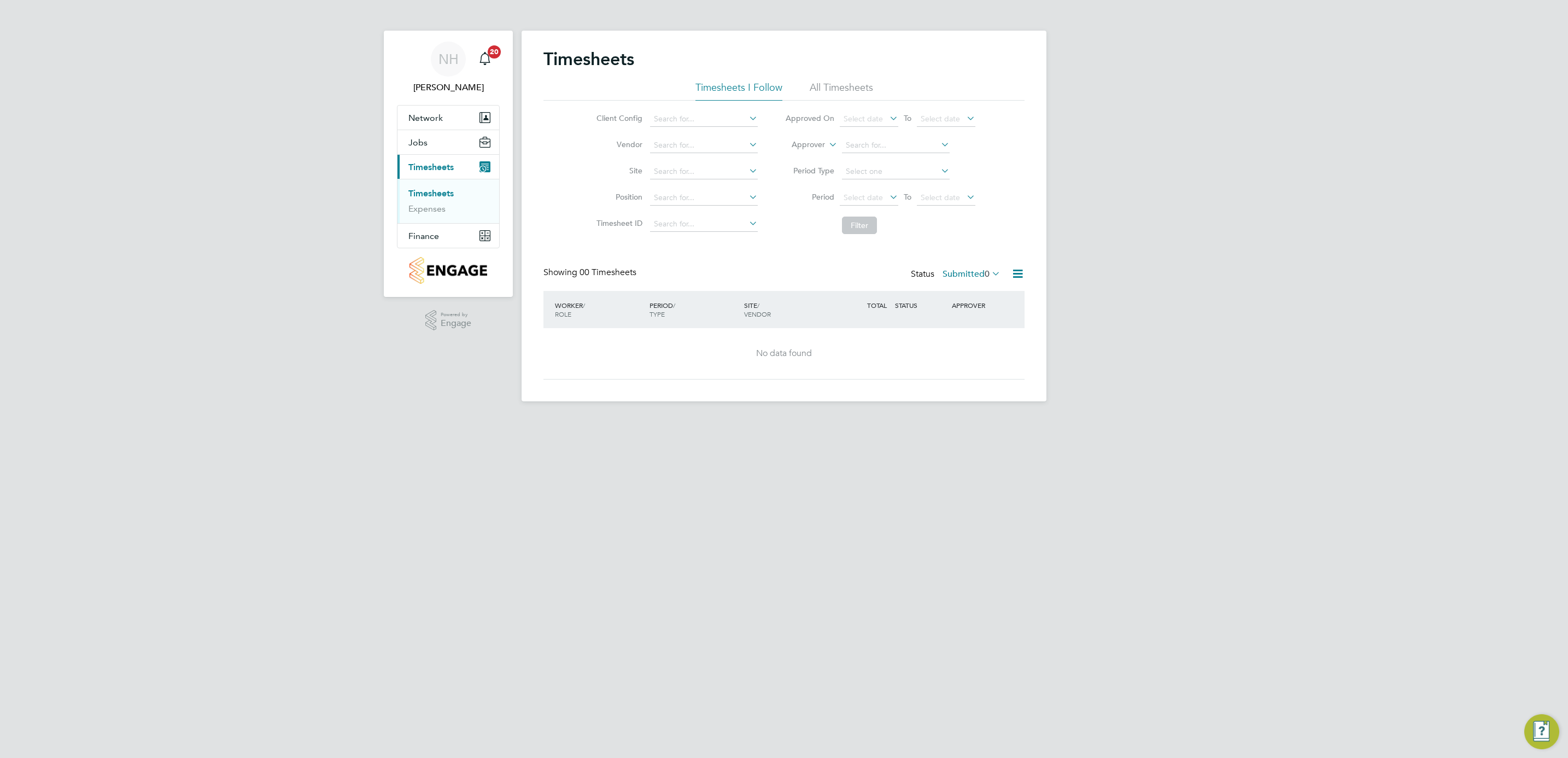
click at [440, 191] on link "Timesheets" at bounding box center [431, 193] width 46 height 10
click at [410, 192] on link "Timesheets" at bounding box center [431, 193] width 46 height 10
click at [948, 274] on label "Submitted 0" at bounding box center [971, 274] width 58 height 11
click at [952, 325] on li "Submitted" at bounding box center [957, 325] width 51 height 15
click at [417, 200] on li "Timesheets" at bounding box center [449, 195] width 82 height 15
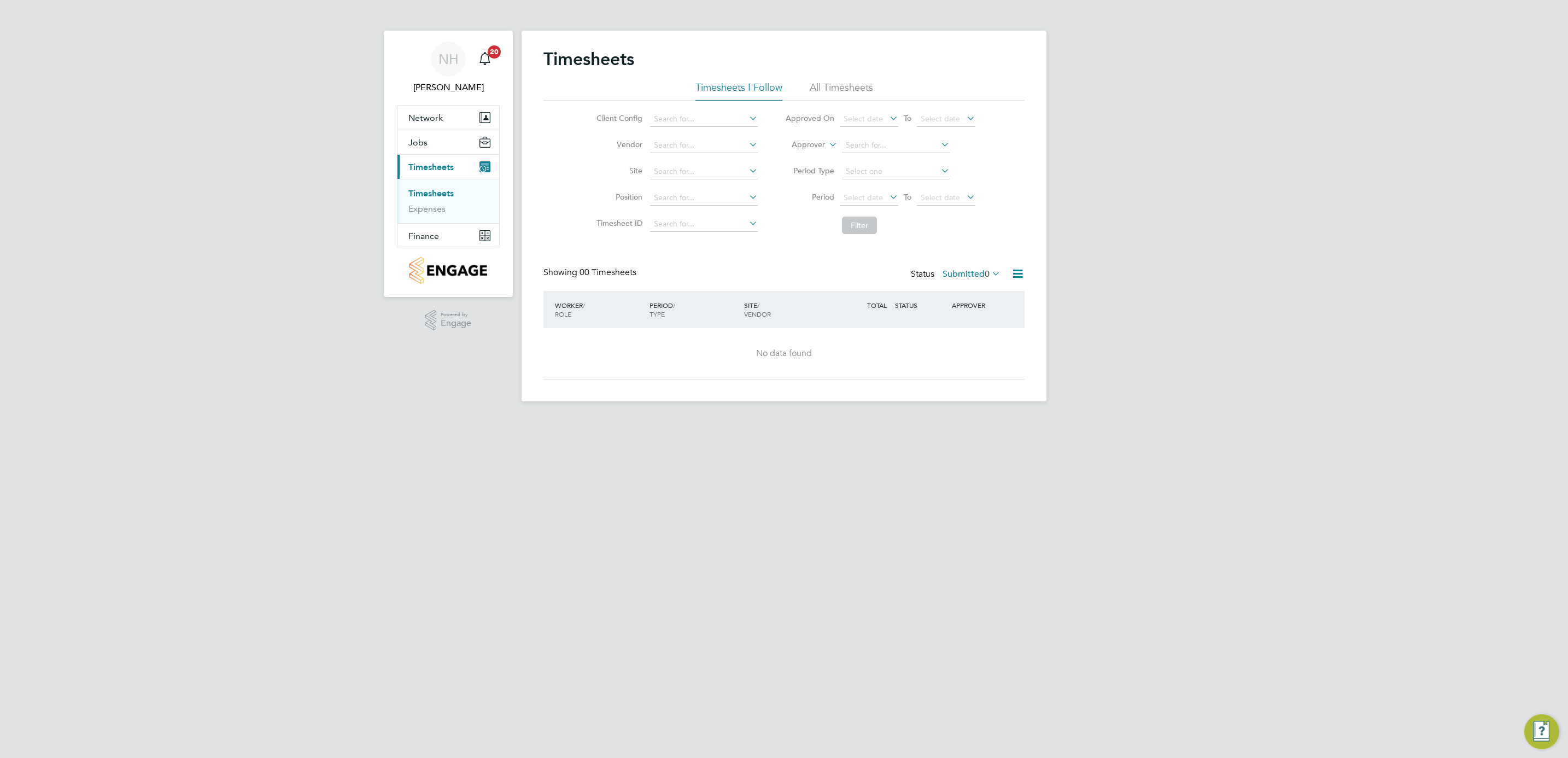
click at [425, 194] on link "Timesheets" at bounding box center [431, 193] width 46 height 10
click at [962, 275] on label "Submitted 0" at bounding box center [971, 274] width 58 height 11
click at [960, 309] on li "Saved" at bounding box center [957, 309] width 51 height 15
click at [967, 276] on label "Saved 0" at bounding box center [981, 274] width 40 height 11
click at [967, 321] on li "Submitted" at bounding box center [965, 325] width 51 height 15
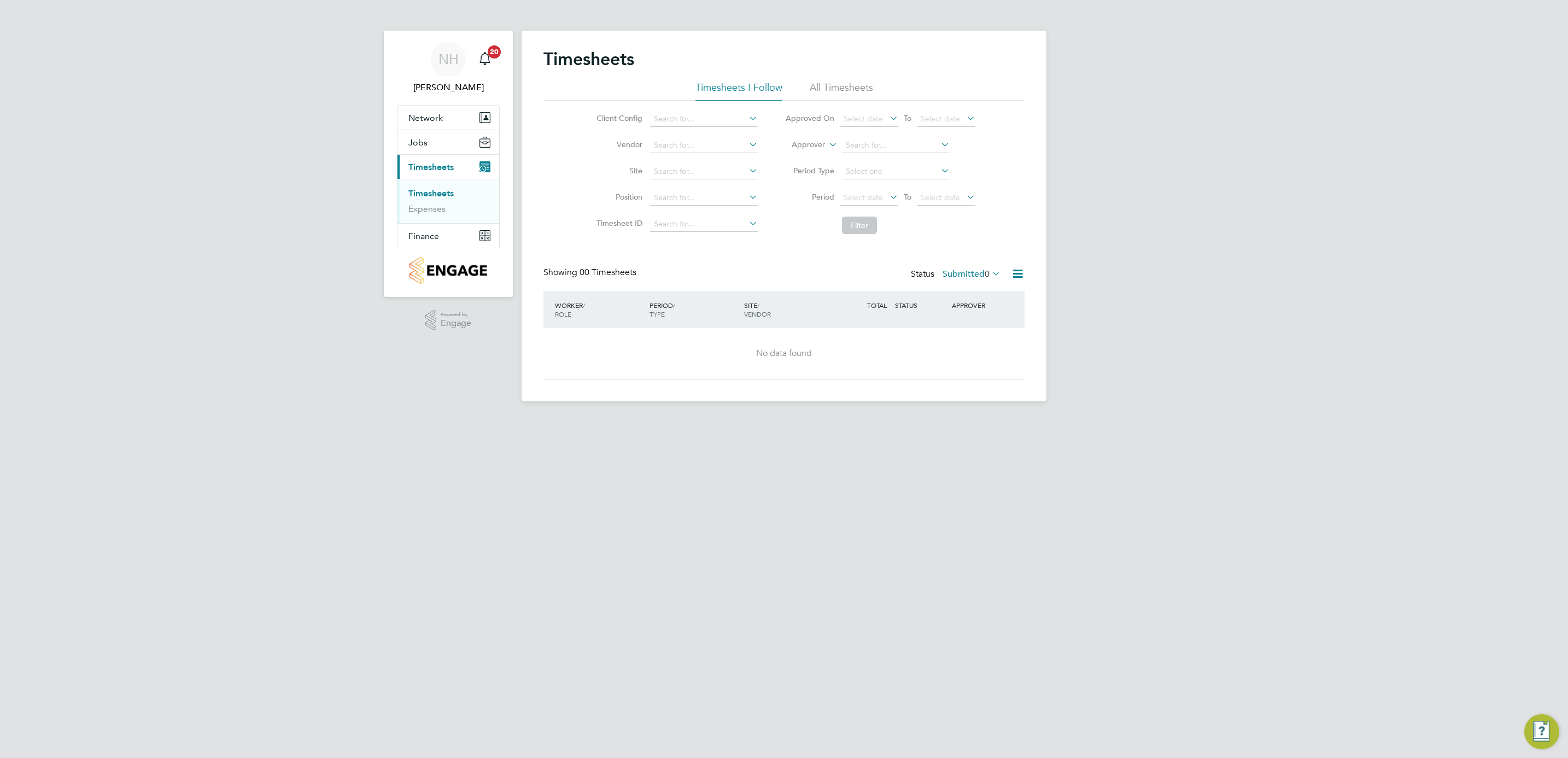
click at [1208, 419] on html "NH [PERSON_NAME] Notifications 20 Applications: Network Team Members Sites Work…" at bounding box center [784, 209] width 1568 height 419
click at [937, 277] on div "Status Submitted 0" at bounding box center [956, 274] width 92 height 15
click at [942, 276] on label "Submitted 0" at bounding box center [971, 274] width 58 height 11
click at [954, 317] on li "Saved" at bounding box center [957, 309] width 51 height 15
click at [966, 272] on label "Saved 0" at bounding box center [981, 274] width 40 height 11
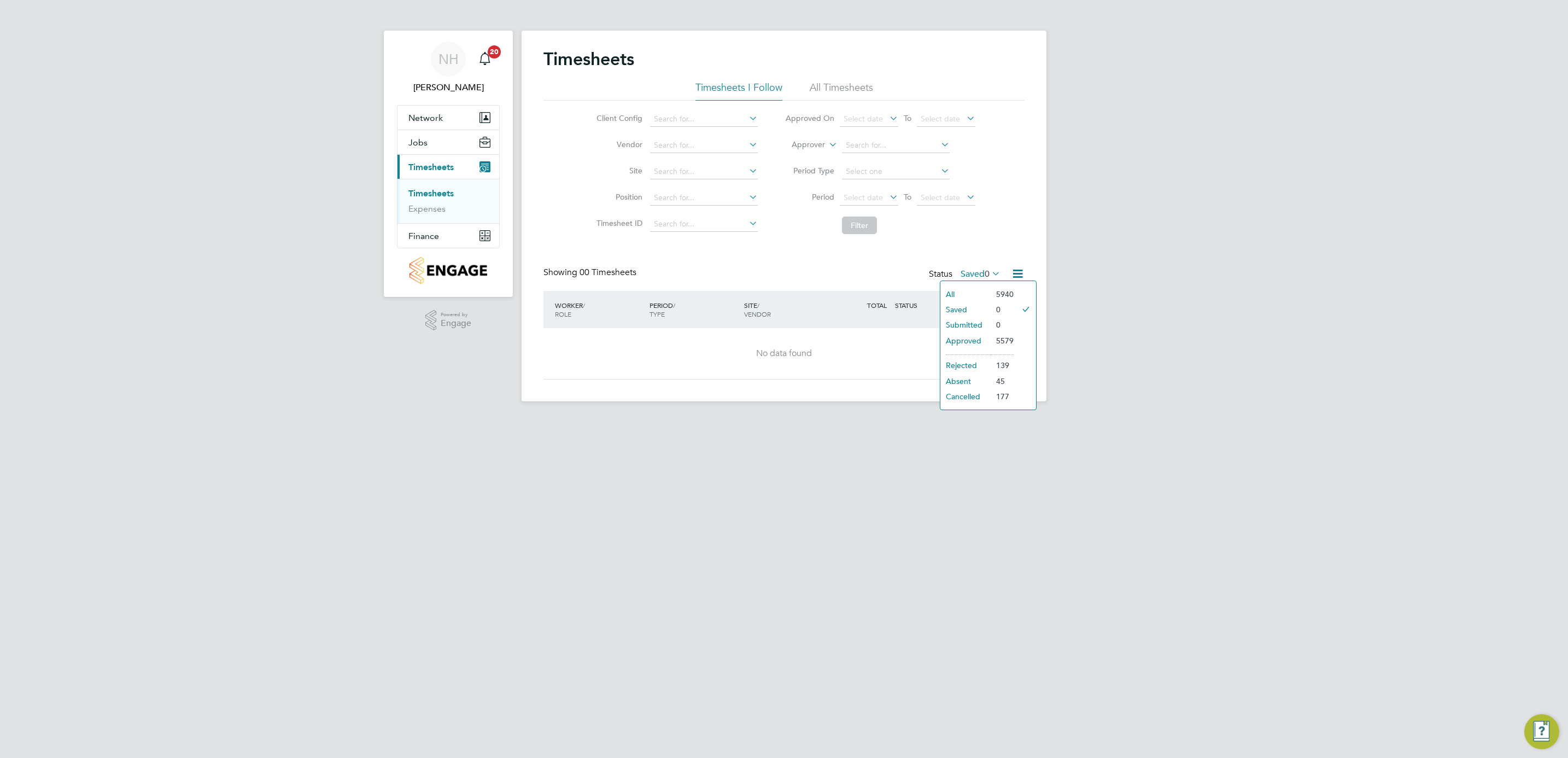
click at [973, 322] on li "Submitted" at bounding box center [965, 325] width 51 height 15
click at [1144, 354] on div "NH [PERSON_NAME] Notifications 20 Applications: Network Team Members Sites Work…" at bounding box center [784, 209] width 1568 height 419
click at [448, 192] on link "Timesheets" at bounding box center [431, 193] width 46 height 10
click at [615, 419] on html "NH [PERSON_NAME] Notifications 20 Applications: Network Team Members Sites Work…" at bounding box center [784, 209] width 1568 height 419
click at [433, 166] on span "Timesheets" at bounding box center [431, 167] width 46 height 10
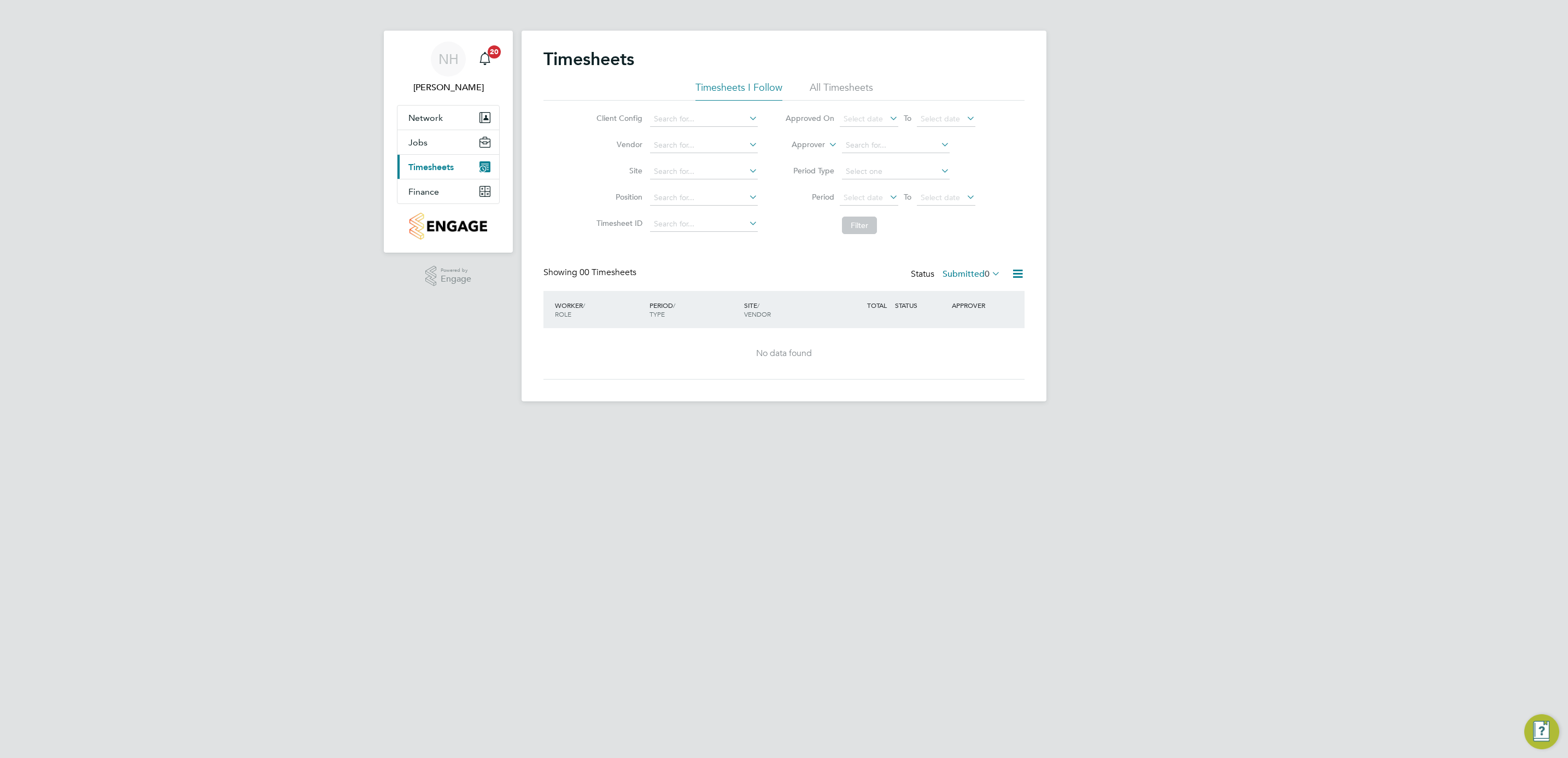
click at [438, 168] on span "Timesheets" at bounding box center [431, 167] width 46 height 10
click at [433, 194] on link "Timesheets" at bounding box center [431, 193] width 46 height 10
drag, startPoint x: 1181, startPoint y: 312, endPoint x: 1183, endPoint y: 302, distance: 10.2
click at [1181, 312] on div "NH [PERSON_NAME] Notifications 20 Applications: Network Team Members Sites Work…" at bounding box center [784, 209] width 1568 height 419
click at [435, 167] on span "Timesheets" at bounding box center [431, 167] width 46 height 10
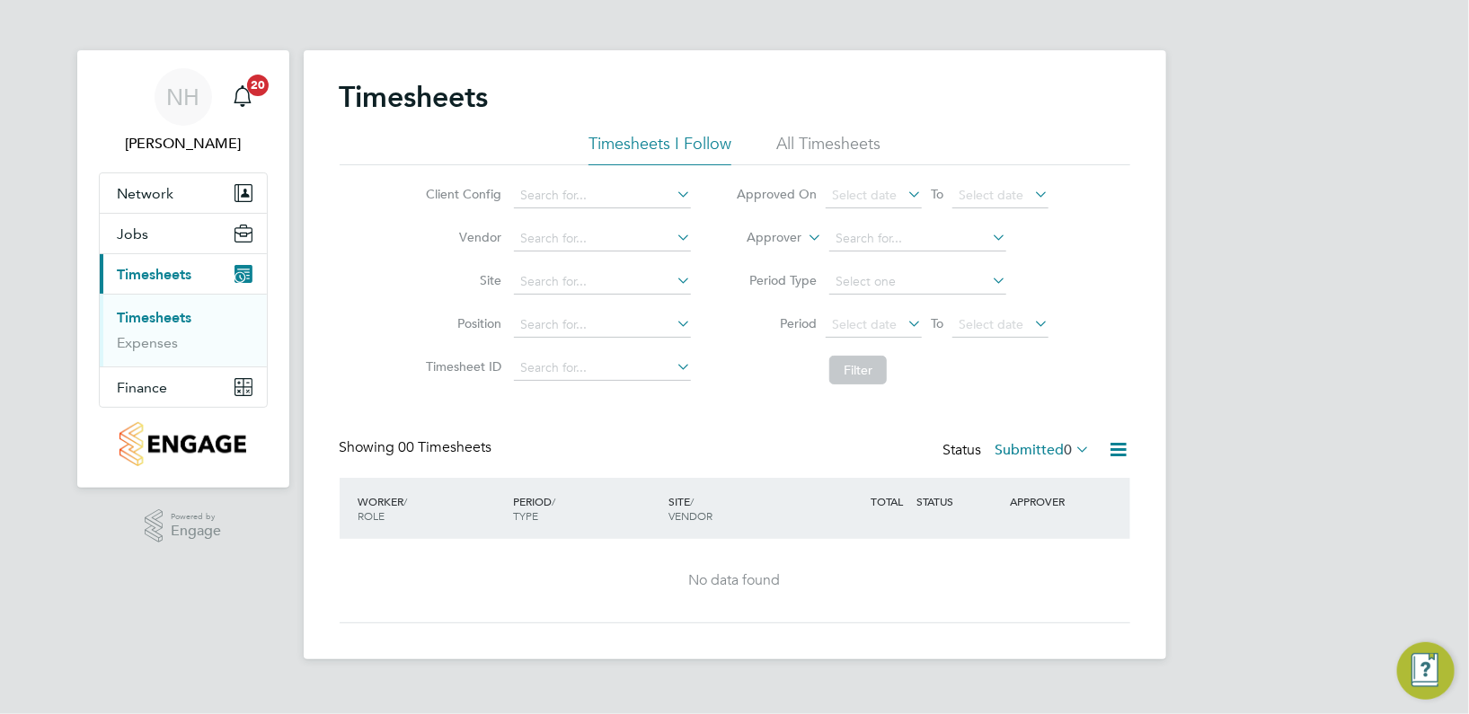
click at [156, 316] on link "Timesheets" at bounding box center [155, 317] width 75 height 17
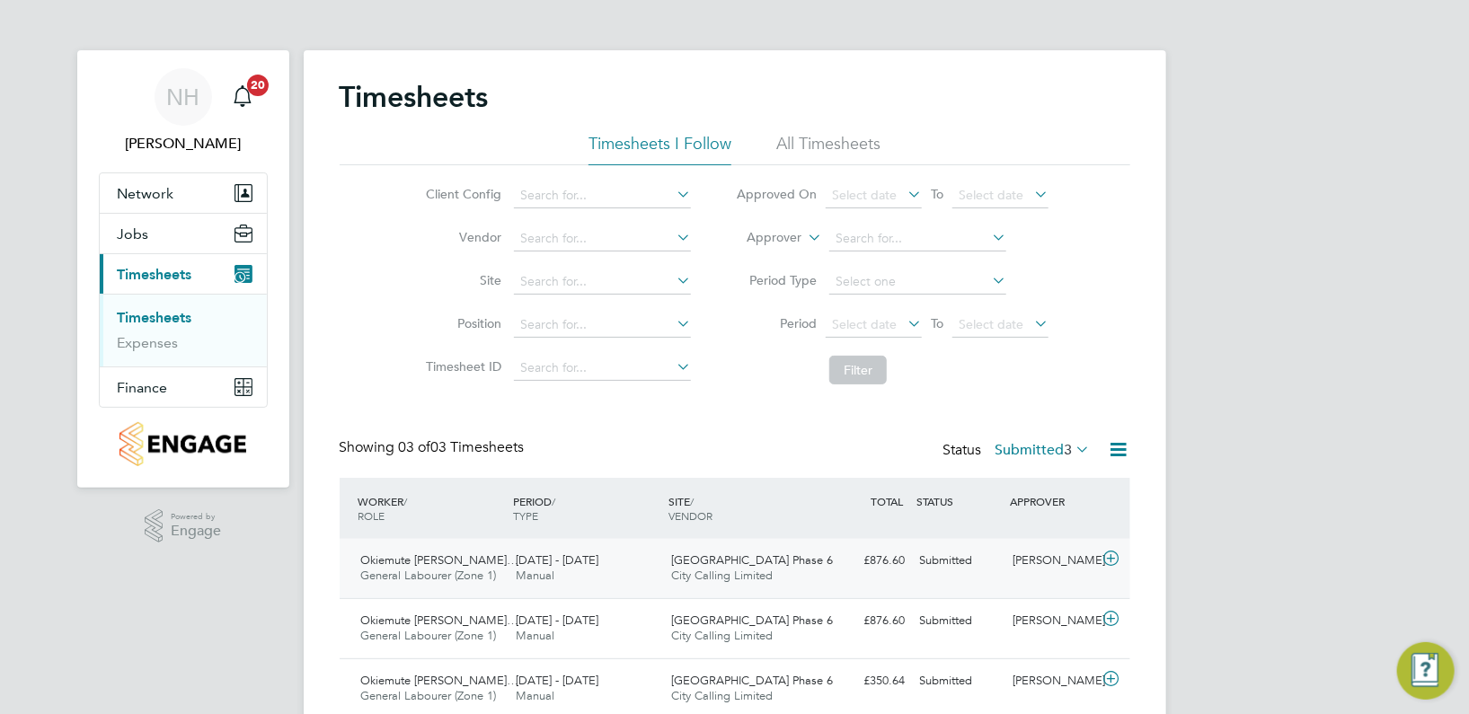
click at [1051, 559] on div "[PERSON_NAME]" at bounding box center [1051, 561] width 93 height 30
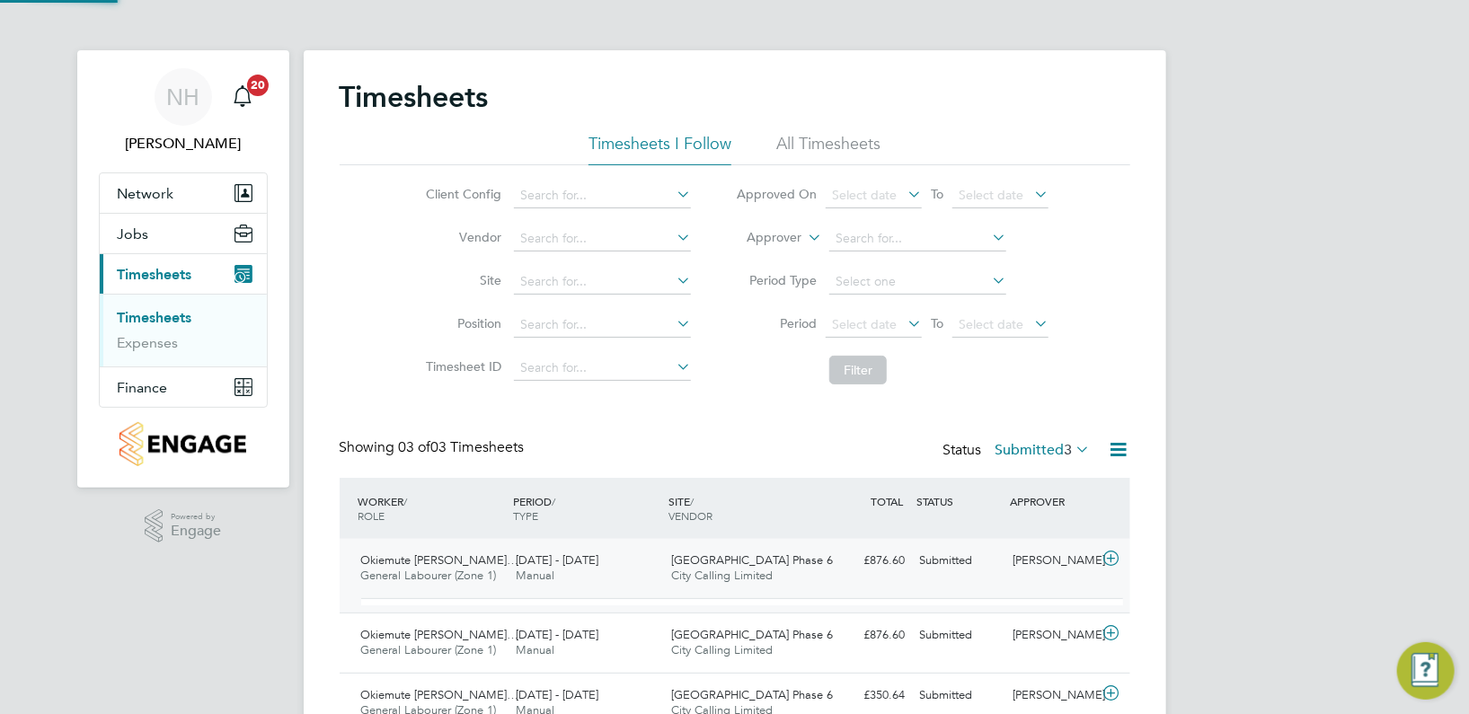
scroll to position [30, 175]
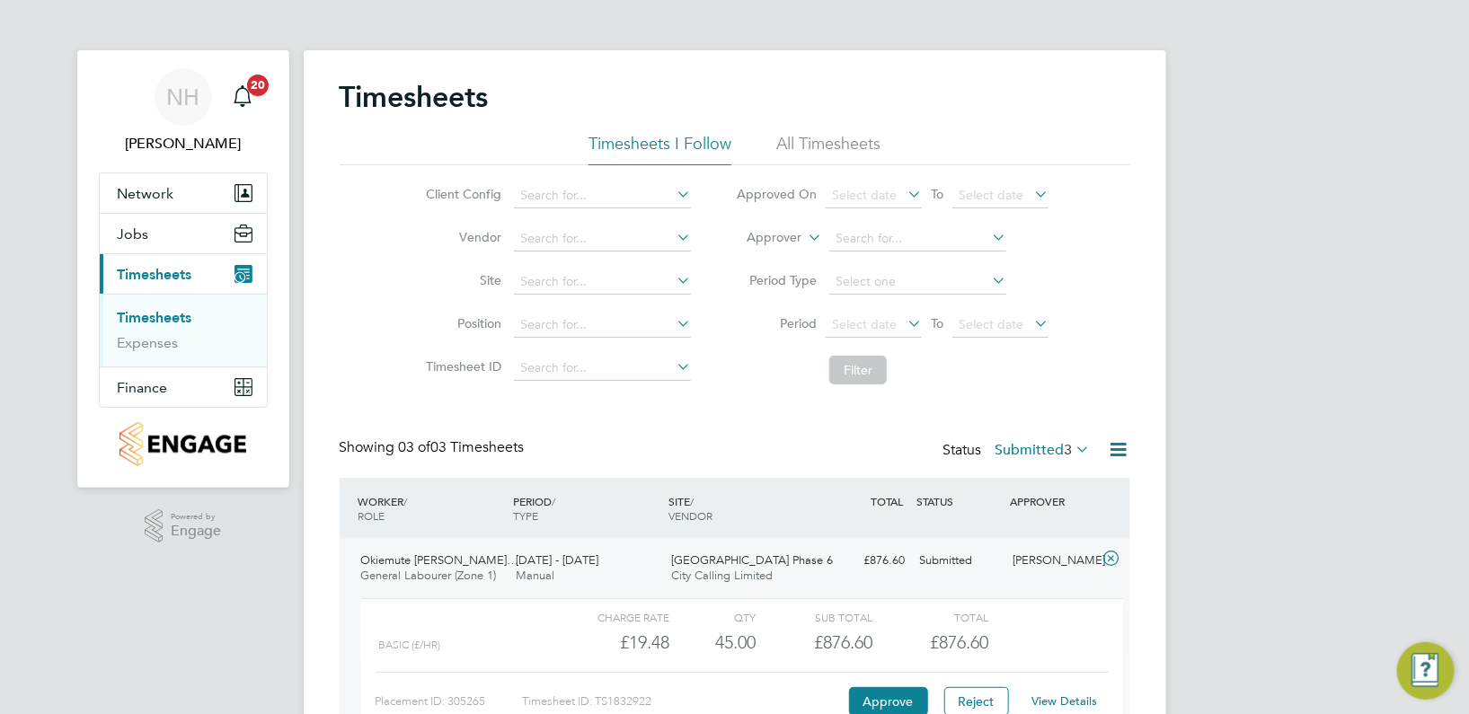
click at [1058, 698] on link "View Details" at bounding box center [1064, 700] width 66 height 15
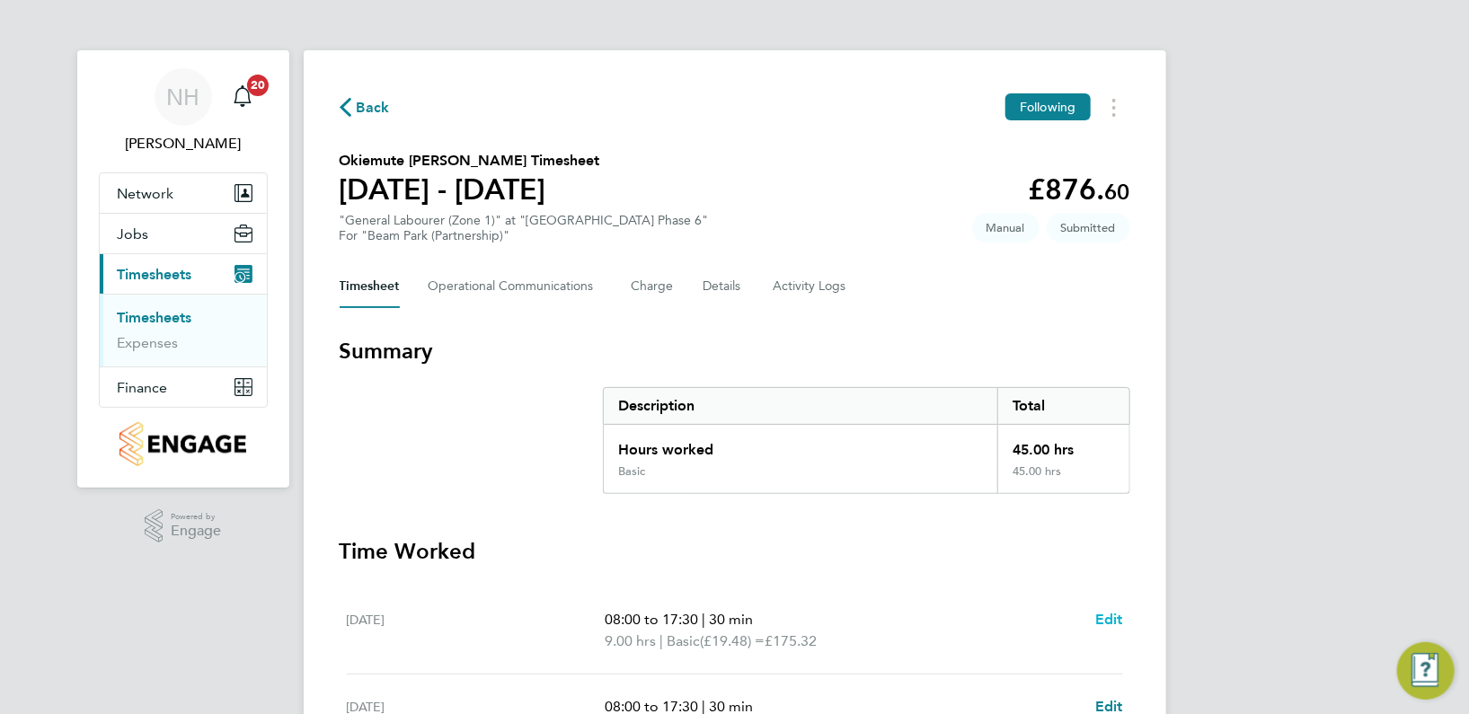
click at [1107, 609] on link "Edit" at bounding box center [1109, 620] width 28 height 22
select select "30"
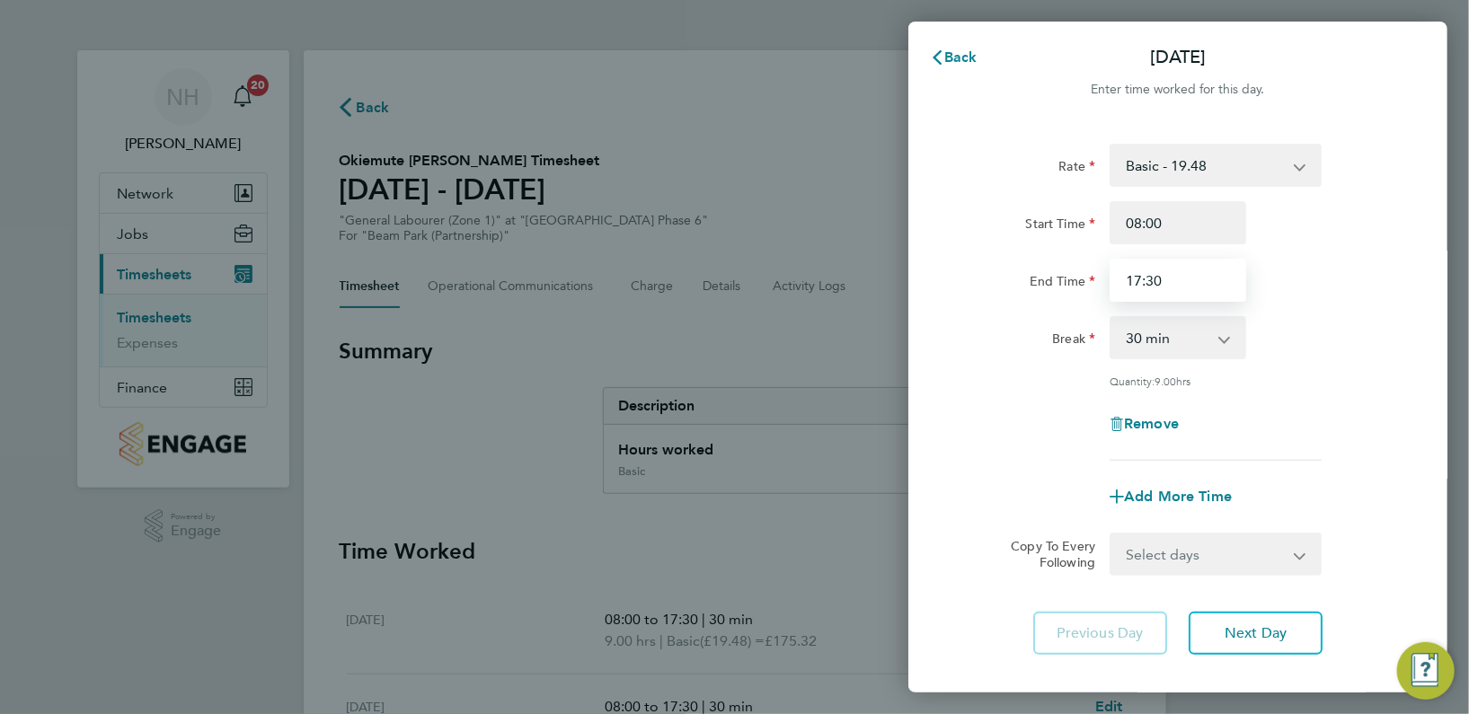
click at [1136, 278] on input "17:30" at bounding box center [1177, 280] width 137 height 43
click at [1337, 396] on div "Rate Basic - 19.48 Start Time 08:00 End Time 16:30 Break 0 min 15 min 30 min 45…" at bounding box center [1177, 302] width 438 height 317
click at [1135, 279] on input "16:30" at bounding box center [1177, 280] width 137 height 43
click at [1155, 283] on input "17:30" at bounding box center [1177, 280] width 137 height 43
type input "17:00"
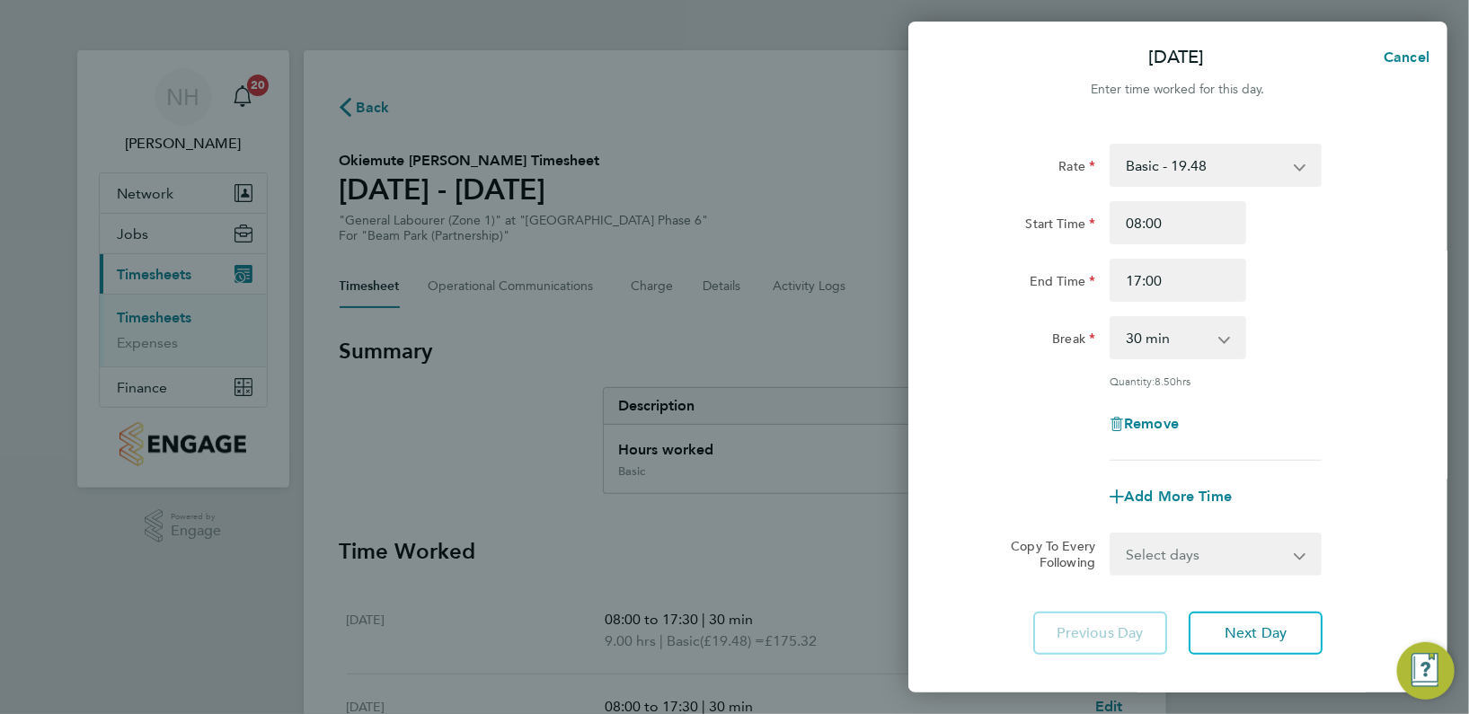
click at [1377, 399] on div "Rate Basic - 19.48 Start Time 08:00 End Time 17:00 Break 0 min 15 min 30 min 45…" at bounding box center [1177, 302] width 438 height 317
click at [1308, 552] on app-icon-cross-button at bounding box center [1311, 554] width 22 height 40
click at [1293, 552] on select "Select days Day Weekday (Mon-Fri) Weekend (Sat-Sun) [DATE] [DATE] [DATE] [DATE]…" at bounding box center [1205, 554] width 189 height 40
select select "WEEKDAY"
click at [1111, 534] on select "Select days Day Weekday (Mon-Fri) Weekend (Sat-Sun) [DATE] [DATE] [DATE] [DATE]…" at bounding box center [1205, 554] width 189 height 40
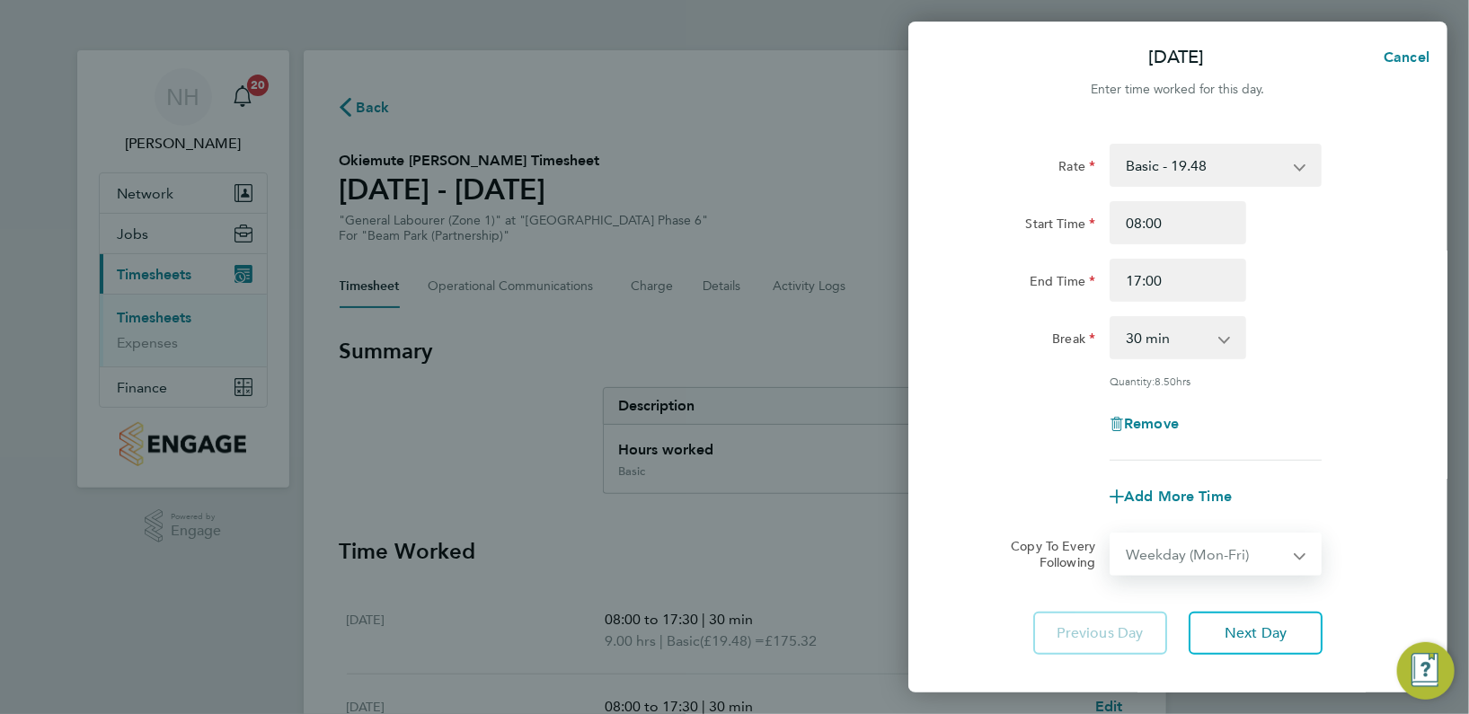
select select "2025-09-28"
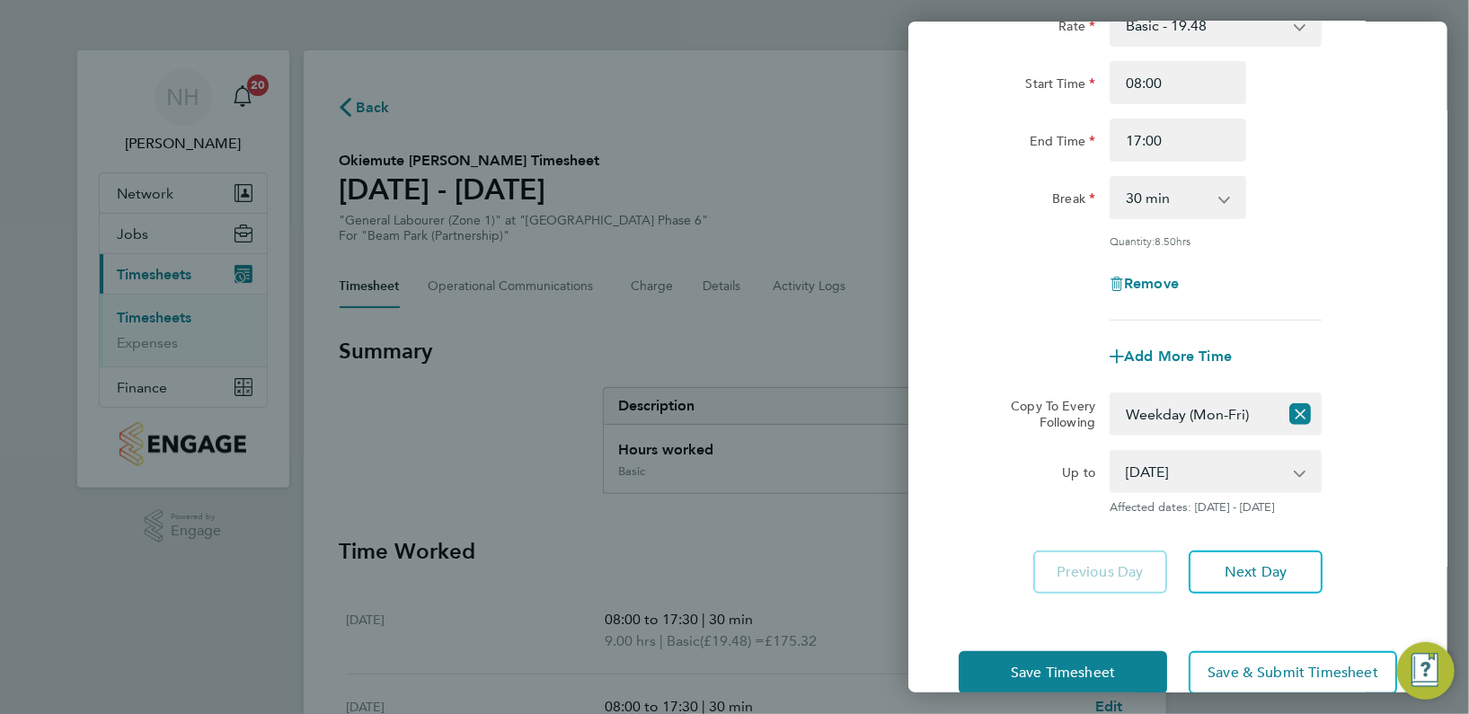
scroll to position [175, 0]
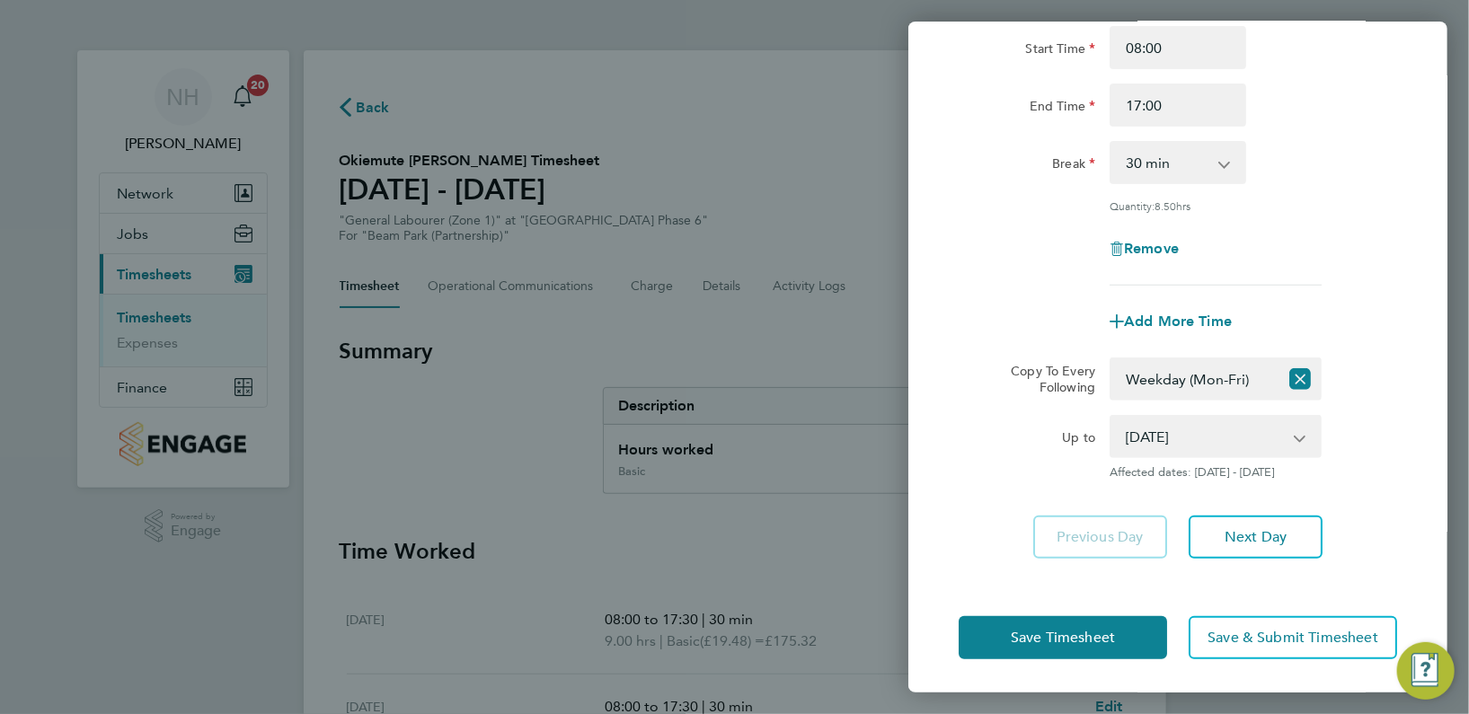
drag, startPoint x: 989, startPoint y: 507, endPoint x: 1134, endPoint y: 690, distance: 233.4
click at [1134, 690] on div "Mon 22 Sep Cancel Enter time worked for this day. Rate Basic - 19.48 Start Time…" at bounding box center [1177, 357] width 539 height 671
drag, startPoint x: 1134, startPoint y: 690, endPoint x: 991, endPoint y: 549, distance: 200.7
click at [991, 549] on div "Previous Day Next Day" at bounding box center [1177, 537] width 438 height 43
click at [1019, 630] on span "Save Timesheet" at bounding box center [1062, 638] width 104 height 18
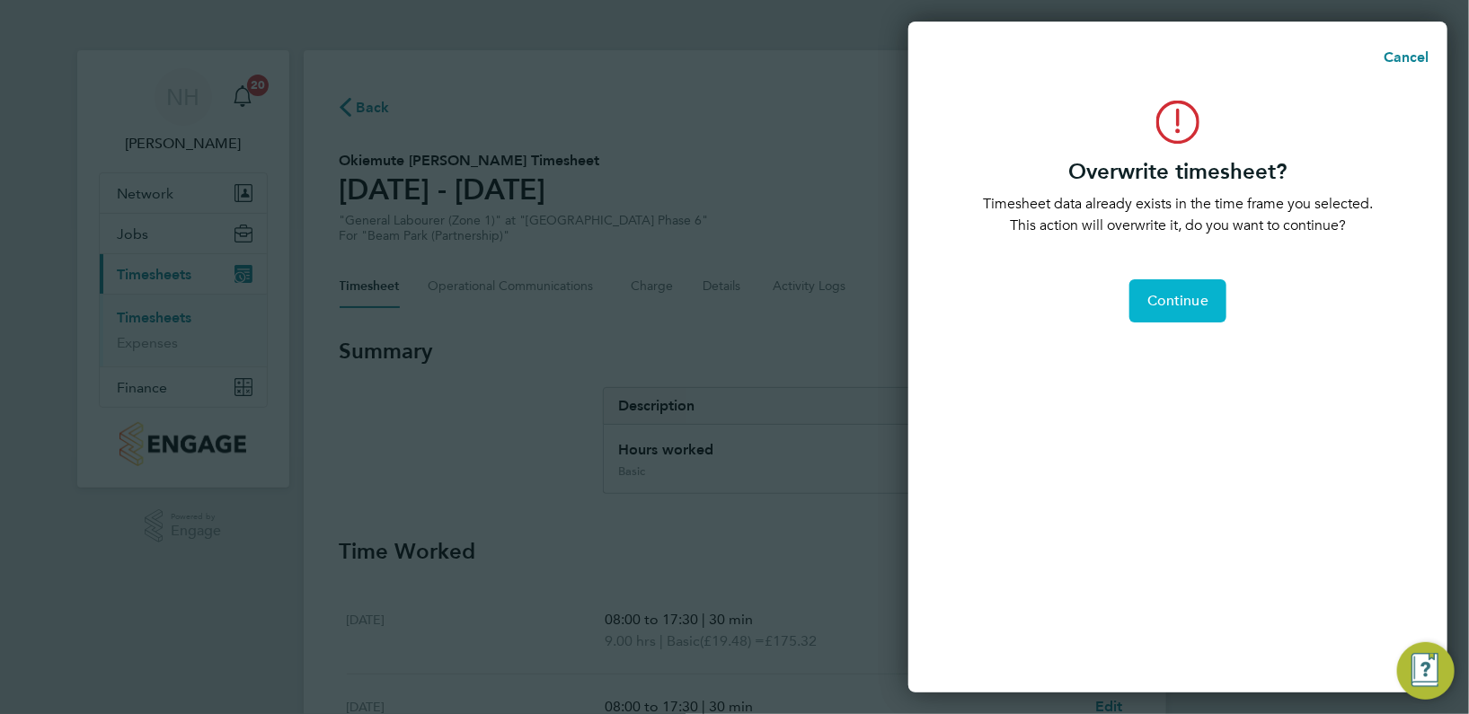
click at [1189, 303] on span "Continue" at bounding box center [1177, 301] width 61 height 18
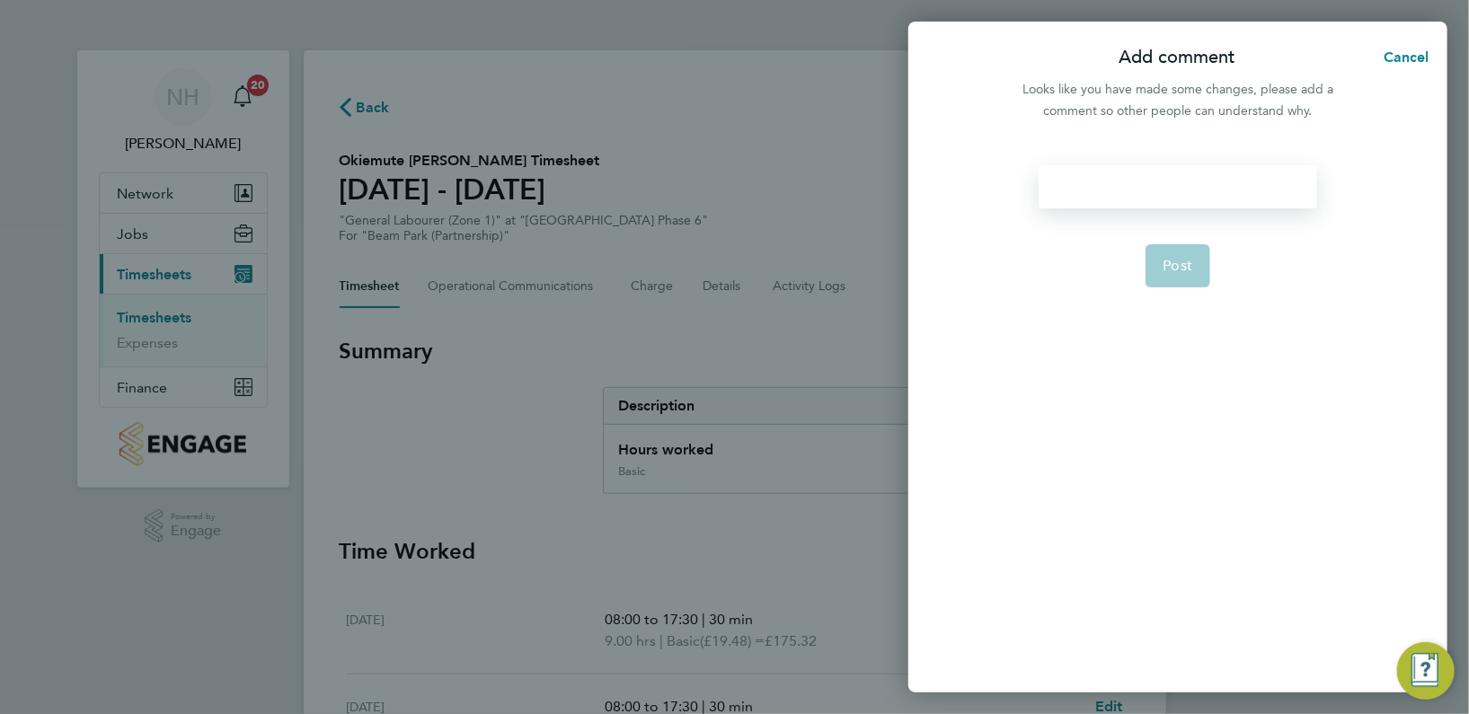
click at [1095, 187] on div at bounding box center [1177, 186] width 278 height 43
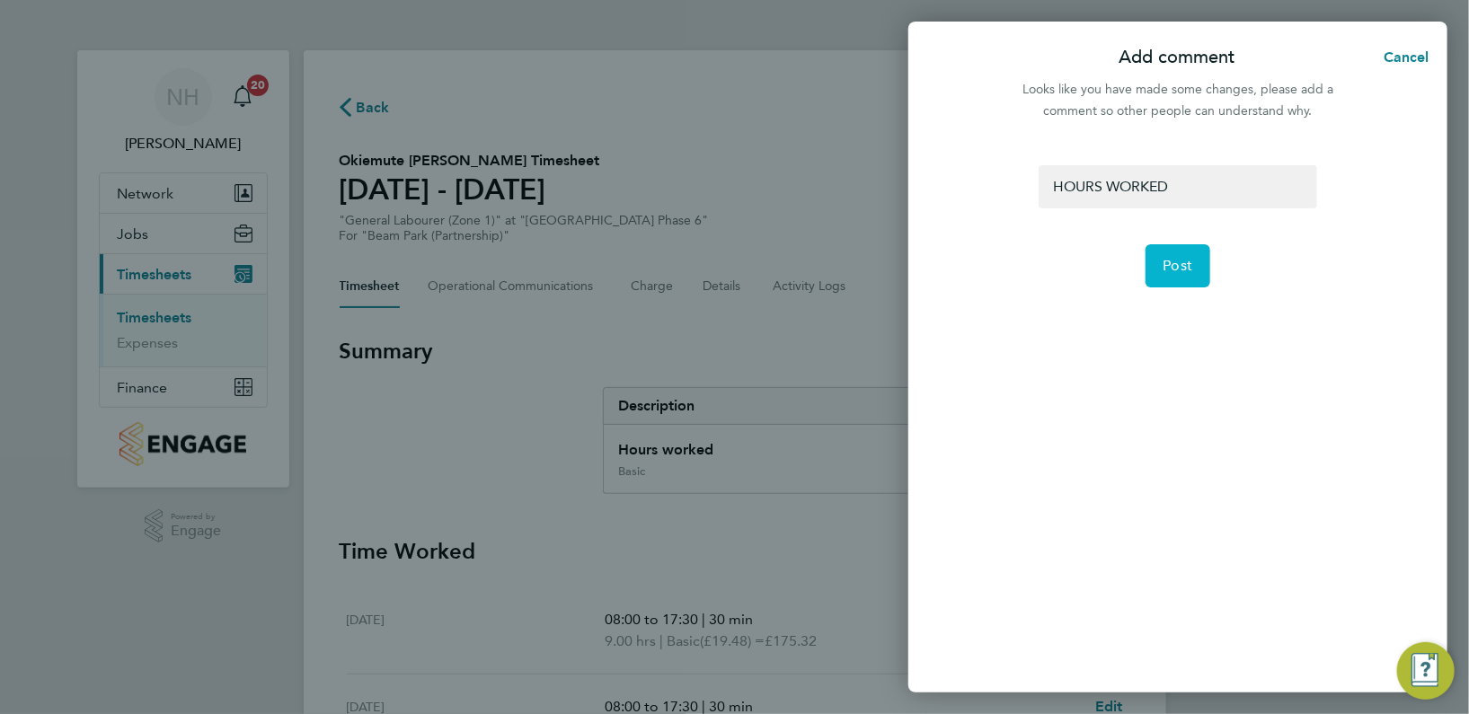
click at [1160, 285] on button "Post" at bounding box center [1178, 265] width 66 height 43
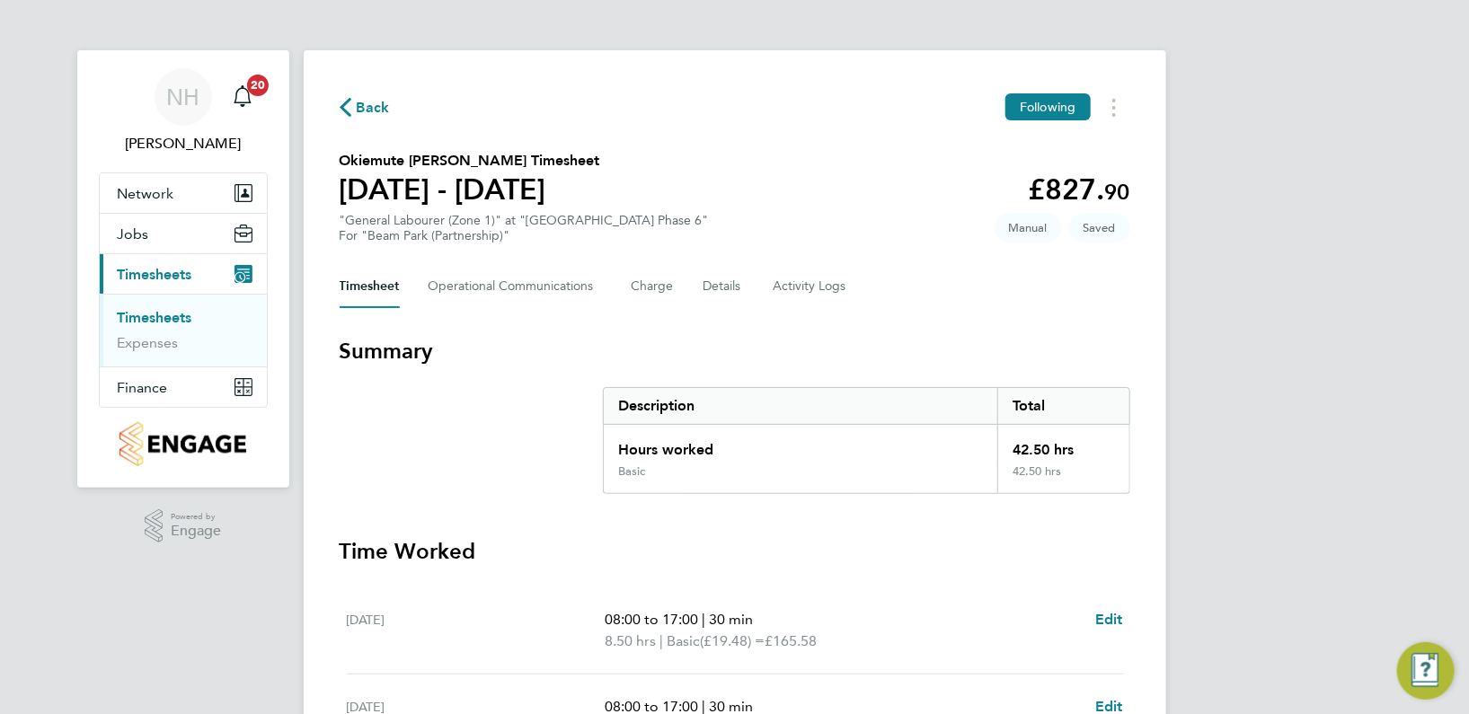
click at [354, 117] on button "Back" at bounding box center [365, 107] width 50 height 22
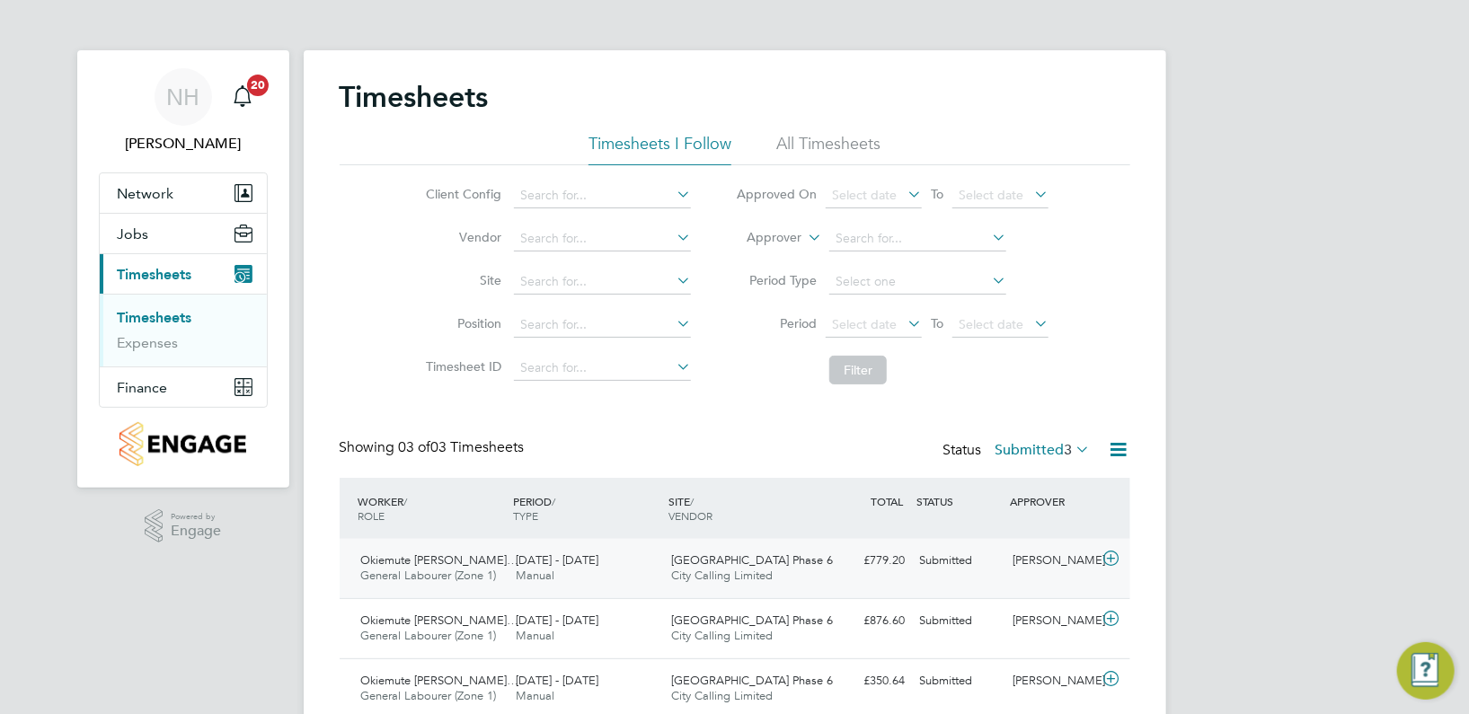
click at [1057, 558] on div "[PERSON_NAME]" at bounding box center [1051, 561] width 93 height 30
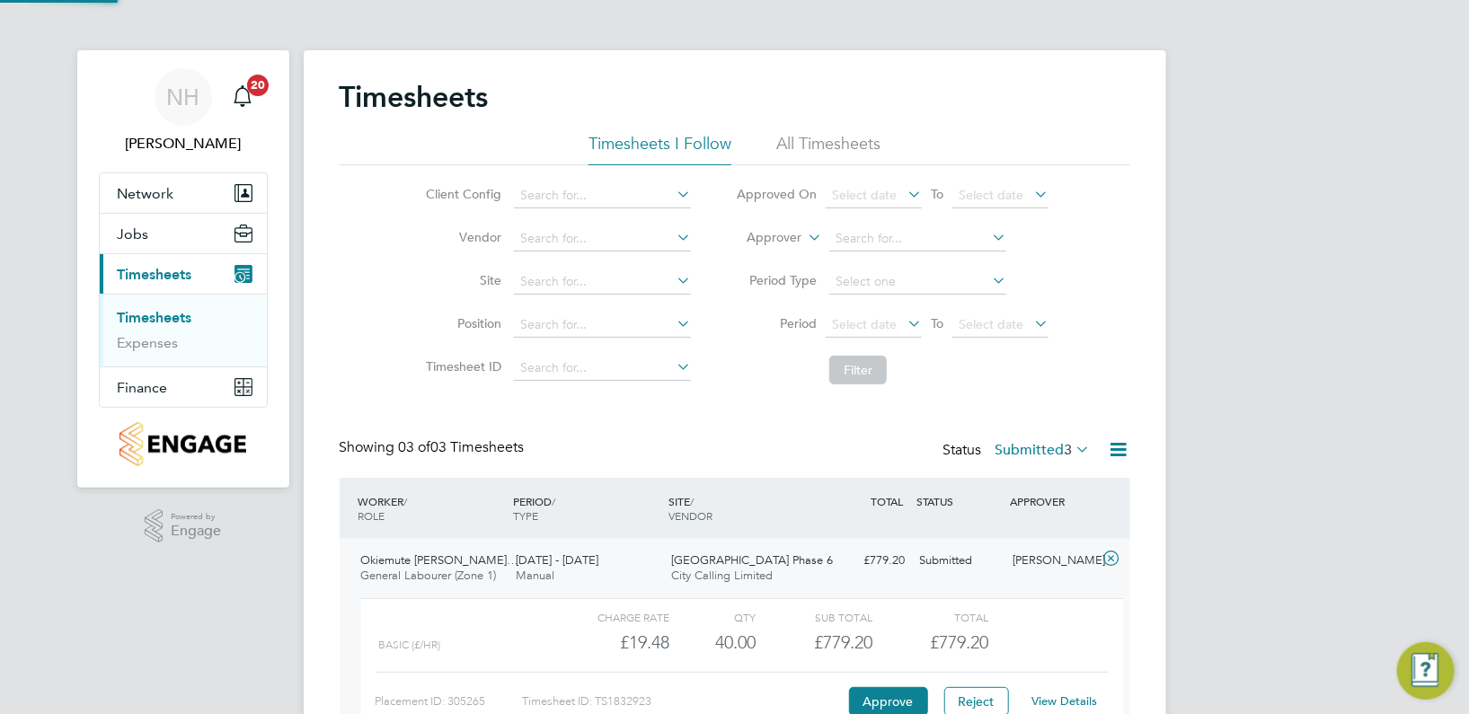
scroll to position [30, 175]
click at [1054, 696] on link "View Details" at bounding box center [1064, 700] width 66 height 15
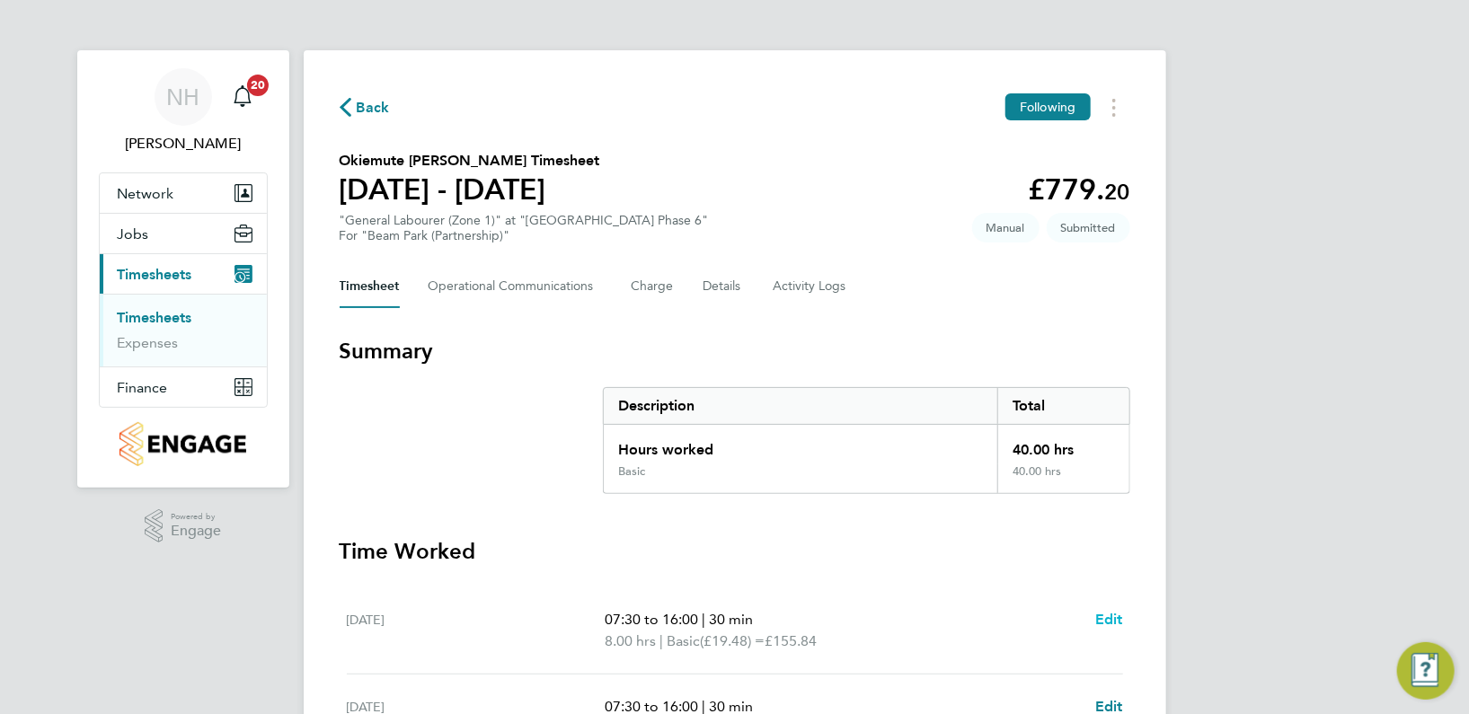
click at [1100, 624] on span "Edit" at bounding box center [1109, 619] width 28 height 17
select select "30"
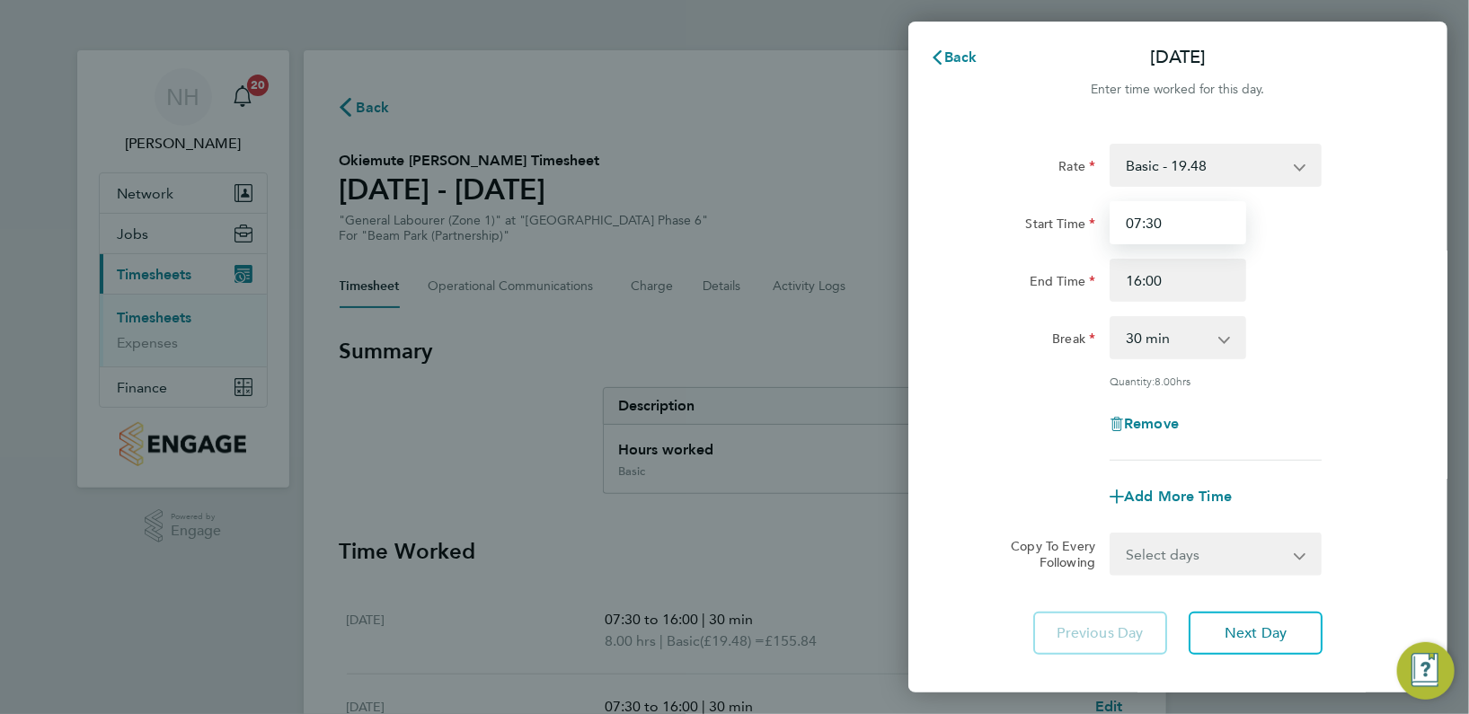
click at [1151, 221] on input "07:30" at bounding box center [1177, 222] width 137 height 43
type input "07:00"
click at [1354, 404] on div "Remove" at bounding box center [1177, 423] width 453 height 43
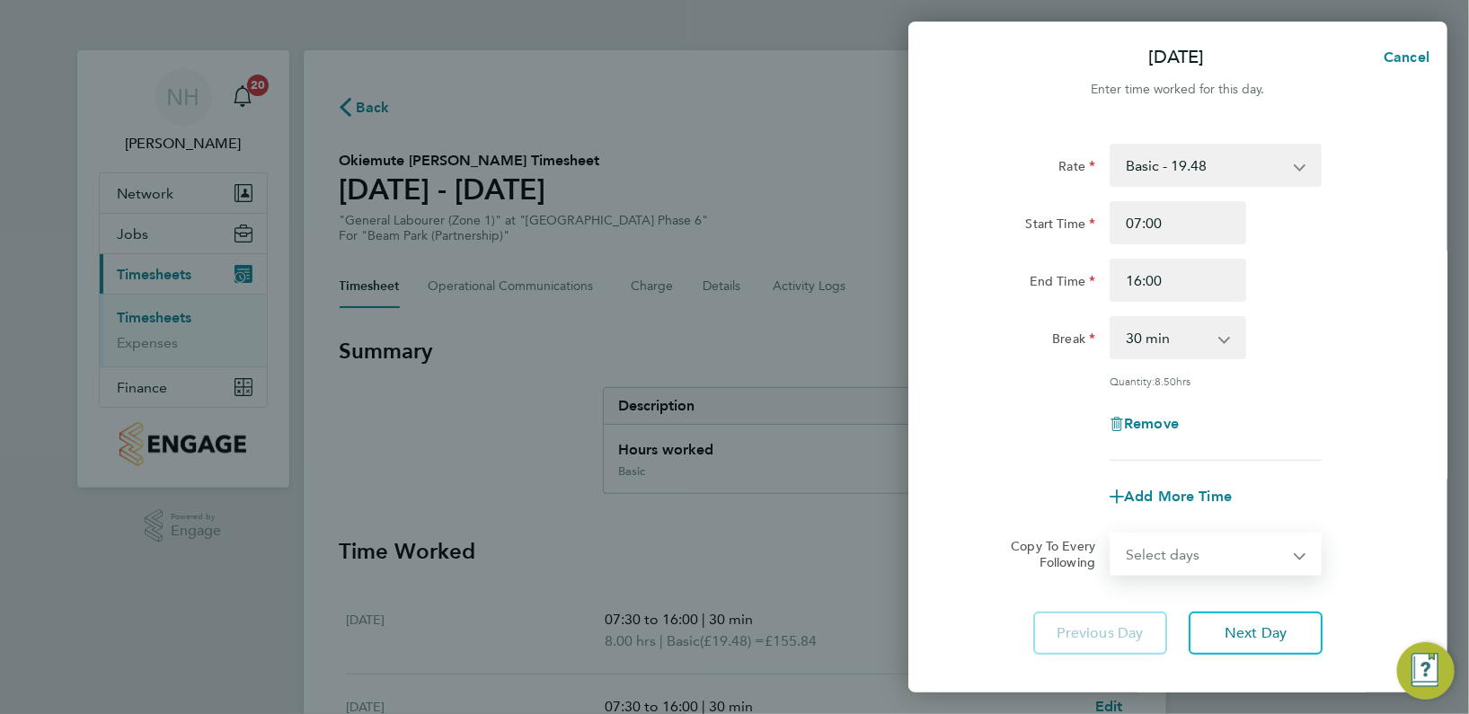
click at [1299, 552] on select "Select days Day Weekday (Mon-Fri) Weekend (Sat-Sun) [DATE] [DATE] [DATE] [DATE]…" at bounding box center [1205, 554] width 189 height 40
select select "WEEKDAY"
click at [1111, 534] on select "Select days Day Weekday (Mon-Fri) Weekend (Sat-Sun) [DATE] [DATE] [DATE] [DATE]…" at bounding box center [1205, 554] width 189 height 40
select select "2025-10-05"
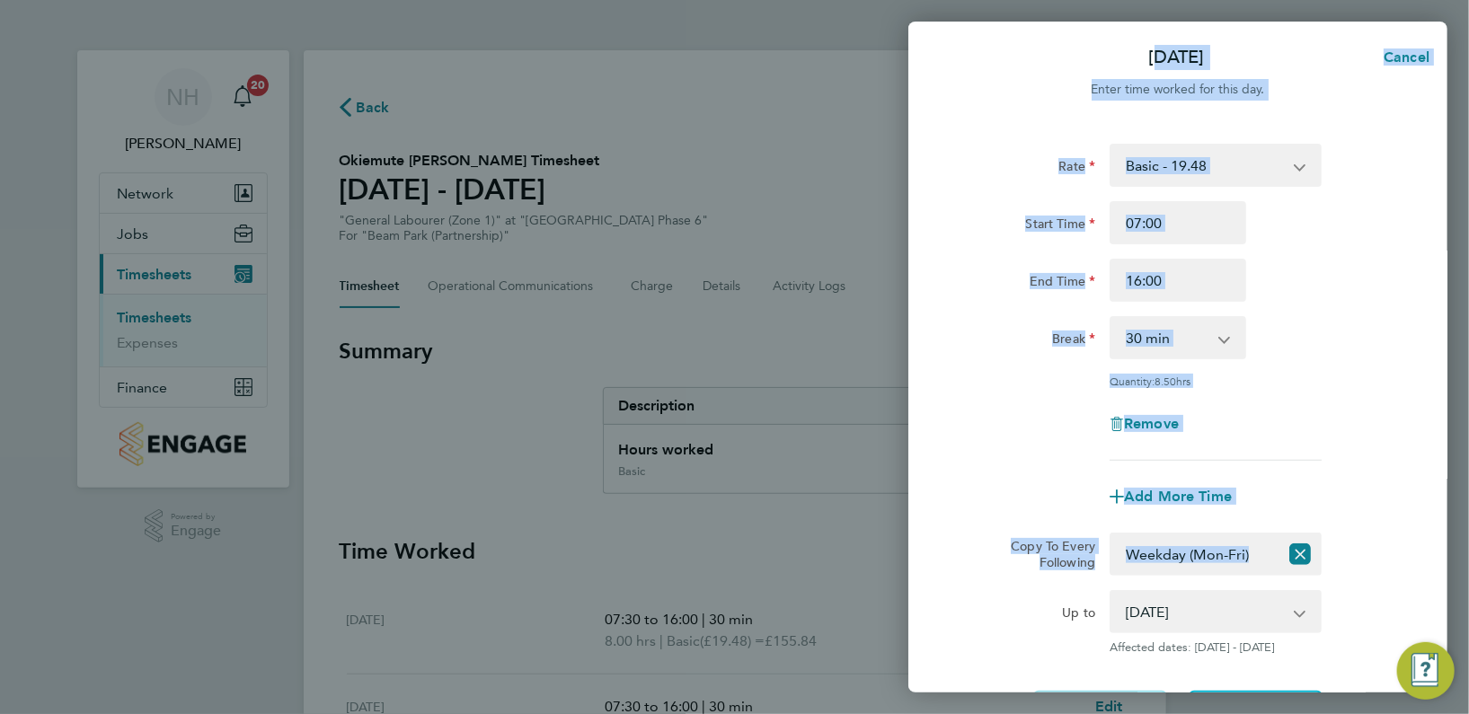
scroll to position [175, 0]
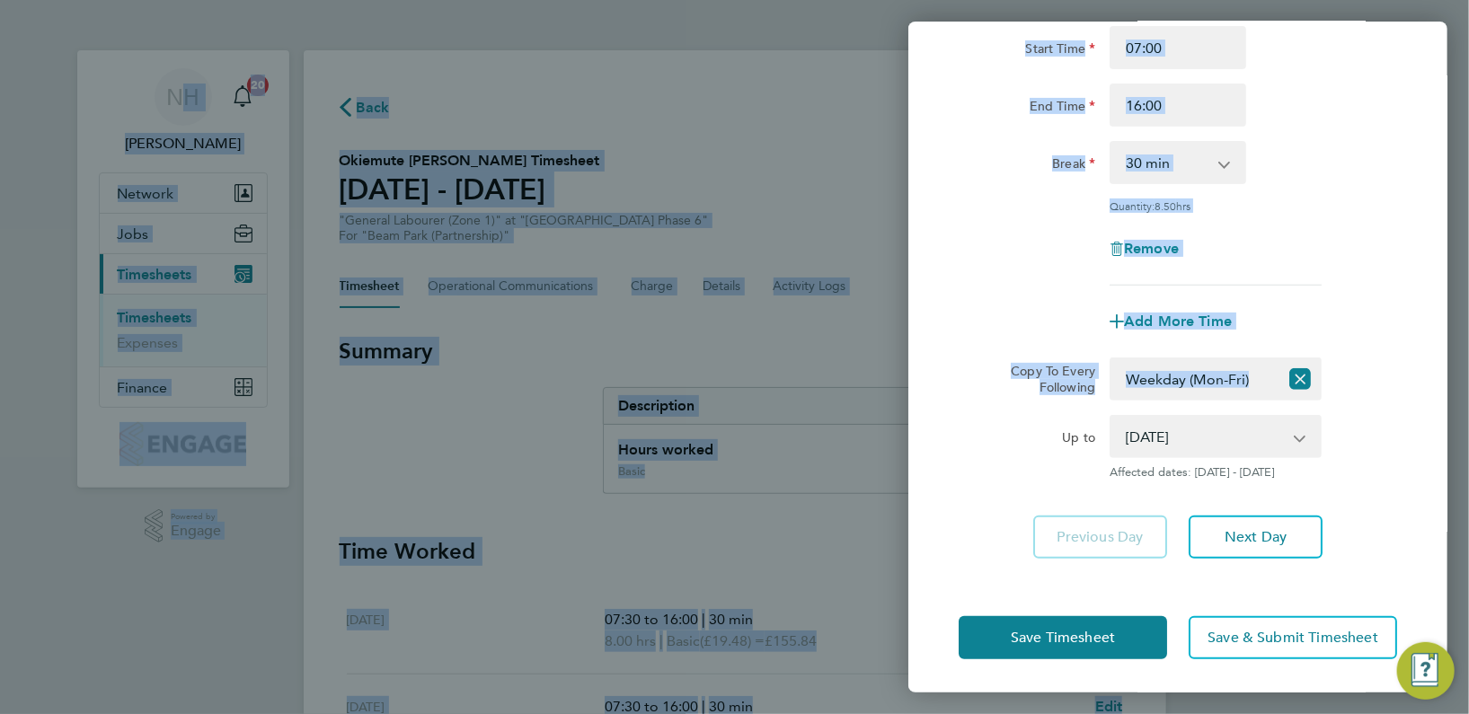
drag, startPoint x: 922, startPoint y: 594, endPoint x: 1015, endPoint y: 734, distance: 167.9
click at [1015, 0] on html "NH Nikki Hobden Notifications 20 Applications: Network Team Members Sites Worke…" at bounding box center [734, 0] width 1469 height 0
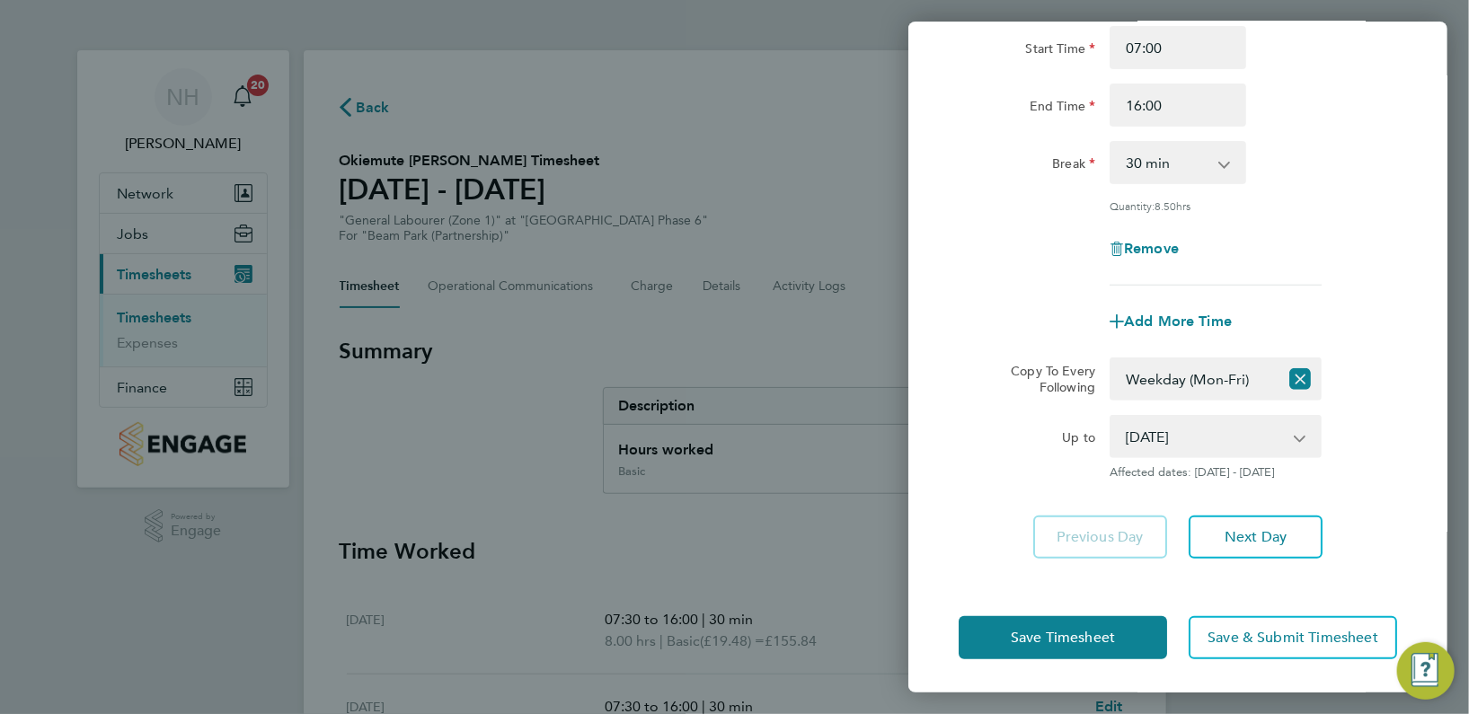
drag, startPoint x: 1015, startPoint y: 734, endPoint x: 948, endPoint y: 581, distance: 166.9
click at [948, 581] on div "Save Timesheet Save & Submit Timesheet" at bounding box center [1177, 637] width 539 height 115
click at [1022, 655] on button "Save Timesheet" at bounding box center [1062, 637] width 208 height 43
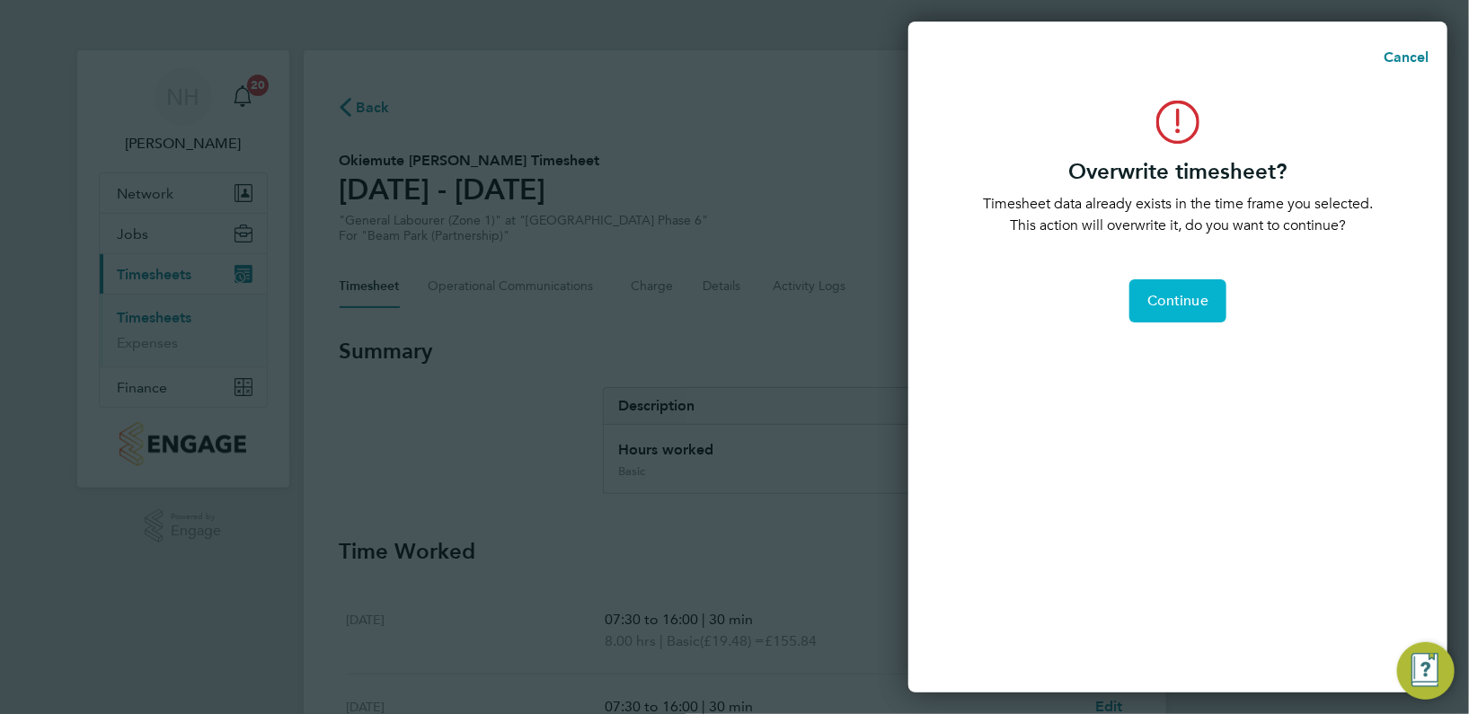
click at [1180, 280] on button "Continue" at bounding box center [1177, 300] width 97 height 43
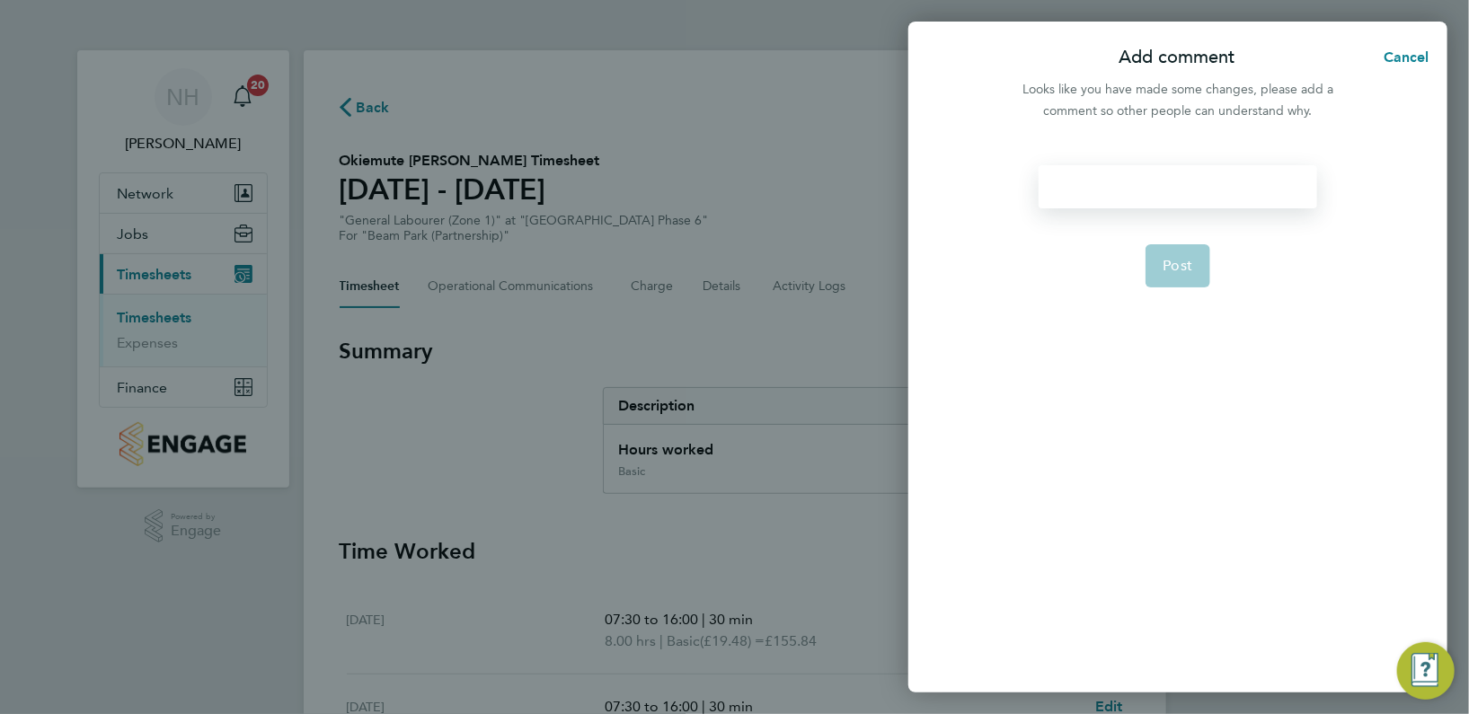
click at [1113, 198] on div at bounding box center [1177, 186] width 278 height 43
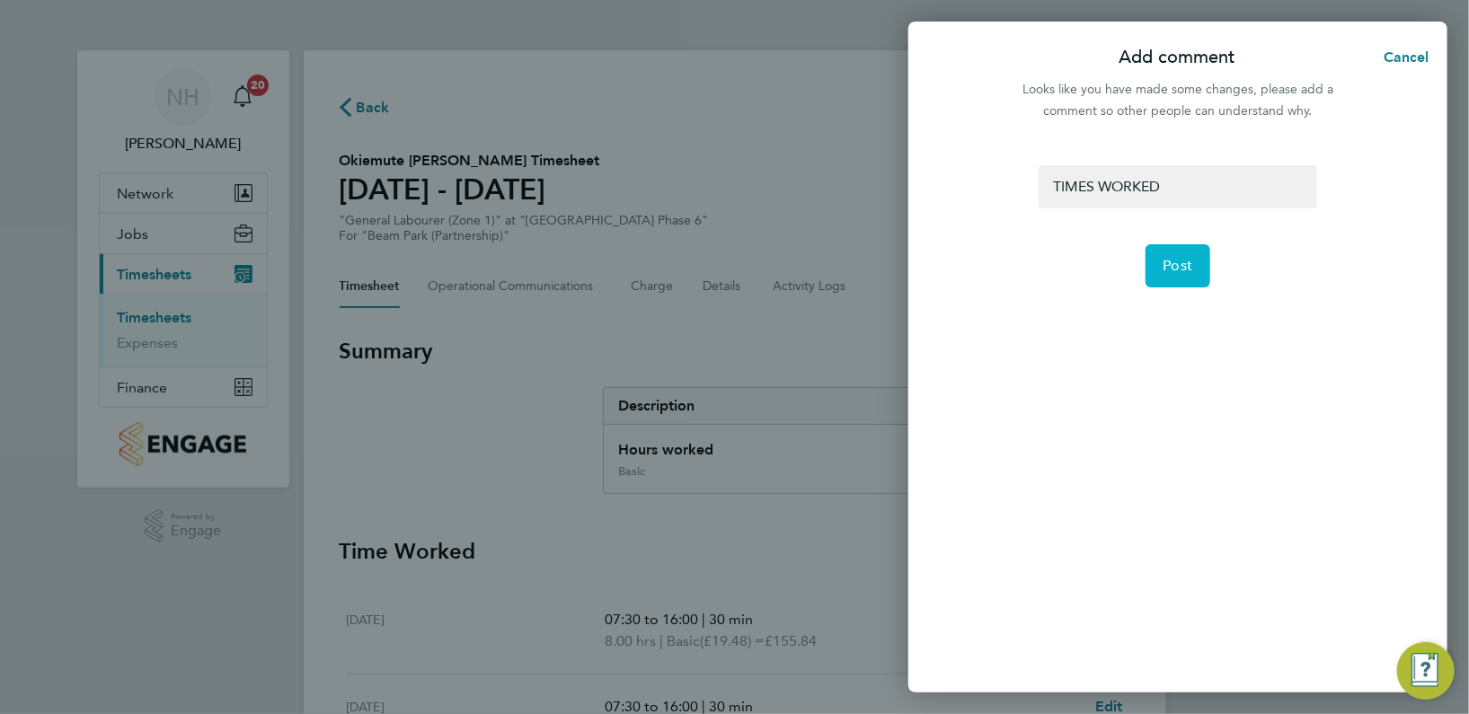
click at [1203, 257] on button "Post" at bounding box center [1178, 265] width 66 height 43
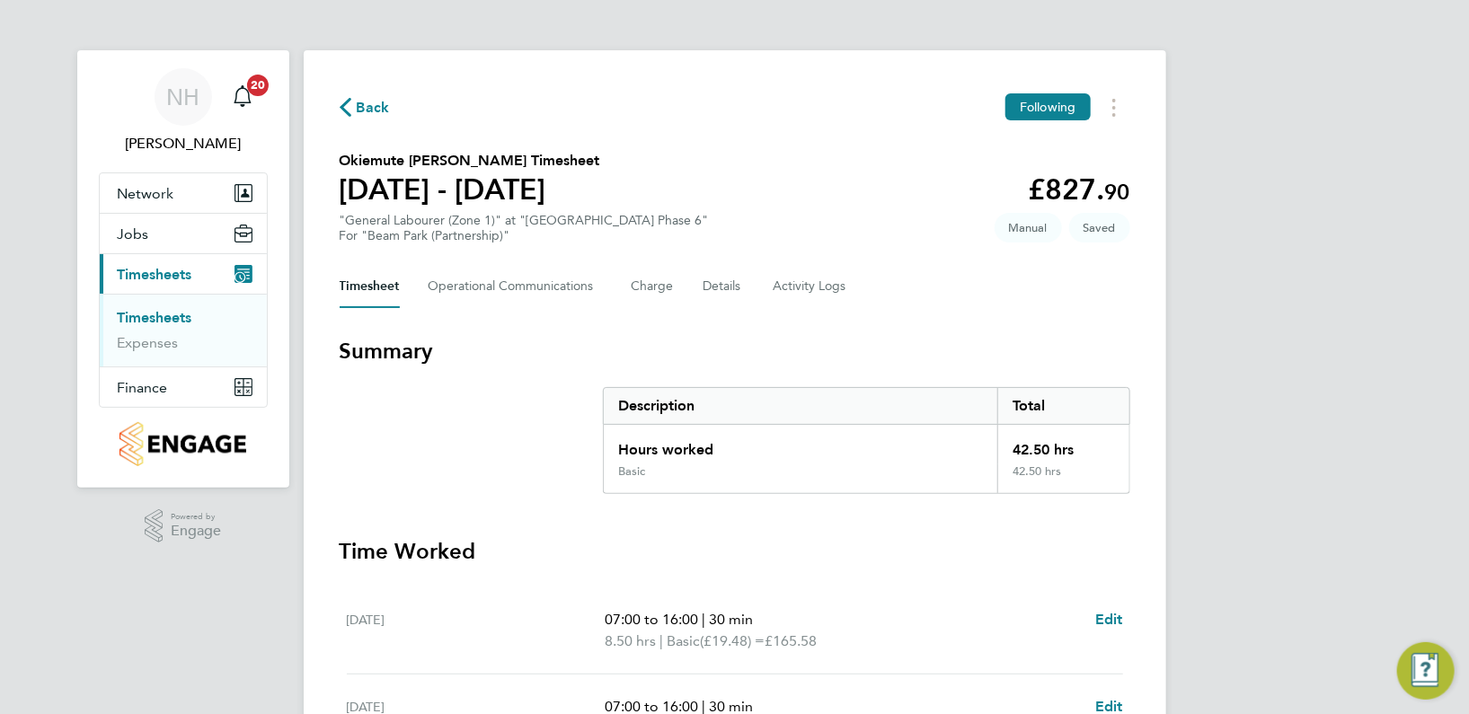
click at [366, 101] on span "Back" at bounding box center [373, 108] width 33 height 22
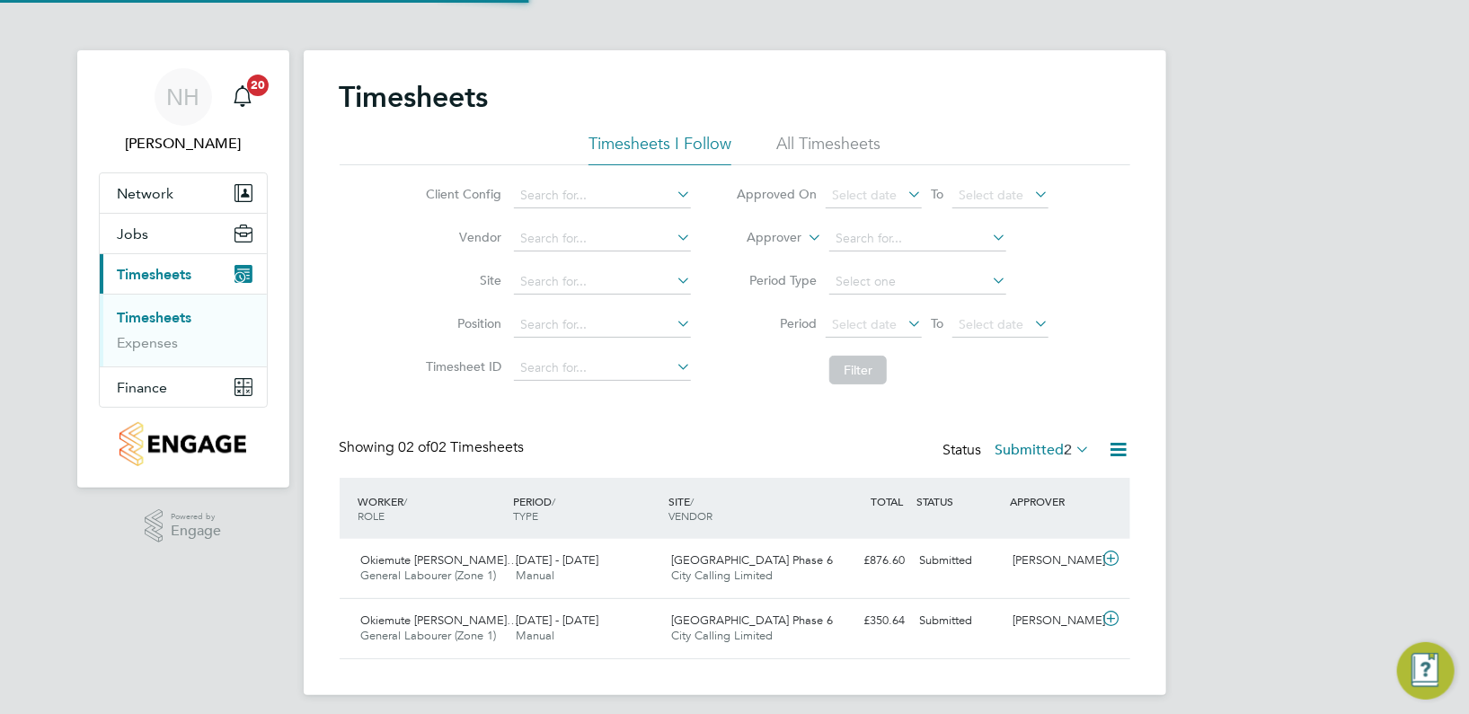
scroll to position [46, 155]
click at [1045, 558] on div "[PERSON_NAME]" at bounding box center [1051, 561] width 93 height 30
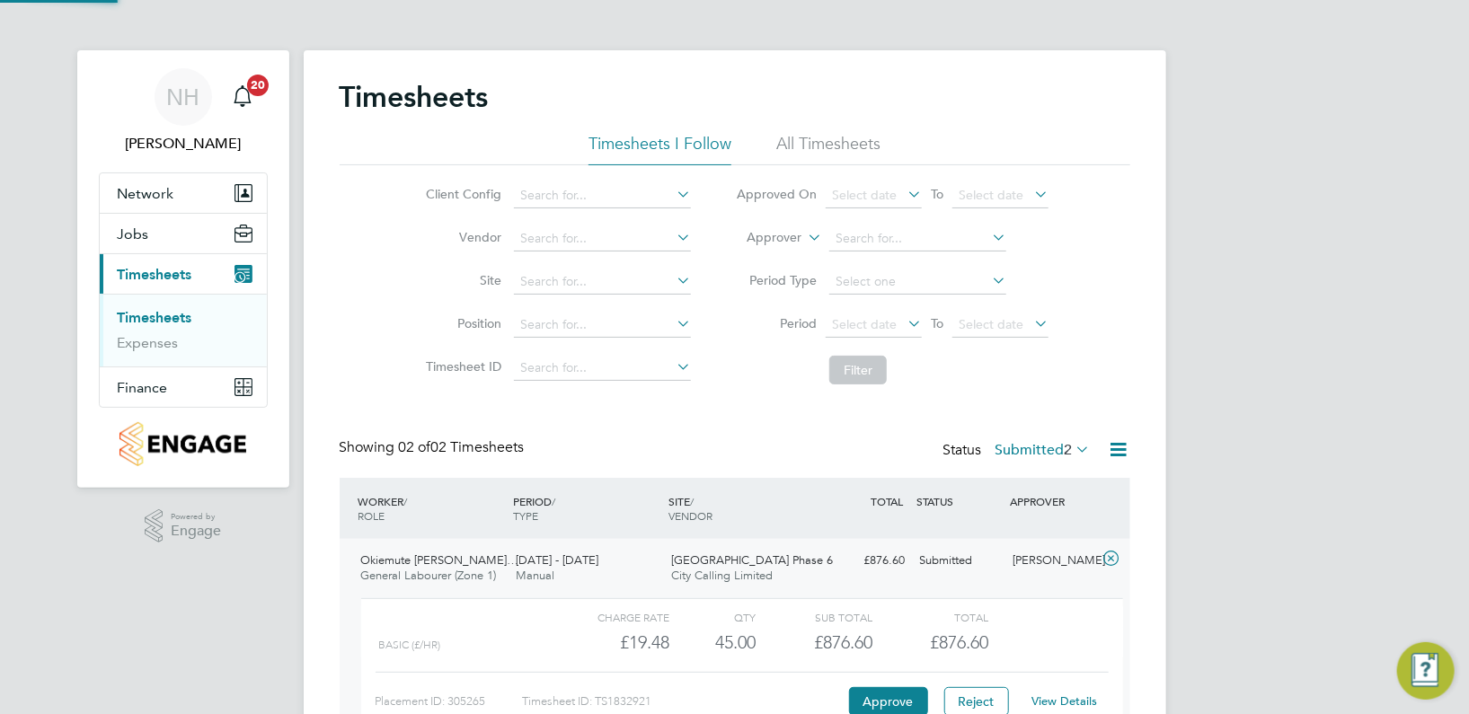
scroll to position [30, 175]
click at [1047, 702] on link "View Details" at bounding box center [1064, 700] width 66 height 15
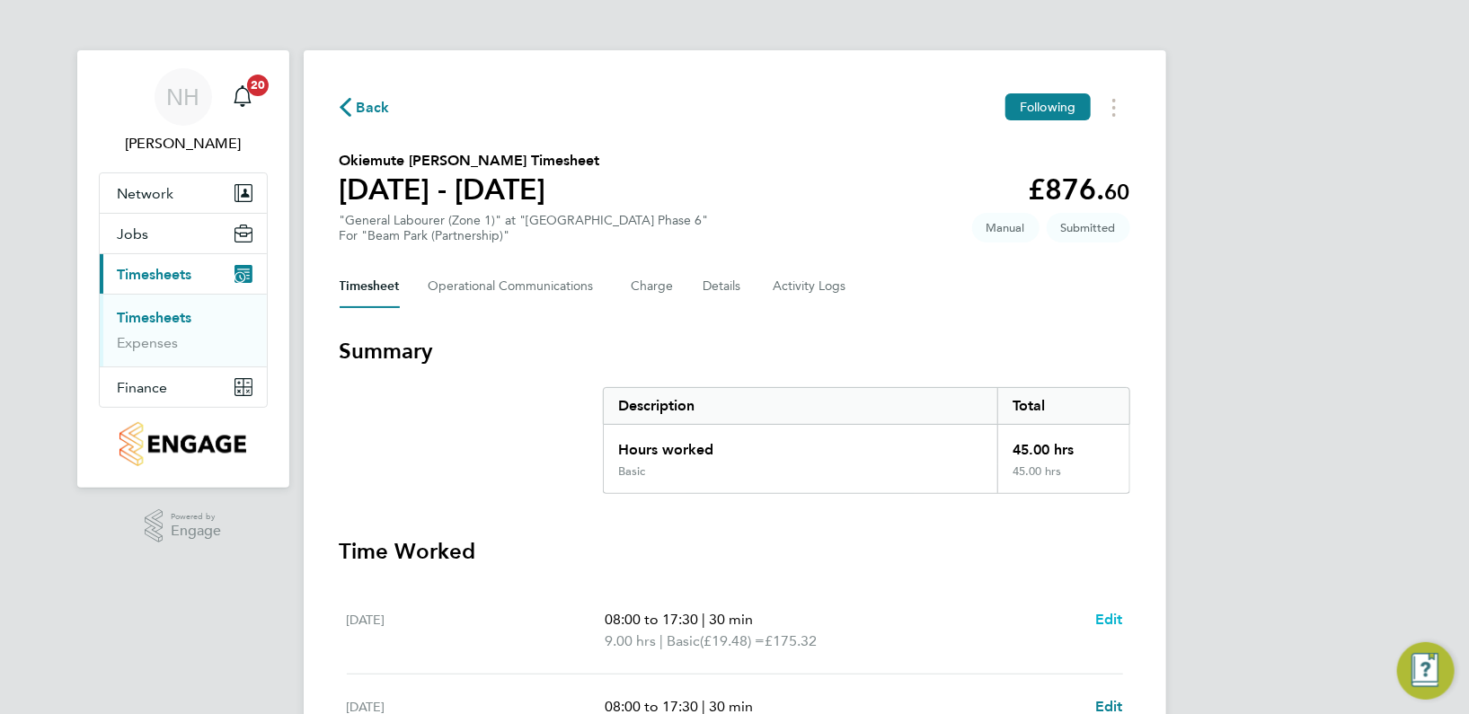
click at [1107, 613] on span "Edit" at bounding box center [1109, 619] width 28 height 17
select select "30"
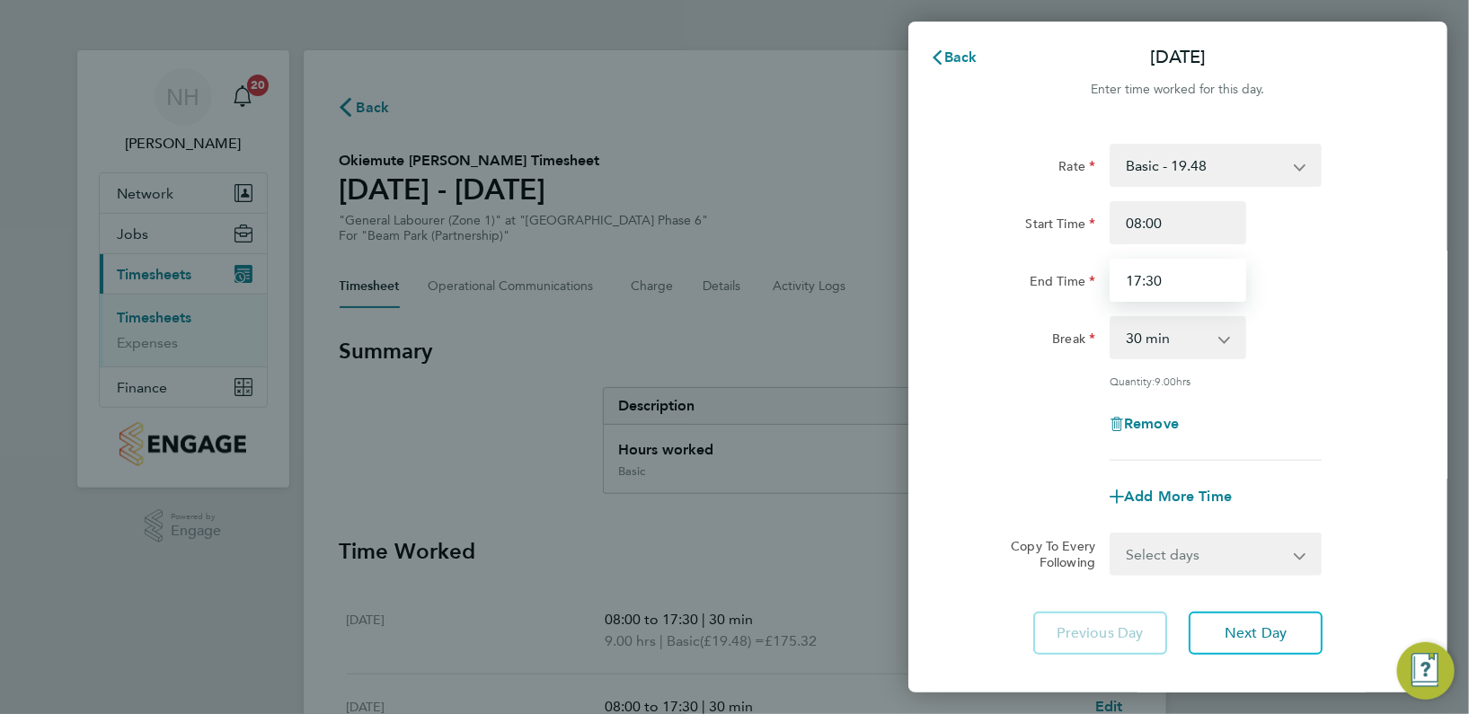
click at [1153, 276] on input "17:30" at bounding box center [1177, 280] width 137 height 43
type input "17:00"
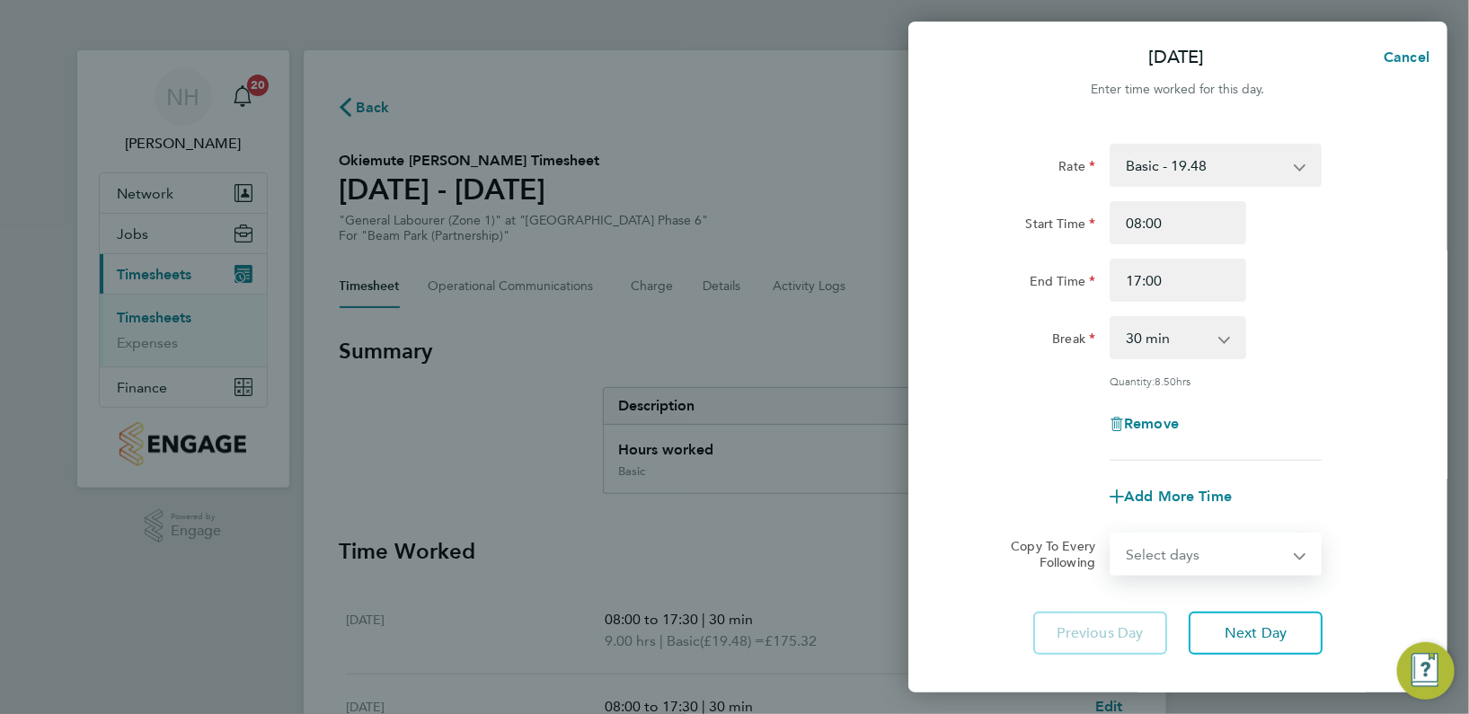
click at [1293, 546] on select "Select days Day Weekday (Mon-Fri) Weekend (Sat-Sun) [DATE] [DATE] [DATE] [DATE]…" at bounding box center [1205, 554] width 189 height 40
select select "WEEKDAY"
click at [1111, 534] on select "Select days Day Weekday (Mon-Fri) Weekend (Sat-Sun) [DATE] [DATE] [DATE] [DATE]…" at bounding box center [1205, 554] width 189 height 40
select select "[DATE]"
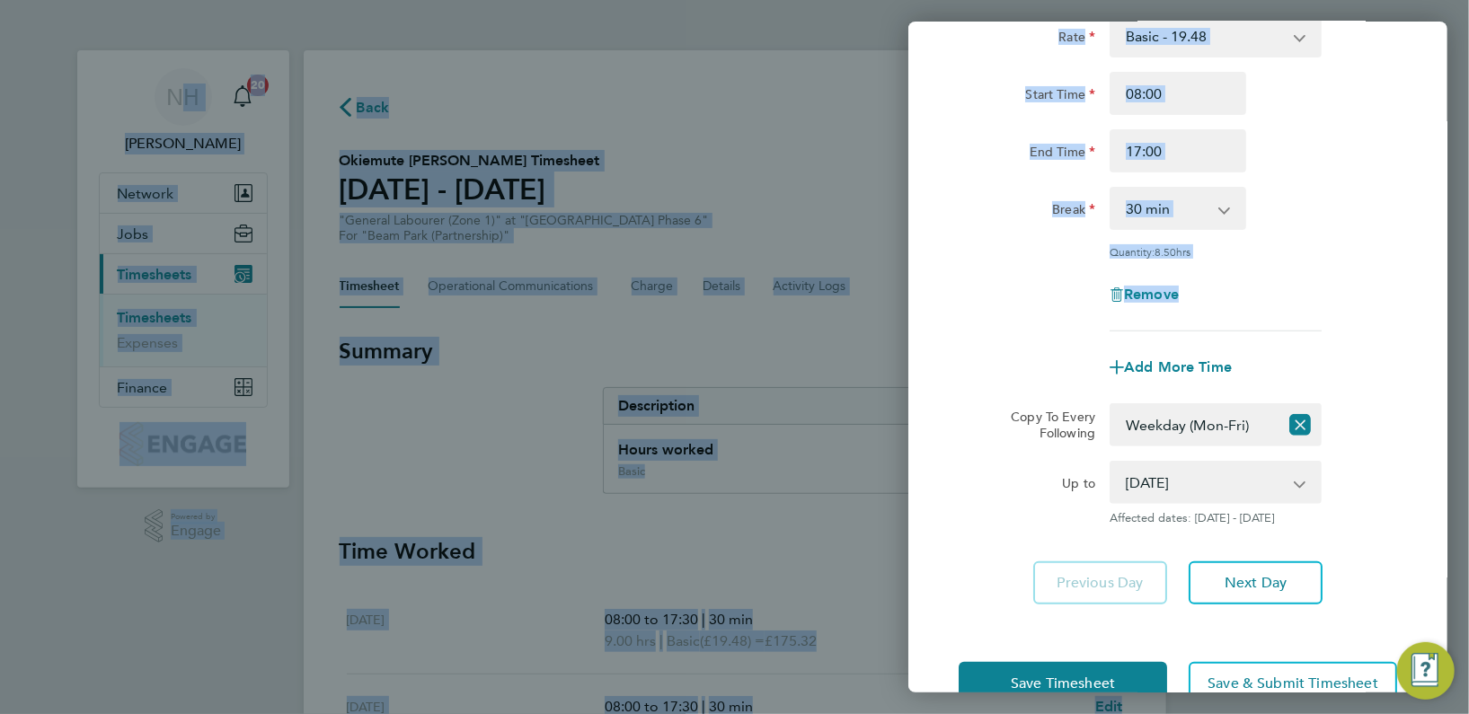
scroll to position [175, 0]
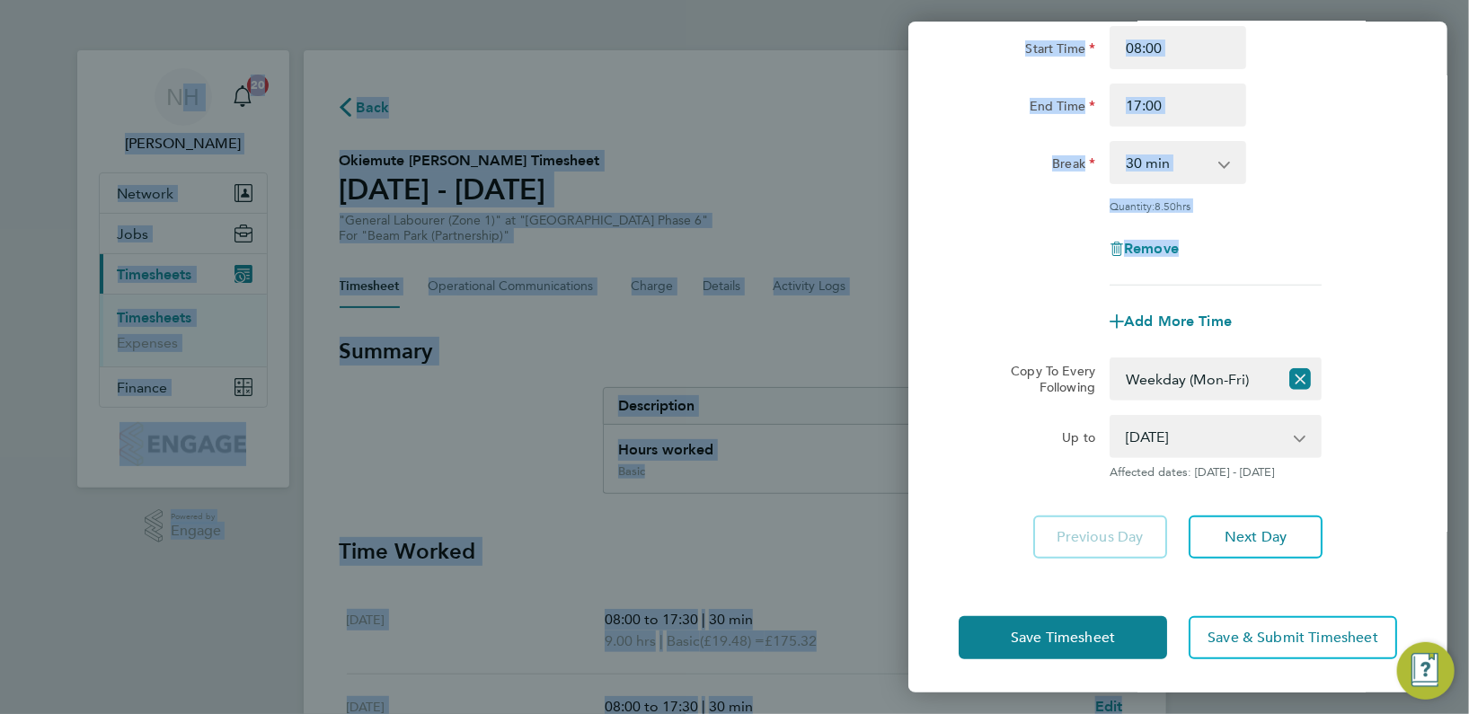
drag, startPoint x: 1035, startPoint y: 479, endPoint x: 1116, endPoint y: 727, distance: 260.7
click at [1116, 0] on html "NH [PERSON_NAME] Notifications 20 Applications: Network Team Members Sites Work…" at bounding box center [734, 0] width 1469 height 0
drag, startPoint x: 1116, startPoint y: 727, endPoint x: 999, endPoint y: 644, distance: 143.0
click at [999, 644] on button "Save Timesheet" at bounding box center [1062, 637] width 208 height 43
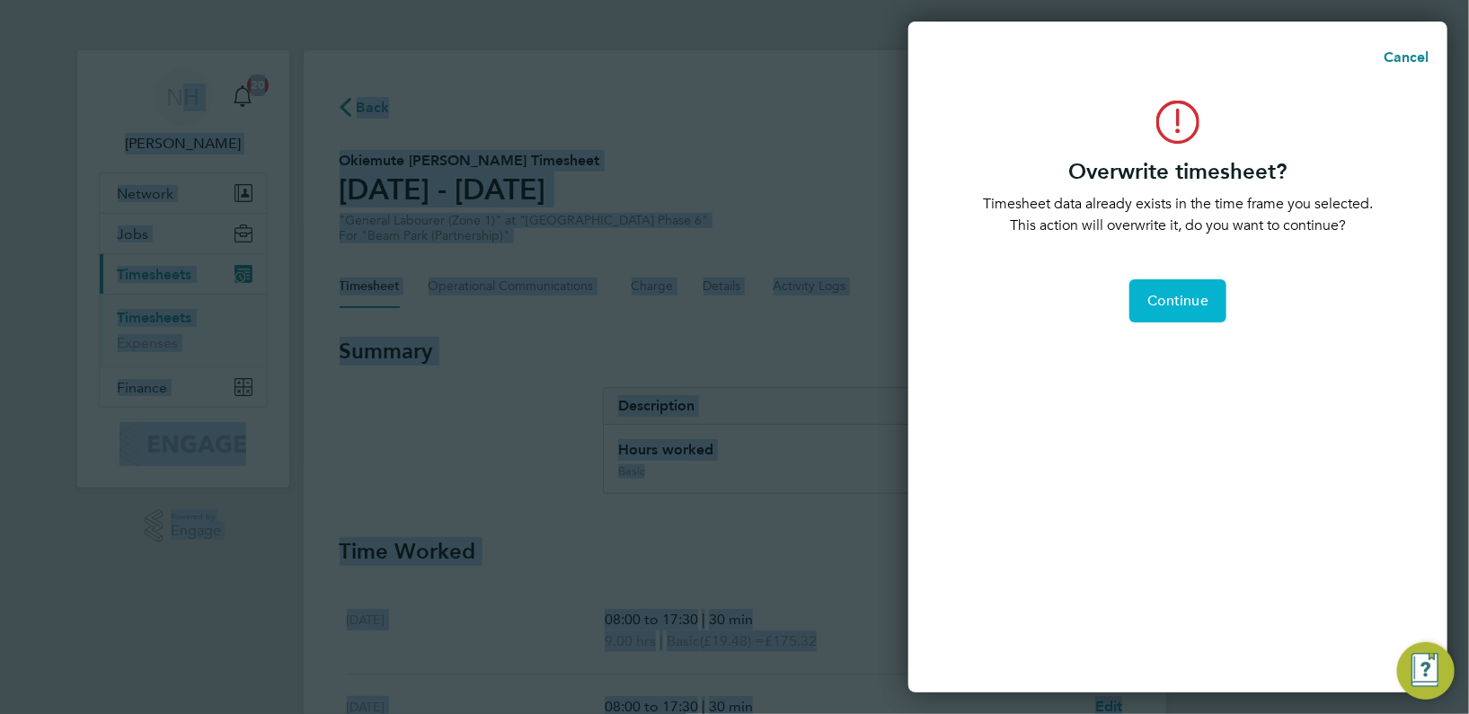
click at [1177, 304] on span "Continue" at bounding box center [1177, 301] width 61 height 18
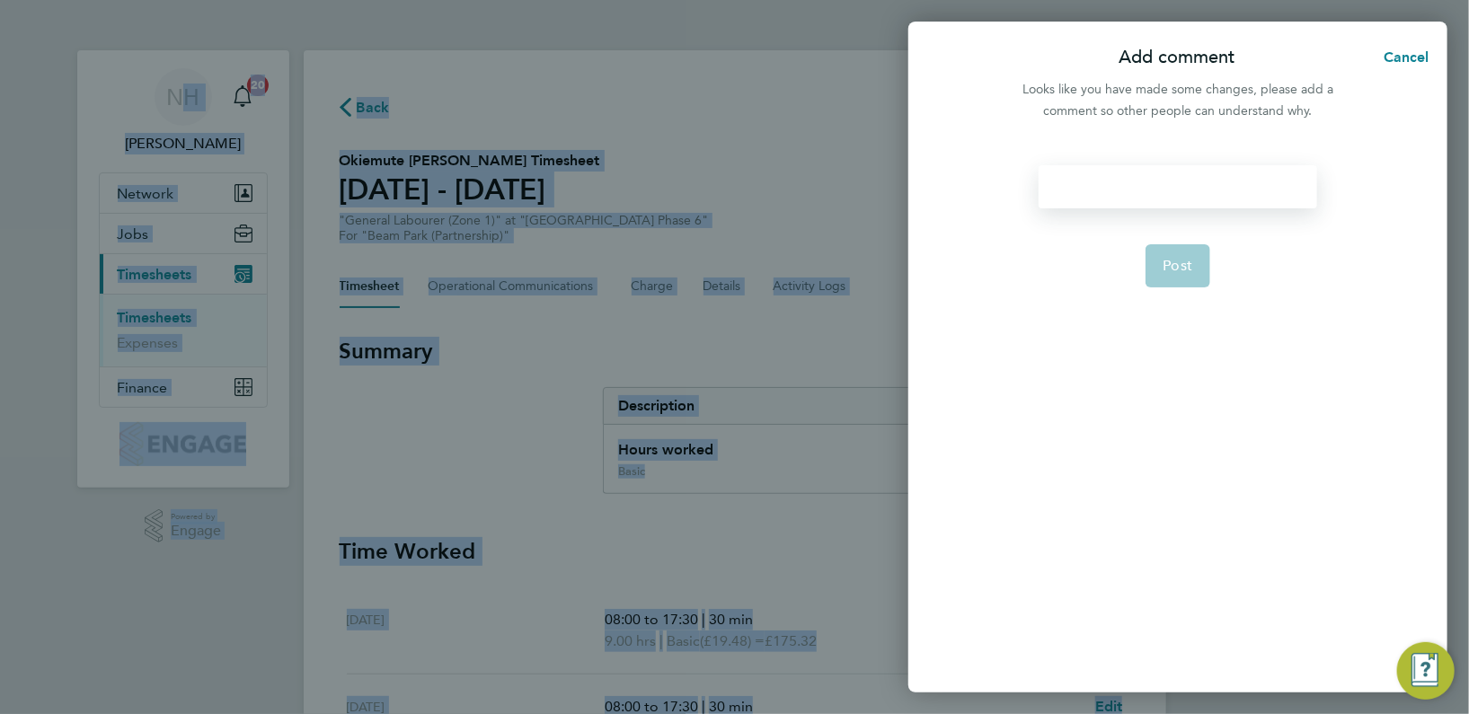
click at [1083, 197] on div at bounding box center [1177, 186] width 278 height 43
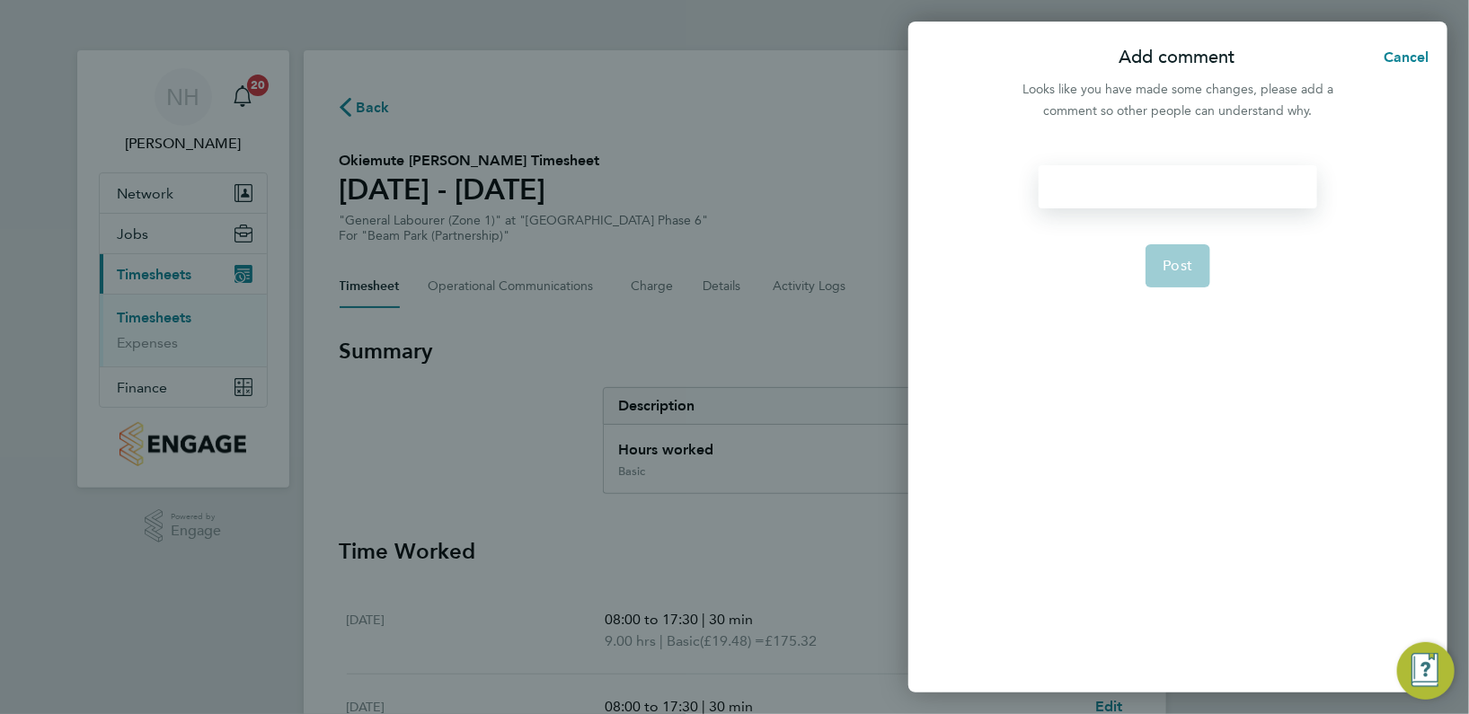
click at [1084, 193] on div at bounding box center [1177, 186] width 278 height 43
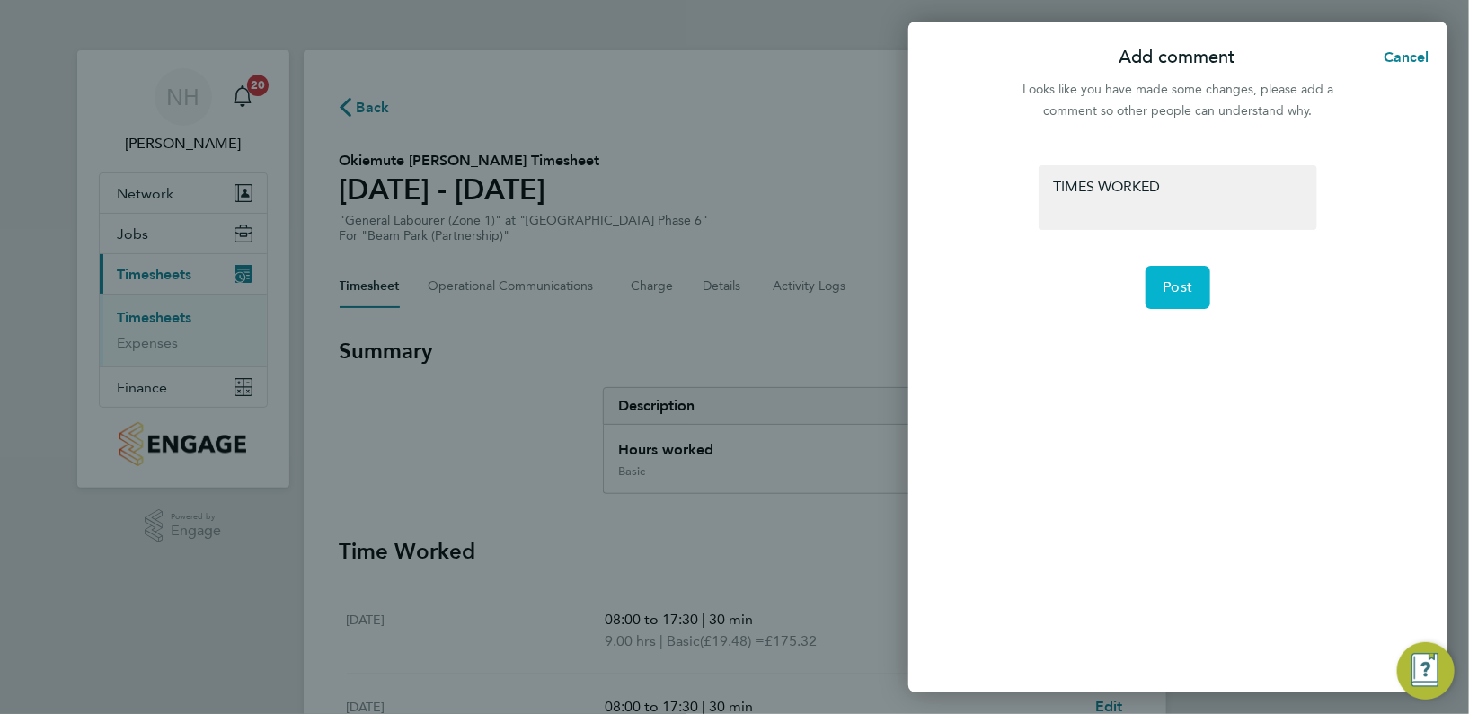
click at [1169, 288] on span "Post" at bounding box center [1178, 287] width 30 height 18
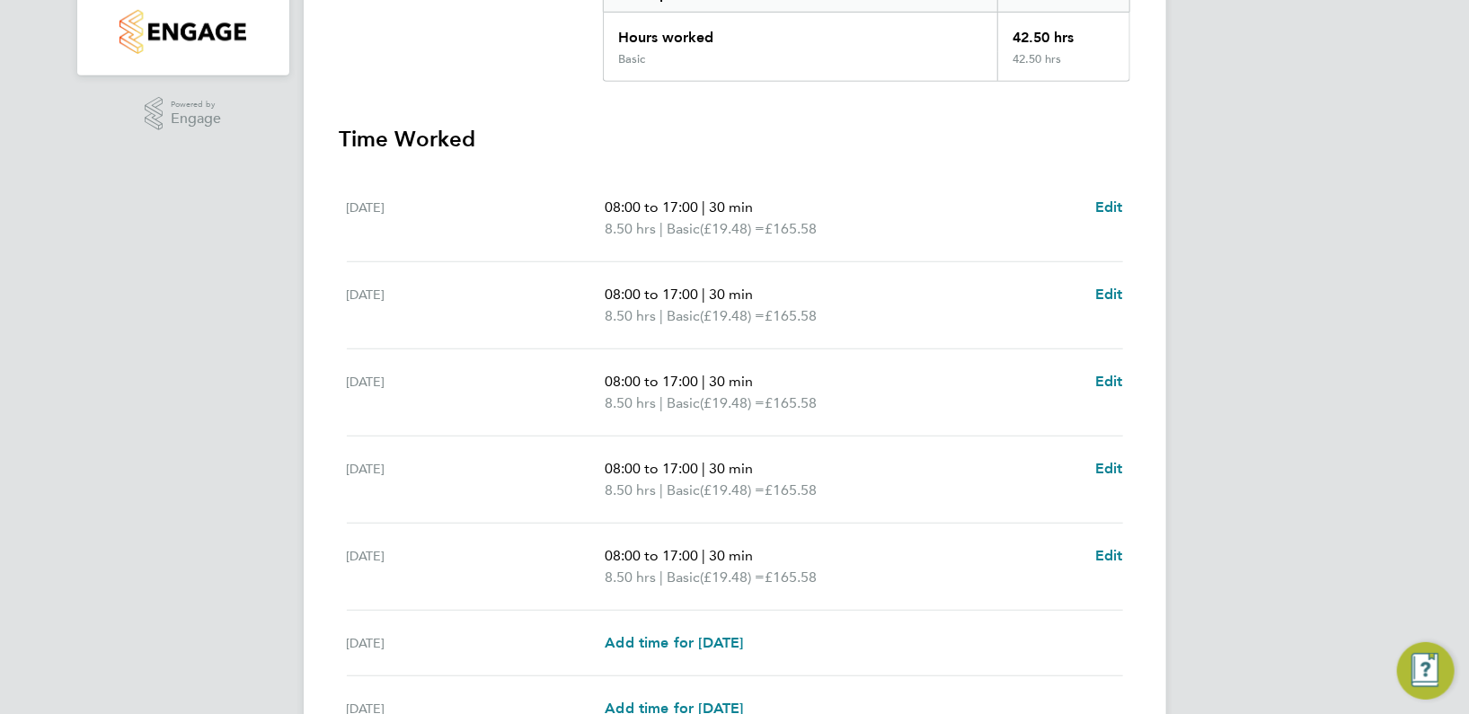
scroll to position [596, 0]
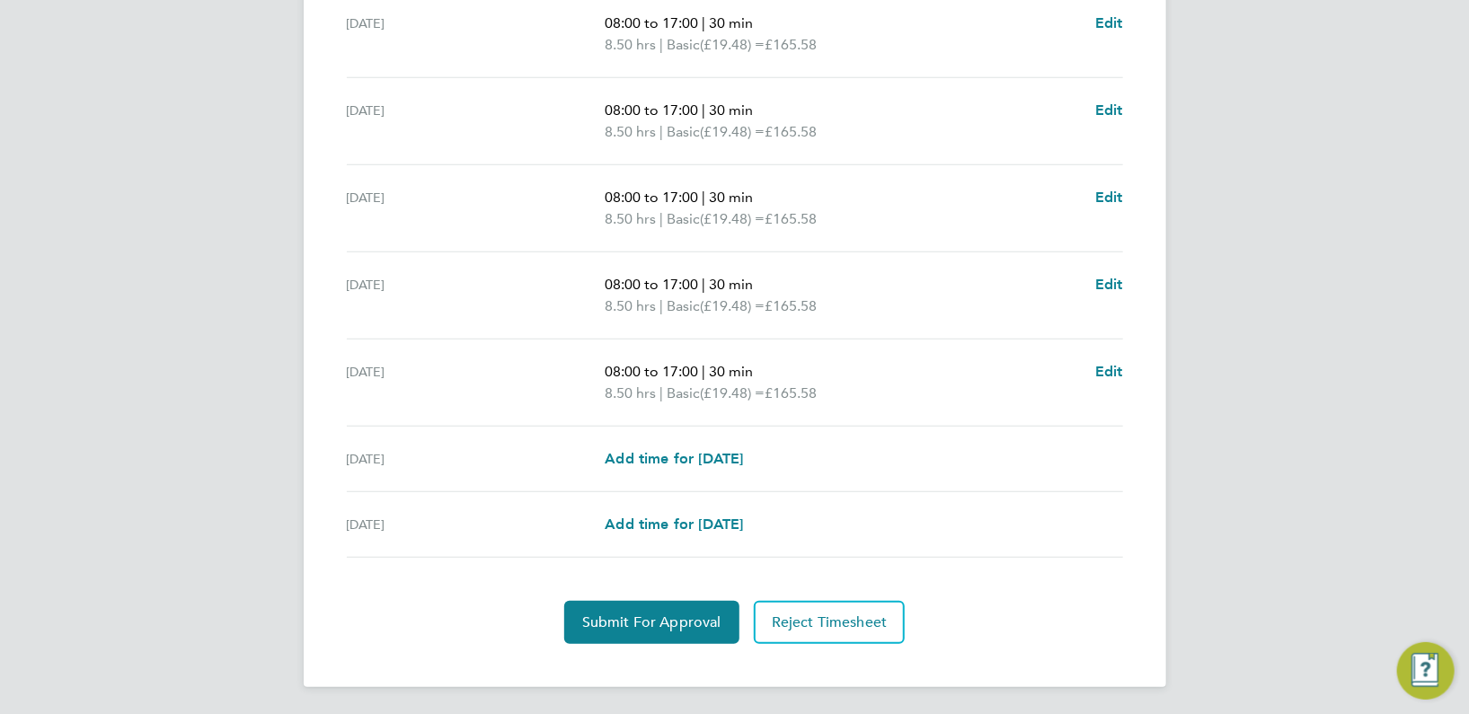
drag, startPoint x: 515, startPoint y: 530, endPoint x: 515, endPoint y: 749, distance: 219.2
click at [515, 713] on html "NH [PERSON_NAME] Notifications 20 Applications: Network Team Members Sites Work…" at bounding box center [734, 60] width 1469 height 1312
drag, startPoint x: 515, startPoint y: 749, endPoint x: 392, endPoint y: 611, distance: 185.1
click at [392, 611] on div "Submit For Approval Reject Timesheet" at bounding box center [735, 622] width 790 height 43
click at [648, 613] on span "Submit For Approval" at bounding box center [651, 622] width 139 height 18
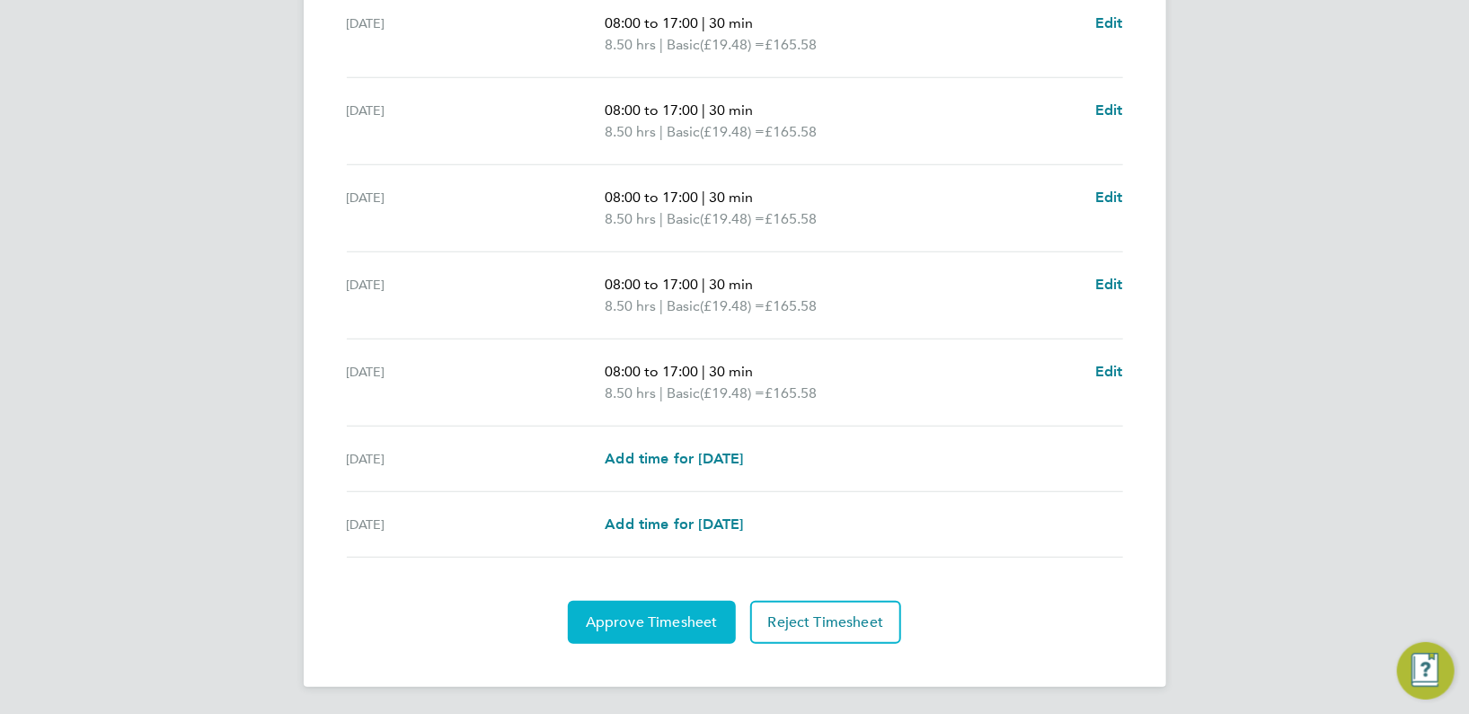
click at [687, 613] on span "Approve Timesheet" at bounding box center [652, 622] width 132 height 18
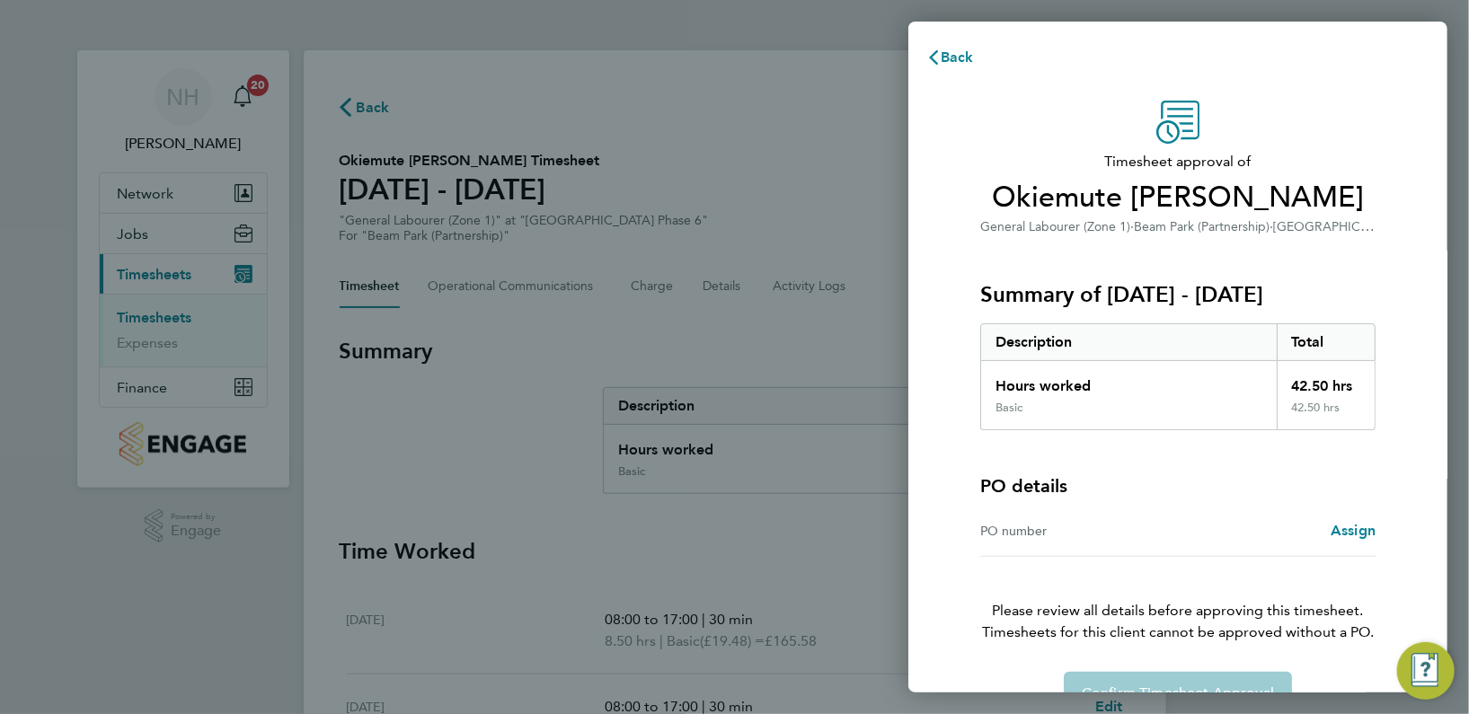
click at [1216, 677] on div "Confirm Timesheet Approval" at bounding box center [1177, 693] width 438 height 43
click at [1349, 534] on span "Assign" at bounding box center [1352, 530] width 45 height 17
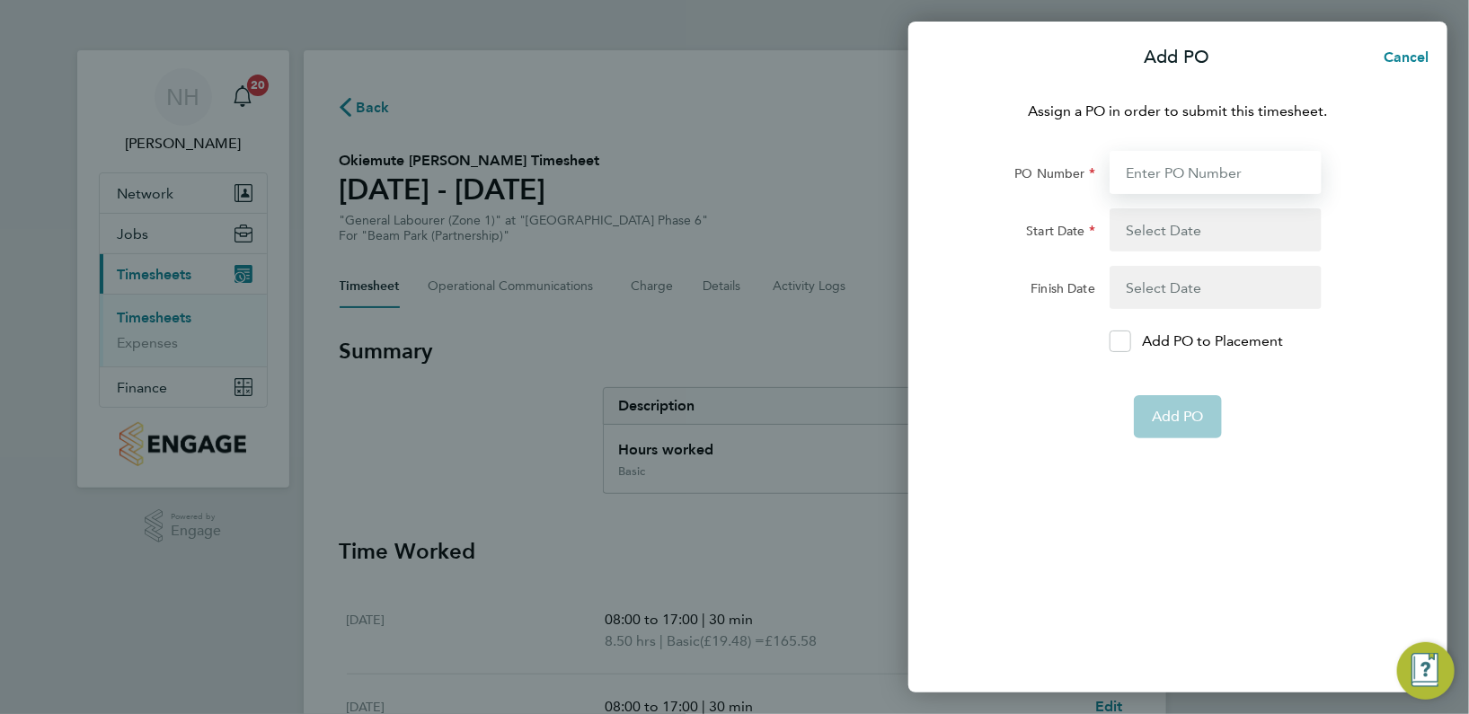
click at [1137, 161] on input "PO Number" at bounding box center [1215, 172] width 212 height 43
type input "H66979"
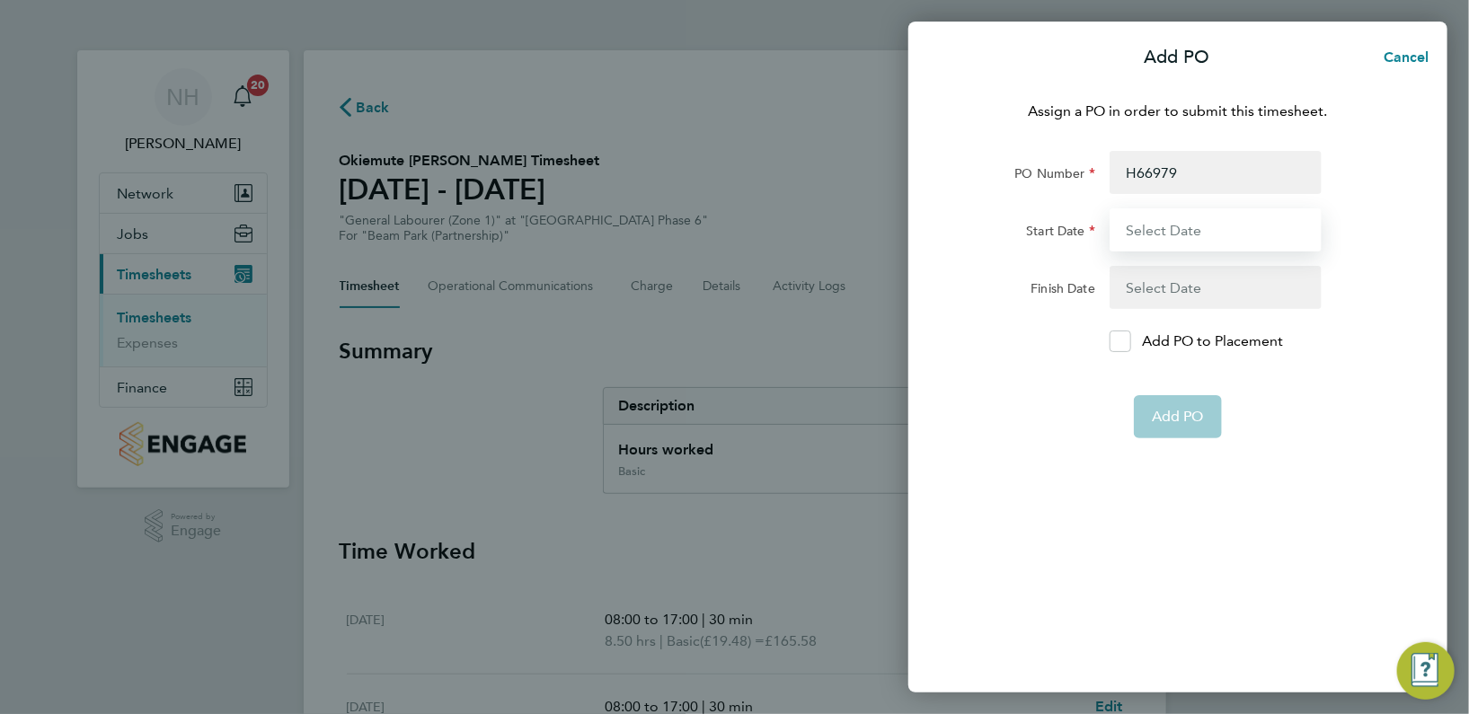
type input "[DATE]"
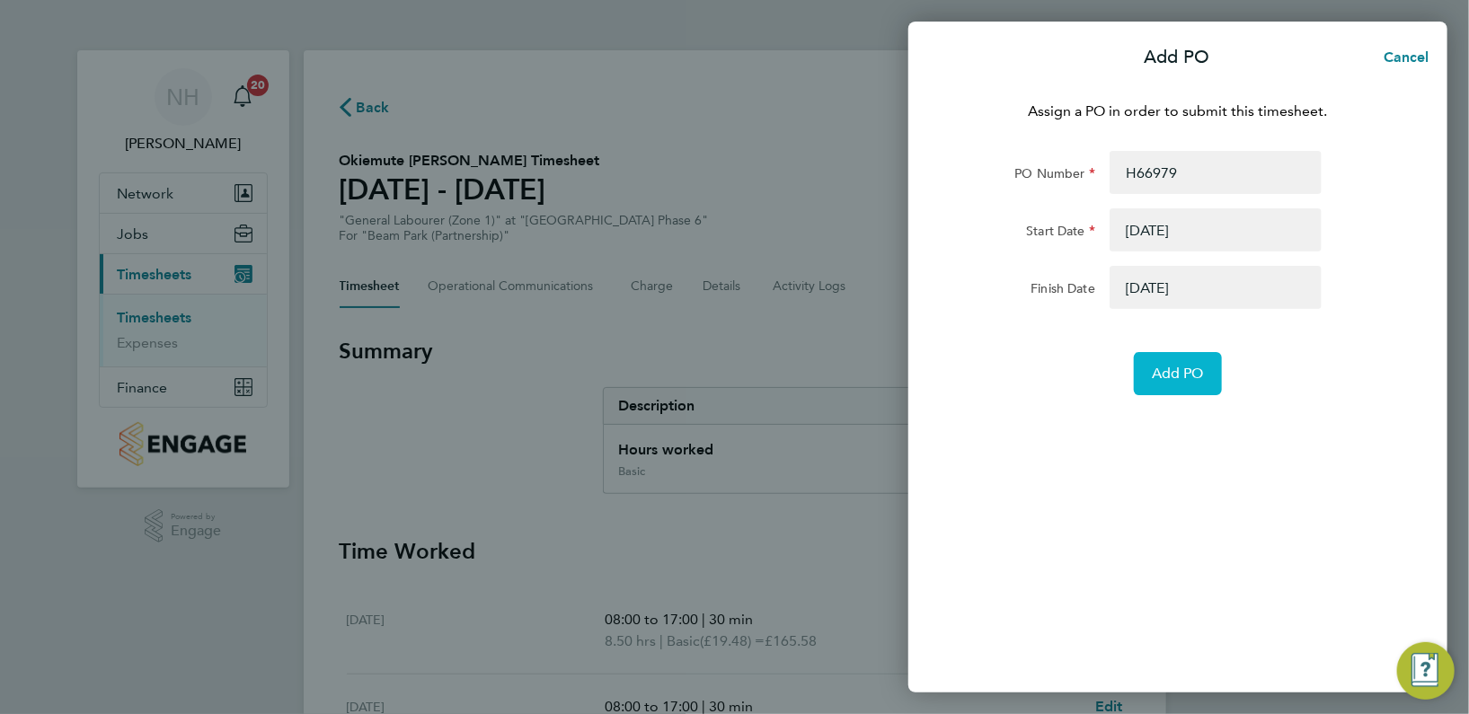
click at [1173, 357] on button "Add PO" at bounding box center [1178, 373] width 88 height 43
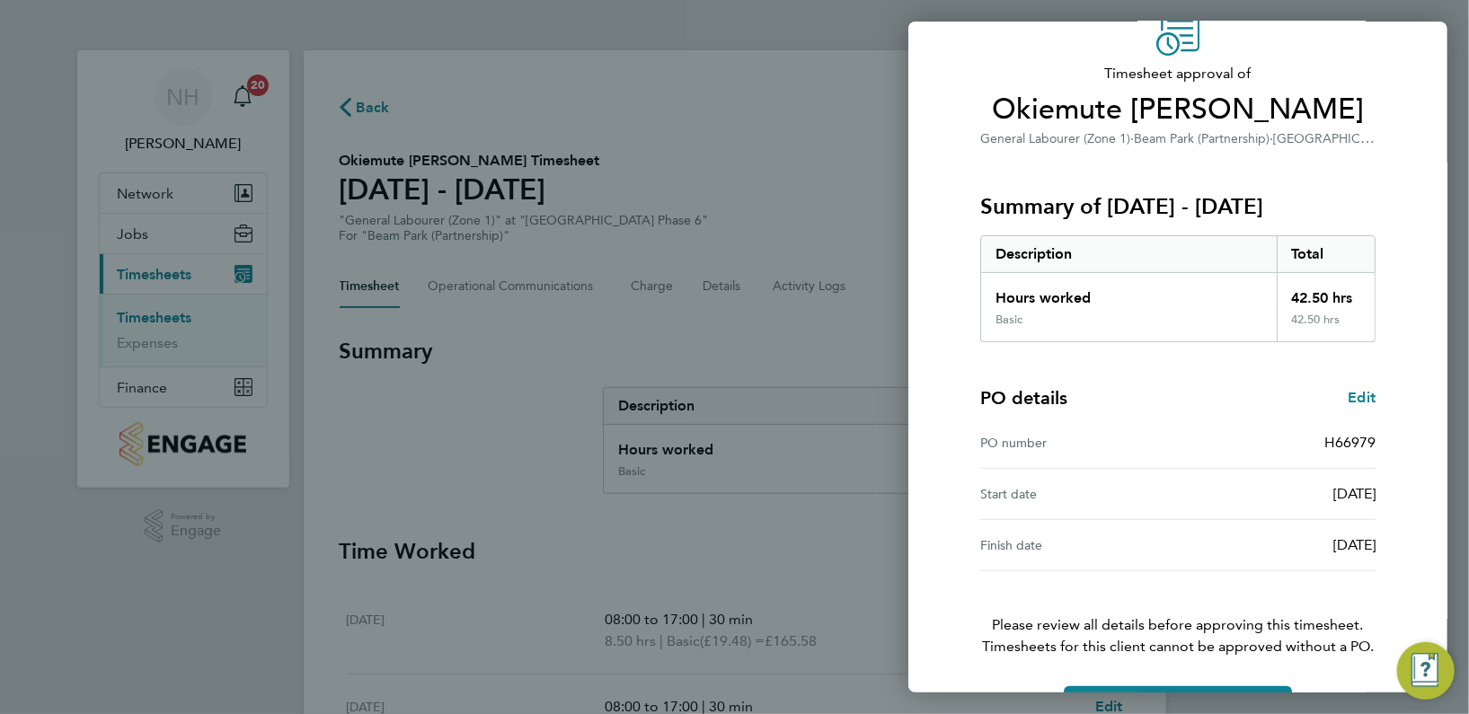
scroll to position [145, 0]
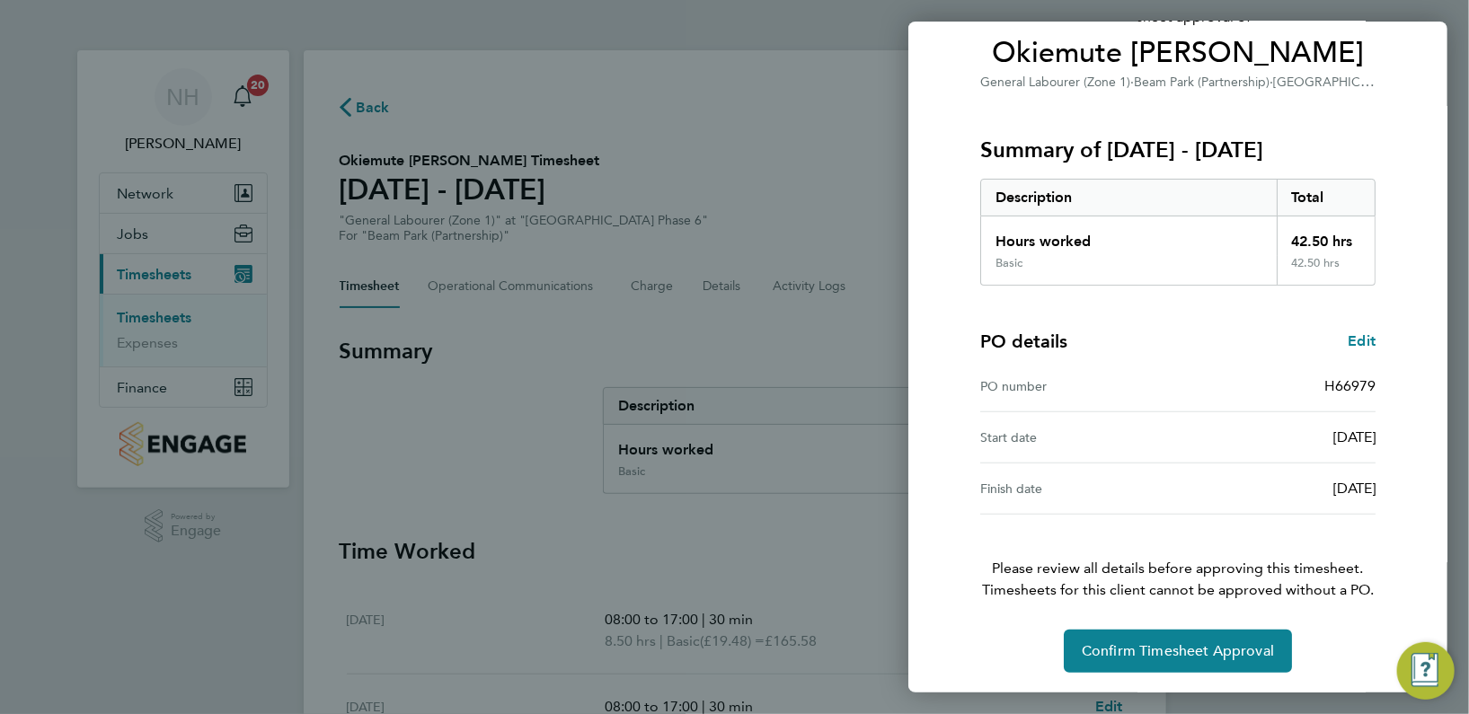
drag, startPoint x: 1142, startPoint y: 590, endPoint x: 1156, endPoint y: 694, distance: 105.2
click at [1156, 694] on div "Back Timesheet approval of Okiemute [PERSON_NAME] General Labourer (Zone 1) · […" at bounding box center [734, 357] width 1469 height 714
drag, startPoint x: 1156, startPoint y: 694, endPoint x: 1098, endPoint y: 653, distance: 71.5
click at [1098, 653] on span "Confirm Timesheet Approval" at bounding box center [1177, 651] width 192 height 18
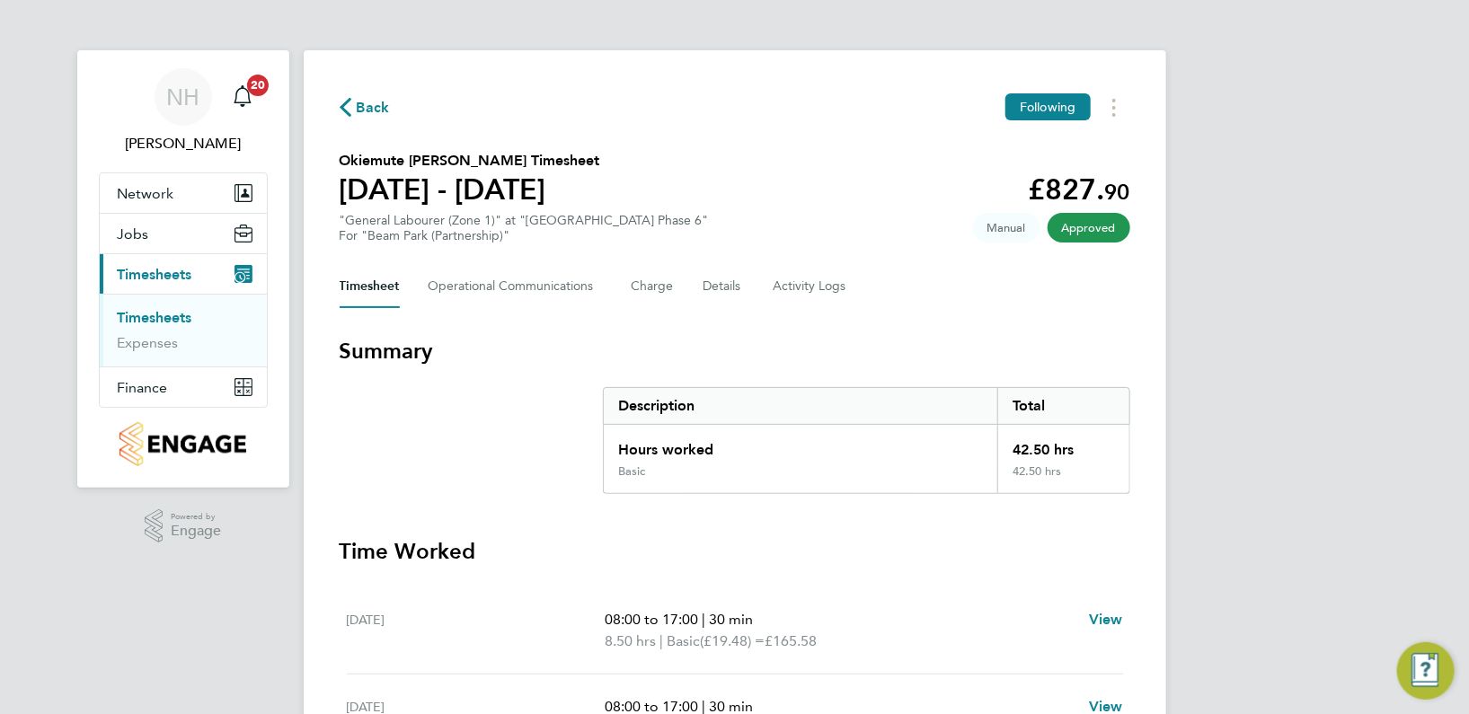
click at [350, 106] on span "Back" at bounding box center [365, 106] width 50 height 17
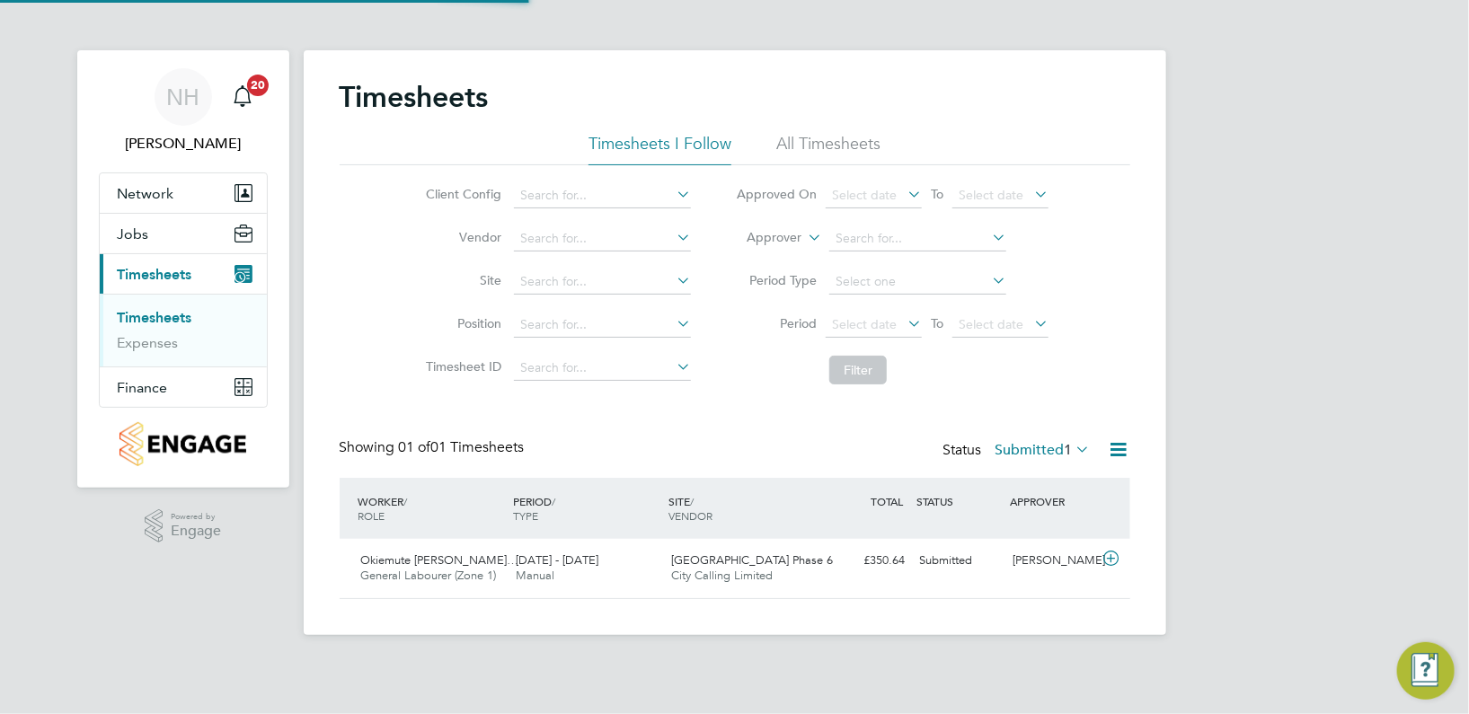
scroll to position [46, 155]
click at [1040, 551] on div "[PERSON_NAME]" at bounding box center [1051, 561] width 93 height 30
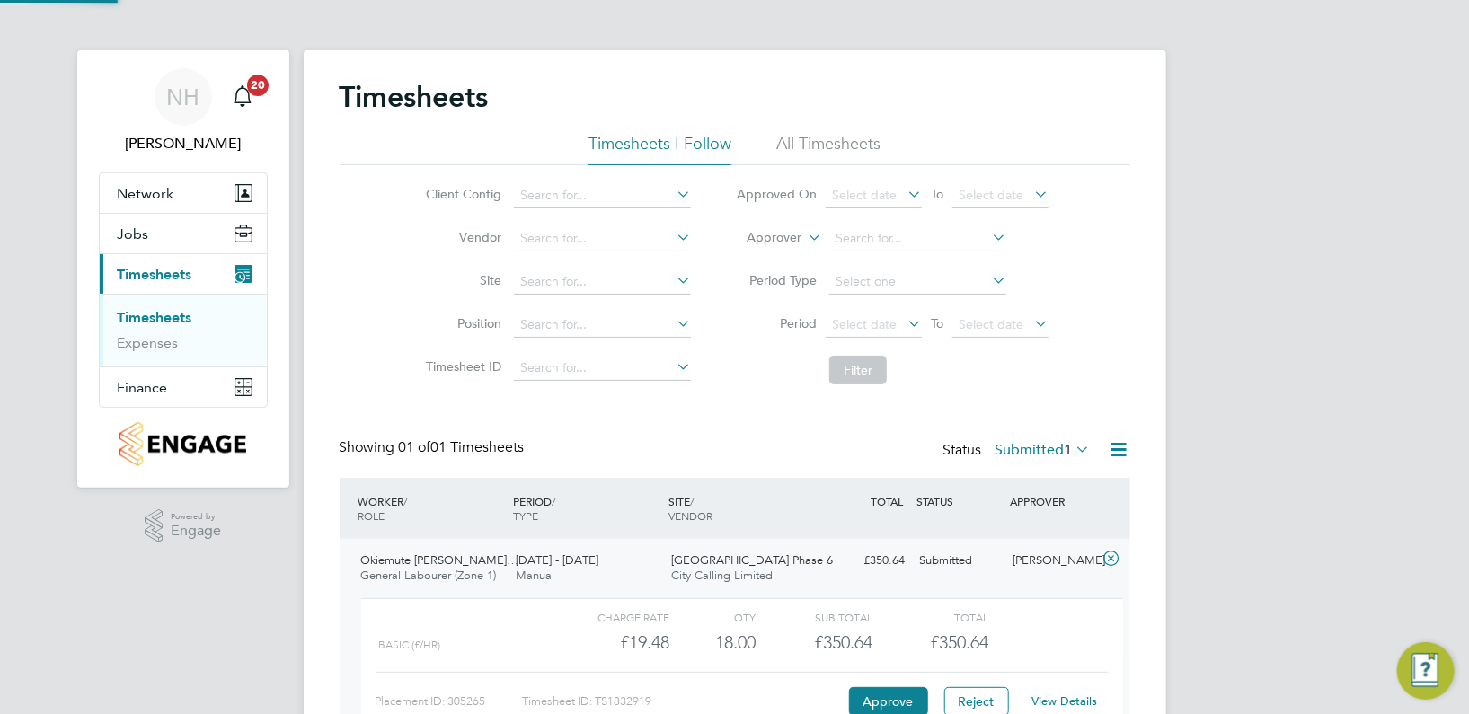
scroll to position [30, 175]
click at [1049, 705] on link "View Details" at bounding box center [1064, 700] width 66 height 15
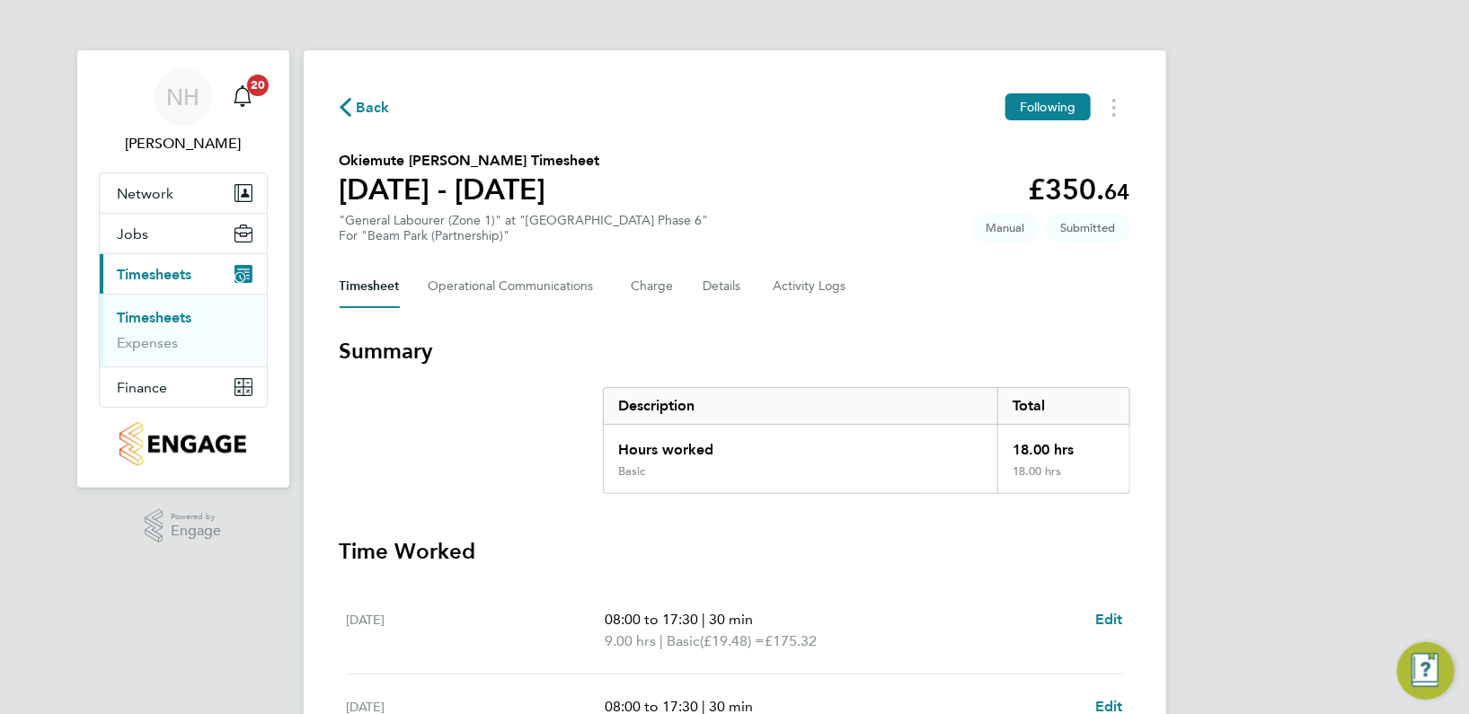
click at [561, 491] on section "Summary Description Total Hours worked 18.00 hrs Basic 18.00 hrs" at bounding box center [735, 415] width 790 height 157
click at [1098, 619] on span "Edit" at bounding box center [1109, 619] width 28 height 17
select select "30"
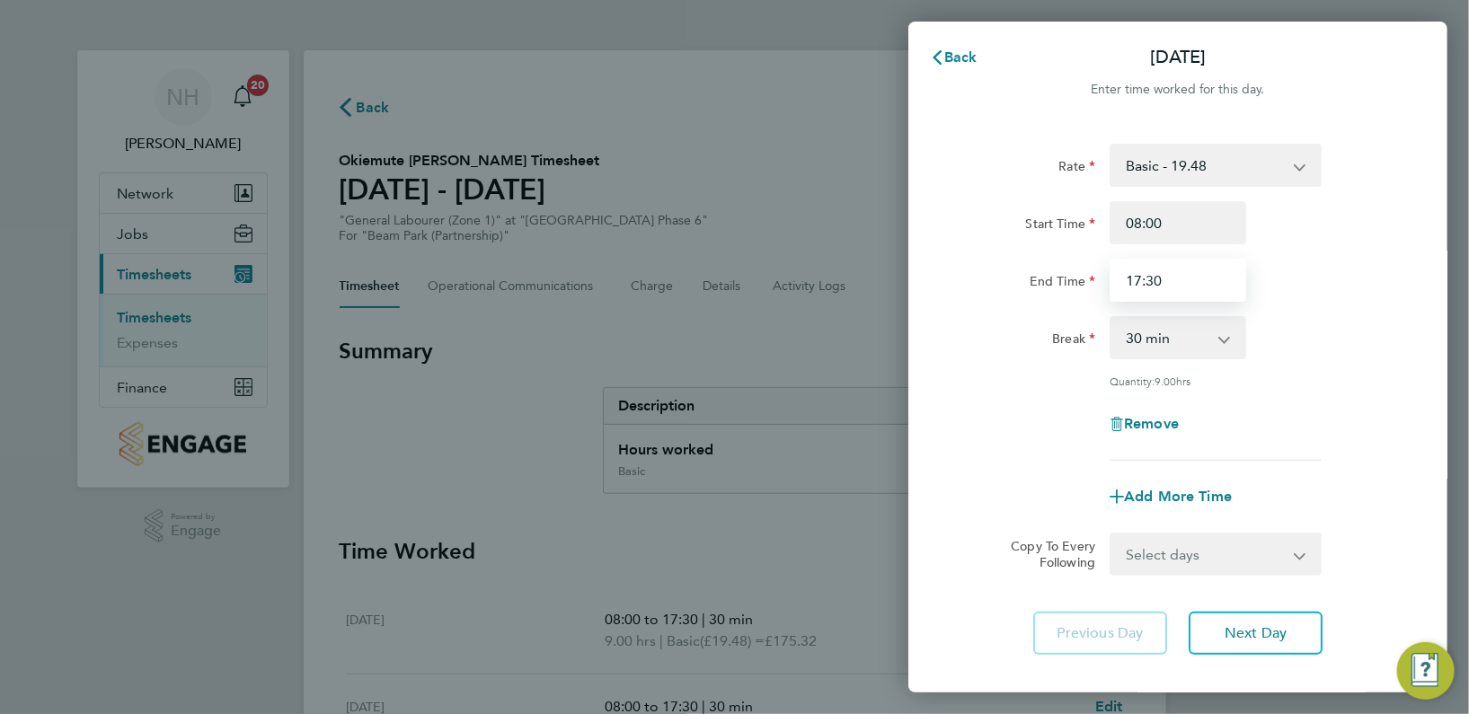
click at [1149, 279] on input "17:30" at bounding box center [1177, 280] width 137 height 43
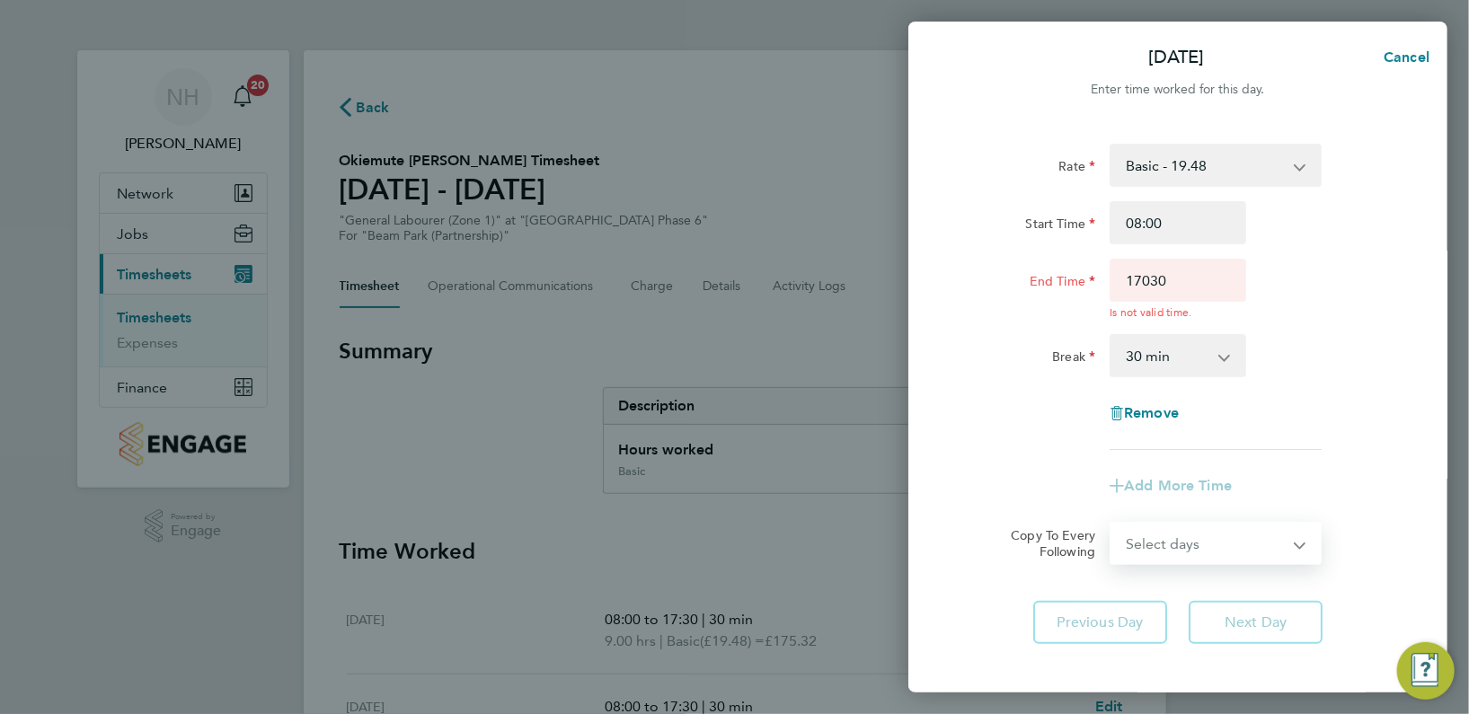
click at [1293, 550] on select "Select days Day Weekend (Sat-Sun) [DATE] [DATE] [DATE]" at bounding box center [1205, 544] width 189 height 40
click at [1405, 425] on div "Rate Basic - 19.48 Start Time 08:00 End Time 17030 Is not valid time. Break 0 m…" at bounding box center [1177, 393] width 539 height 543
click at [1145, 273] on input "17030" at bounding box center [1177, 280] width 137 height 43
type input "17:00"
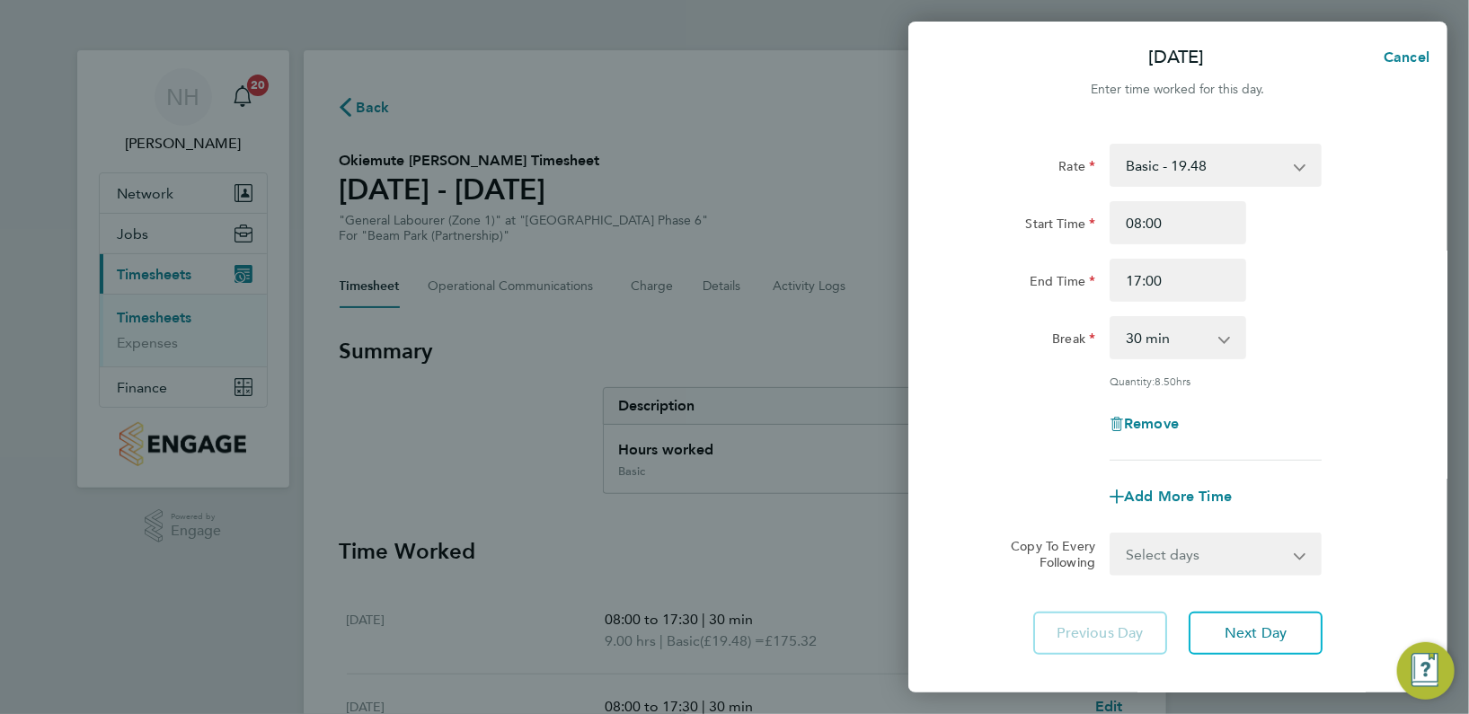
click at [1366, 299] on div "End Time 17:00" at bounding box center [1177, 280] width 453 height 43
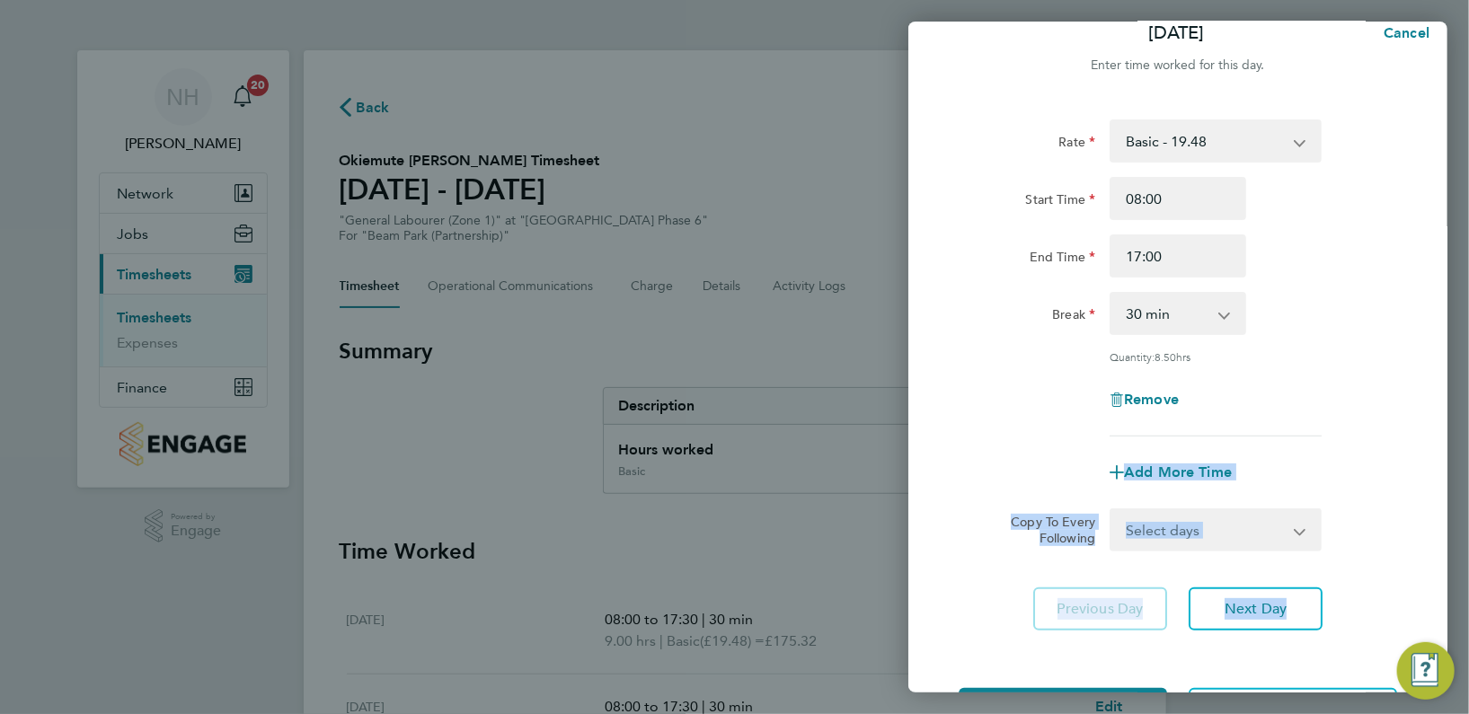
drag, startPoint x: 1305, startPoint y: 446, endPoint x: 1213, endPoint y: 684, distance: 255.4
click at [1213, 684] on div "[DATE] Cancel Enter time worked for this day. Rate Basic - 19.48 Start Time 08:…" at bounding box center [1177, 357] width 539 height 671
drag, startPoint x: 1213, startPoint y: 684, endPoint x: 1125, endPoint y: 680, distance: 87.2
click at [1125, 680] on div "Save Timesheet Save & Submit Timesheet" at bounding box center [1177, 709] width 539 height 115
click at [1010, 682] on div "Save Timesheet Save & Submit Timesheet" at bounding box center [1177, 709] width 539 height 115
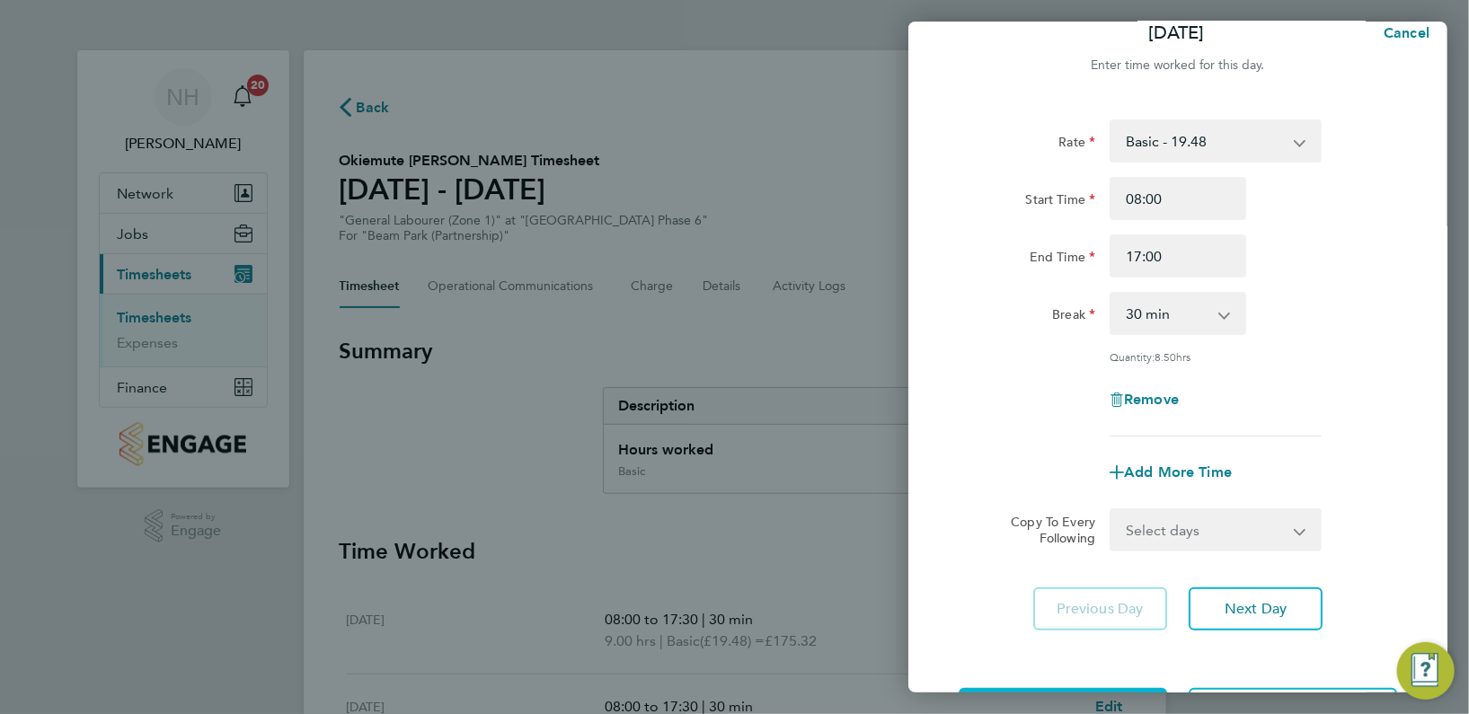
click at [1008, 688] on button "Save Timesheet" at bounding box center [1062, 709] width 208 height 43
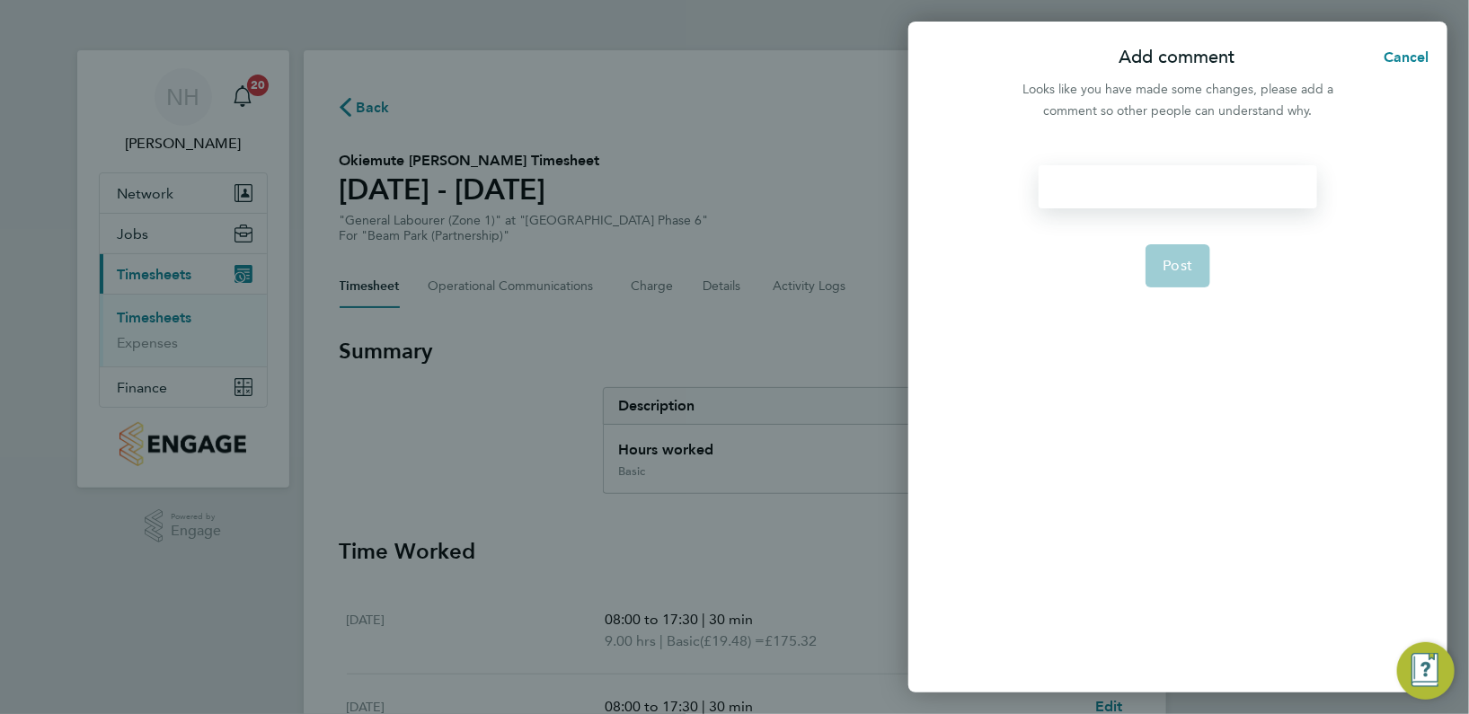
click at [1056, 203] on div at bounding box center [1177, 186] width 278 height 43
click at [1099, 187] on div "TIME ORKED" at bounding box center [1177, 186] width 278 height 43
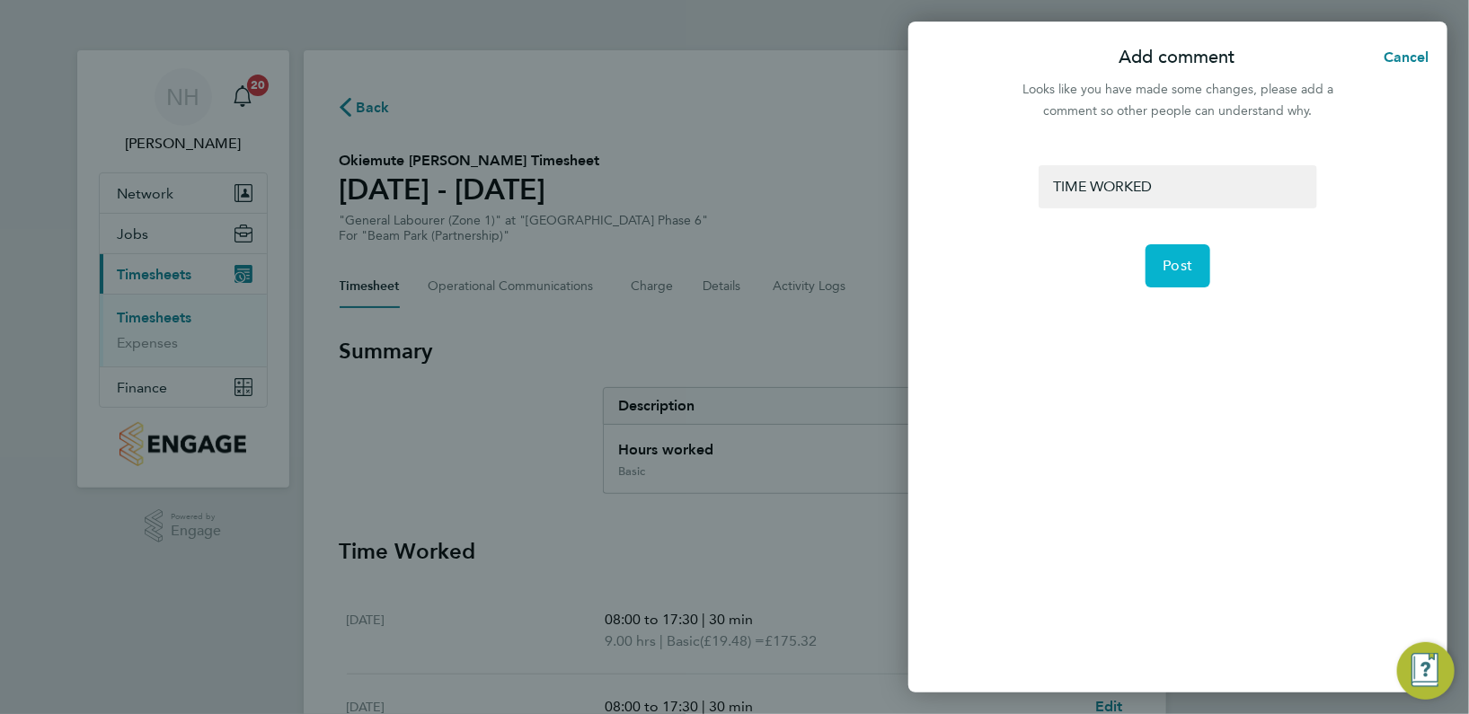
click at [1186, 250] on button "Post" at bounding box center [1178, 265] width 66 height 43
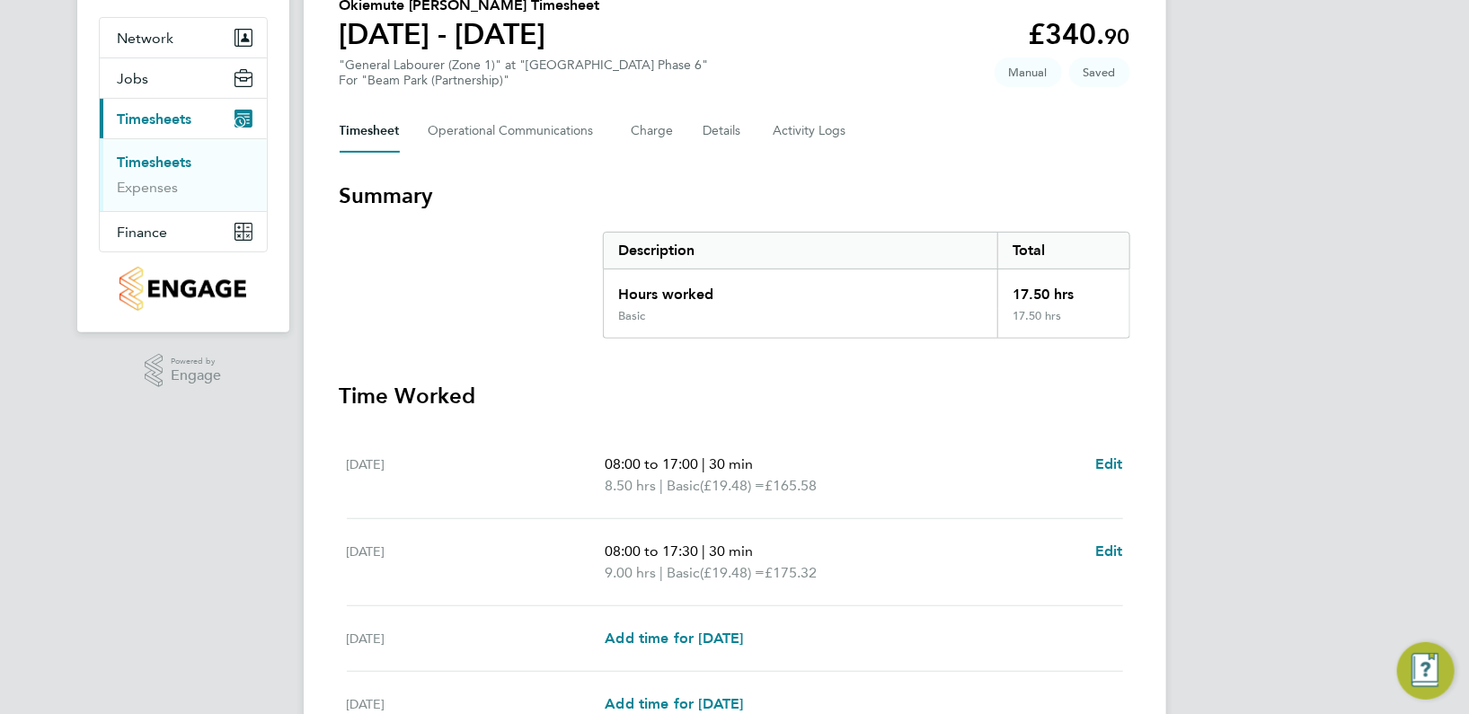
scroll to position [258, 0]
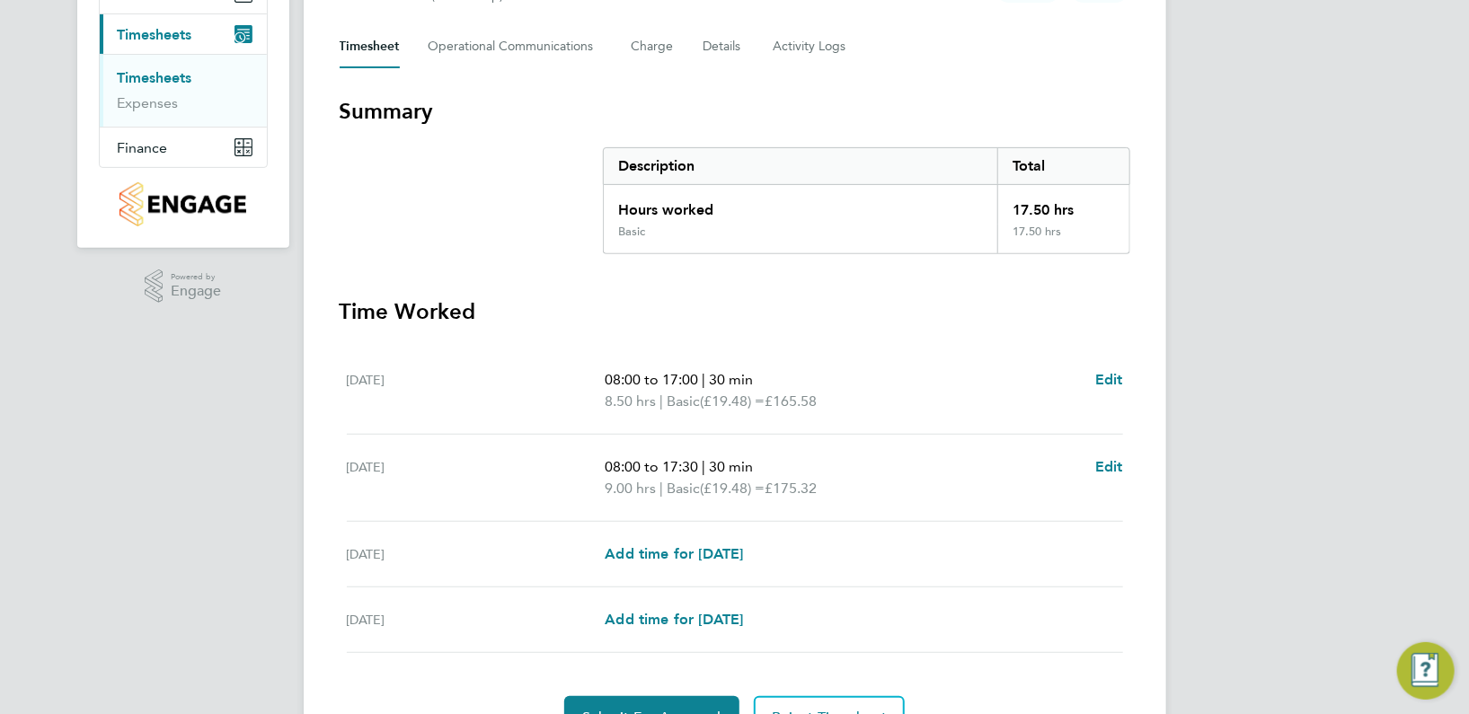
drag, startPoint x: 593, startPoint y: 536, endPoint x: 668, endPoint y: 712, distance: 191.5
click at [668, 712] on section "Time Worked [DATE] 08:00 to 17:00 | 30 min 8.50 hrs | Basic (£19.48) = £165.58 …" at bounding box center [735, 517] width 790 height 442
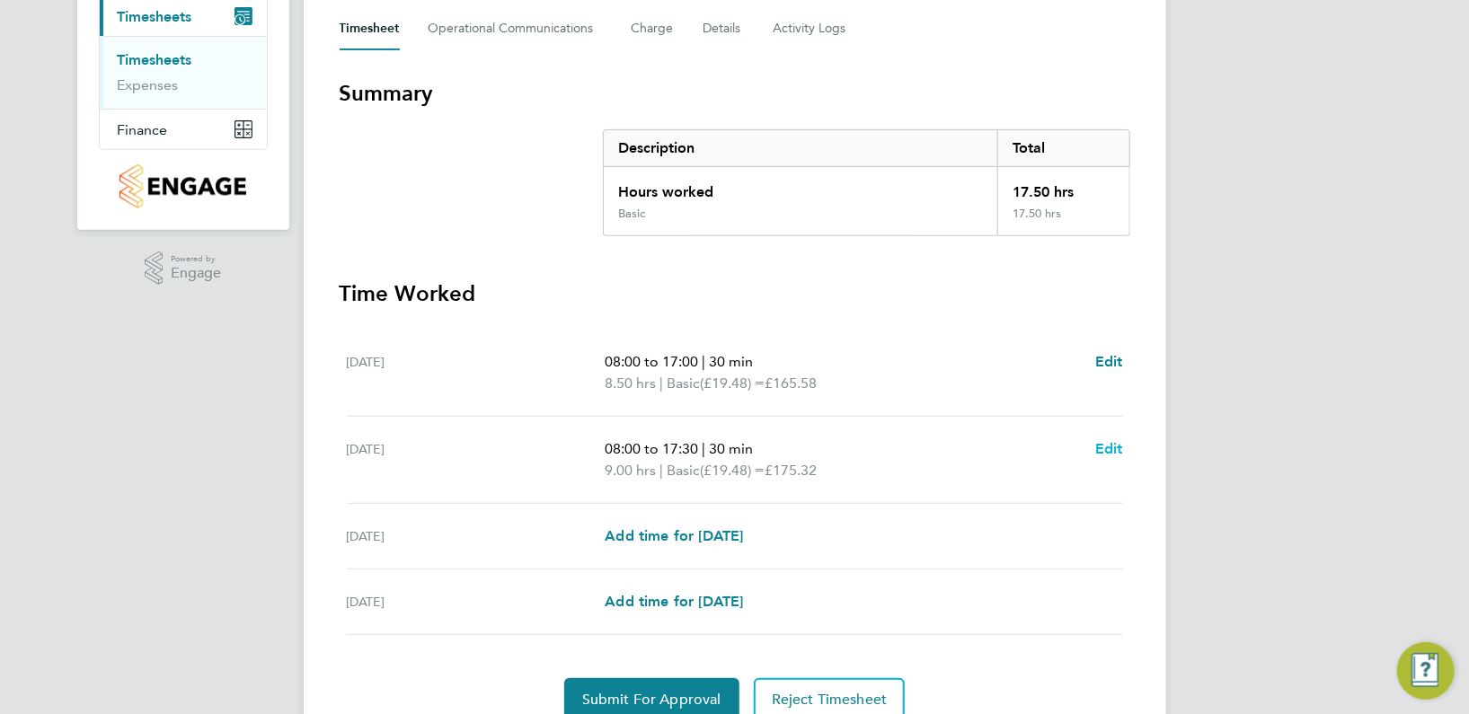
click at [1109, 455] on span "Edit" at bounding box center [1109, 448] width 28 height 17
select select "30"
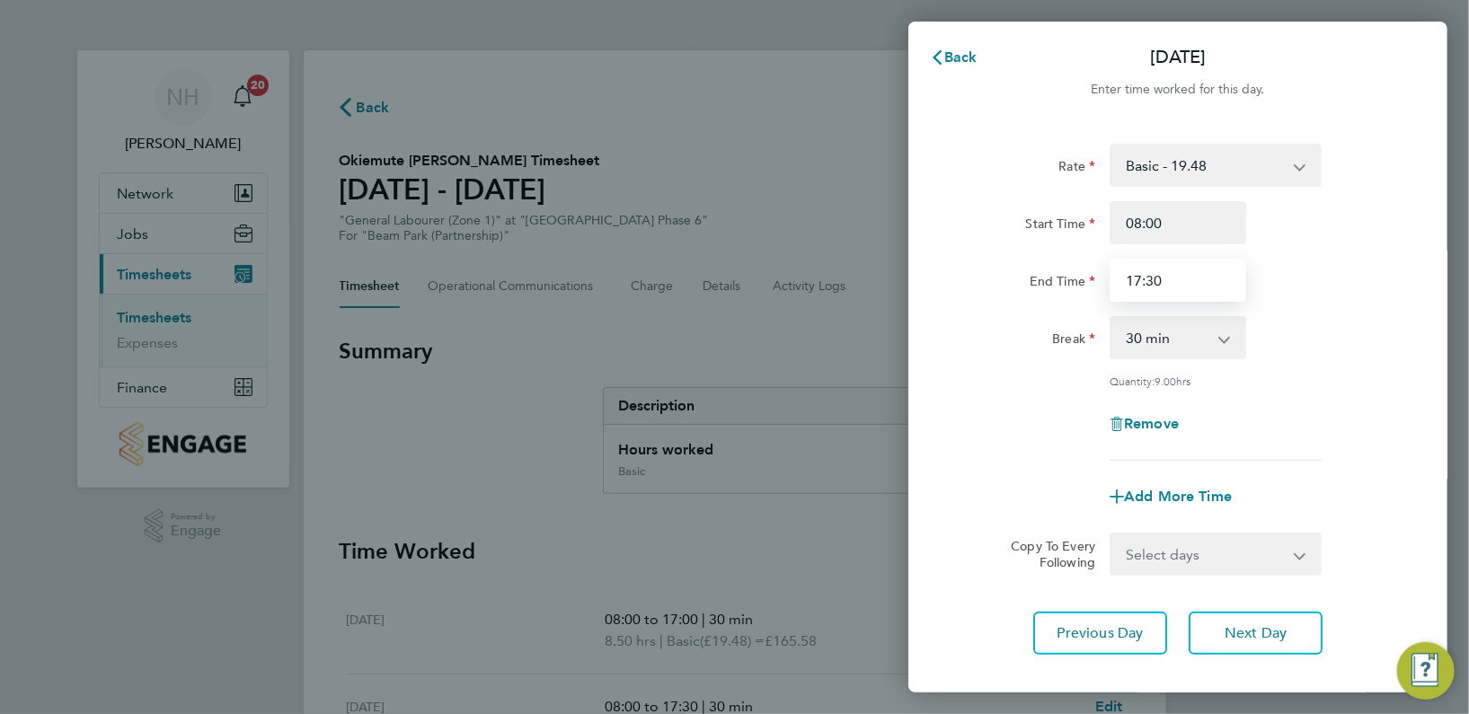
click at [1153, 274] on input "17:30" at bounding box center [1177, 280] width 137 height 43
type input "17:00"
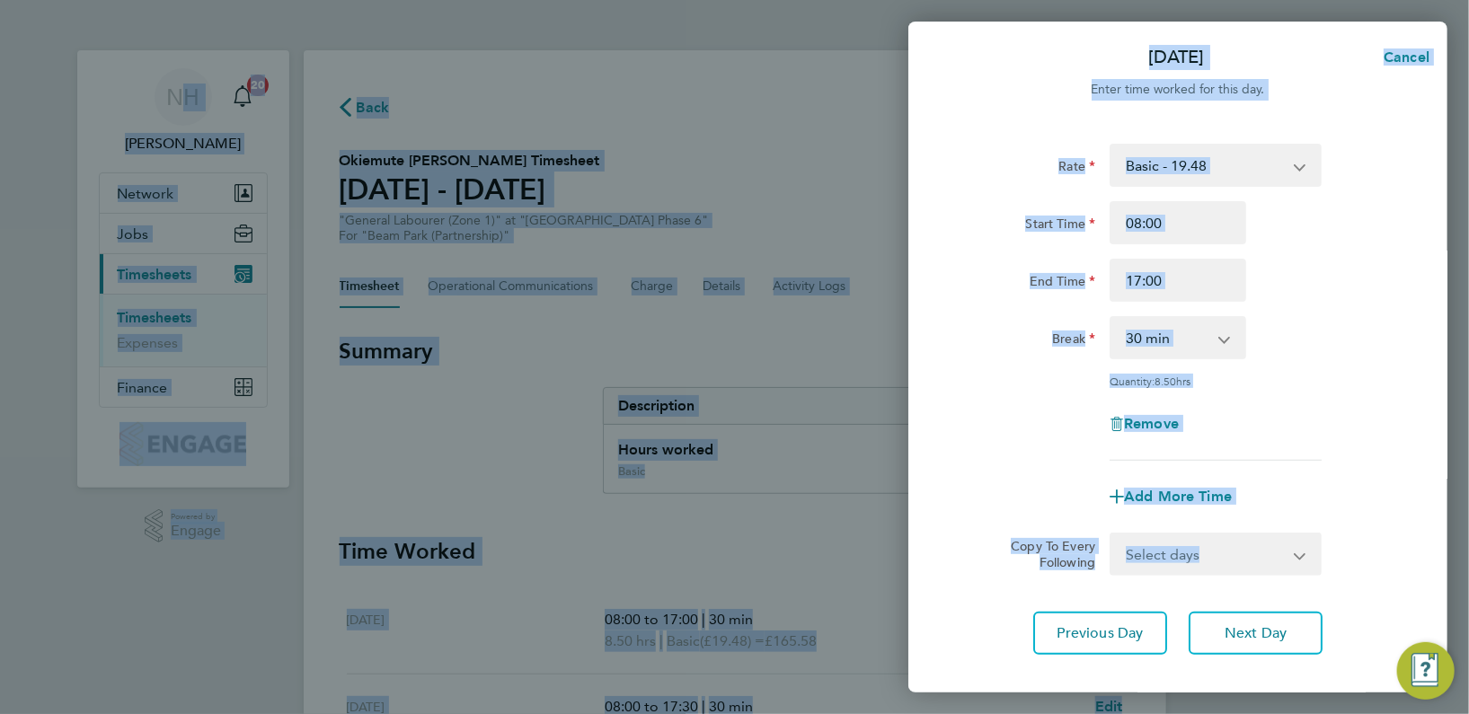
scroll to position [96, 0]
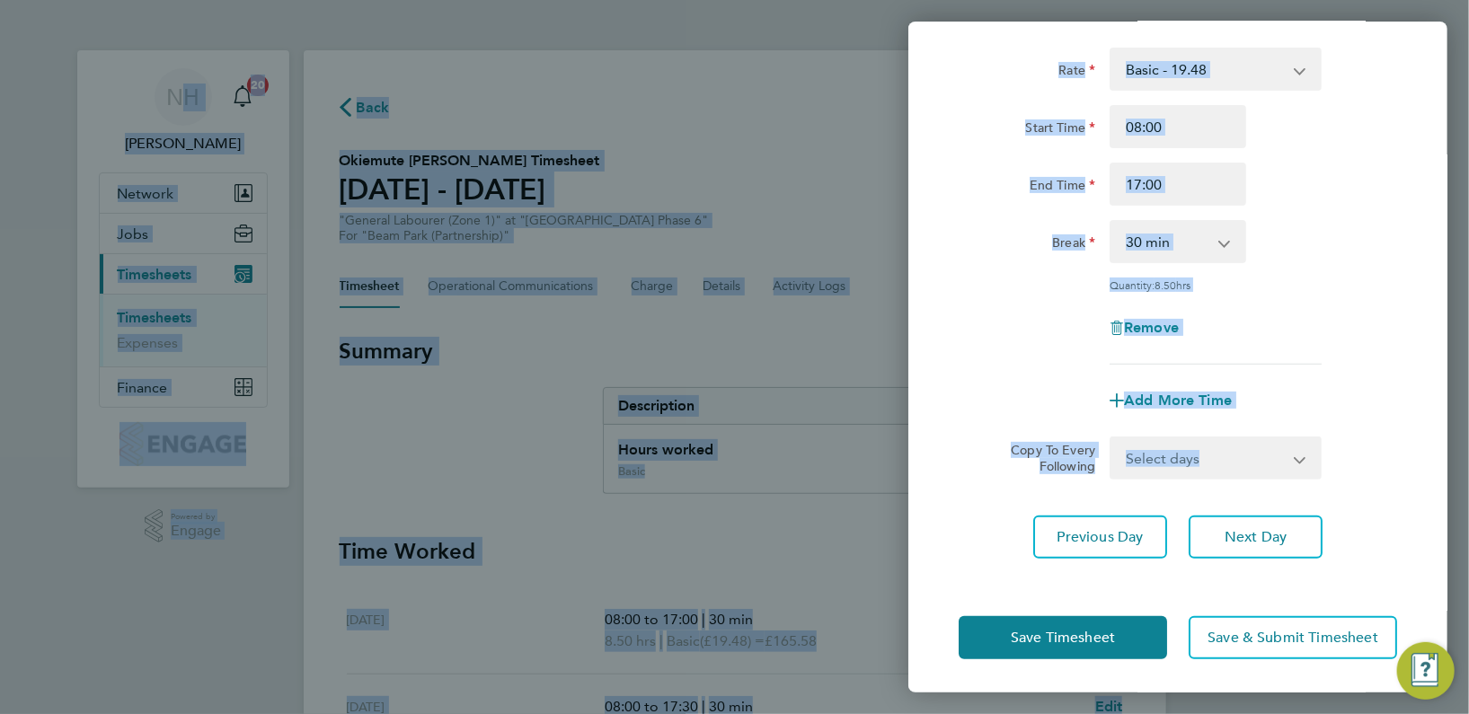
drag, startPoint x: 974, startPoint y: 598, endPoint x: 1055, endPoint y: 738, distance: 162.2
click at [1055, 0] on html "NH [PERSON_NAME] Notifications 20 Applications: Network Team Members Sites Work…" at bounding box center [734, 0] width 1469 height 0
drag, startPoint x: 1055, startPoint y: 738, endPoint x: 1036, endPoint y: 630, distance: 110.5
click at [1036, 630] on span "Save Timesheet" at bounding box center [1062, 638] width 104 height 18
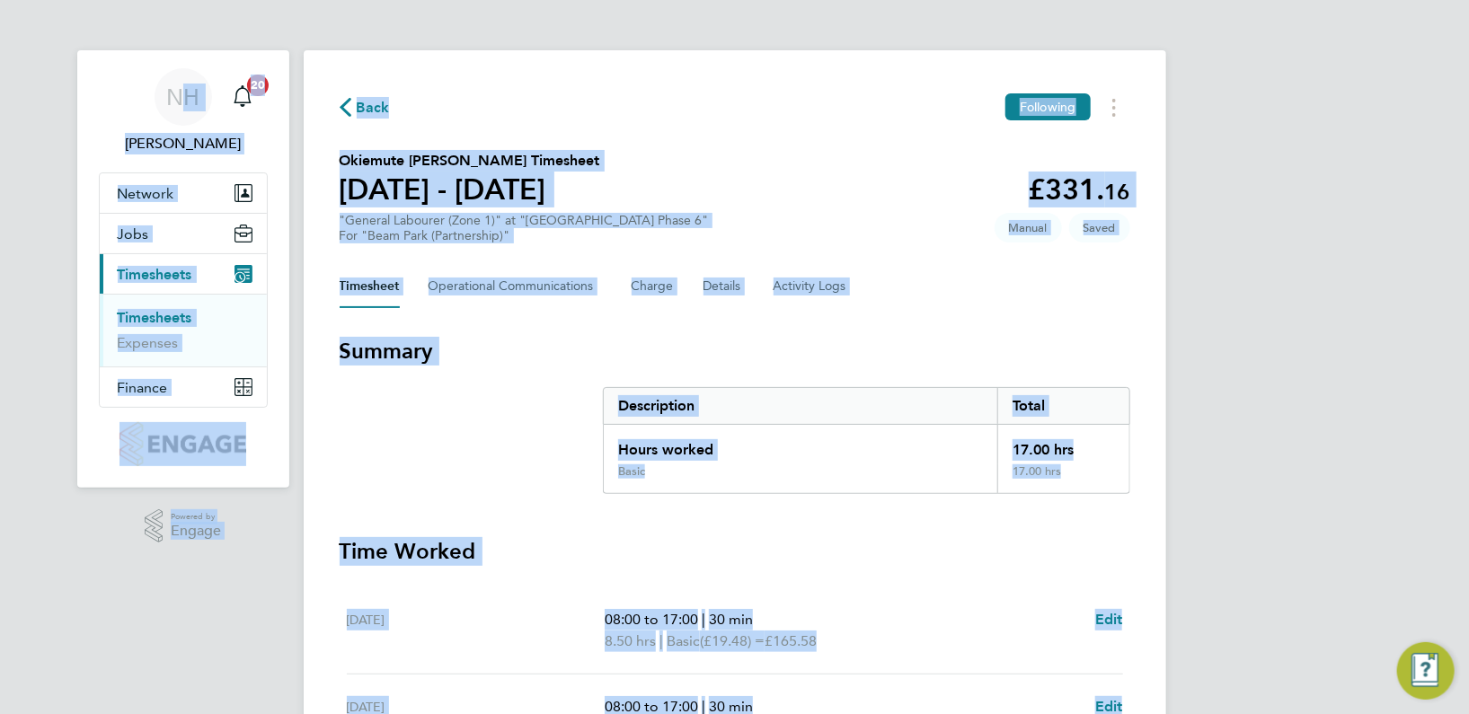
click at [652, 525] on section "Summary Description Total Hours worked 17.00 hrs Basic 17.00 hrs Time Worked [D…" at bounding box center [735, 658] width 790 height 642
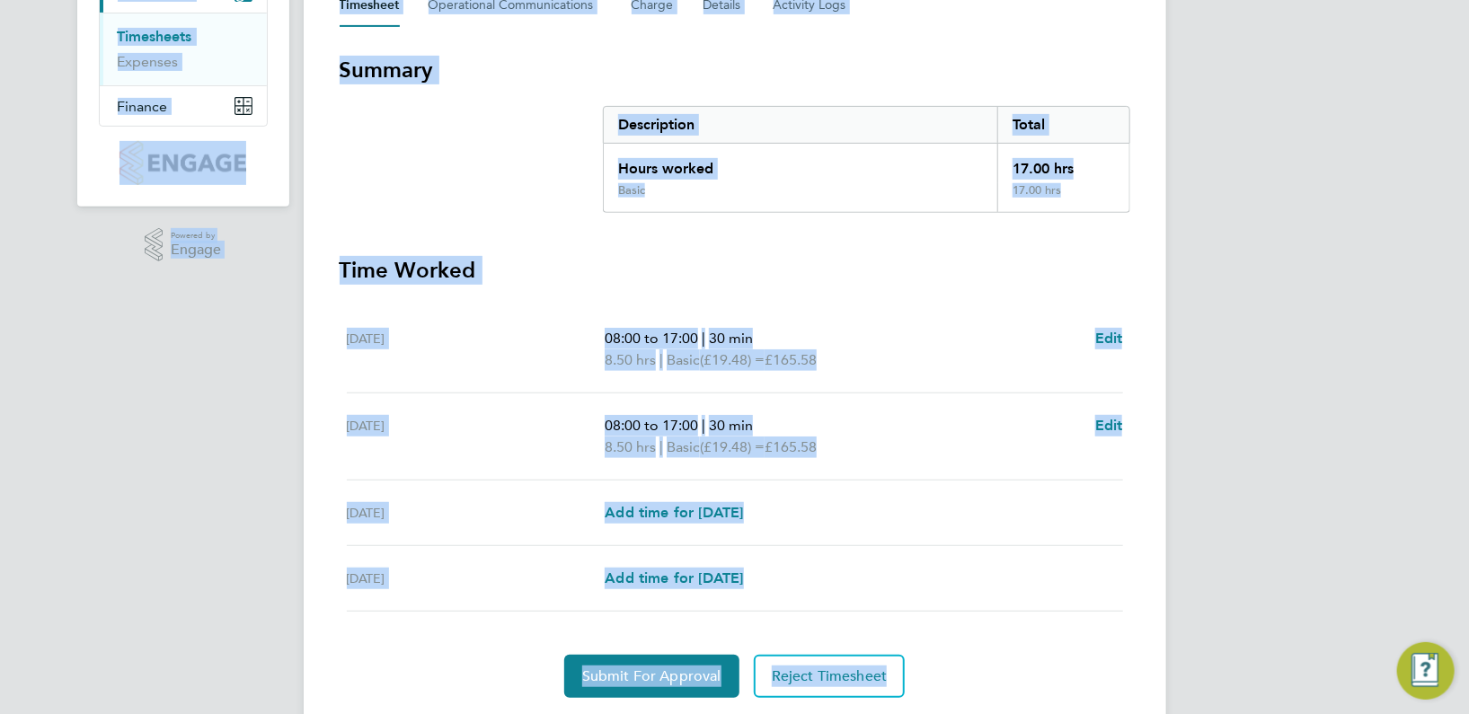
scroll to position [335, 0]
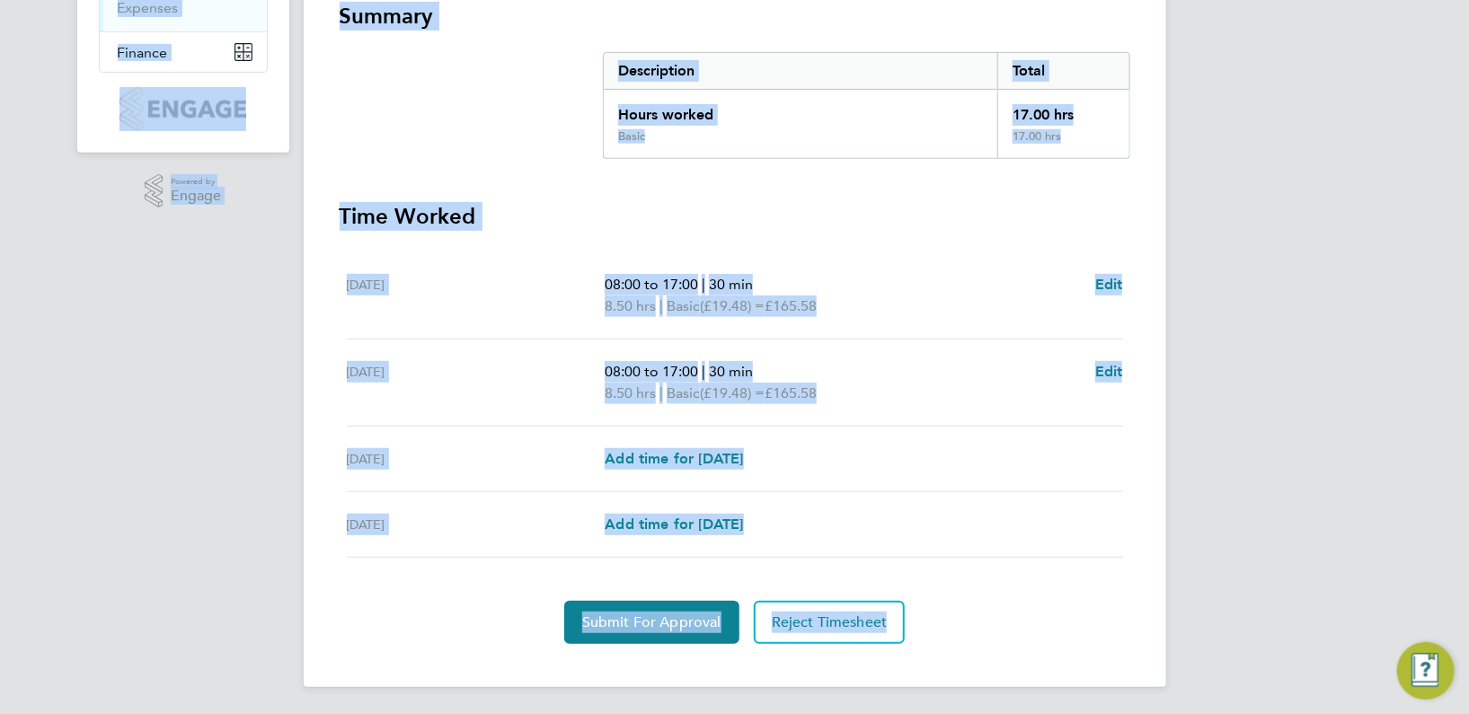
drag, startPoint x: 560, startPoint y: 588, endPoint x: 778, endPoint y: 741, distance: 266.4
click at [778, 713] on html "NH [PERSON_NAME] Notifications 20 Applications: Network Team Members Sites Work…" at bounding box center [734, 190] width 1469 height 1051
click at [469, 641] on div "Submit For Approval Reject Timesheet" at bounding box center [735, 622] width 790 height 43
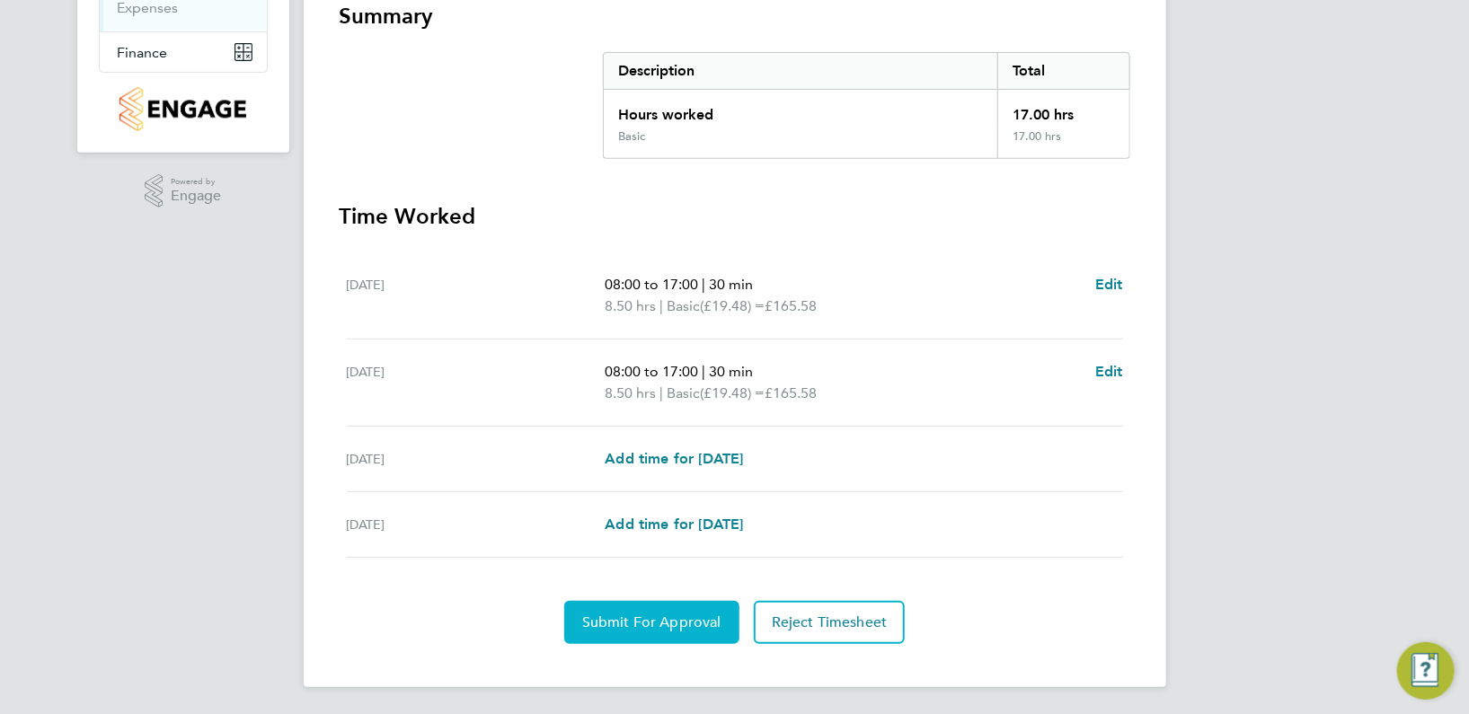
click at [655, 624] on span "Submit For Approval" at bounding box center [651, 622] width 139 height 18
click at [655, 624] on span "Approve Timesheet" at bounding box center [652, 622] width 132 height 18
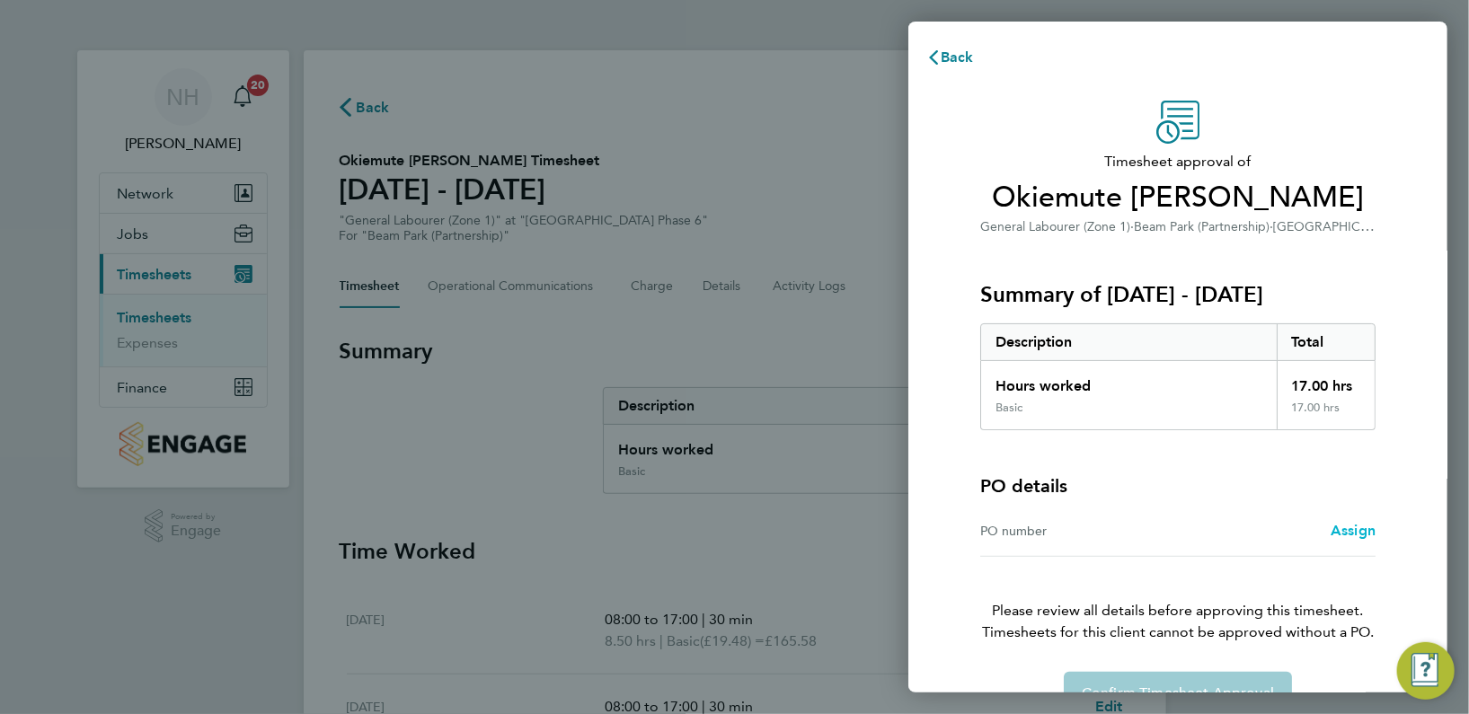
click at [1340, 528] on span "Assign" at bounding box center [1352, 530] width 45 height 17
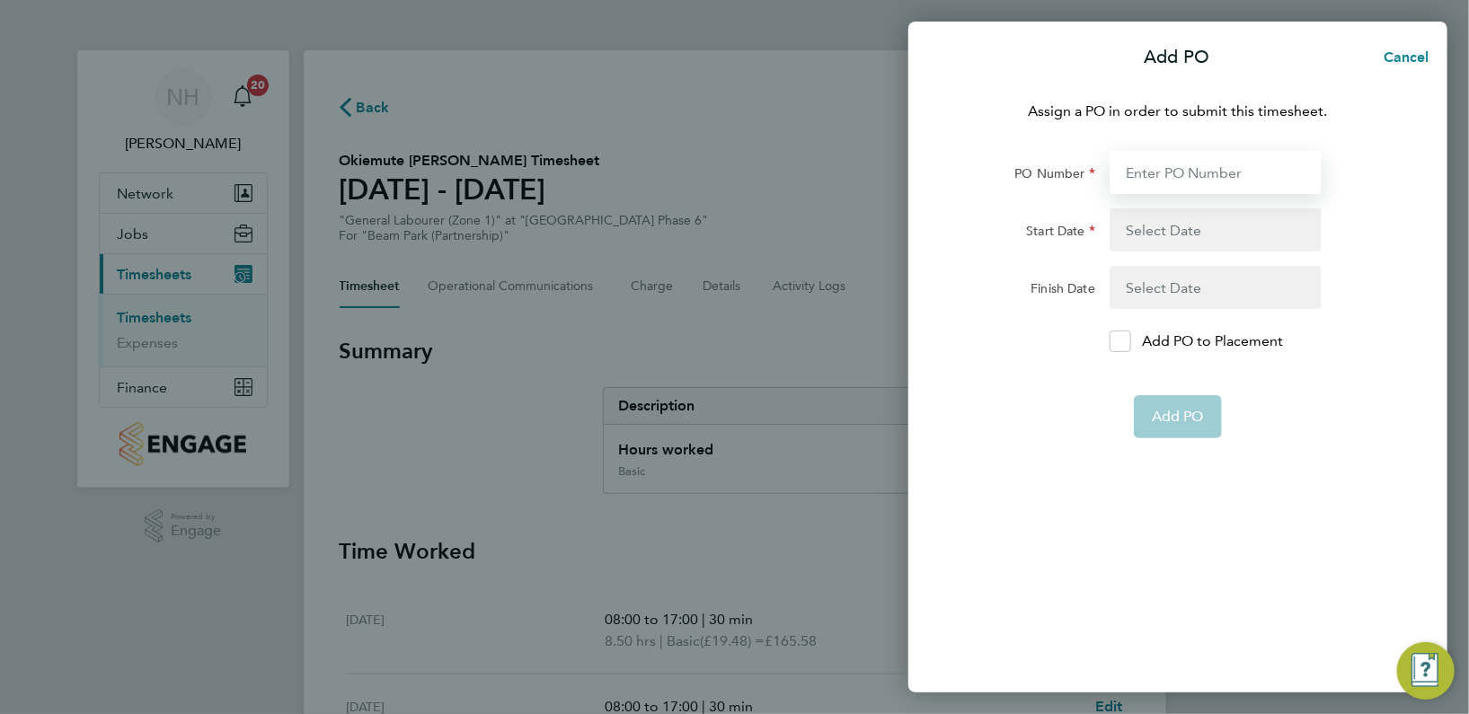
click at [1142, 166] on input "PO Number" at bounding box center [1215, 172] width 212 height 43
type input "H66979"
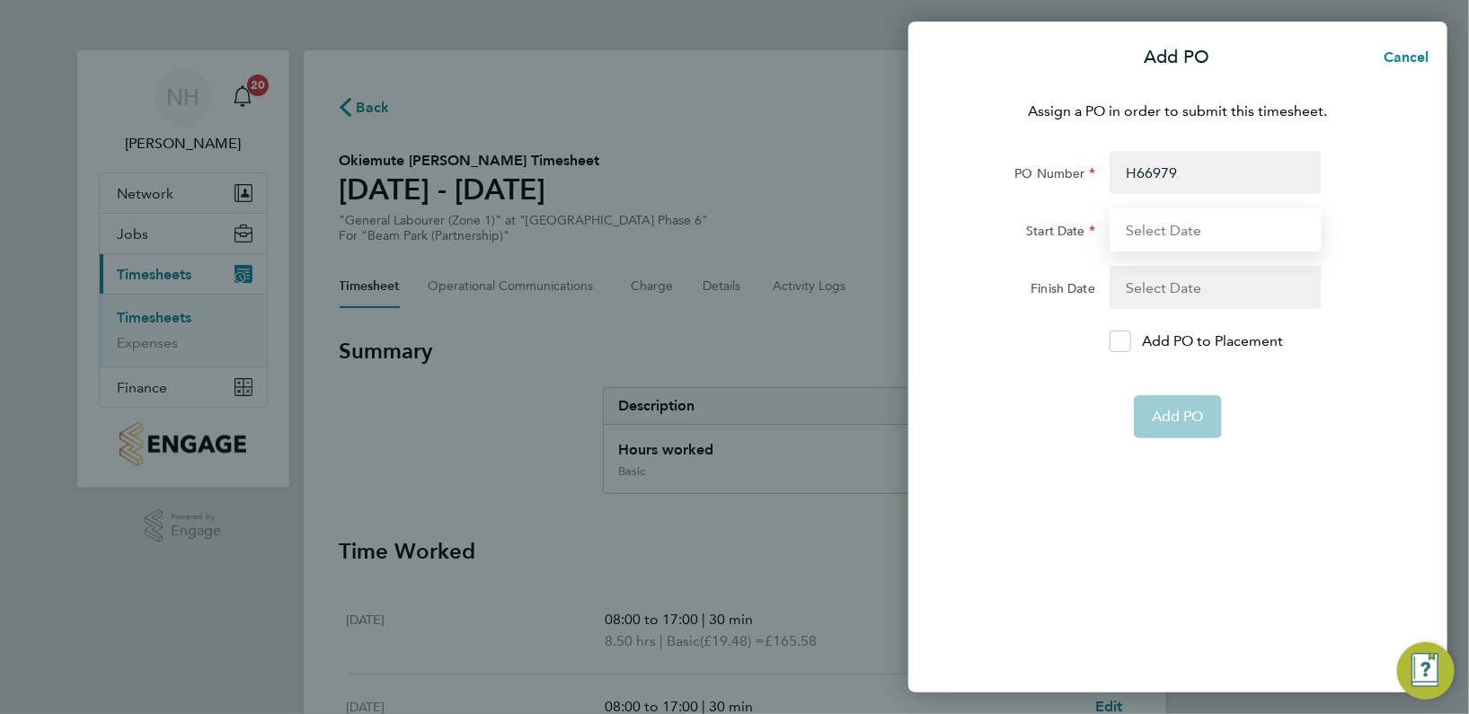
type input "[DATE]"
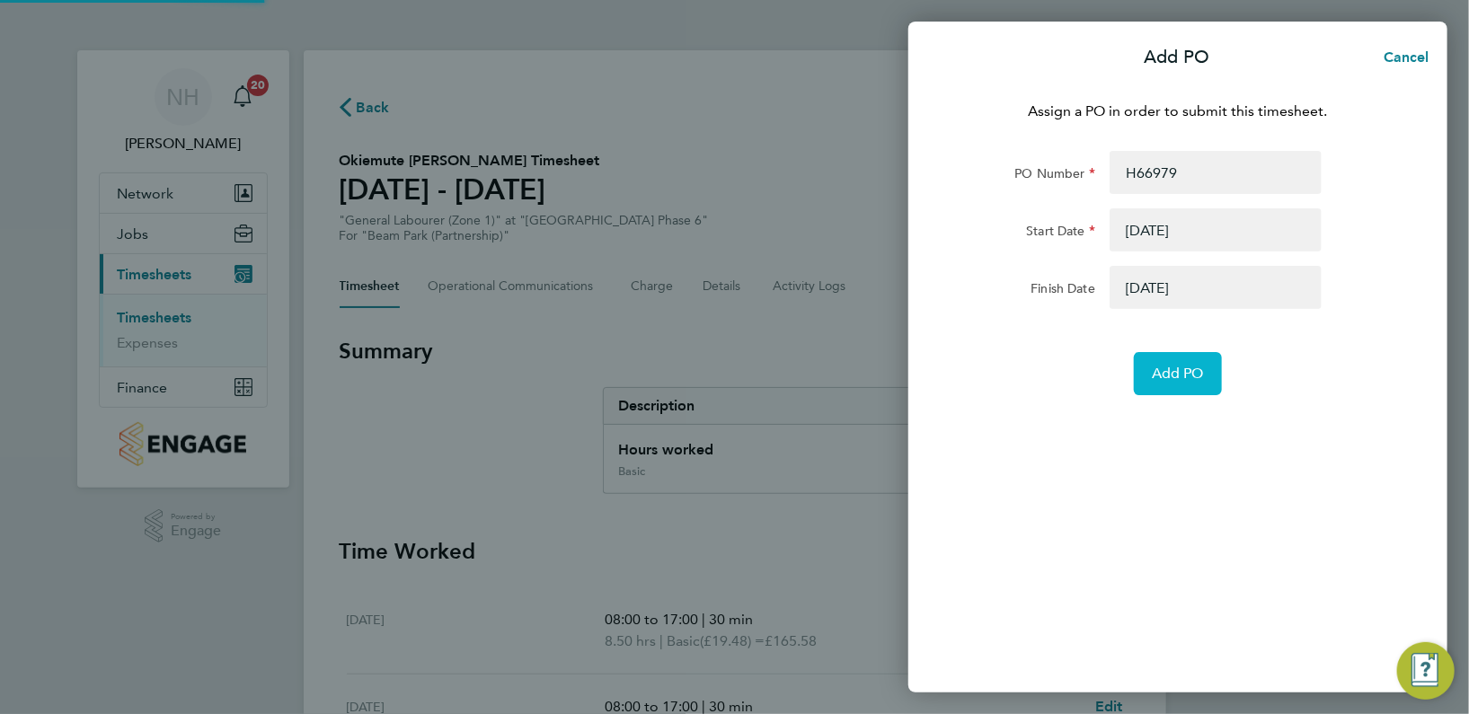
click at [1159, 366] on span "Add PO" at bounding box center [1177, 374] width 52 height 18
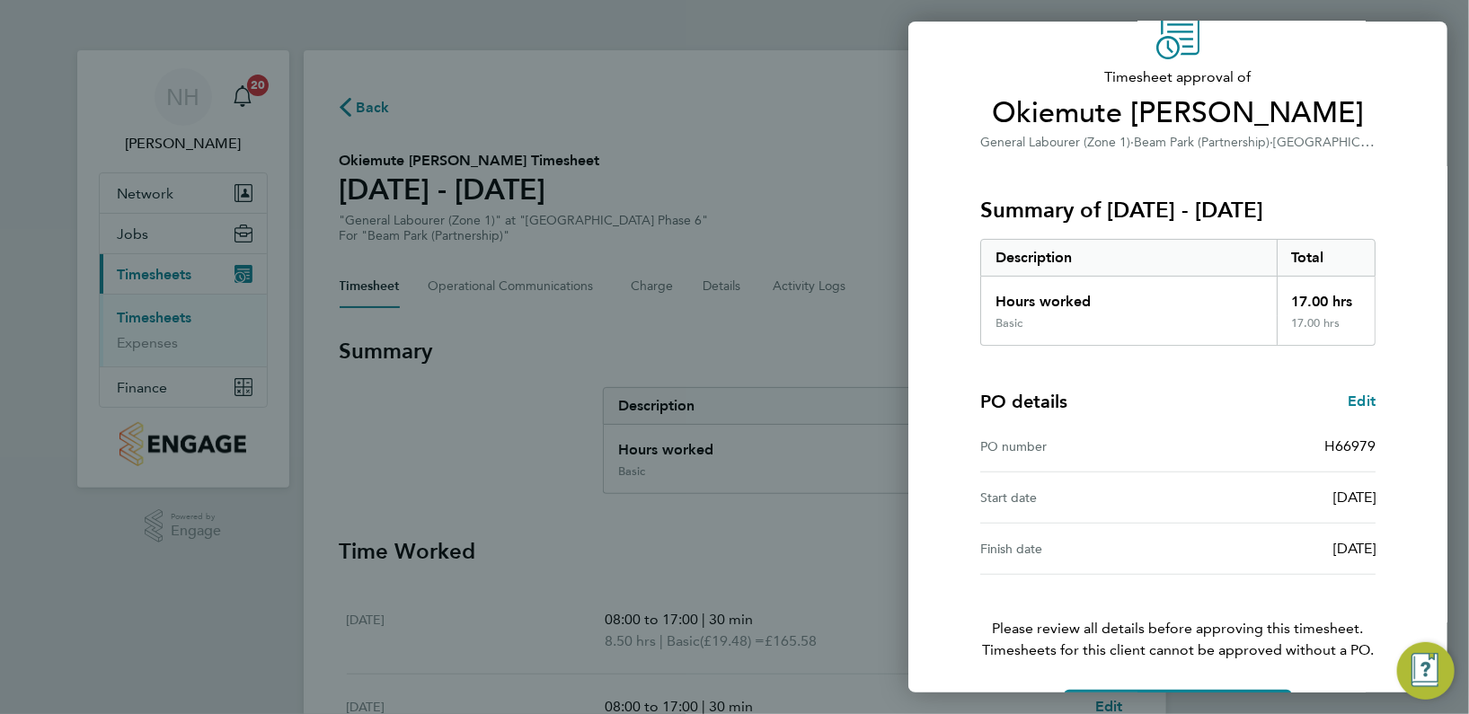
scroll to position [145, 0]
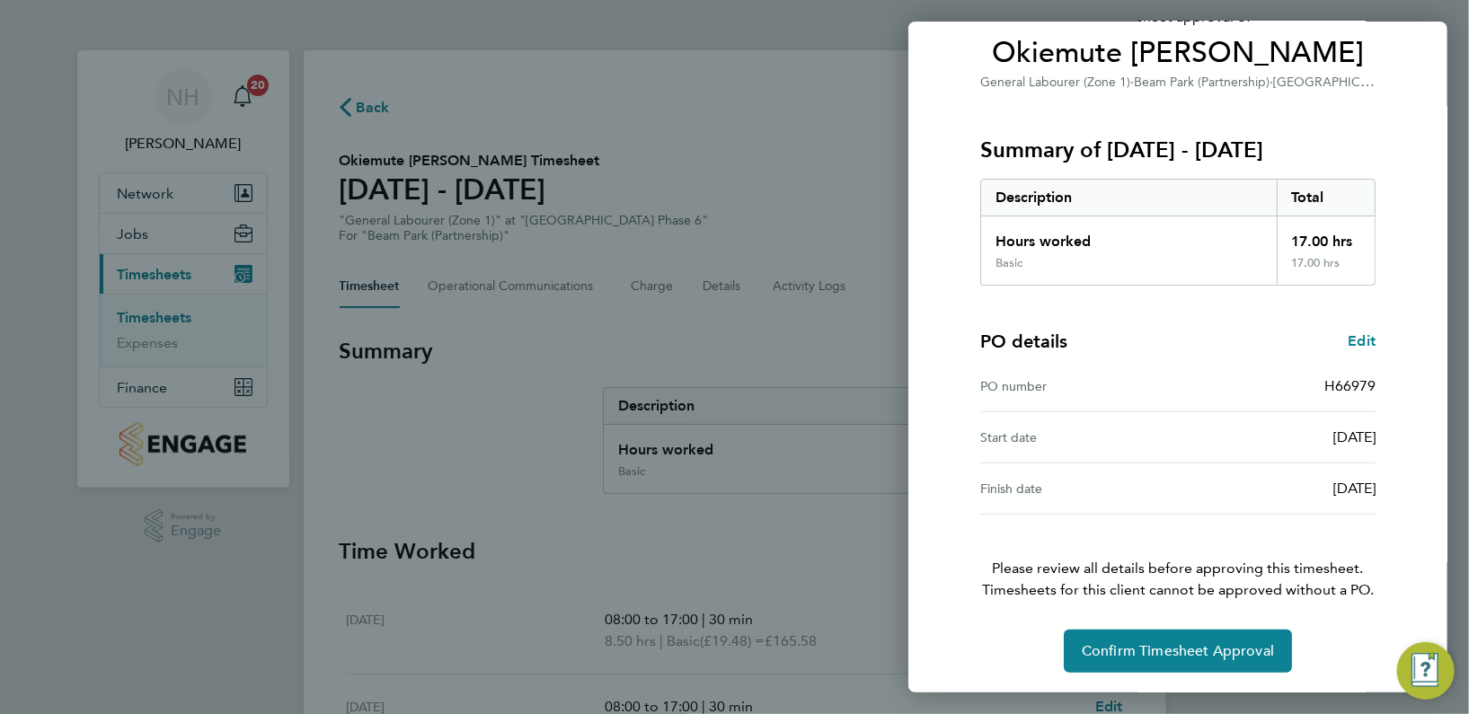
drag, startPoint x: 1164, startPoint y: 587, endPoint x: 1204, endPoint y: 694, distance: 115.1
click at [1204, 694] on div "Back Timesheet approval of Okiemute [PERSON_NAME] General Labourer (Zone 1) · […" at bounding box center [734, 357] width 1469 height 714
drag, startPoint x: 1204, startPoint y: 694, endPoint x: 1135, endPoint y: 652, distance: 81.0
click at [1135, 652] on span "Confirm Timesheet Approval" at bounding box center [1177, 651] width 192 height 18
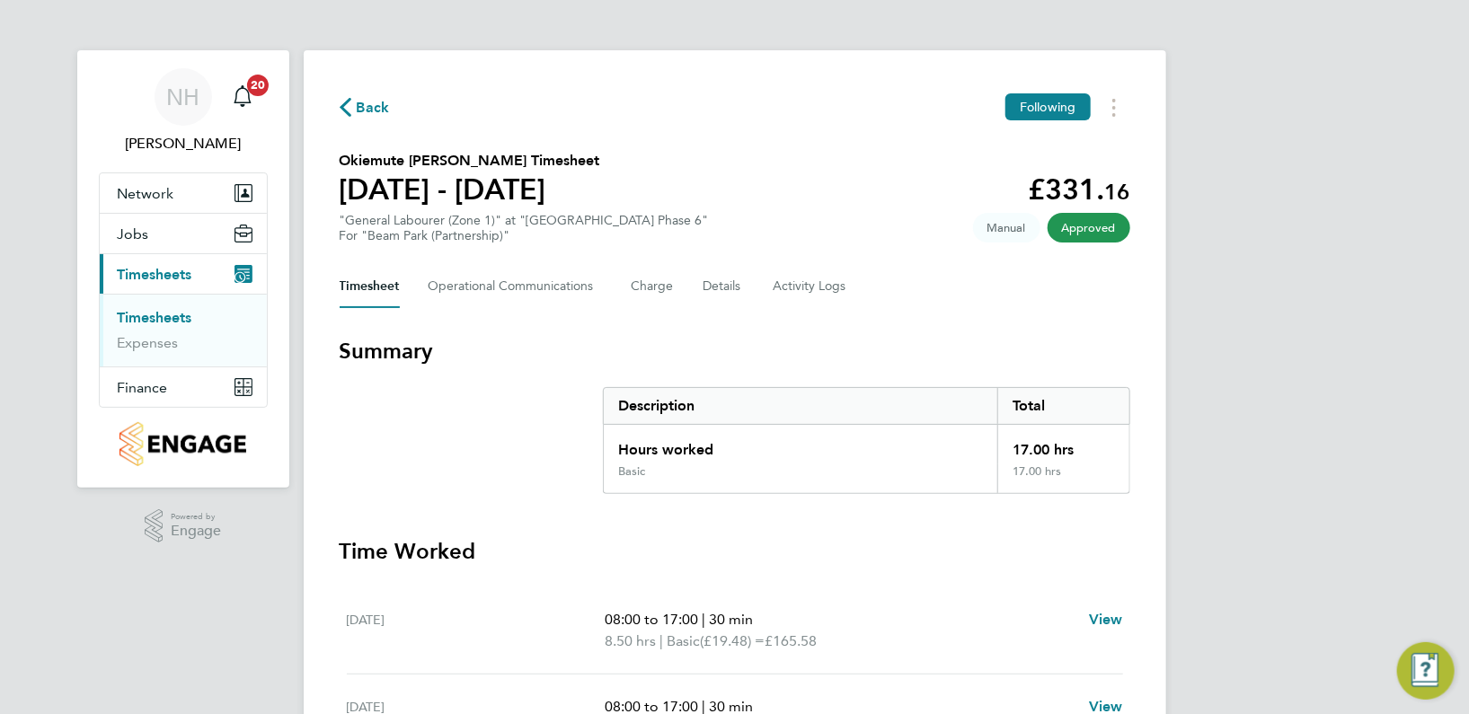
click at [366, 96] on button "Back" at bounding box center [365, 107] width 50 height 22
